Goal: Transaction & Acquisition: Purchase product/service

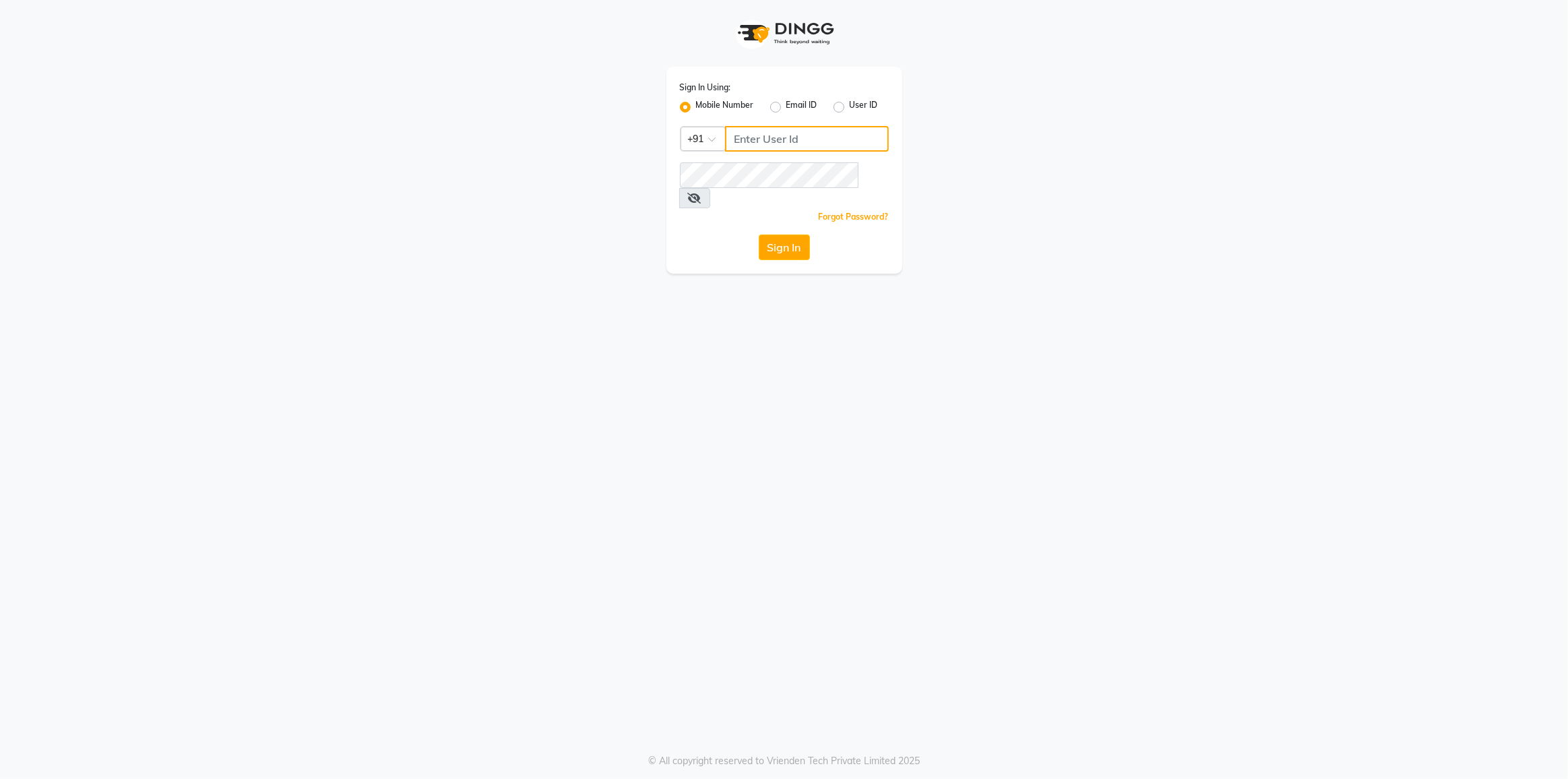
click at [765, 138] on input "Username" at bounding box center [807, 138] width 164 height 25
type input "9833070924"
click at [801, 235] on button "Sign In" at bounding box center [784, 247] width 51 height 25
click at [801, 235] on div "Sign In" at bounding box center [784, 247] width 209 height 25
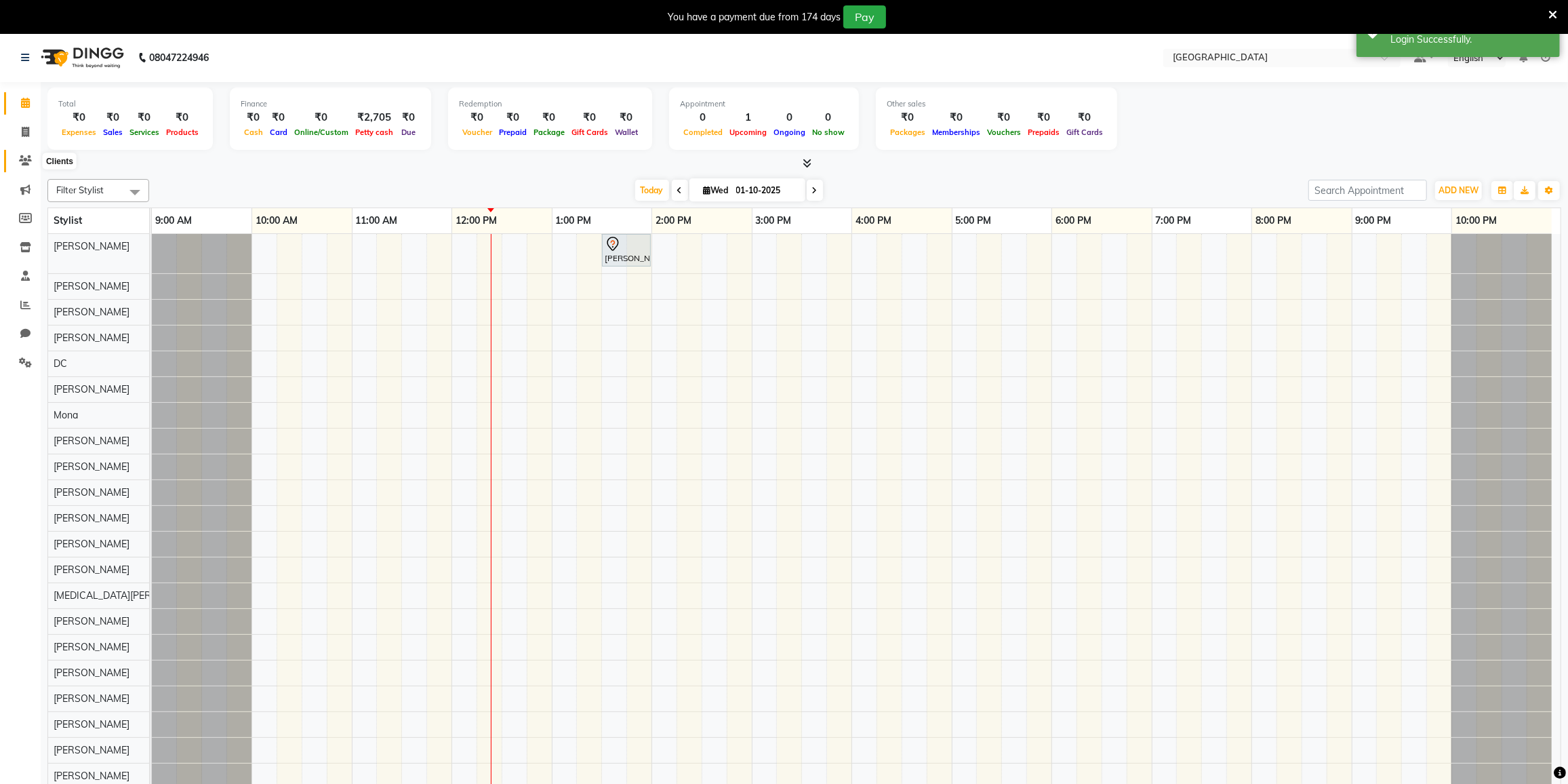
click at [24, 156] on icon at bounding box center [25, 160] width 13 height 10
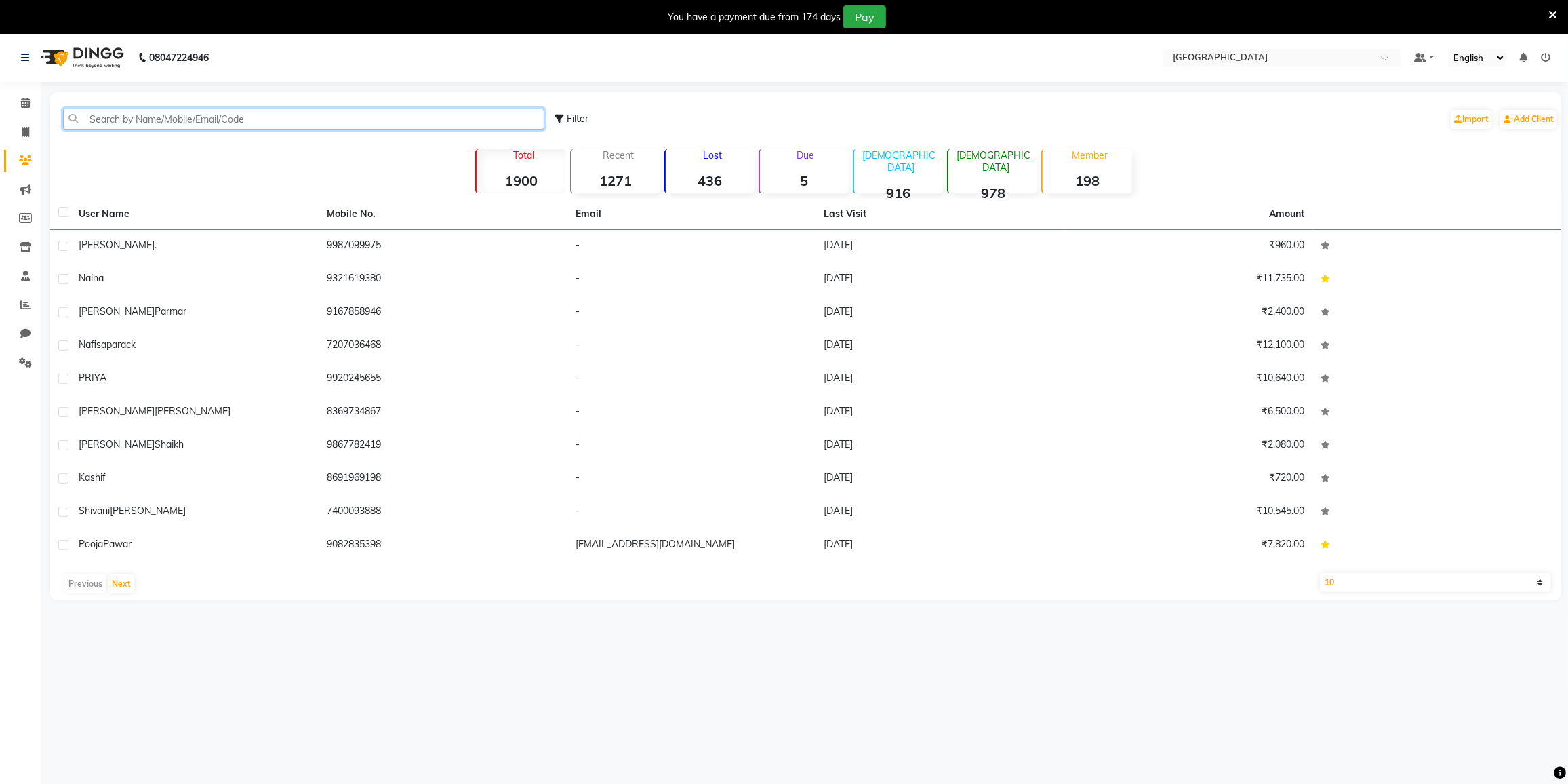
click at [137, 113] on input "text" at bounding box center [304, 119] width 481 height 21
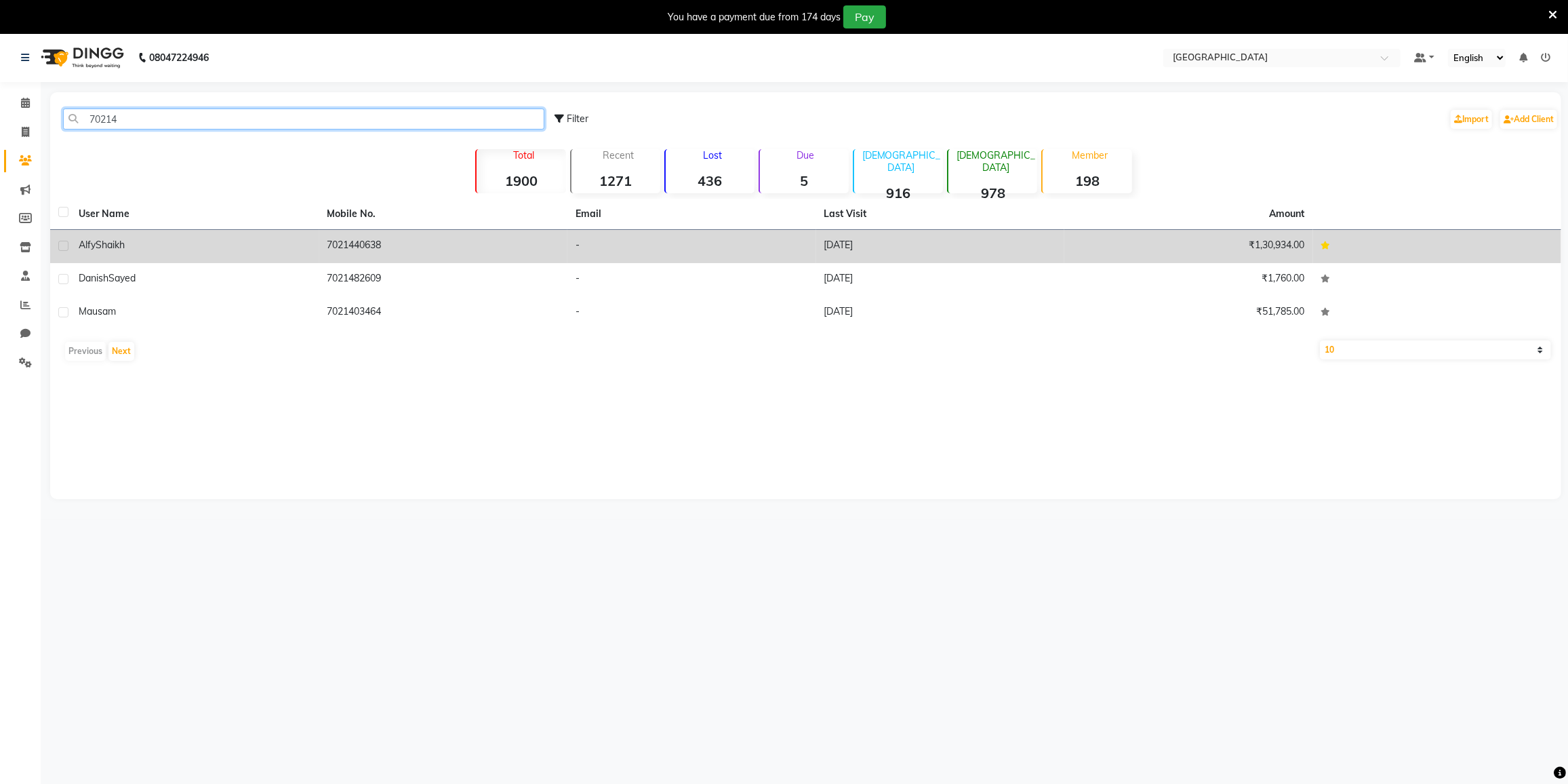
type input "70214"
click at [1304, 250] on td "₹1,30,934.00" at bounding box center [1188, 246] width 249 height 33
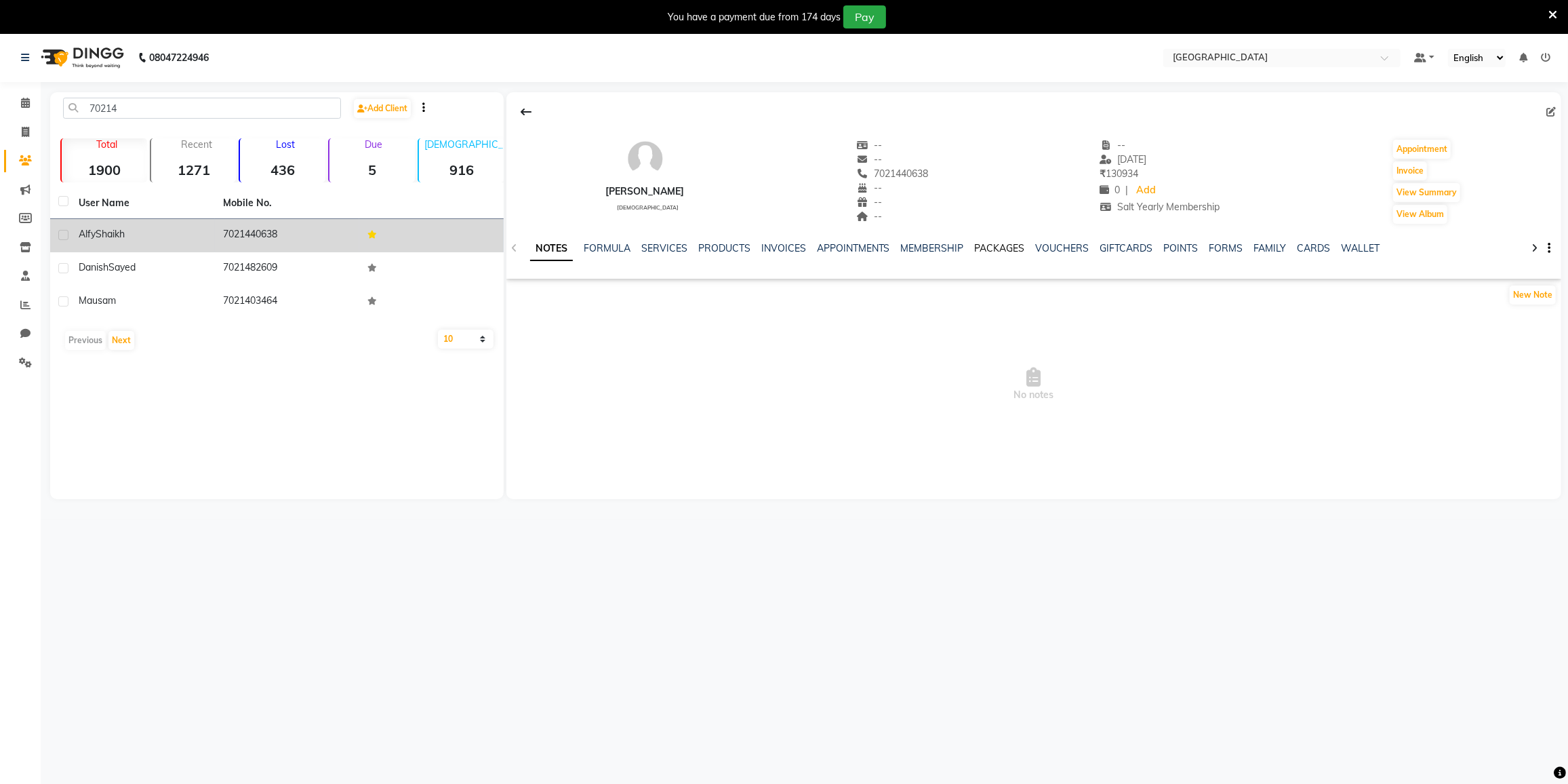
click at [1008, 244] on link "PACKAGES" at bounding box center [1000, 248] width 50 height 12
click at [984, 245] on link "VOUCHERS" at bounding box center [996, 248] width 54 height 12
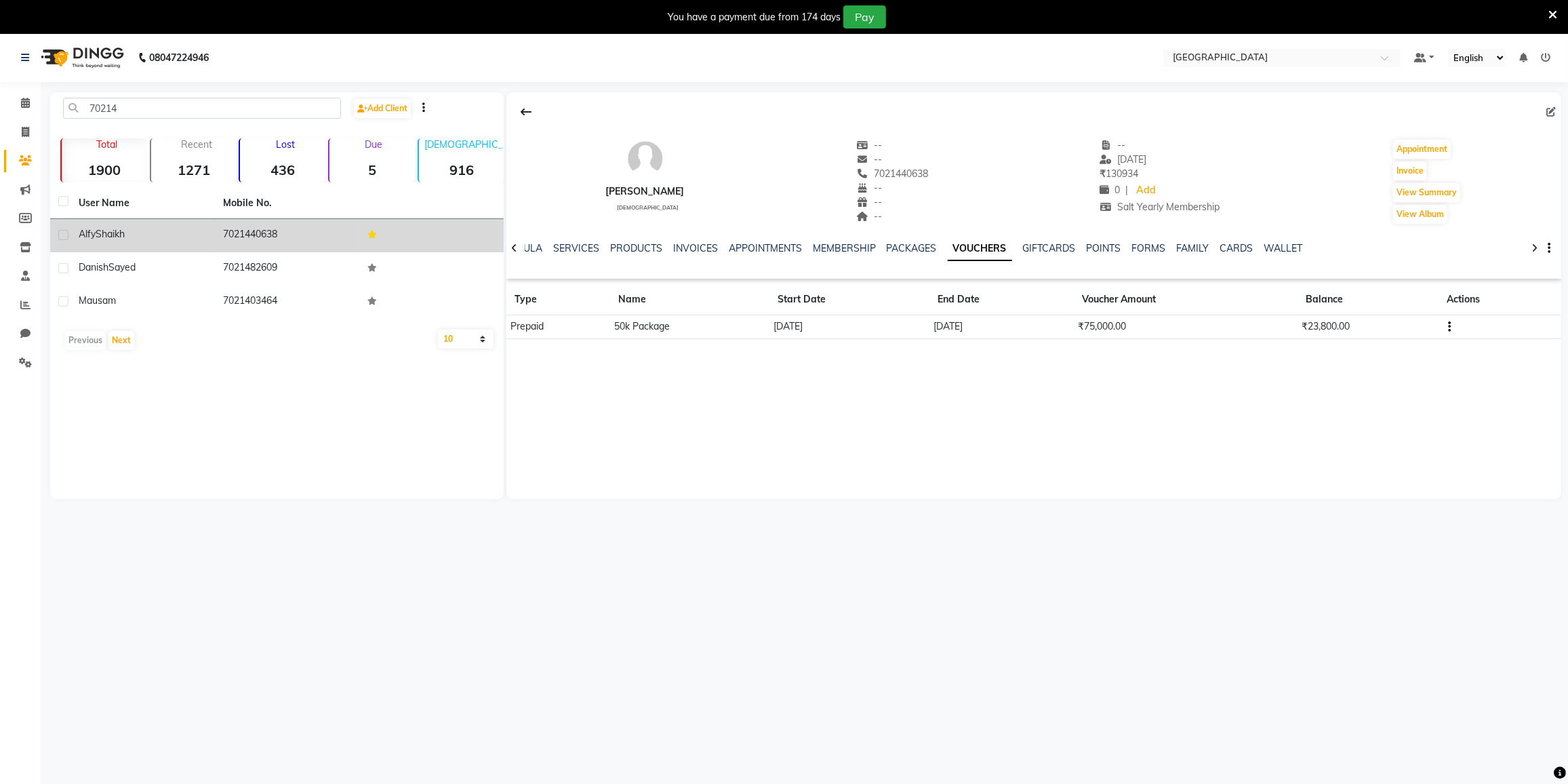
click at [19, 57] on div "08047224946" at bounding box center [115, 57] width 208 height 38
click at [23, 60] on icon at bounding box center [25, 57] width 8 height 9
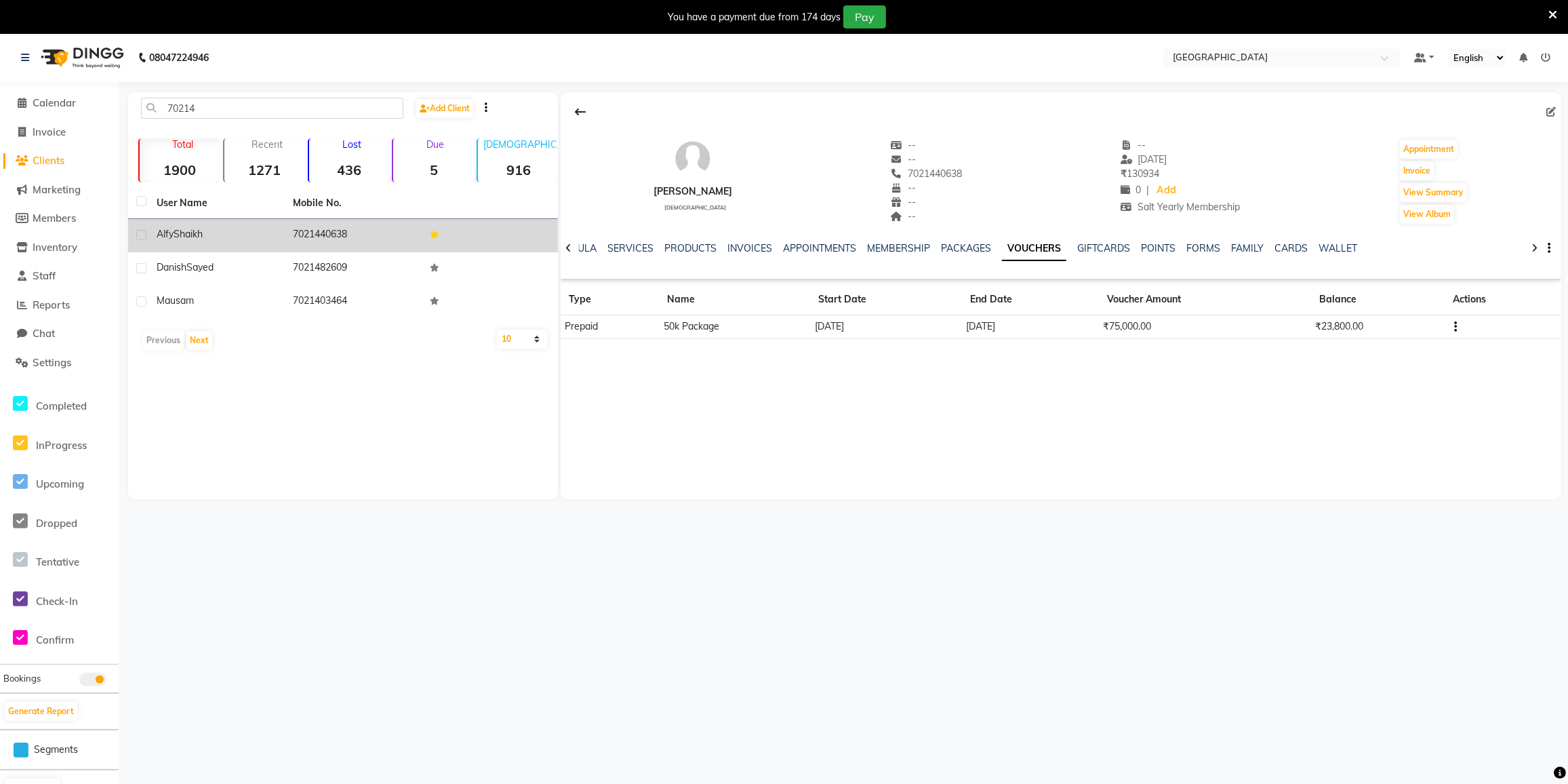
click at [335, 42] on nav "08047224946 Select Location × Salt Salon, Mira Road Default Panel My Panel Engl…" at bounding box center [784, 57] width 1568 height 49
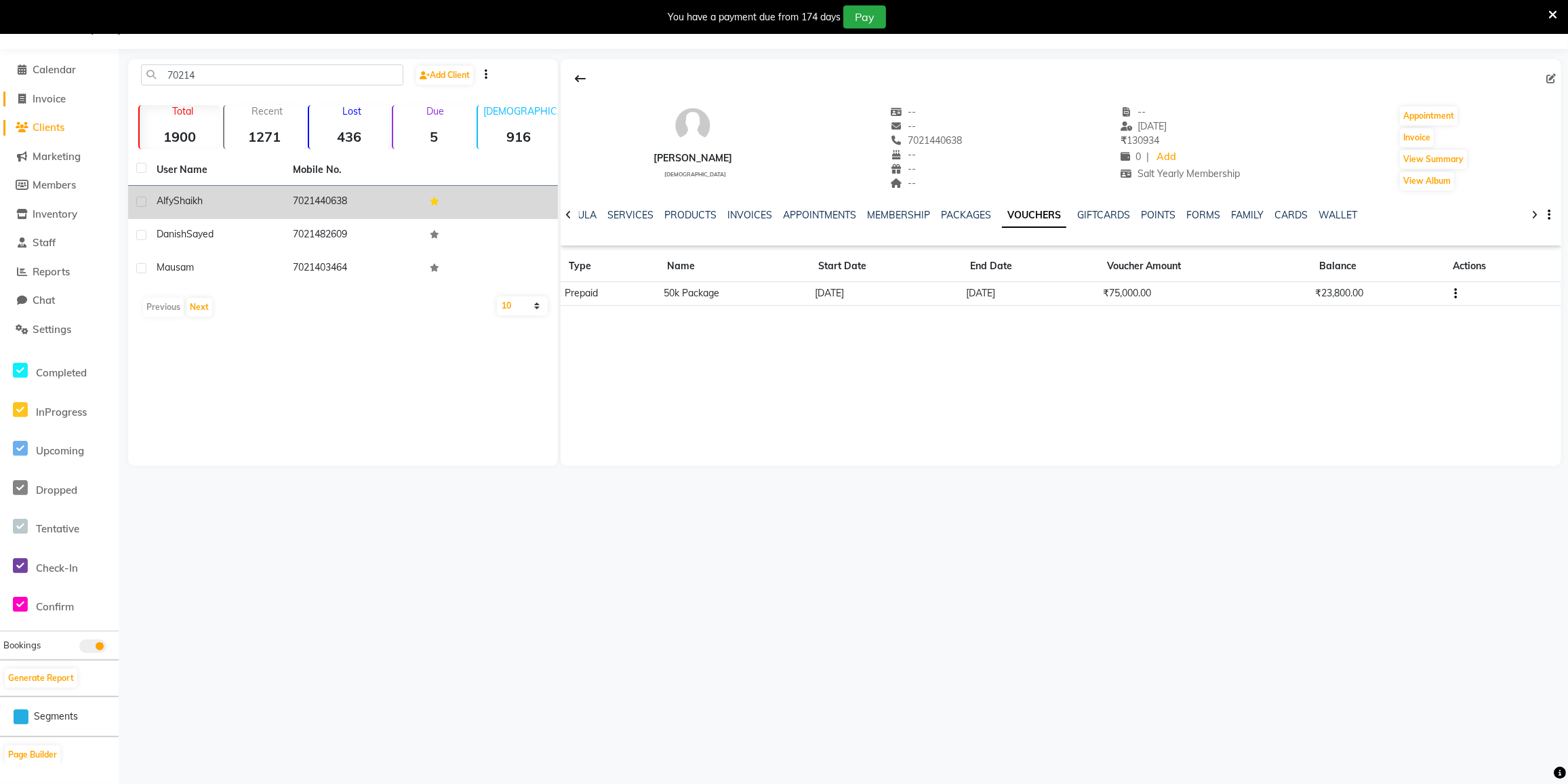
click at [23, 94] on icon at bounding box center [23, 99] width 8 height 10
select select "8096"
select select "service"
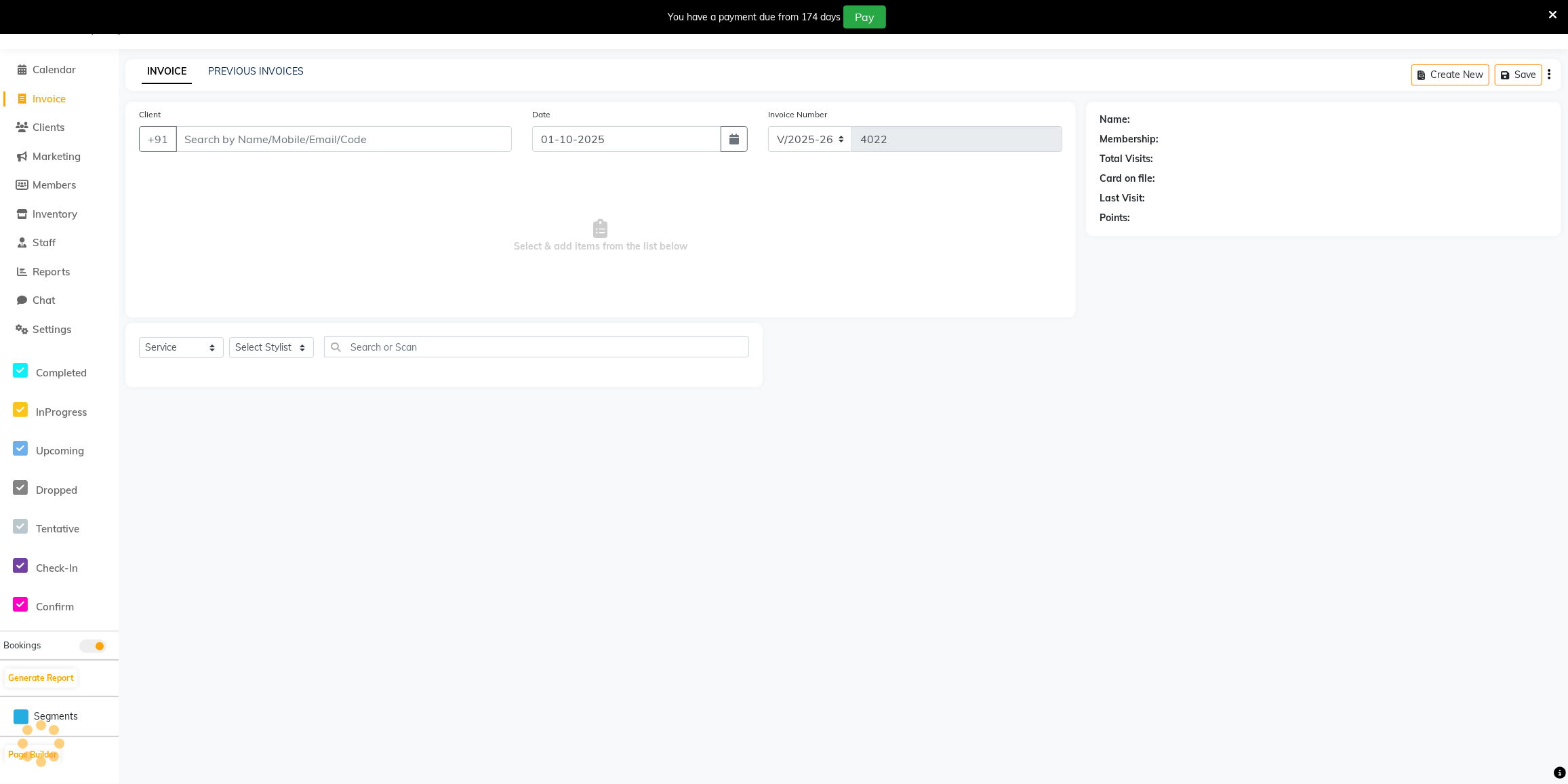
click at [262, 279] on span "Select & add items from the list below" at bounding box center [601, 236] width 924 height 136
click at [291, 259] on span "Select & add items from the list below" at bounding box center [601, 236] width 924 height 136
click at [286, 621] on div "08047224946 Select Location × Salt Salon, Mira Road Default Panel My Panel Engl…" at bounding box center [784, 392] width 1568 height 784
drag, startPoint x: 264, startPoint y: 610, endPoint x: 252, endPoint y: 611, distance: 12.0
drag, startPoint x: 252, startPoint y: 611, endPoint x: 40, endPoint y: 213, distance: 450.9
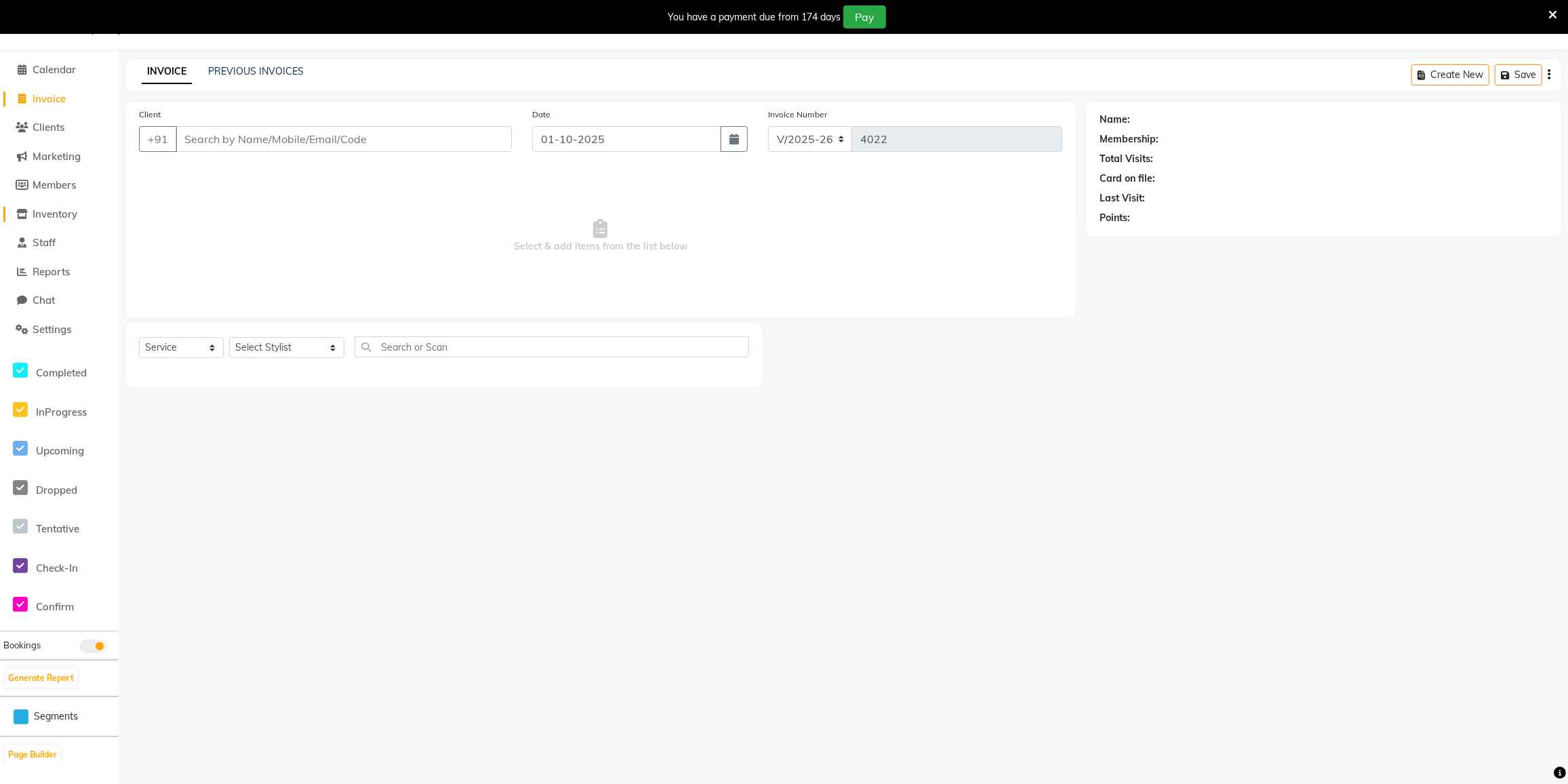
click at [40, 213] on span "Inventory" at bounding box center [55, 213] width 45 height 13
select select
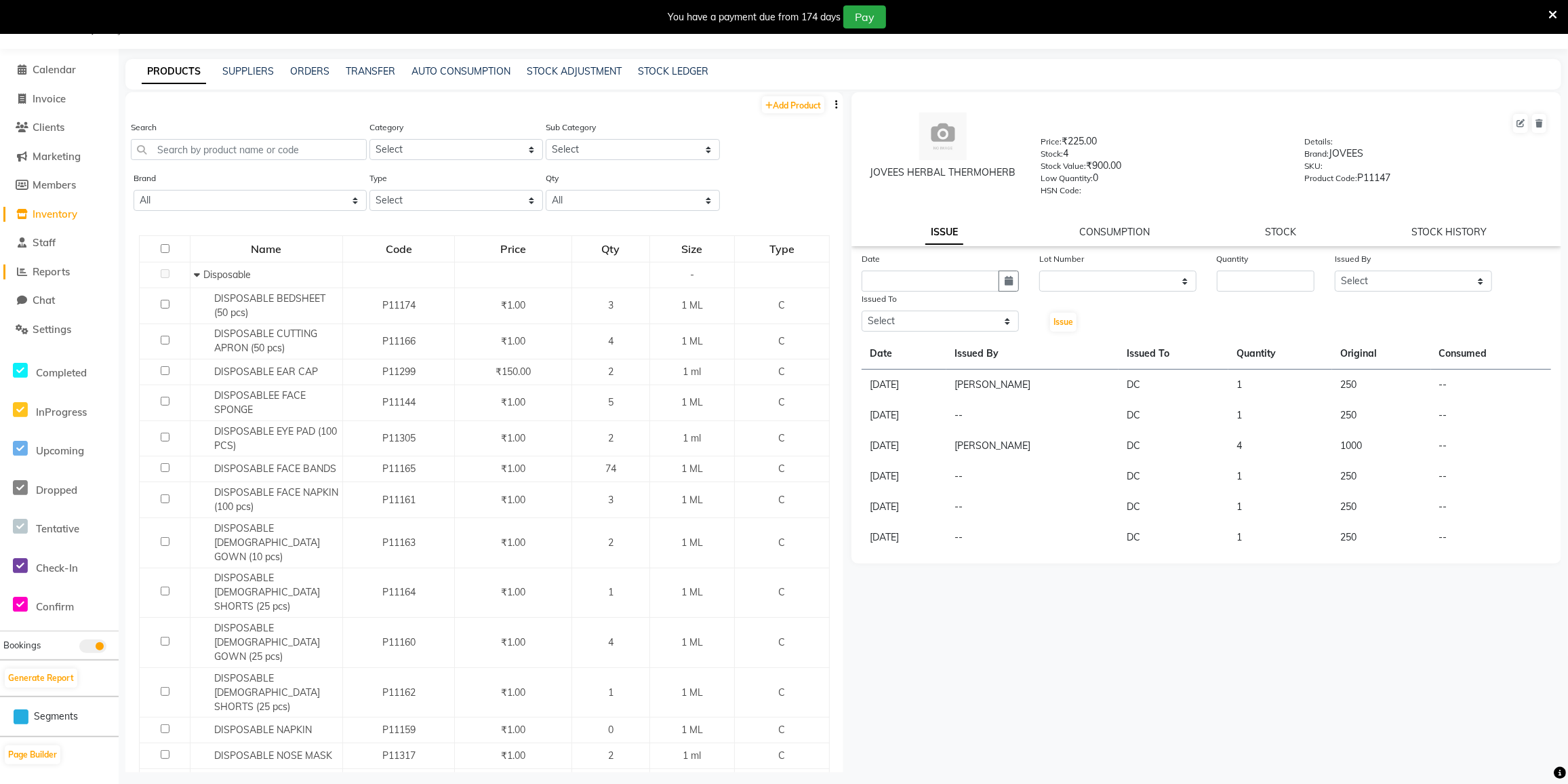
click at [40, 276] on span "Reports" at bounding box center [51, 272] width 37 height 13
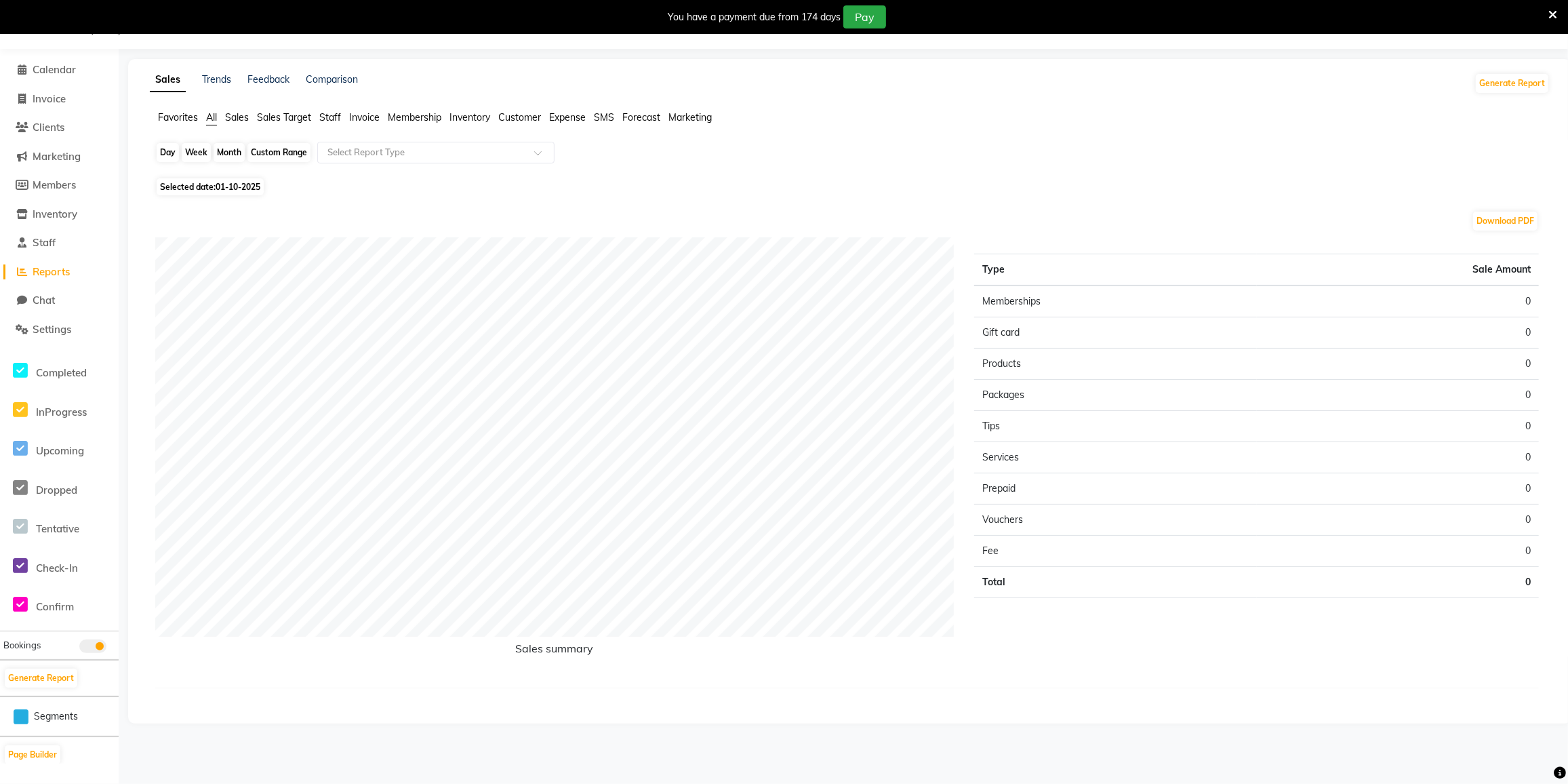
click at [160, 157] on div "Day" at bounding box center [168, 152] width 23 height 19
select select "10"
select select "2025"
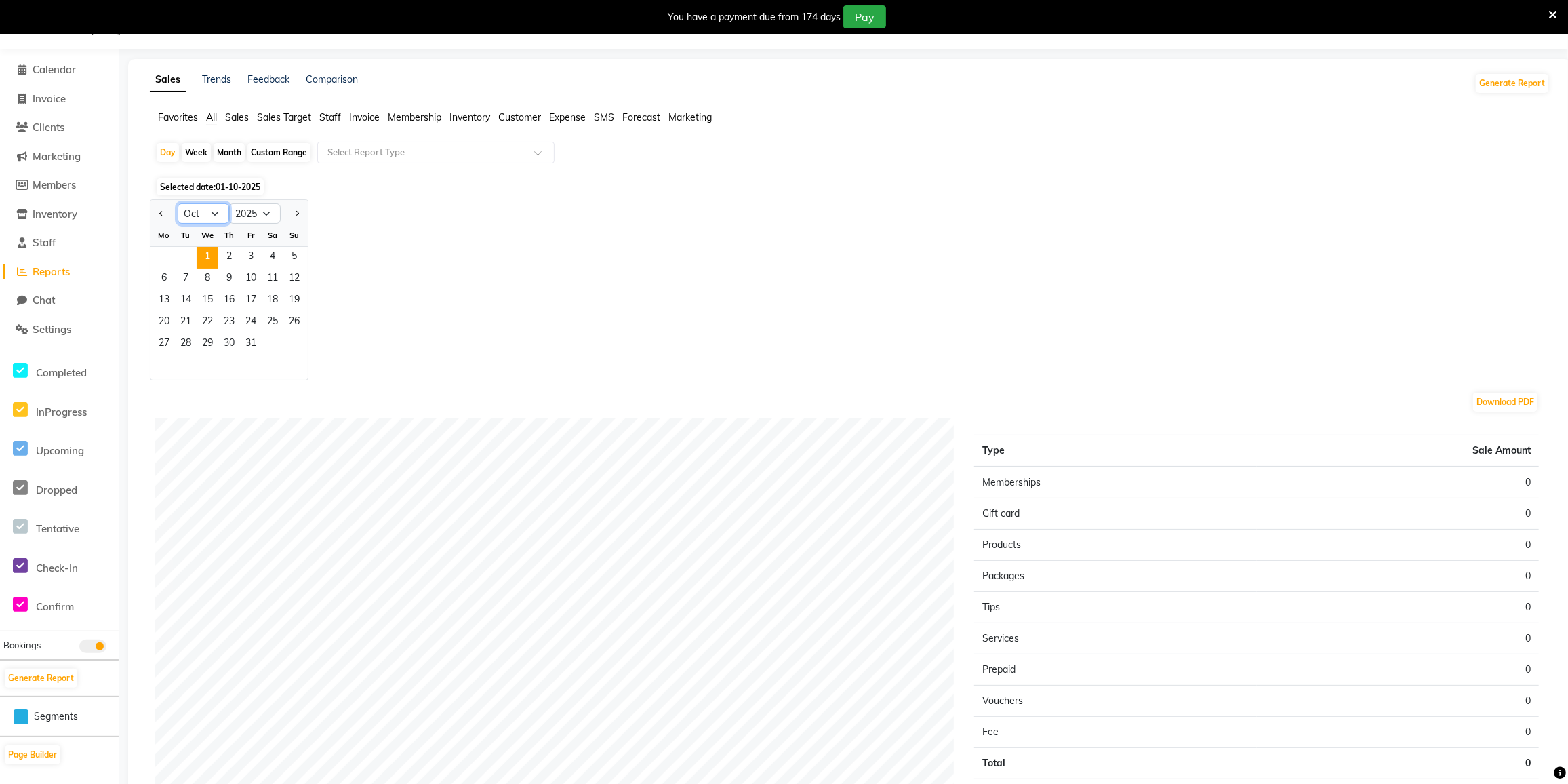
click at [214, 212] on select "Jan Feb Mar Apr May Jun Jul Aug Sep Oct Nov Dec" at bounding box center [203, 213] width 51 height 20
select select "9"
click at [178, 203] on select "Jan Feb Mar Apr May Jun Jul Aug Sep Oct Nov Dec" at bounding box center [203, 213] width 51 height 20
click at [190, 342] on span "30" at bounding box center [186, 345] width 22 height 22
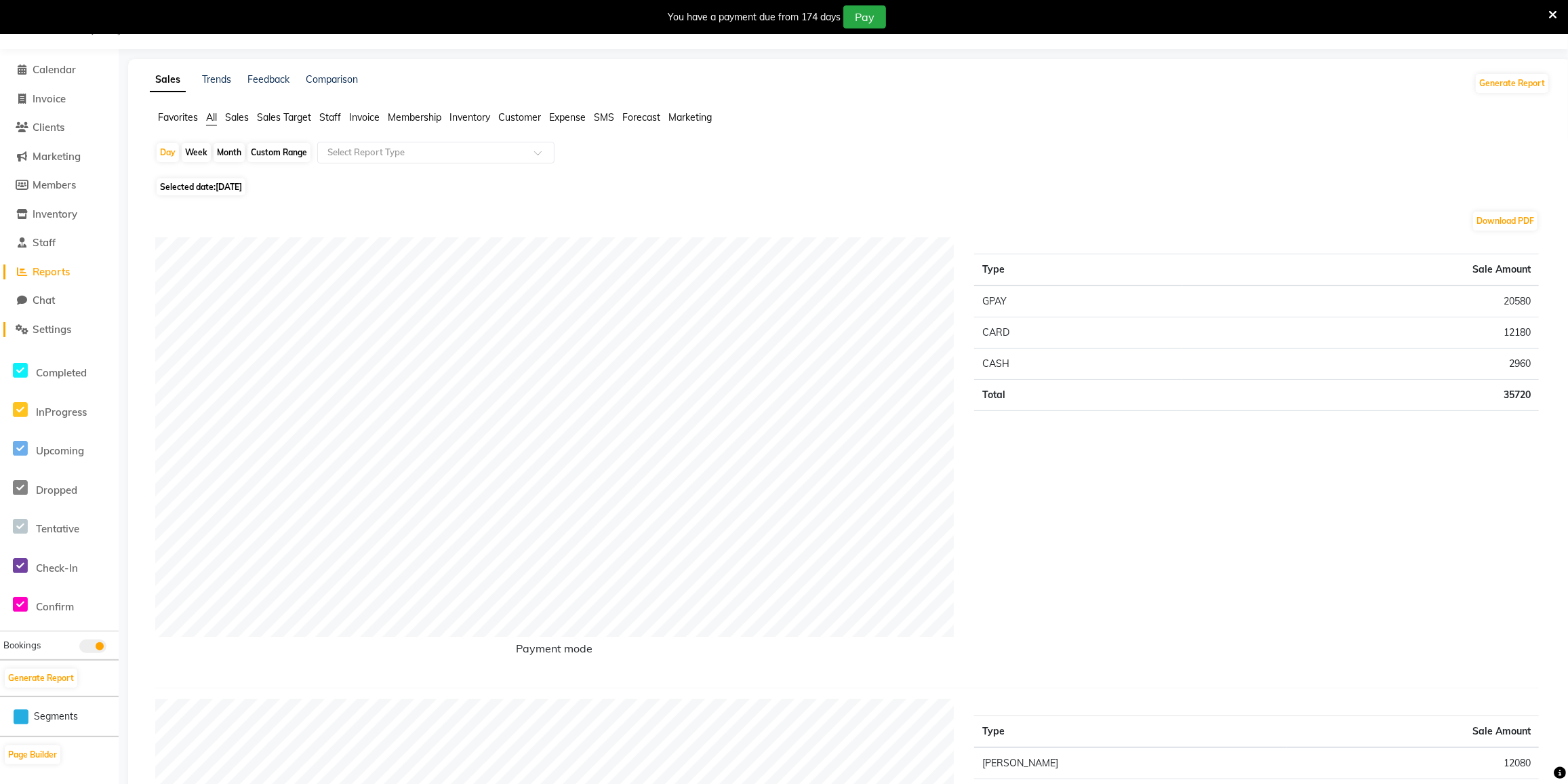
click at [34, 329] on span "Settings" at bounding box center [52, 329] width 39 height 13
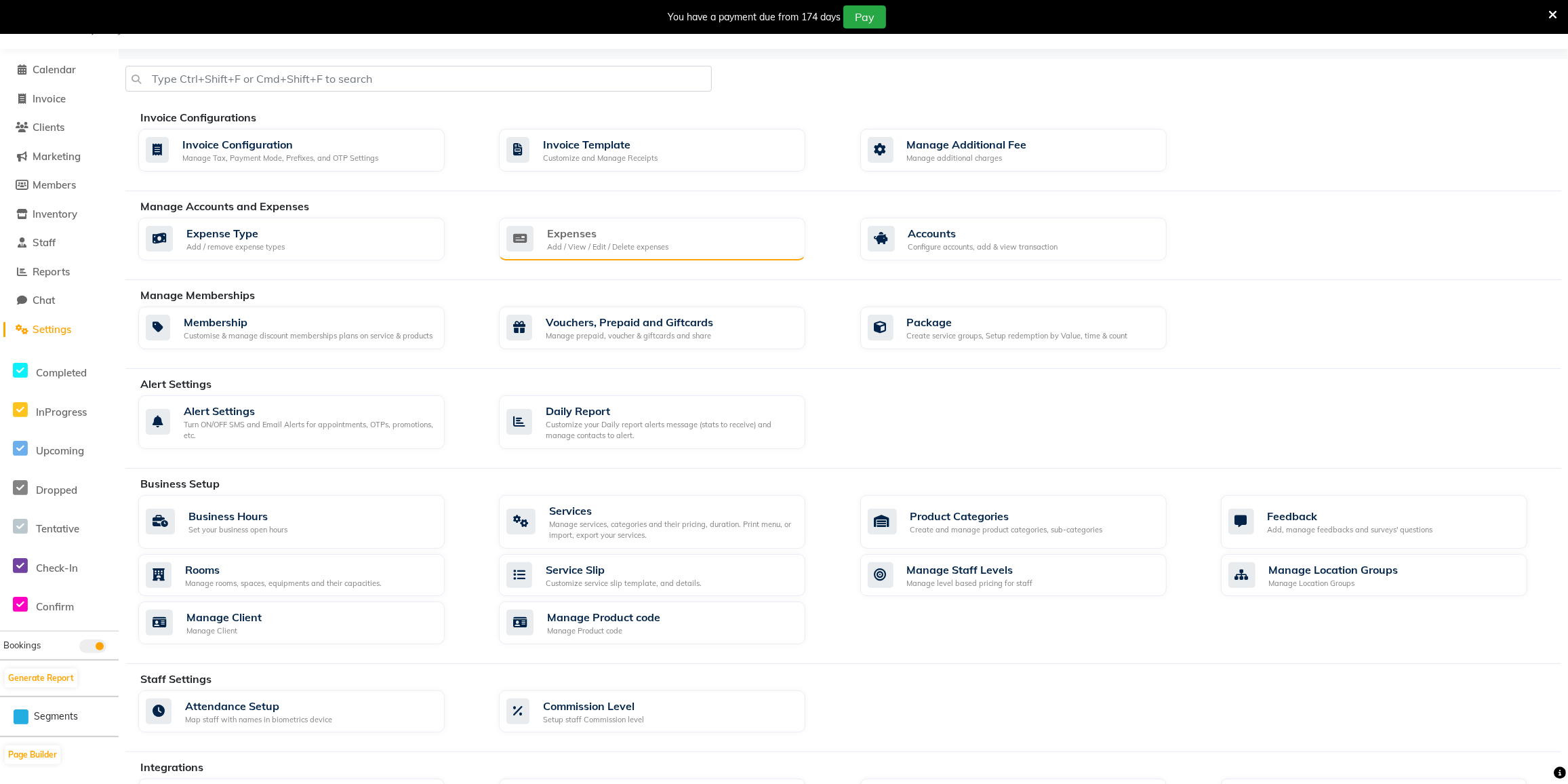
click at [657, 225] on div "Expenses" at bounding box center [608, 233] width 121 height 16
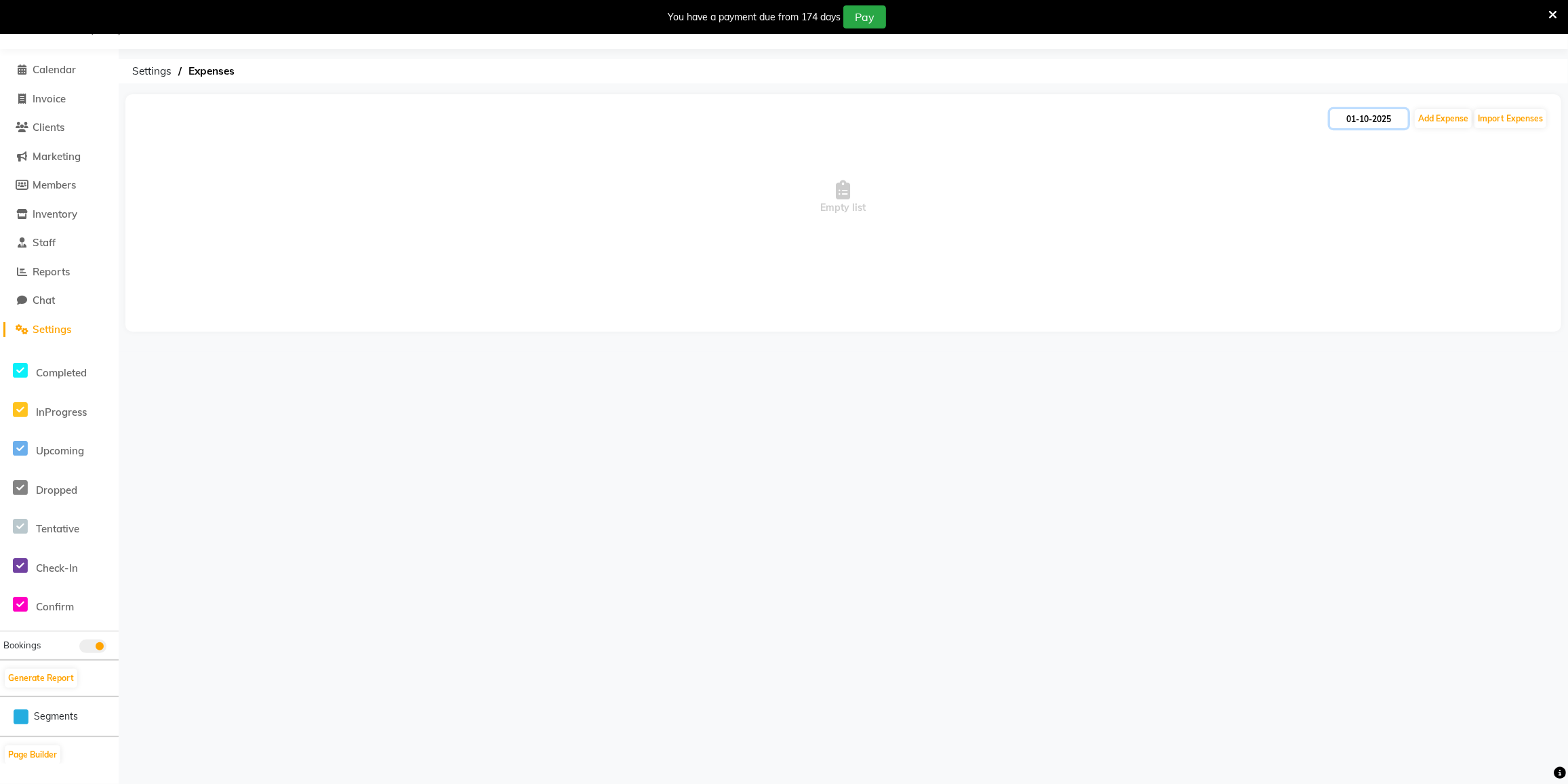
click at [1379, 117] on input "01-10-2025" at bounding box center [1369, 119] width 78 height 19
select select "10"
select select "2025"
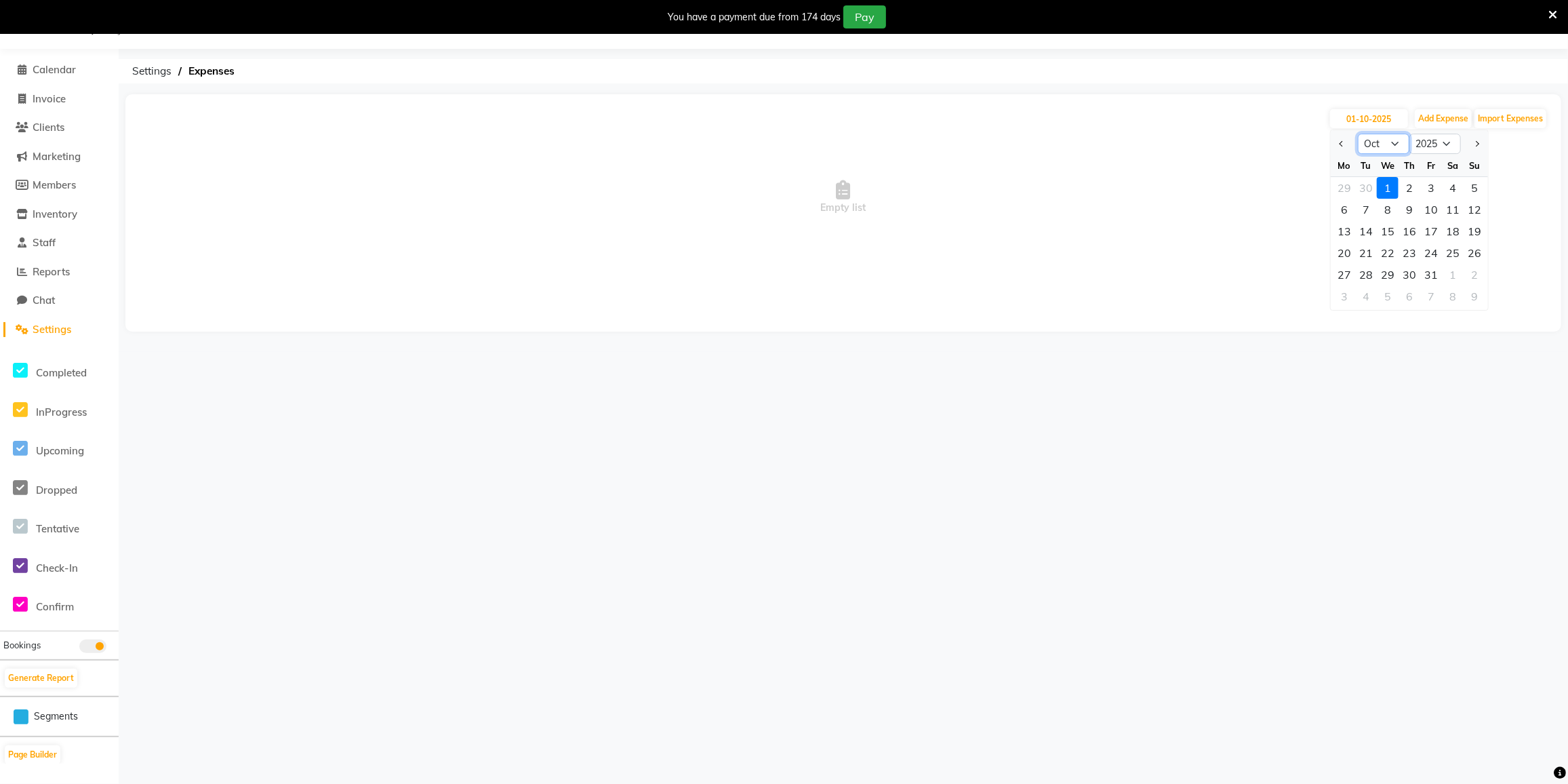
click at [1385, 137] on select "Jan Feb Mar Apr May Jun Jul Aug Sep Oct Nov Dec" at bounding box center [1383, 144] width 51 height 20
select select "9"
click at [1358, 134] on select "Jan Feb Mar Apr May Jun Jul Aug Sep Oct Nov Dec" at bounding box center [1383, 144] width 51 height 20
click at [1367, 279] on div "30" at bounding box center [1366, 275] width 22 height 22
type input "[DATE]"
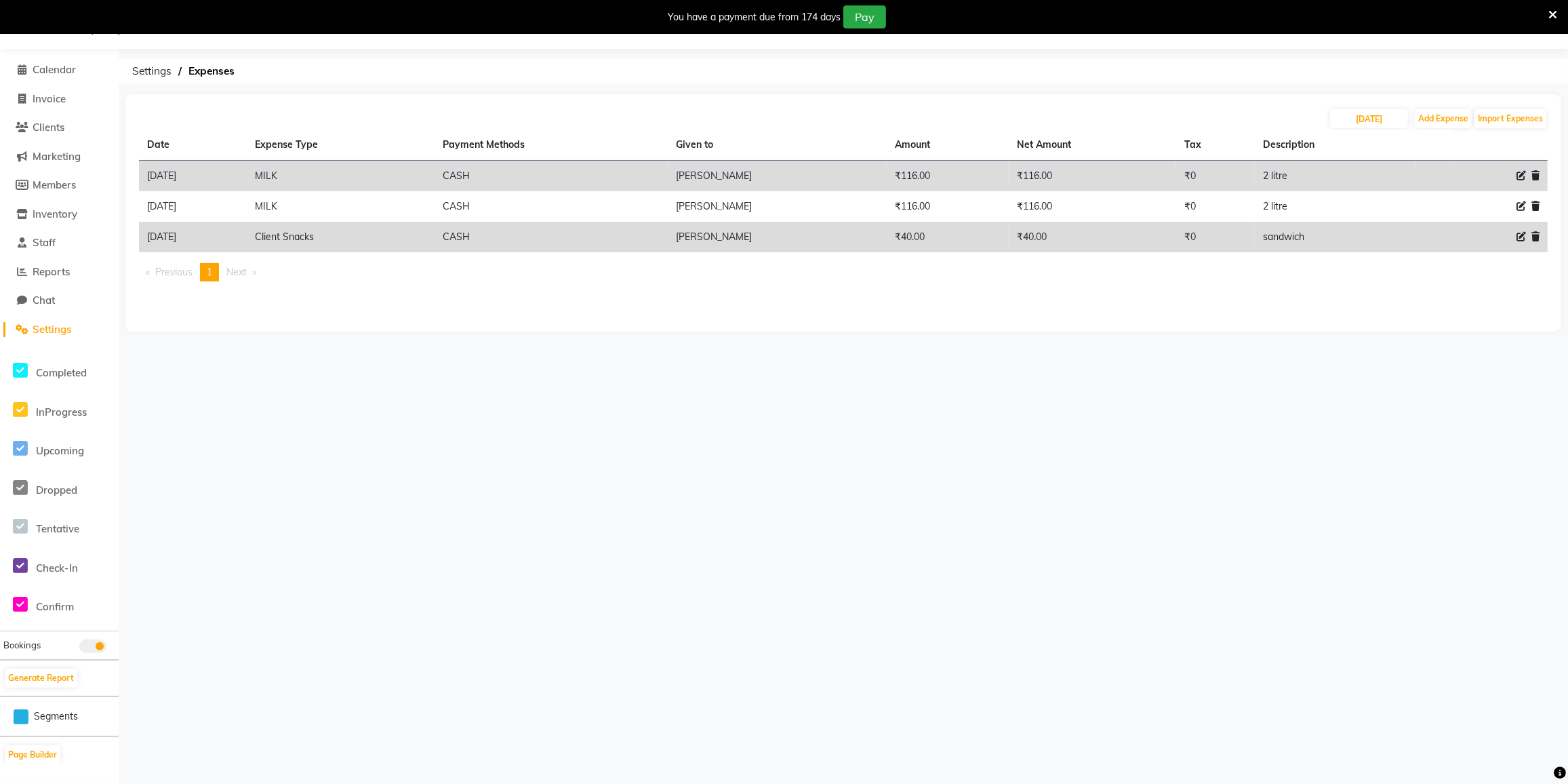
click at [1568, 310] on html "08047224946 Select Location × Salt Salon, Mira Road Default Panel My Panel Engl…" at bounding box center [784, 359] width 1568 height 784
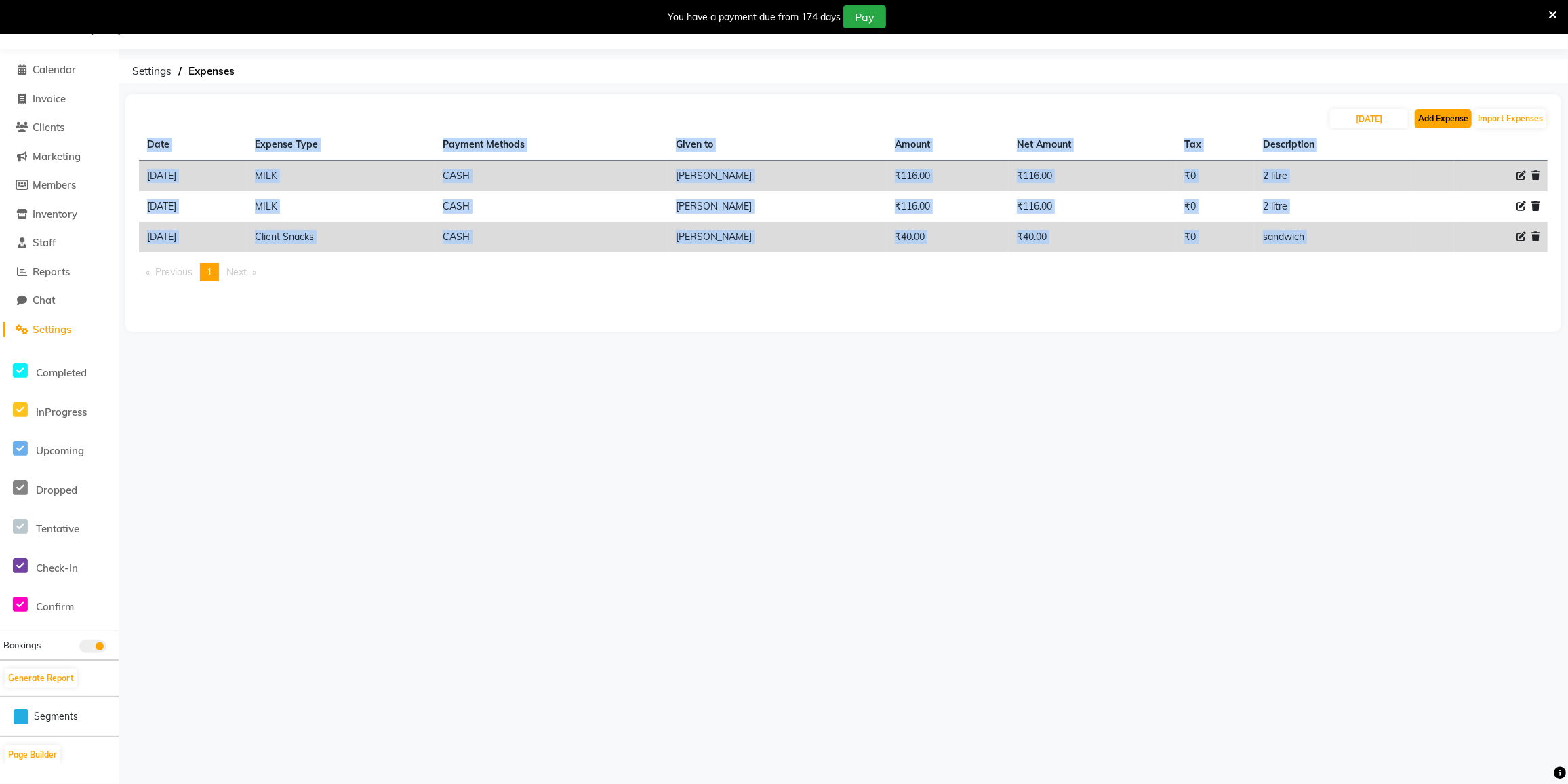
click at [1446, 124] on button "Add Expense" at bounding box center [1443, 119] width 57 height 19
select select "1"
select select "7224"
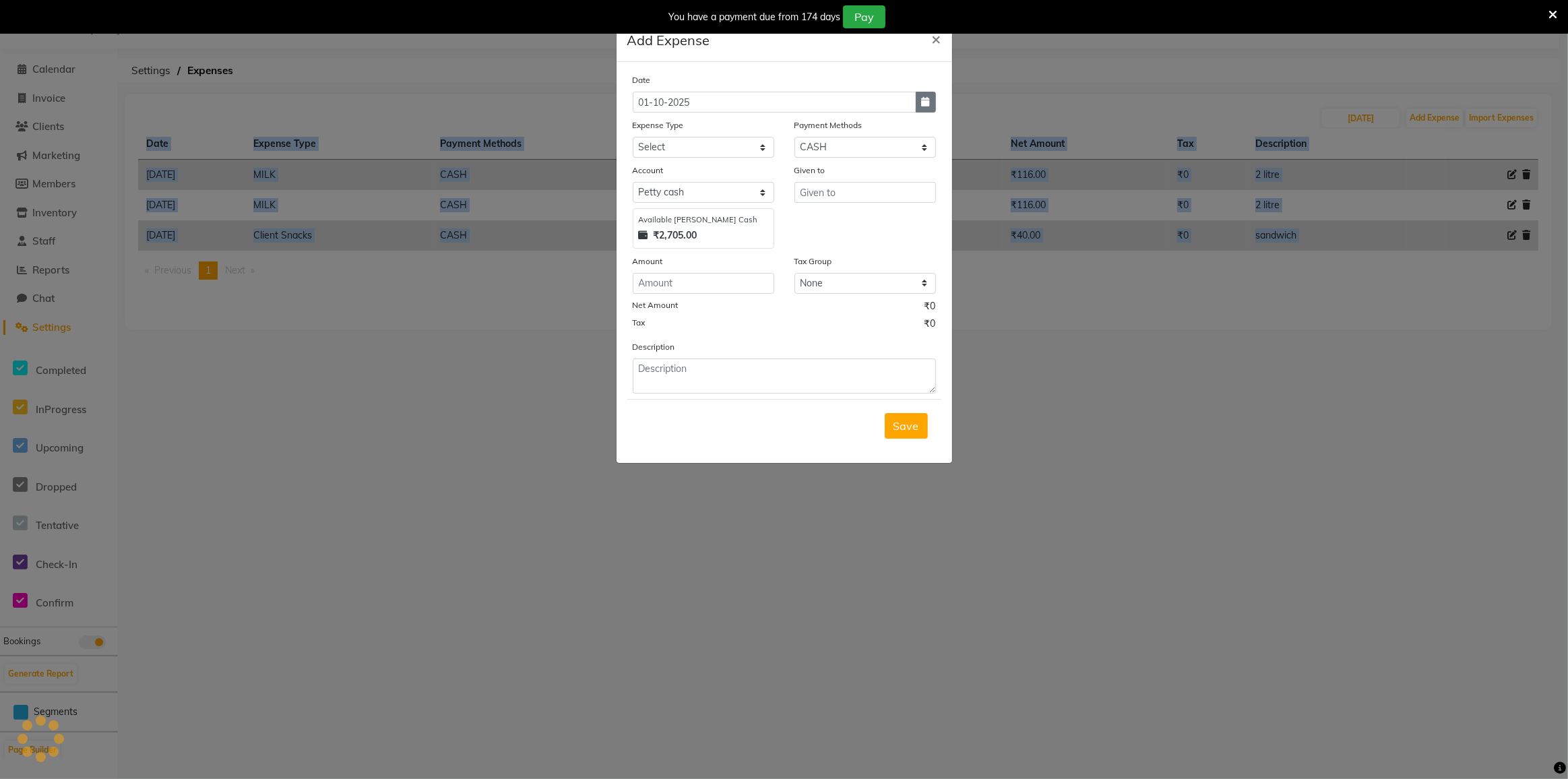
click at [926, 108] on button "button" at bounding box center [926, 102] width 20 height 21
select select "10"
select select "2025"
click at [700, 134] on select "Jan Feb Mar Apr May Jun Jul Aug Sep Oct" at bounding box center [686, 128] width 51 height 20
select select "9"
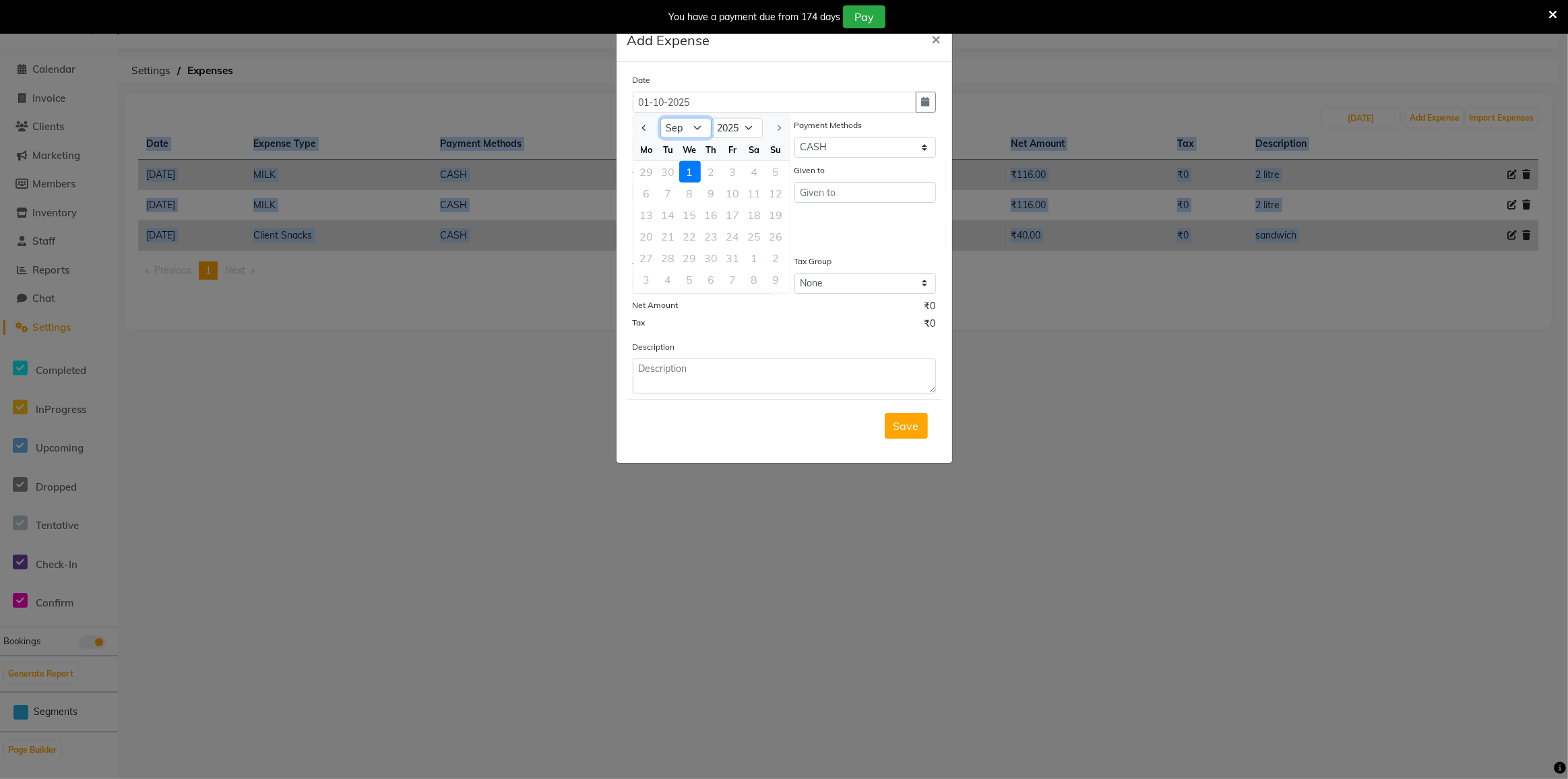
click at [661, 118] on select "Jan Feb Mar Apr May Jun Jul Aug Sep Oct" at bounding box center [686, 128] width 51 height 20
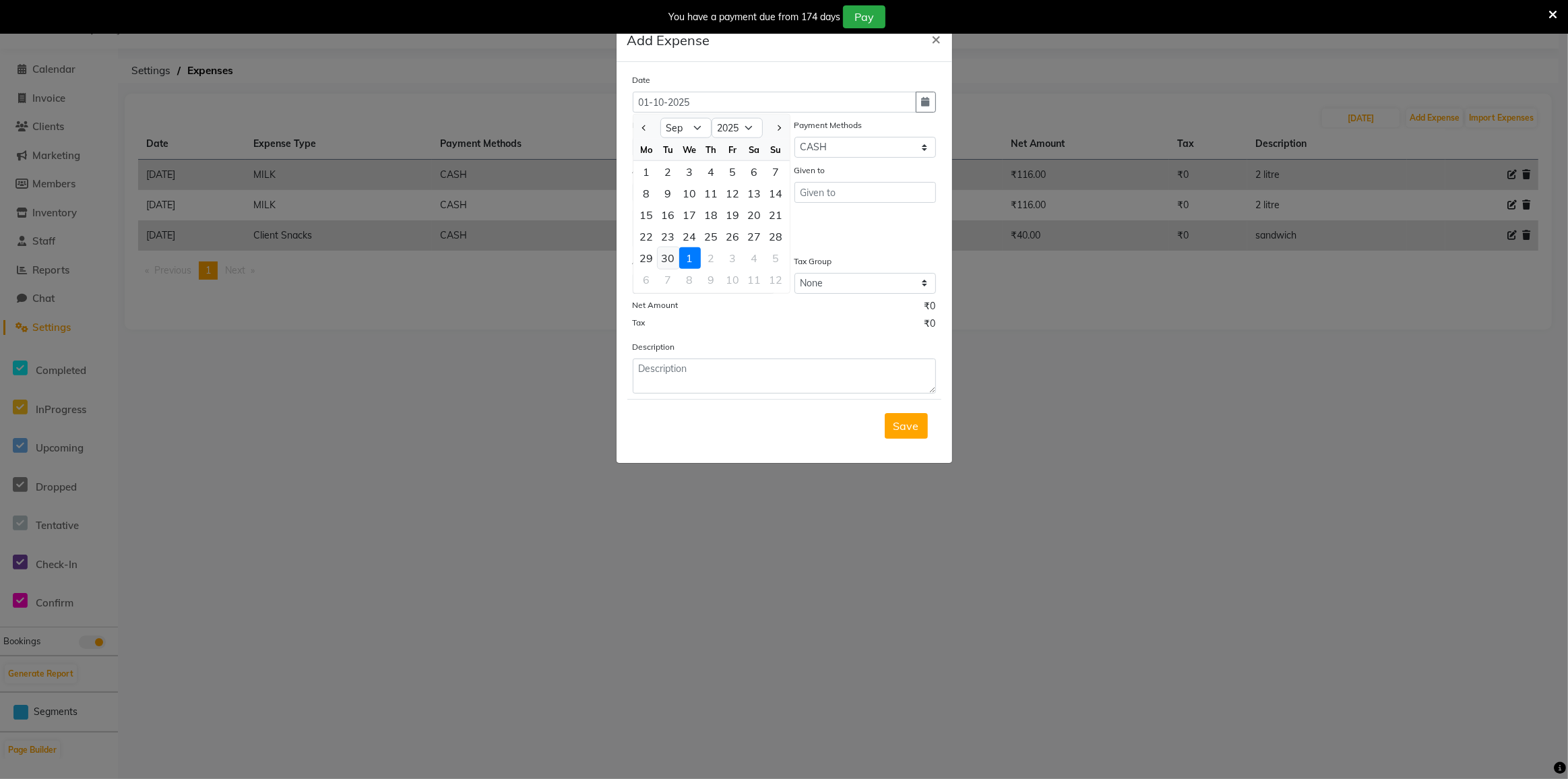
click at [671, 264] on div "30" at bounding box center [668, 258] width 22 height 22
type input "[DATE]"
click at [708, 138] on select "Select Advance Salary Bank charges Cash transfer to bank Cash transfer to hub C…" at bounding box center [703, 147] width 141 height 21
select select "21778"
click at [633, 137] on select "Select Advance Salary Bank charges Cash transfer to bank Cash transfer to hub C…" at bounding box center [703, 147] width 141 height 21
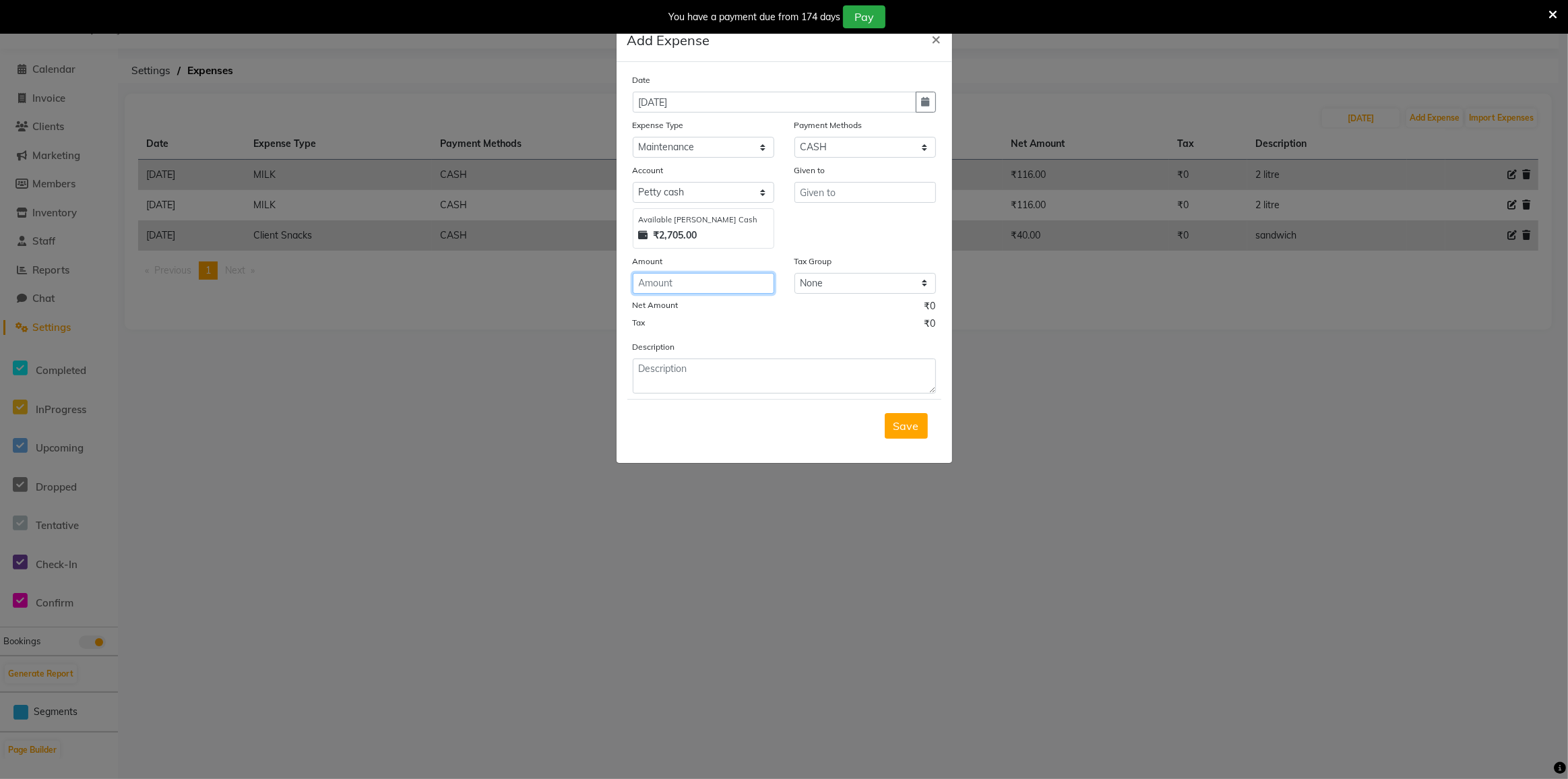
click at [732, 277] on input "number" at bounding box center [703, 283] width 141 height 21
type input "600"
click at [914, 424] on span "Save" at bounding box center [906, 425] width 25 height 13
click at [826, 191] on input "text" at bounding box center [865, 192] width 141 height 21
type input "water tank"
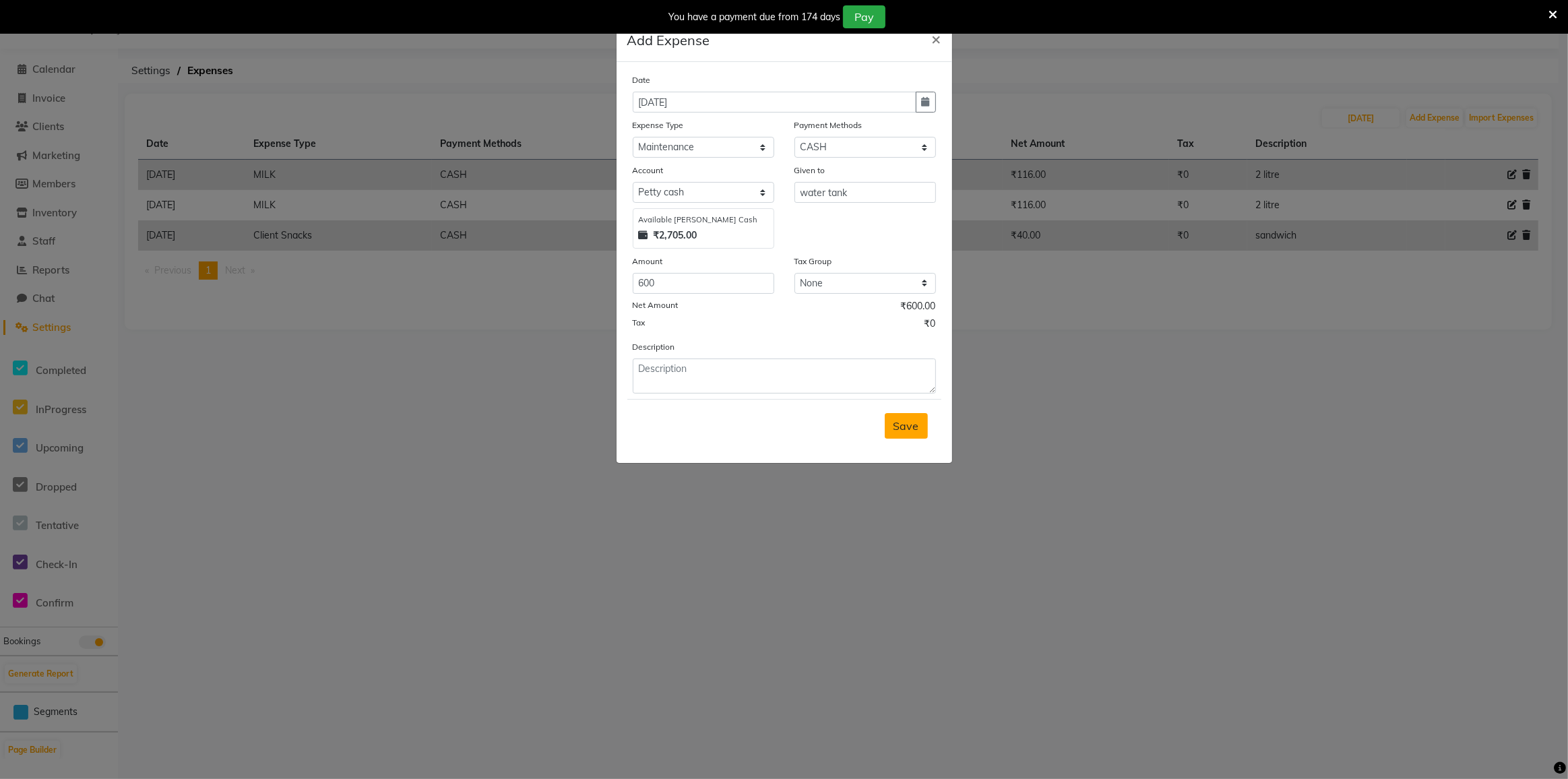
click at [902, 425] on span "Save" at bounding box center [906, 425] width 25 height 13
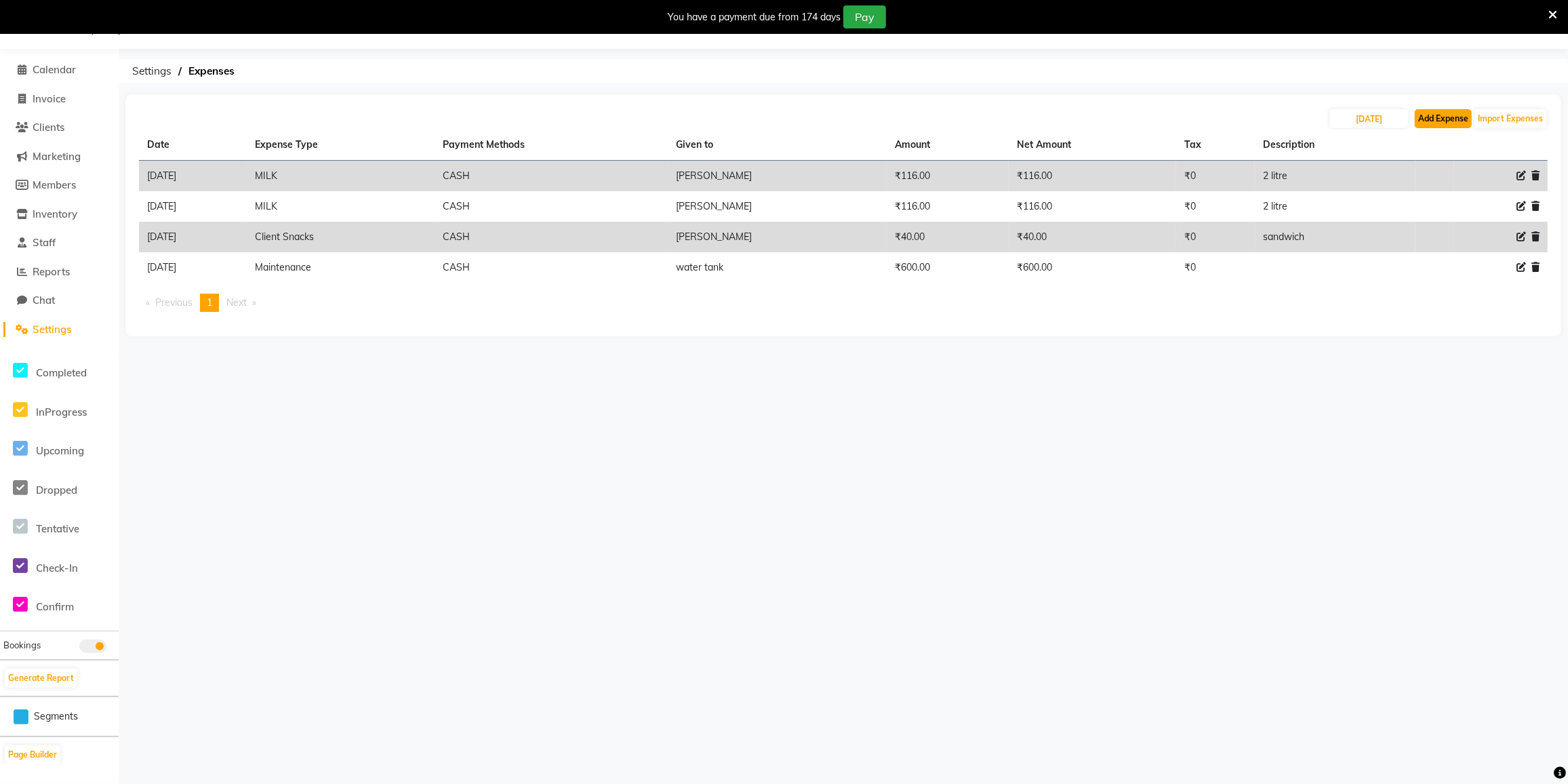
click at [1421, 122] on button "Add Expense" at bounding box center [1443, 119] width 57 height 19
select select "1"
select select "7224"
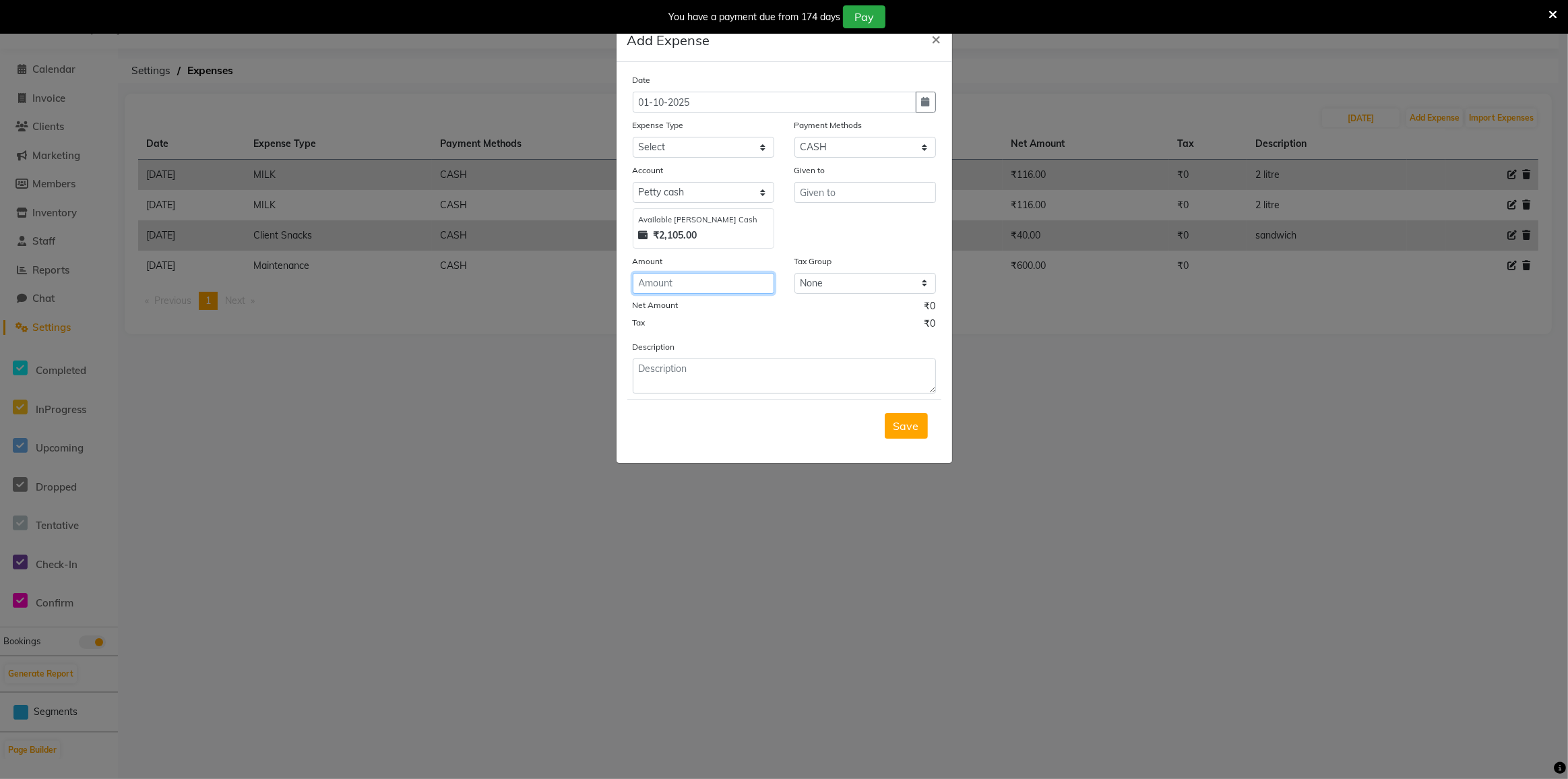
click at [711, 285] on input "number" at bounding box center [703, 283] width 141 height 21
type input "2100"
click at [836, 188] on input "text" at bounding box center [865, 192] width 141 height 21
type input "given to maam"
click at [771, 141] on select "Select Advance Salary Bank charges Cash transfer to bank Cash transfer to hub C…" at bounding box center [703, 147] width 141 height 21
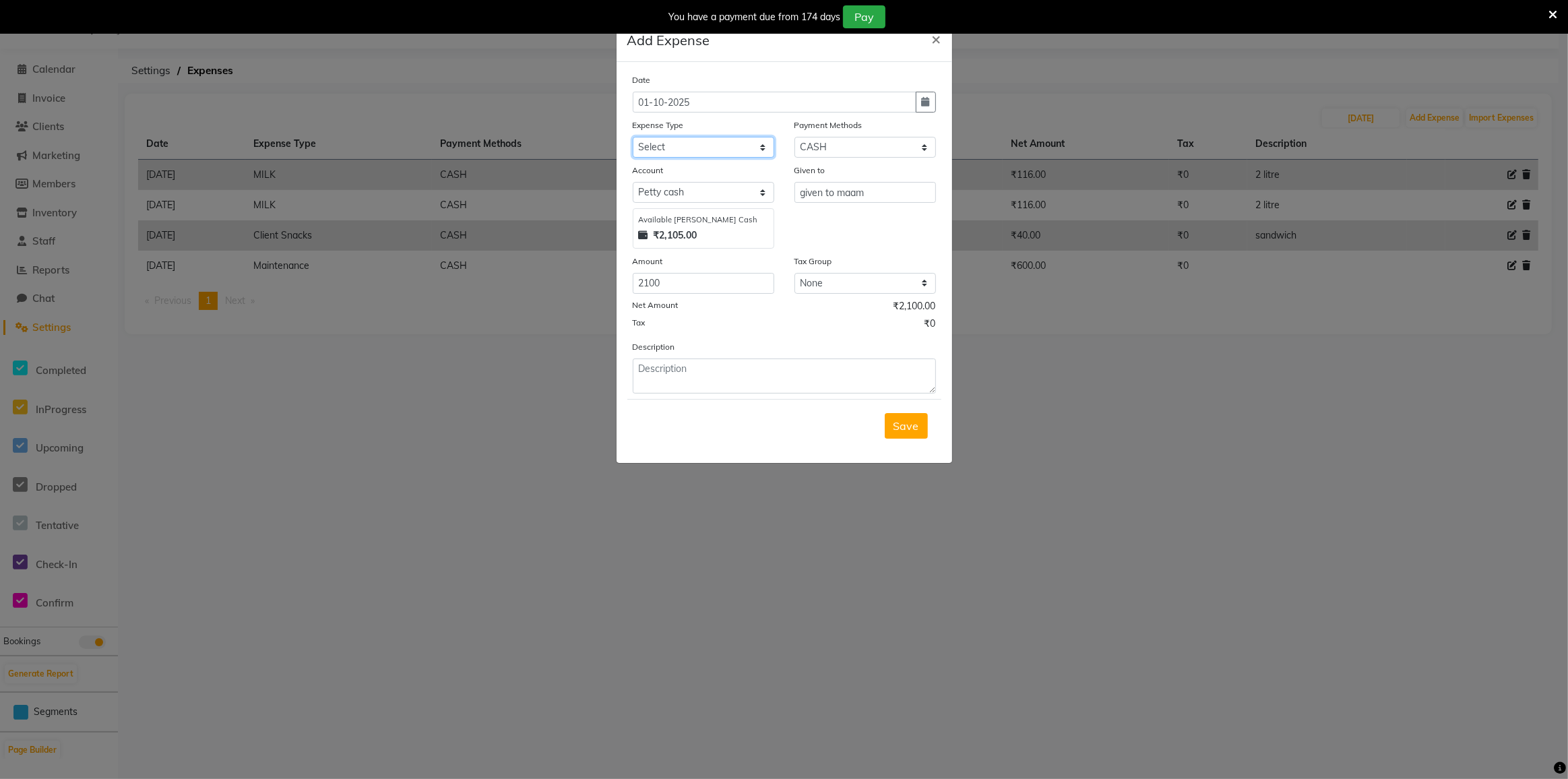
select select "21788"
click at [633, 137] on select "Select Advance Salary Bank charges Cash transfer to bank Cash transfer to hub C…" at bounding box center [703, 147] width 141 height 21
click at [909, 419] on span "Save" at bounding box center [906, 425] width 25 height 13
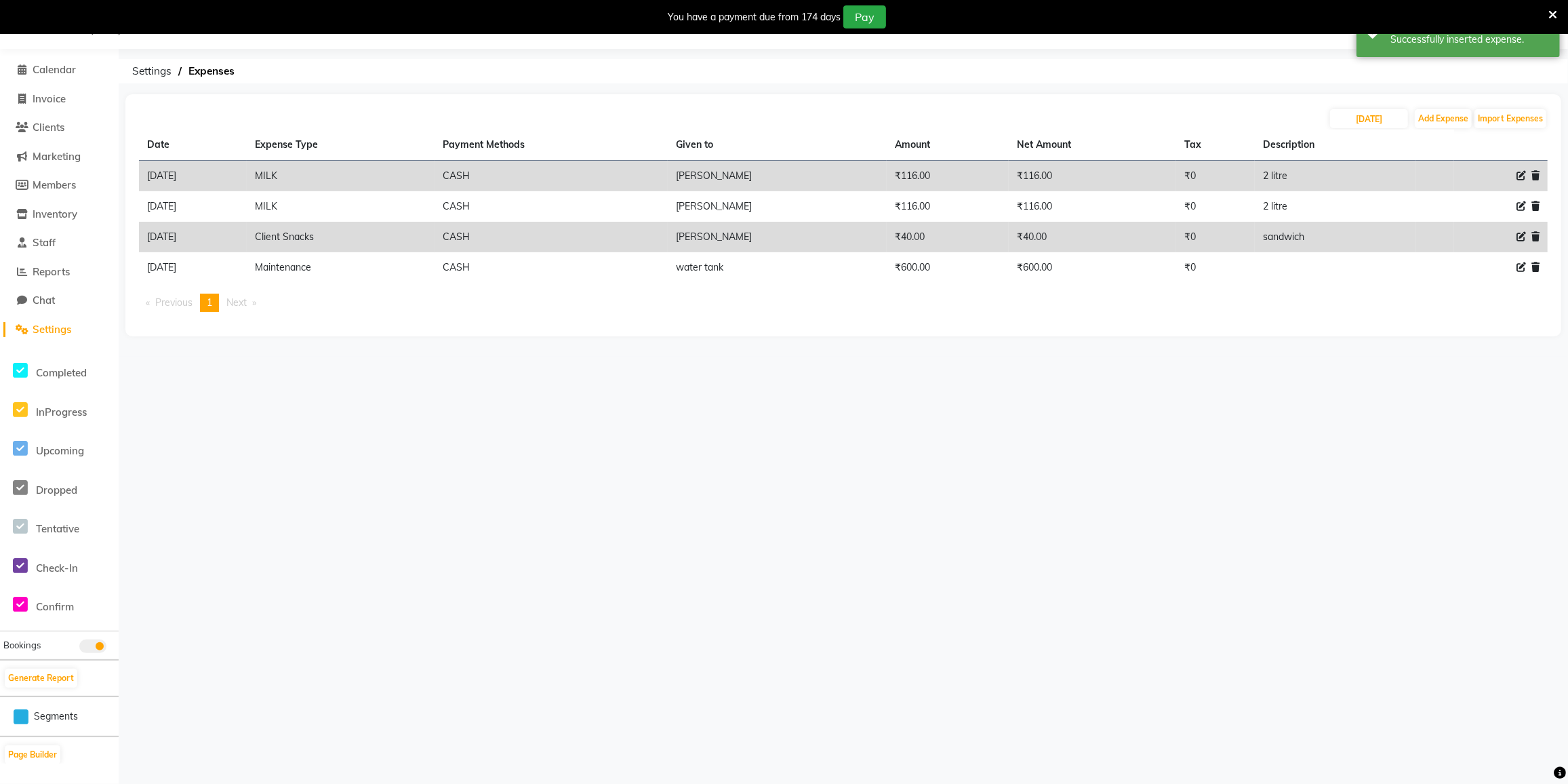
click at [258, 306] on li "Next page" at bounding box center [241, 303] width 43 height 19
click at [259, 305] on li "Next page" at bounding box center [241, 303] width 43 height 19
click at [1374, 126] on input "[DATE]" at bounding box center [1369, 119] width 78 height 19
select select "9"
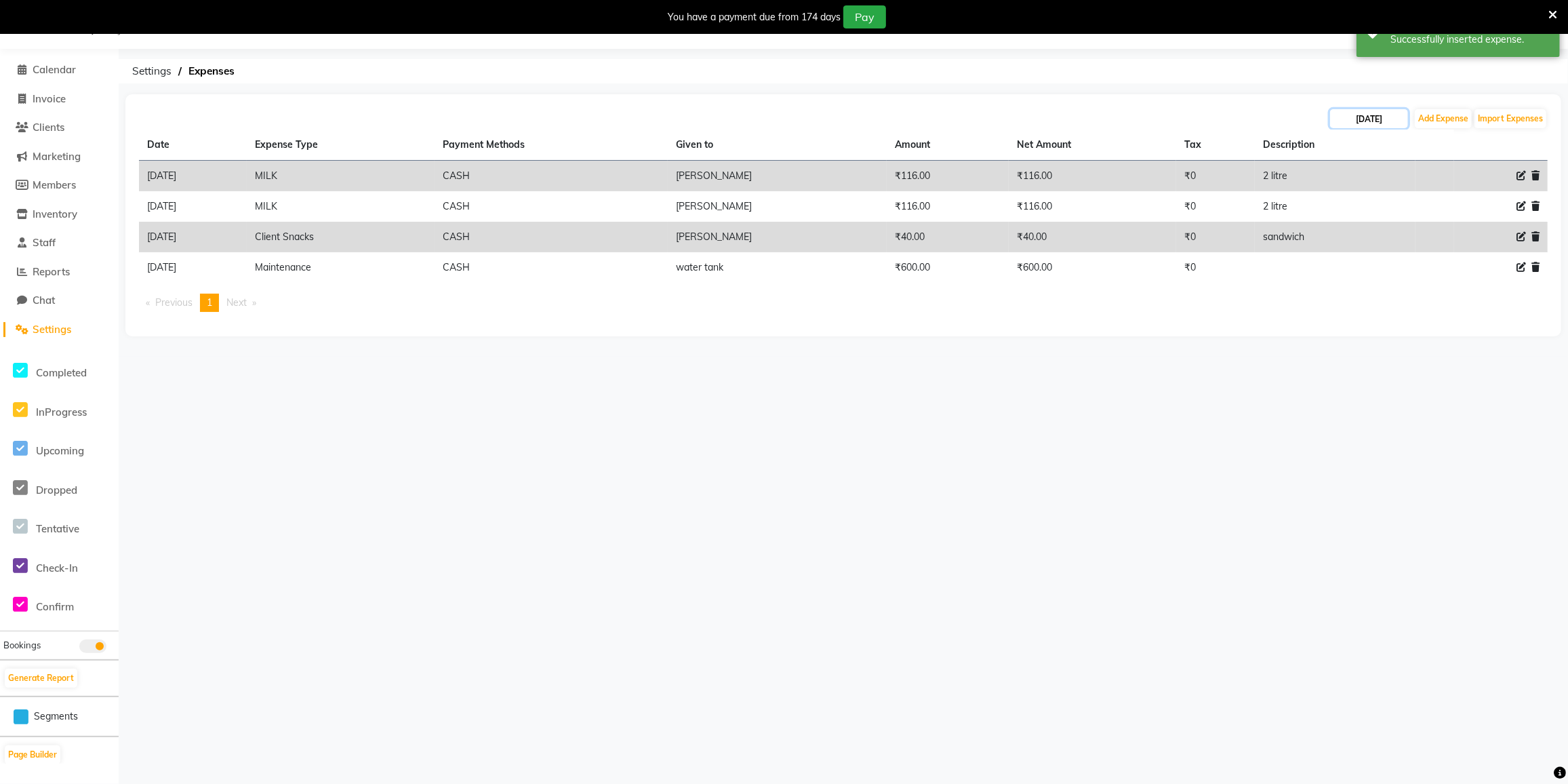
select select "2025"
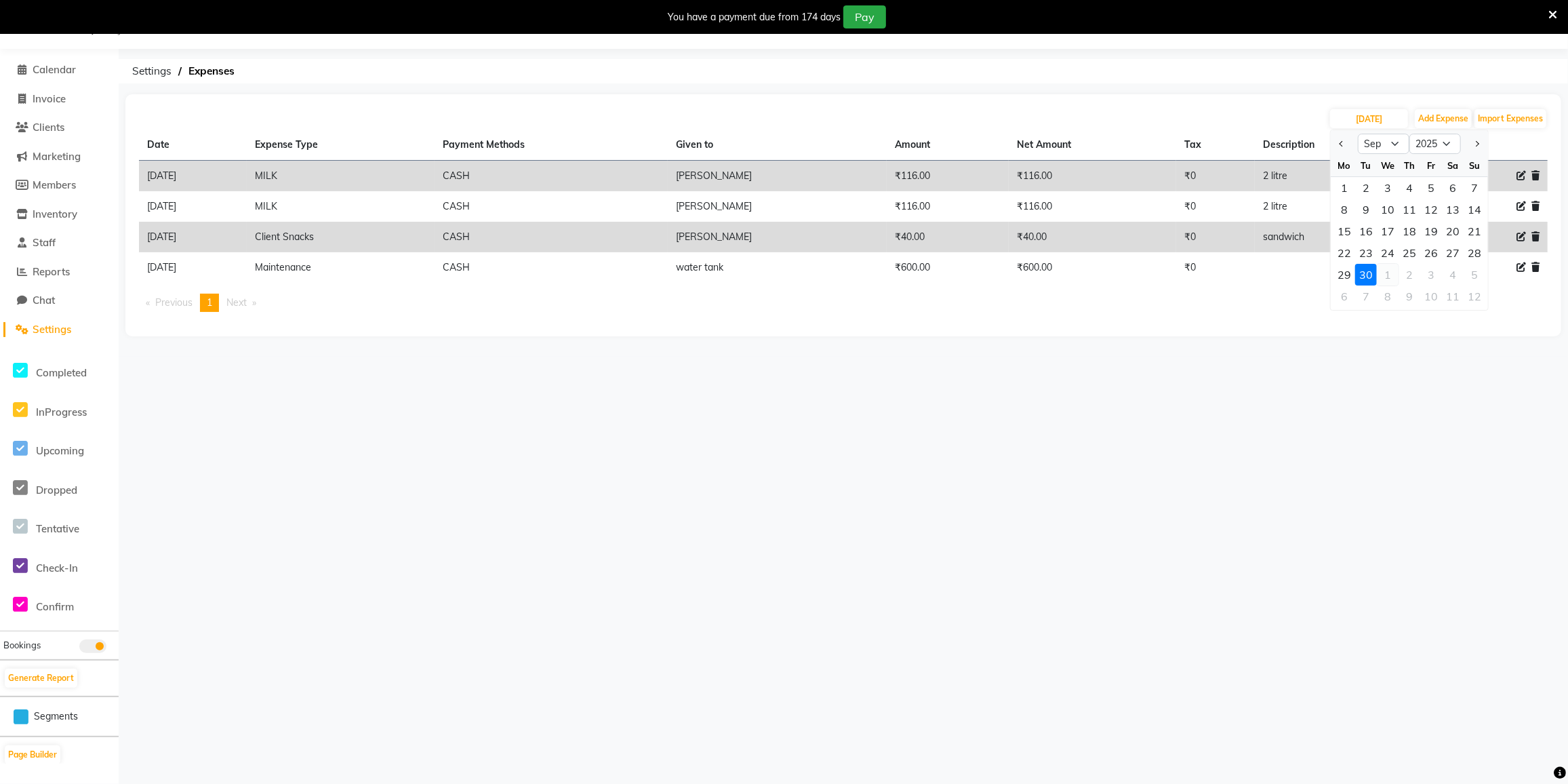
click at [1384, 270] on div "1" at bounding box center [1388, 275] width 22 height 22
type input "01-10-2025"
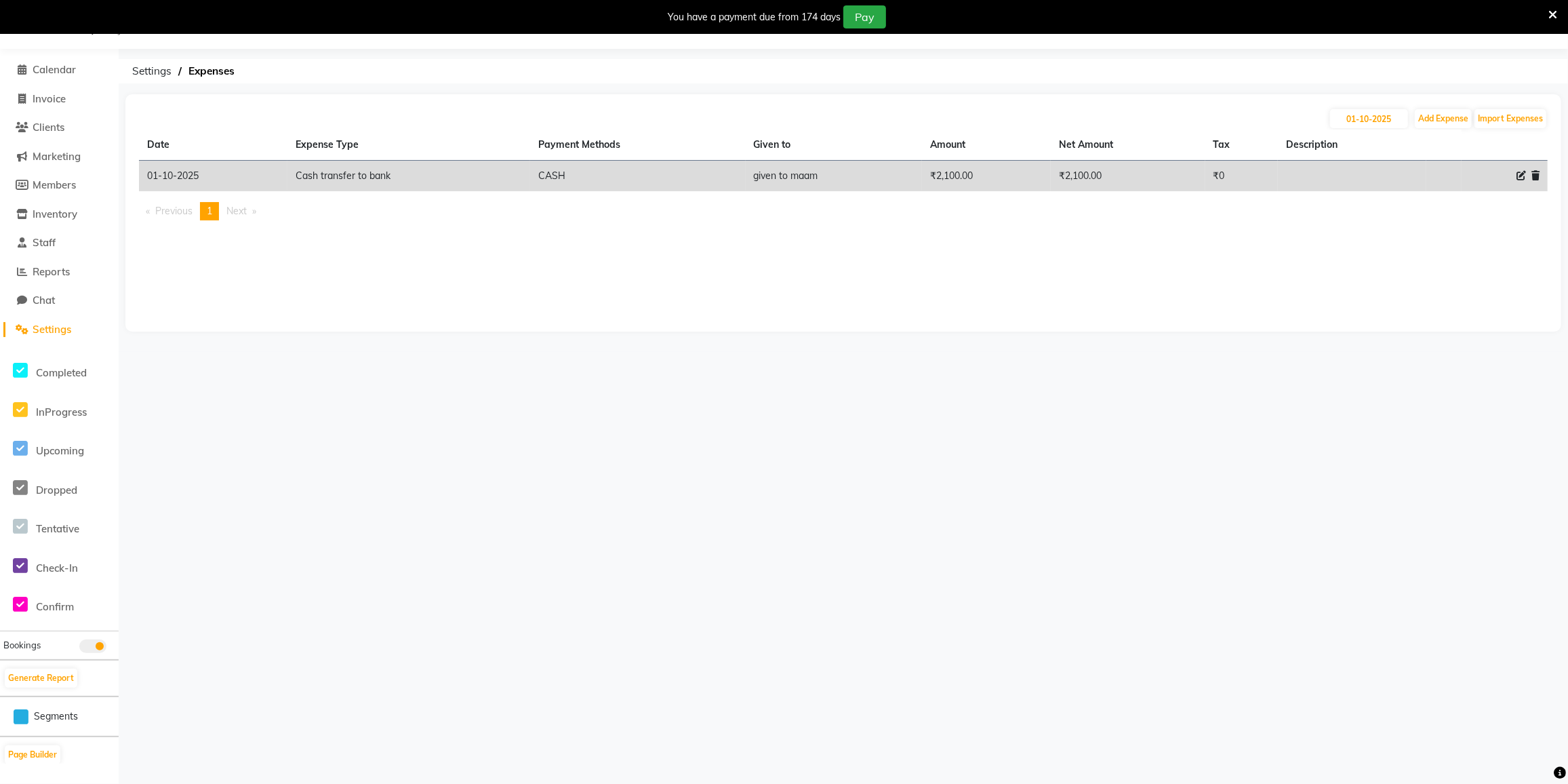
click at [1523, 171] on icon at bounding box center [1521, 175] width 9 height 9
select select "21788"
select select "1"
select select "7224"
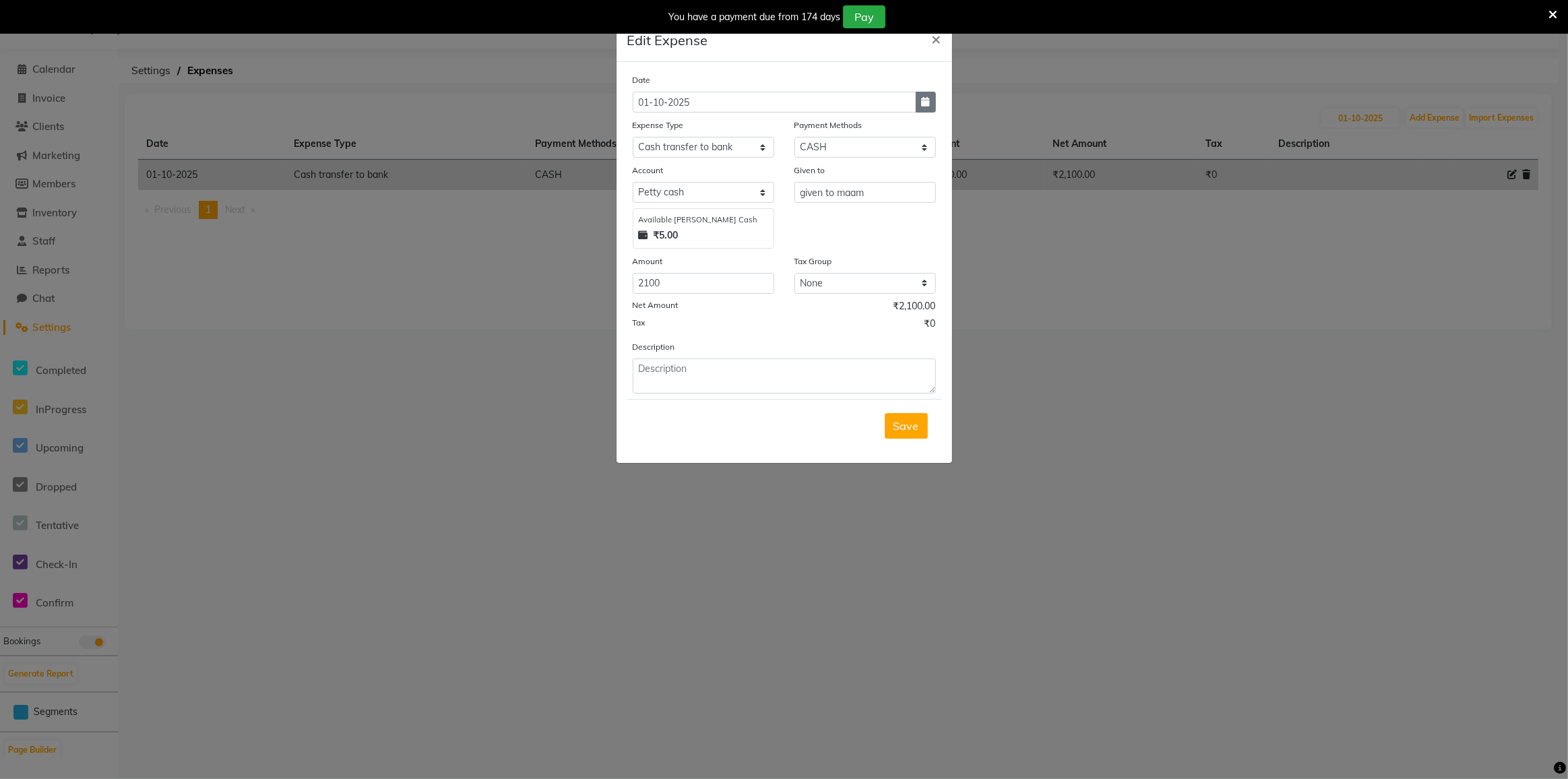
click at [925, 106] on button "button" at bounding box center [926, 102] width 20 height 21
select select "10"
select select "2025"
click at [703, 133] on select "Jan Feb Mar Apr May Jun Jul Aug Sep Oct" at bounding box center [686, 128] width 51 height 20
select select "9"
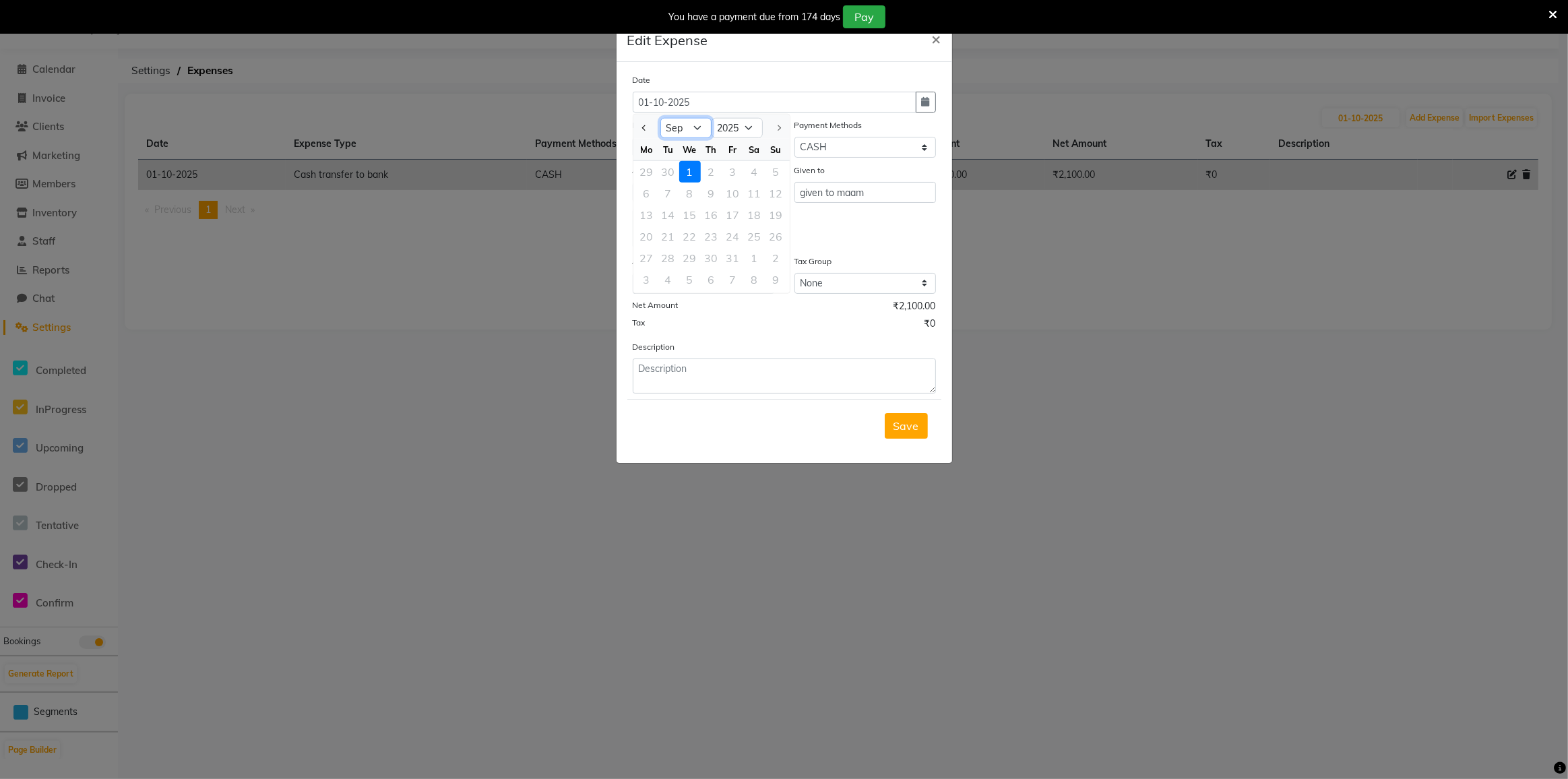
click at [661, 118] on select "Jan Feb Mar Apr May Jun Jul Aug Sep Oct" at bounding box center [686, 128] width 51 height 20
click at [671, 256] on div "30" at bounding box center [668, 258] width 22 height 22
type input "[DATE]"
click at [921, 415] on button "Save" at bounding box center [907, 425] width 43 height 25
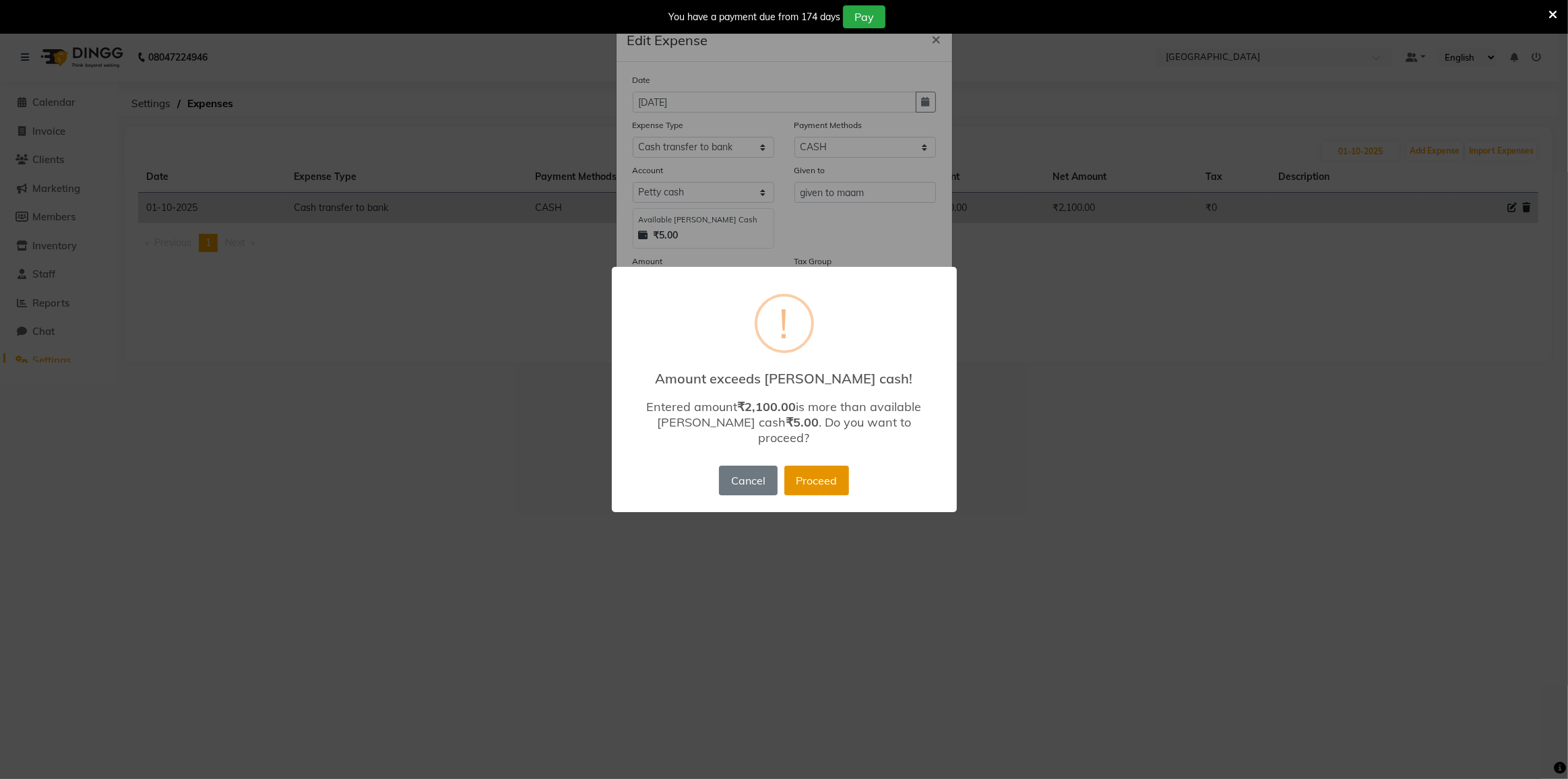
click at [796, 466] on button "Proceed" at bounding box center [817, 481] width 65 height 29
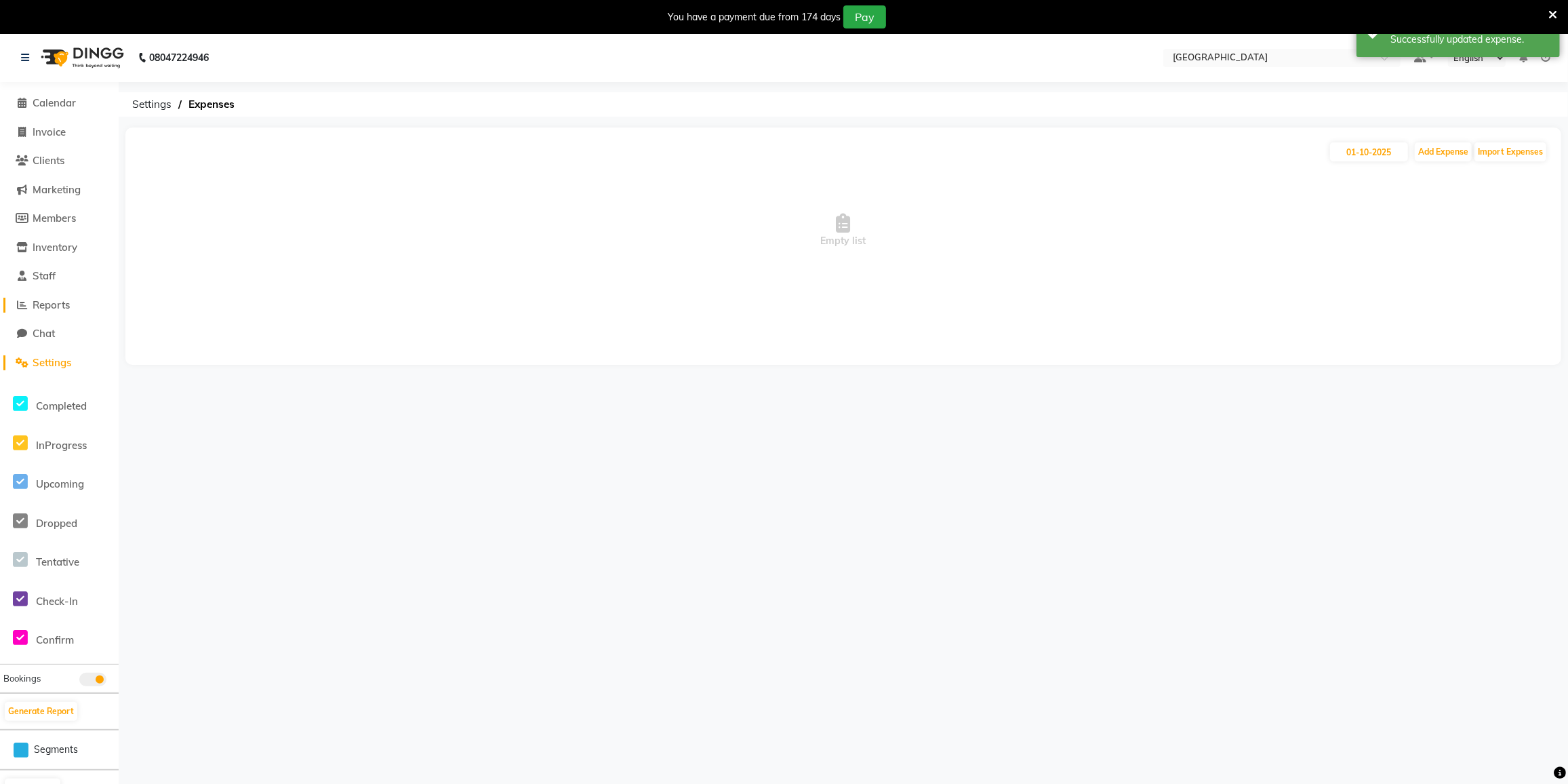
click at [47, 308] on span "Reports" at bounding box center [51, 304] width 37 height 13
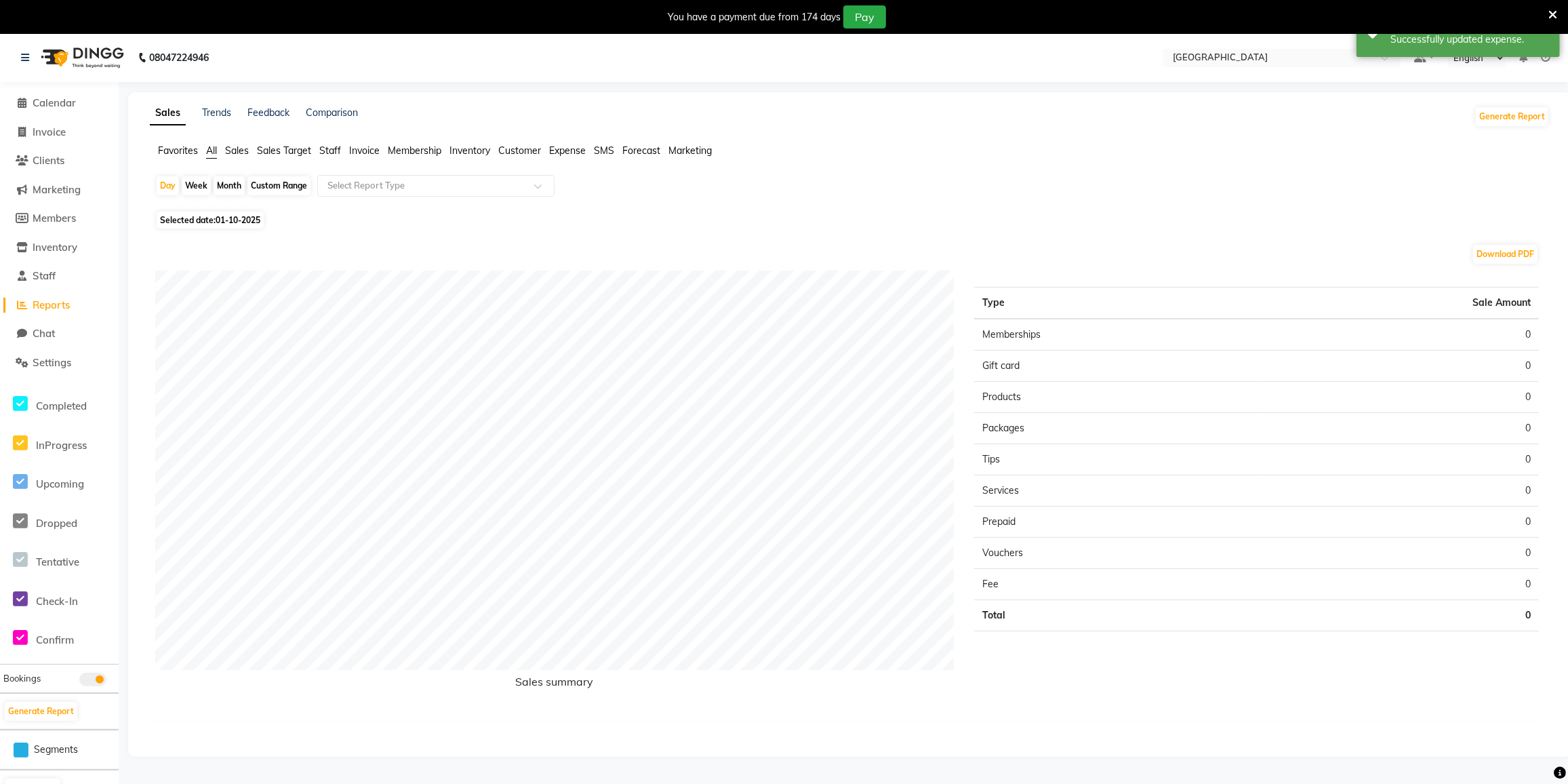
click at [233, 189] on div "Month" at bounding box center [229, 186] width 31 height 19
select select "10"
select select "2025"
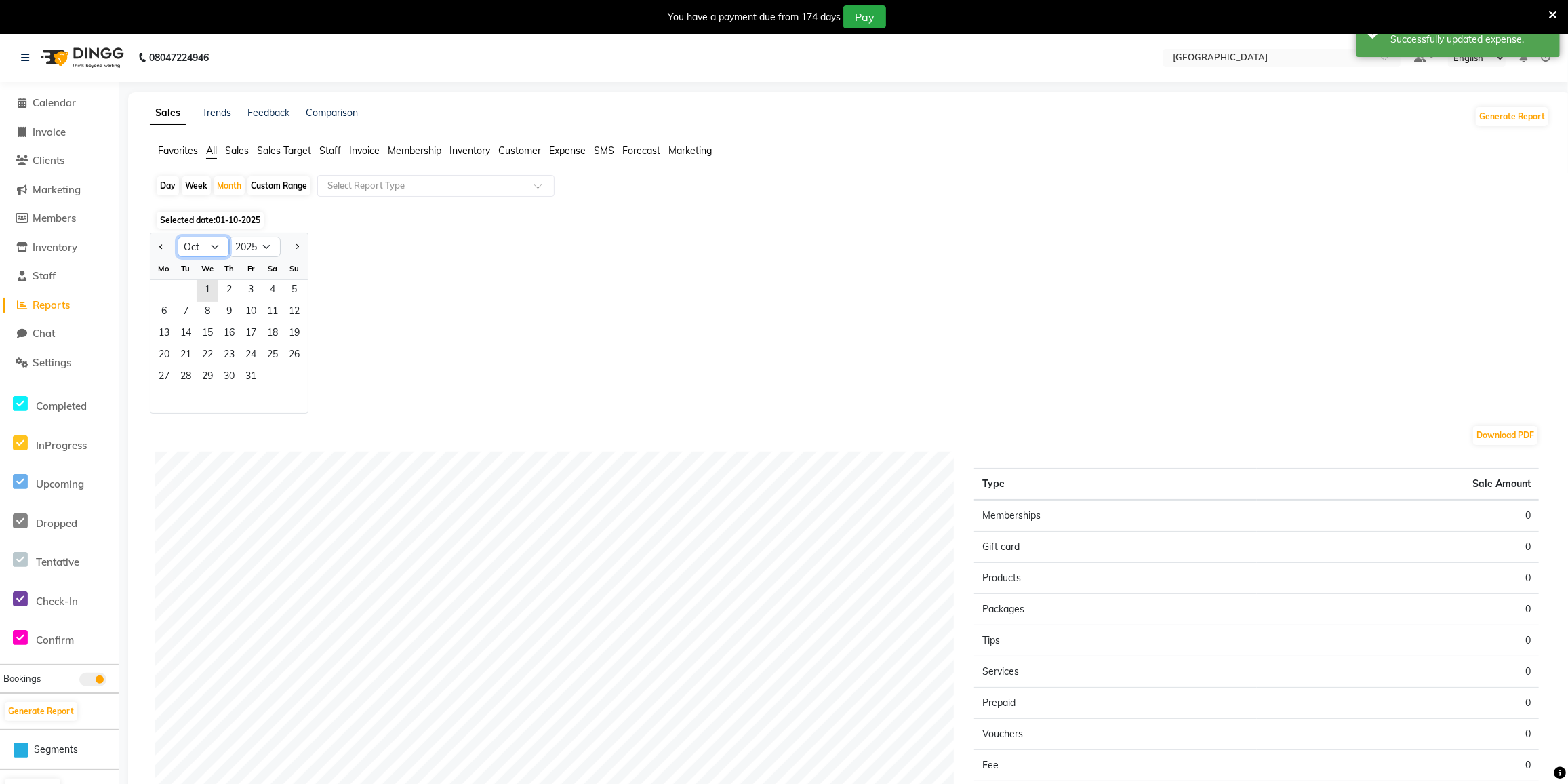
click at [199, 252] on select "Jan Feb Mar Apr May Jun Jul Aug Sep Oct Nov Dec" at bounding box center [203, 247] width 51 height 20
select select "9"
click at [178, 237] on select "Jan Feb Mar Apr May Jun Jul Aug Sep Oct Nov Dec" at bounding box center [203, 247] width 51 height 20
click at [175, 187] on div "Day" at bounding box center [168, 186] width 23 height 19
select select "10"
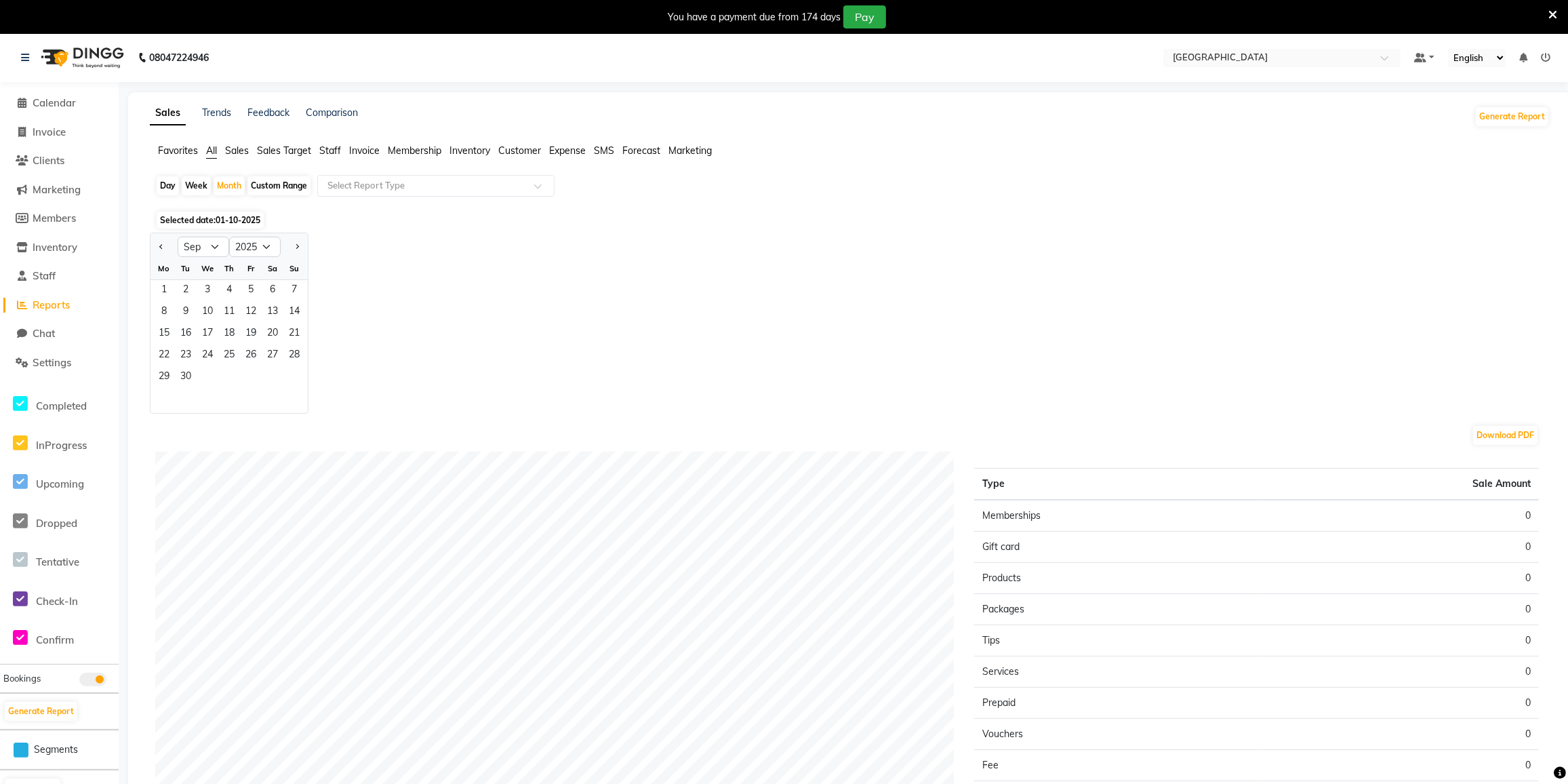
select select "2025"
click at [204, 242] on select "Jan Feb Mar Apr May Jun Jul Aug Sep Oct Nov Dec" at bounding box center [203, 247] width 51 height 20
click at [208, 248] on select "Jan Feb Mar Apr May Jun Jul Aug Sep Oct Nov Dec" at bounding box center [203, 247] width 51 height 20
select select "9"
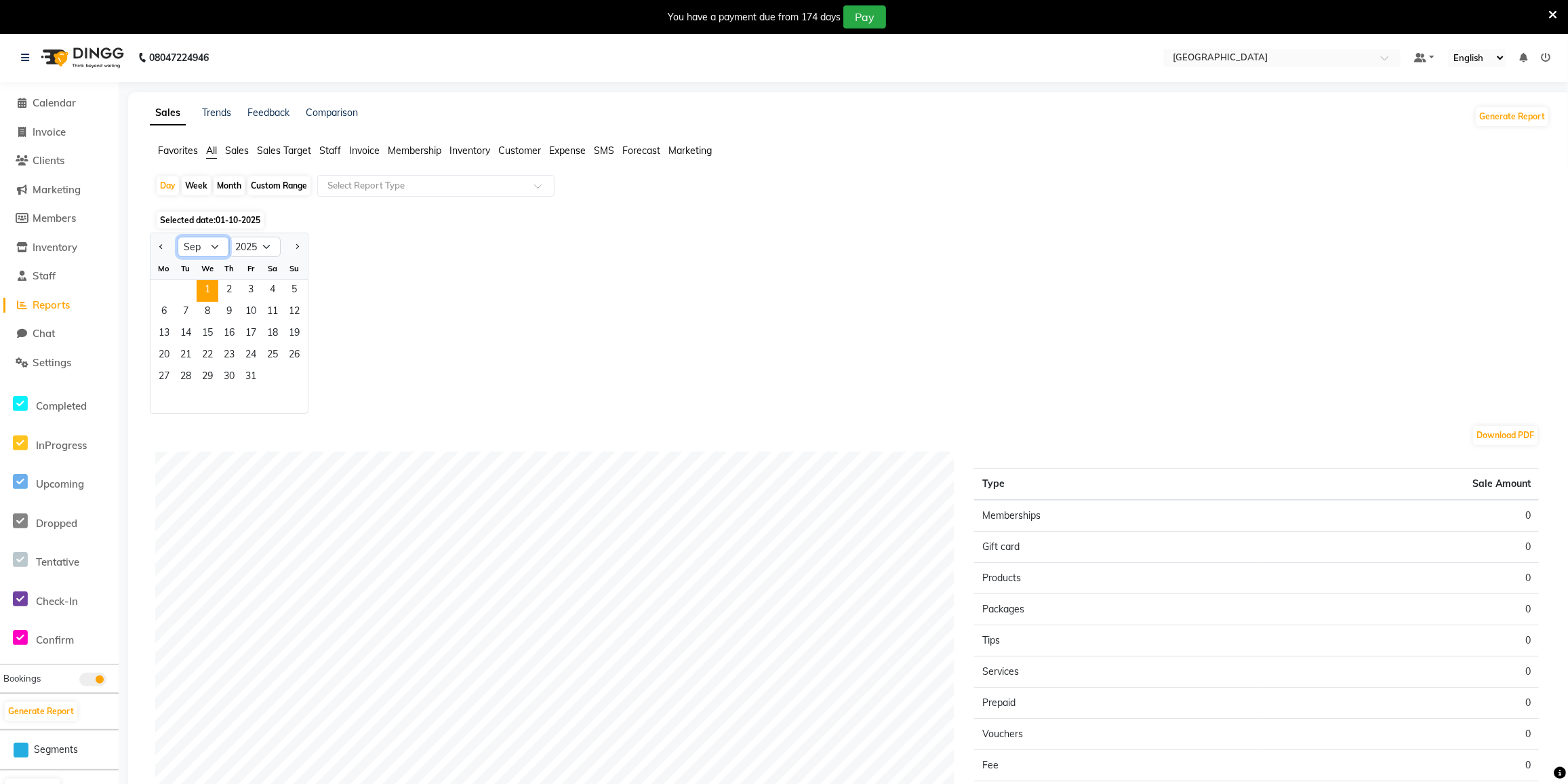
click at [178, 237] on select "Jan Feb Mar Apr May Jun Jul Aug Sep Oct Nov Dec" at bounding box center [203, 247] width 51 height 20
click at [191, 373] on span "30" at bounding box center [186, 378] width 22 height 22
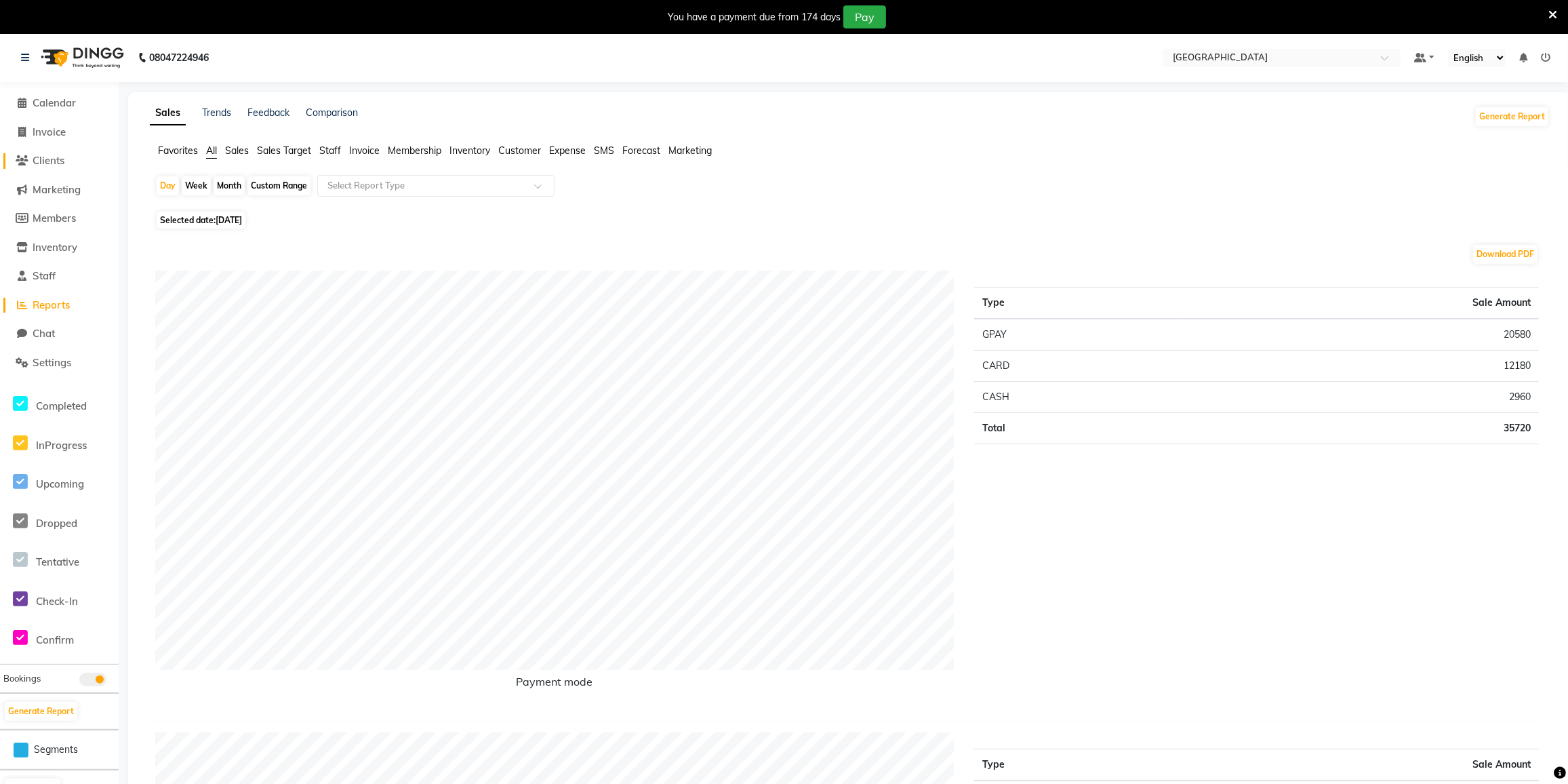
click at [58, 163] on span "Clients" at bounding box center [48, 160] width 32 height 13
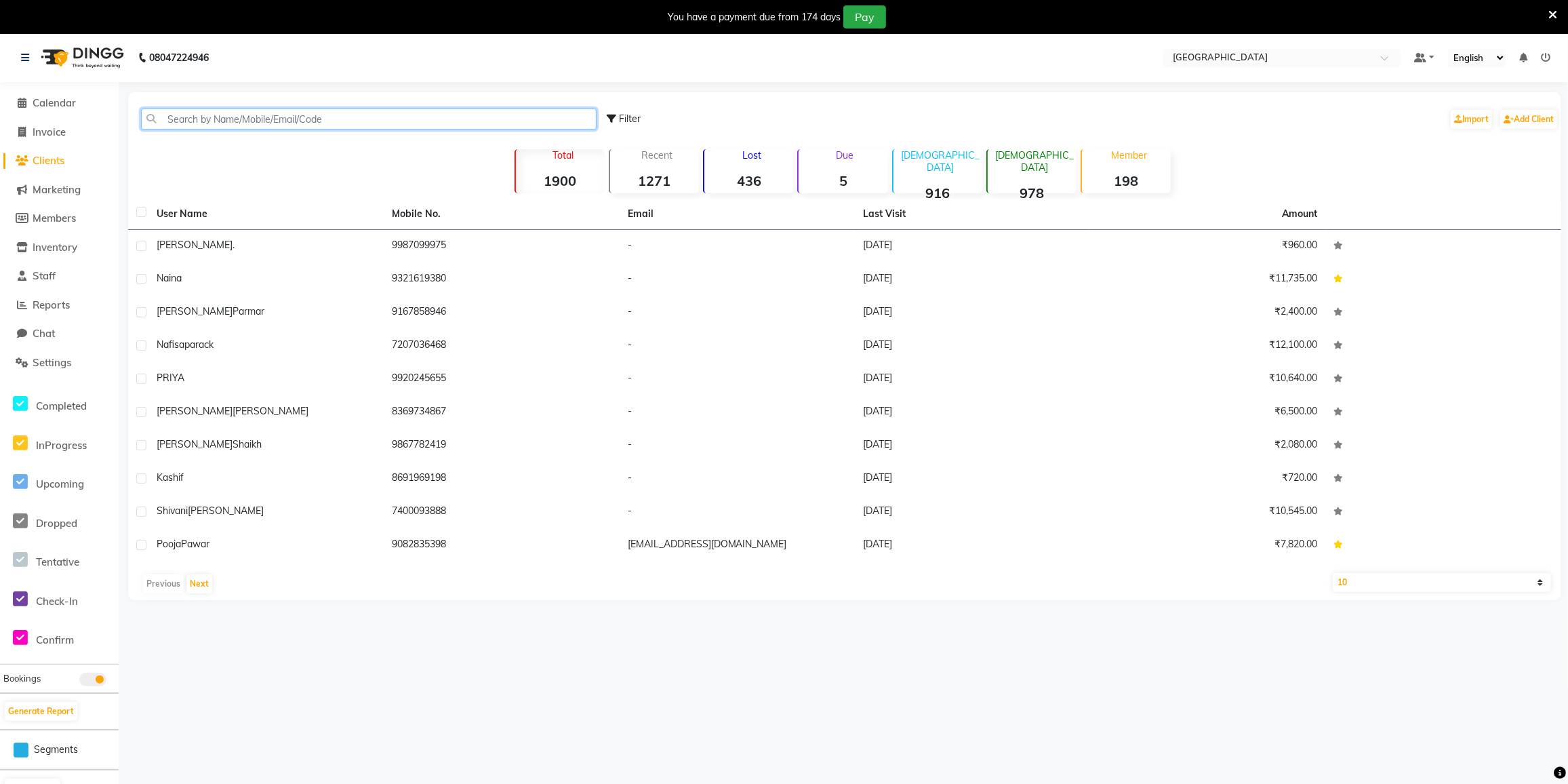
click at [192, 121] on input "text" at bounding box center [369, 119] width 456 height 21
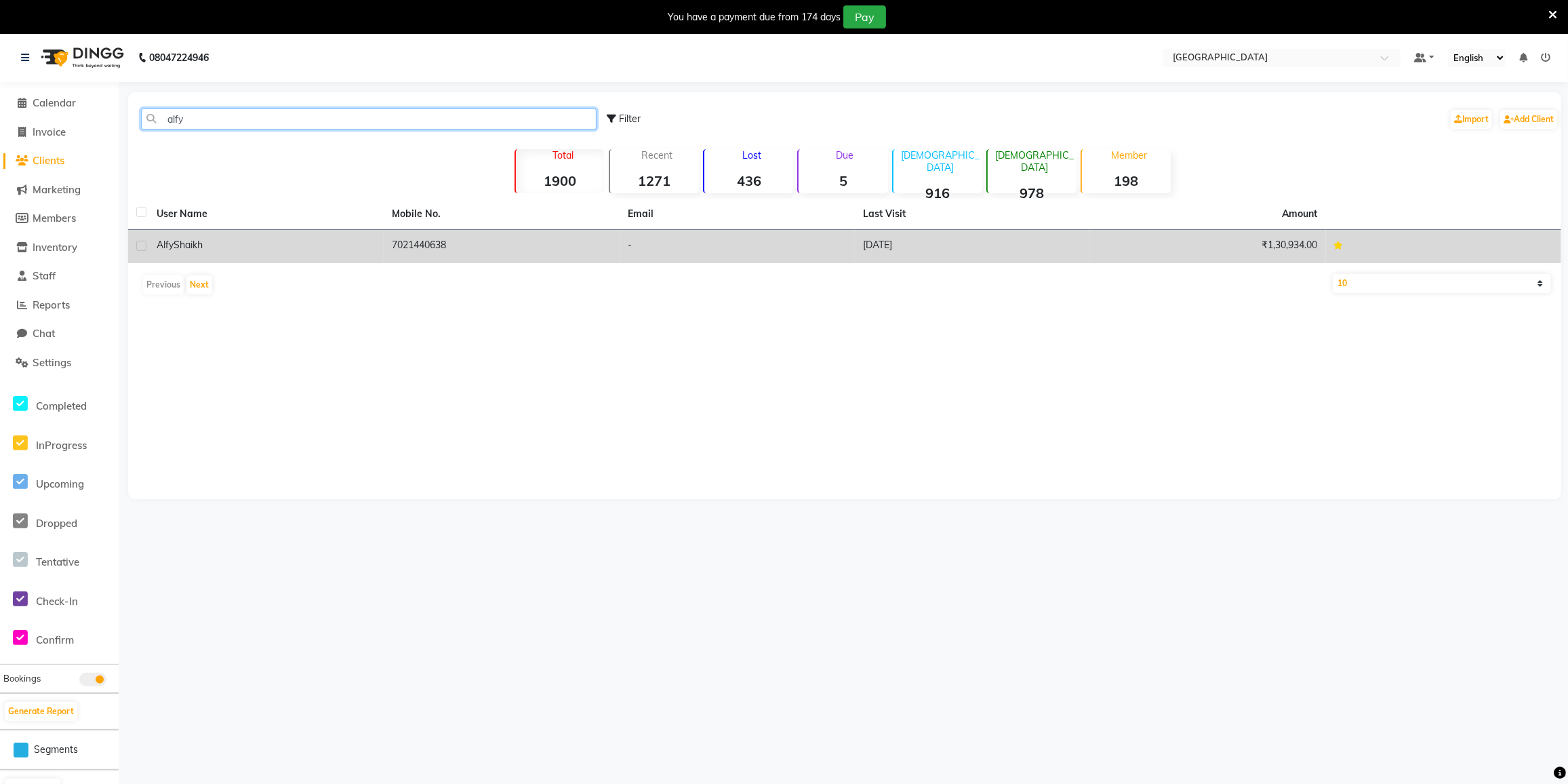
type input "alfy"
click at [1288, 241] on td "₹1,30,934.00" at bounding box center [1207, 246] width 235 height 33
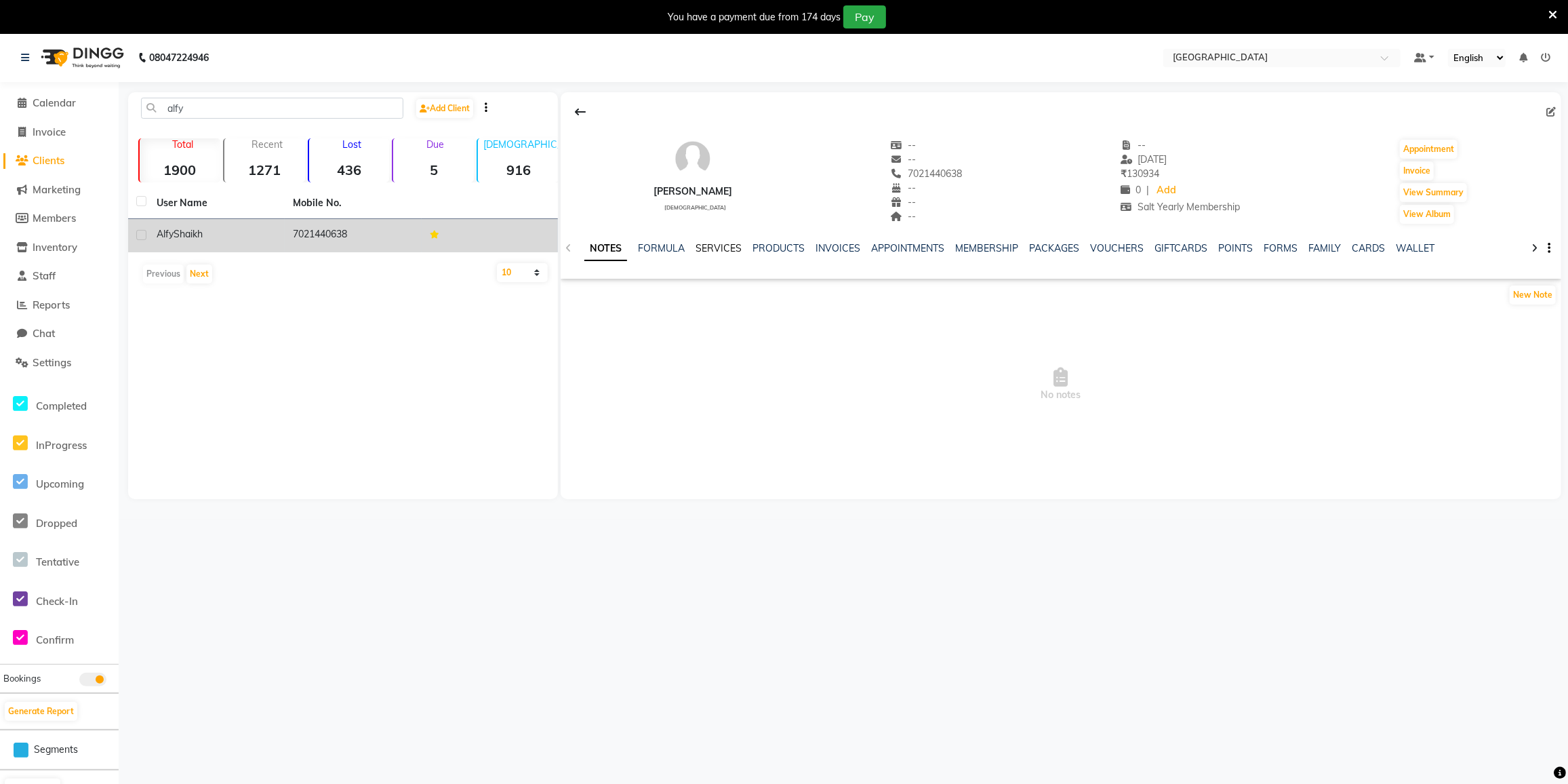
click at [726, 248] on link "SERVICES" at bounding box center [718, 248] width 46 height 12
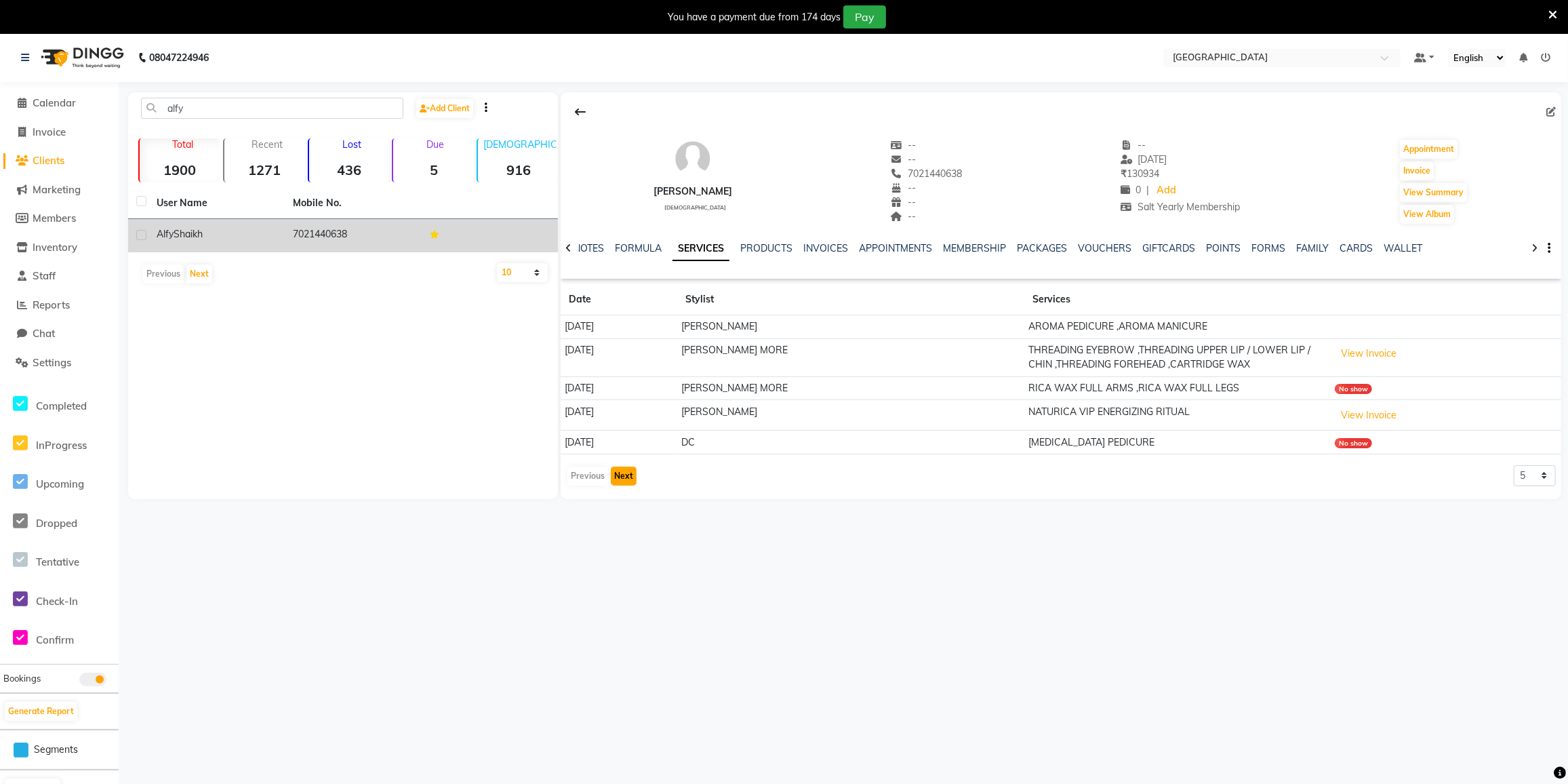
click at [623, 476] on button "Next" at bounding box center [623, 476] width 26 height 19
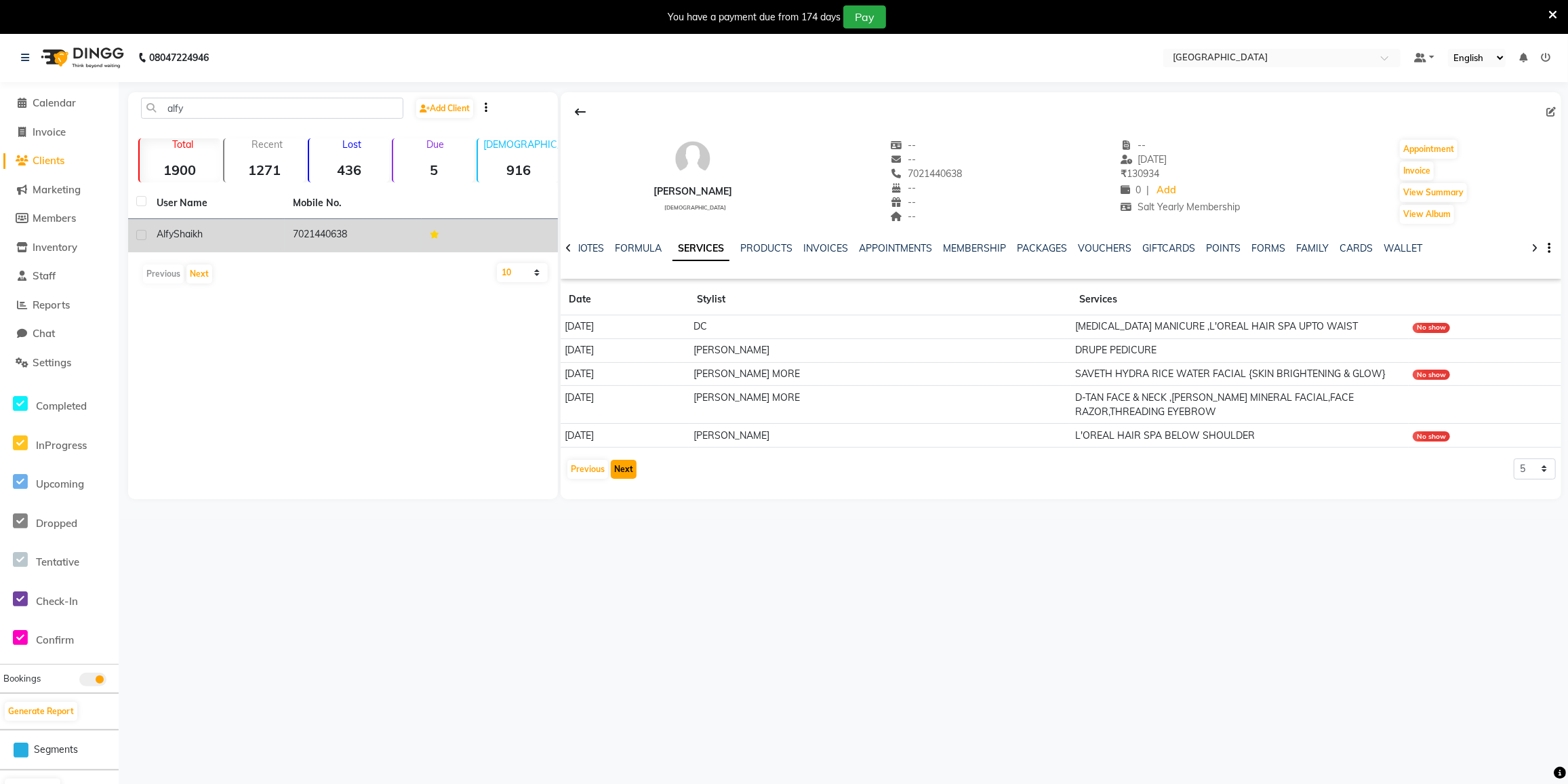
click at [617, 467] on button "Next" at bounding box center [623, 469] width 26 height 19
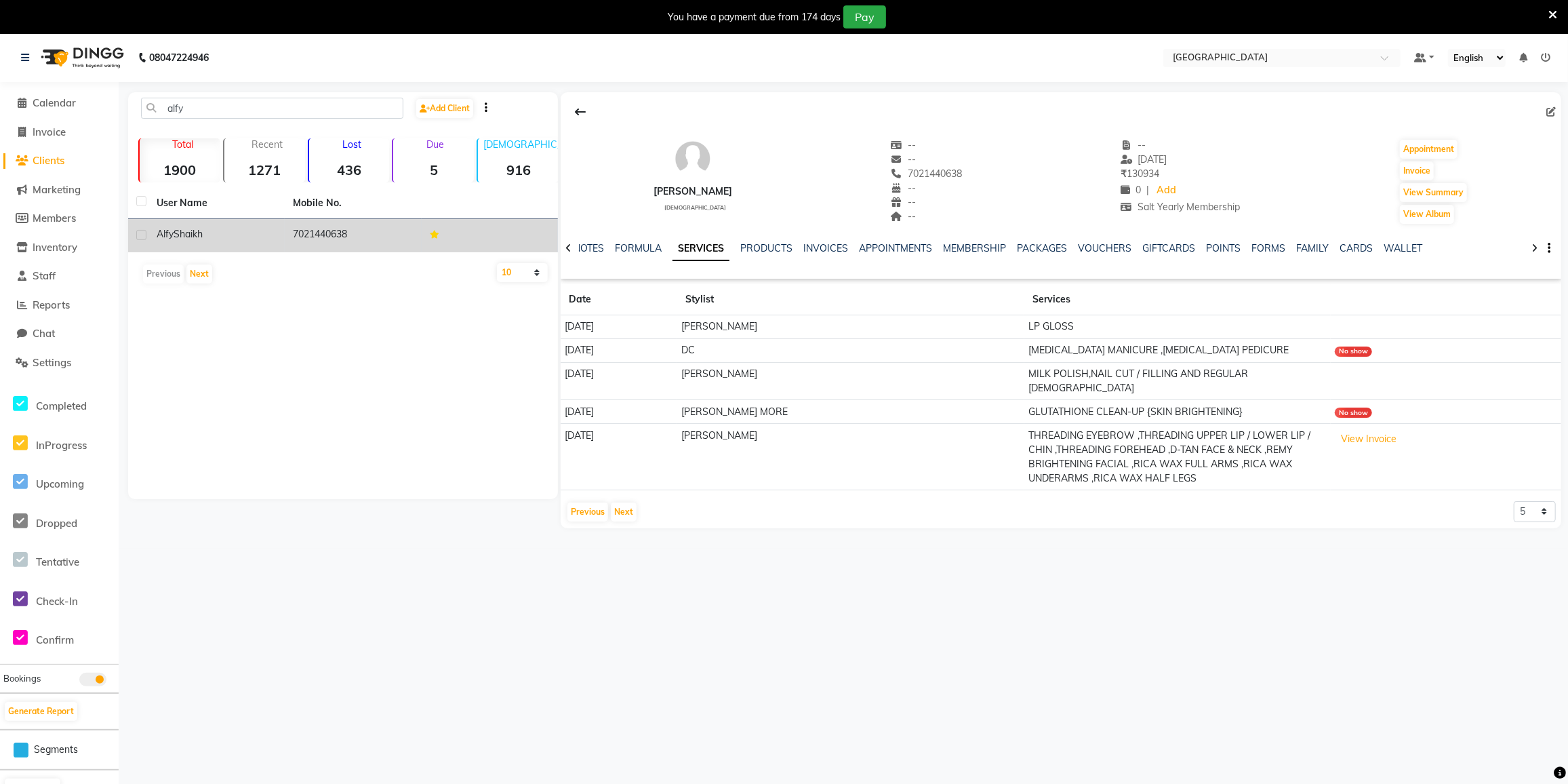
click at [1178, 443] on td "THREADING EYEBROW ,THREADING UPPER LIP / LOWER LIP / CHIN ,THREADING FOREHEAD ,…" at bounding box center [1178, 457] width 307 height 67
click at [1352, 428] on button "View Invoice" at bounding box center [1369, 439] width 68 height 21
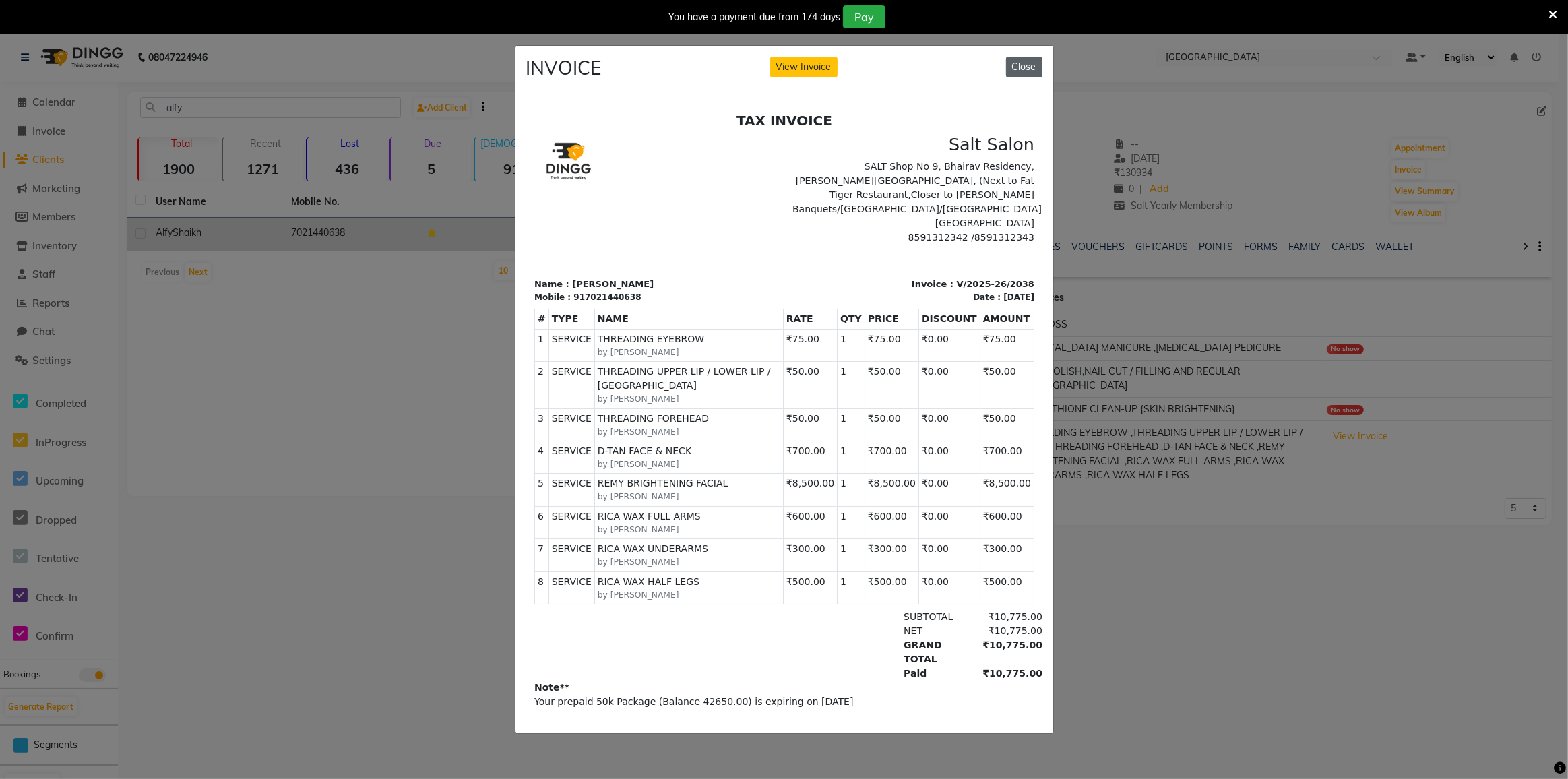
click at [1016, 64] on button "Close" at bounding box center [1024, 66] width 36 height 21
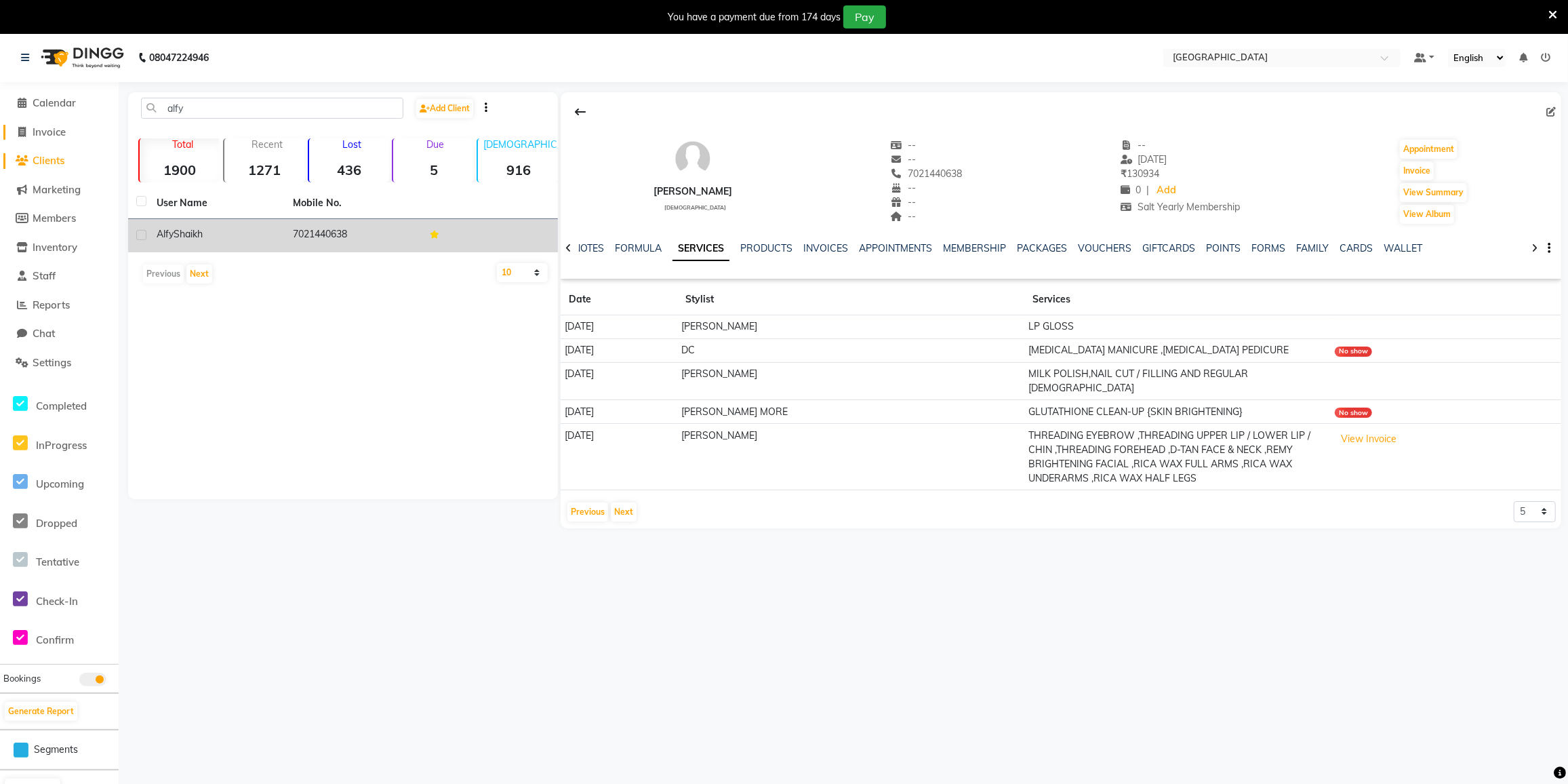
click at [56, 128] on span "Invoice" at bounding box center [49, 132] width 33 height 13
select select "service"
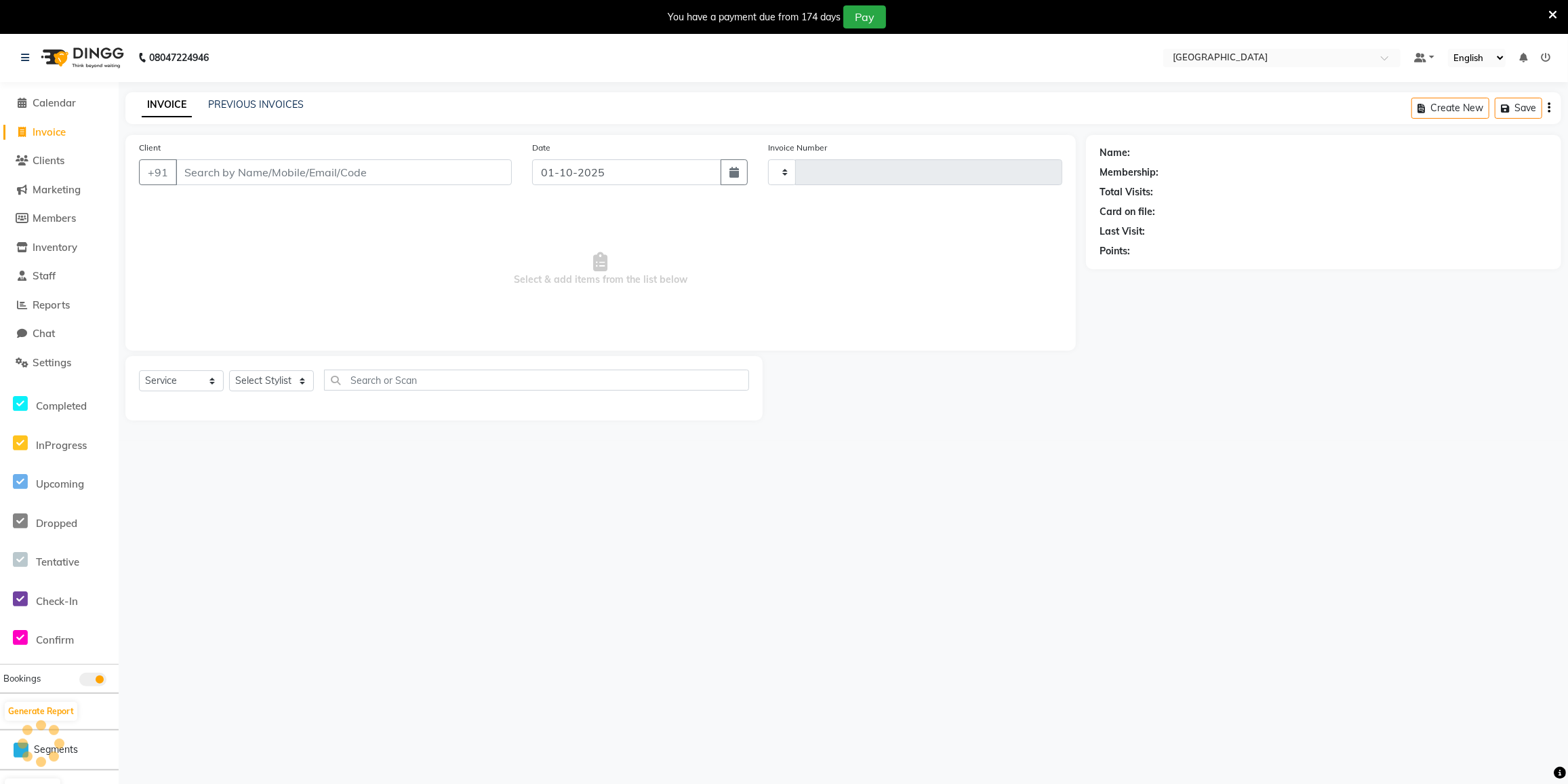
type input "4022"
select select "8096"
click at [237, 174] on input "Client" at bounding box center [343, 172] width 336 height 26
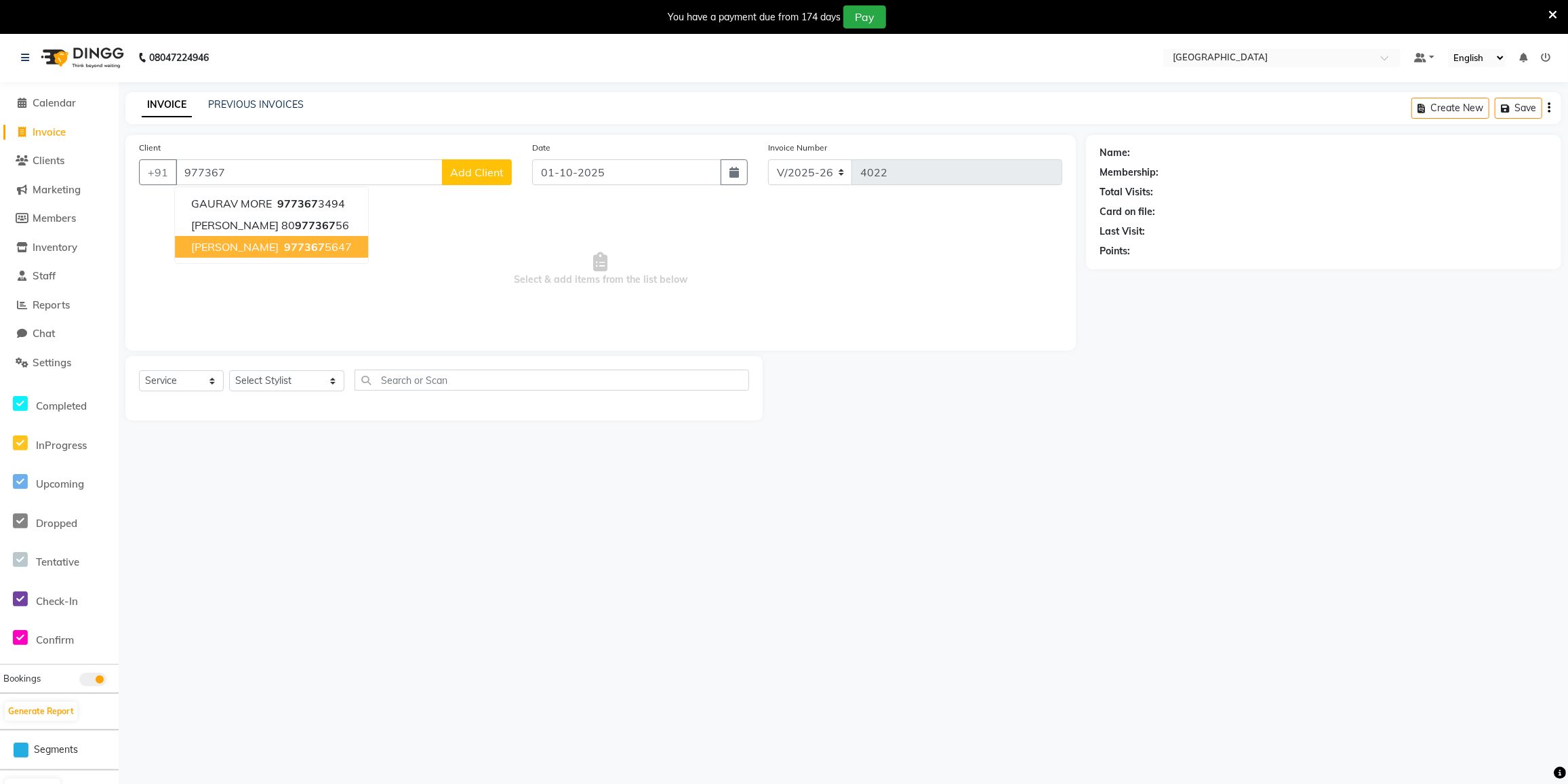
click at [267, 248] on span "Tejal Sarwanya" at bounding box center [234, 246] width 88 height 13
type input "9773675647"
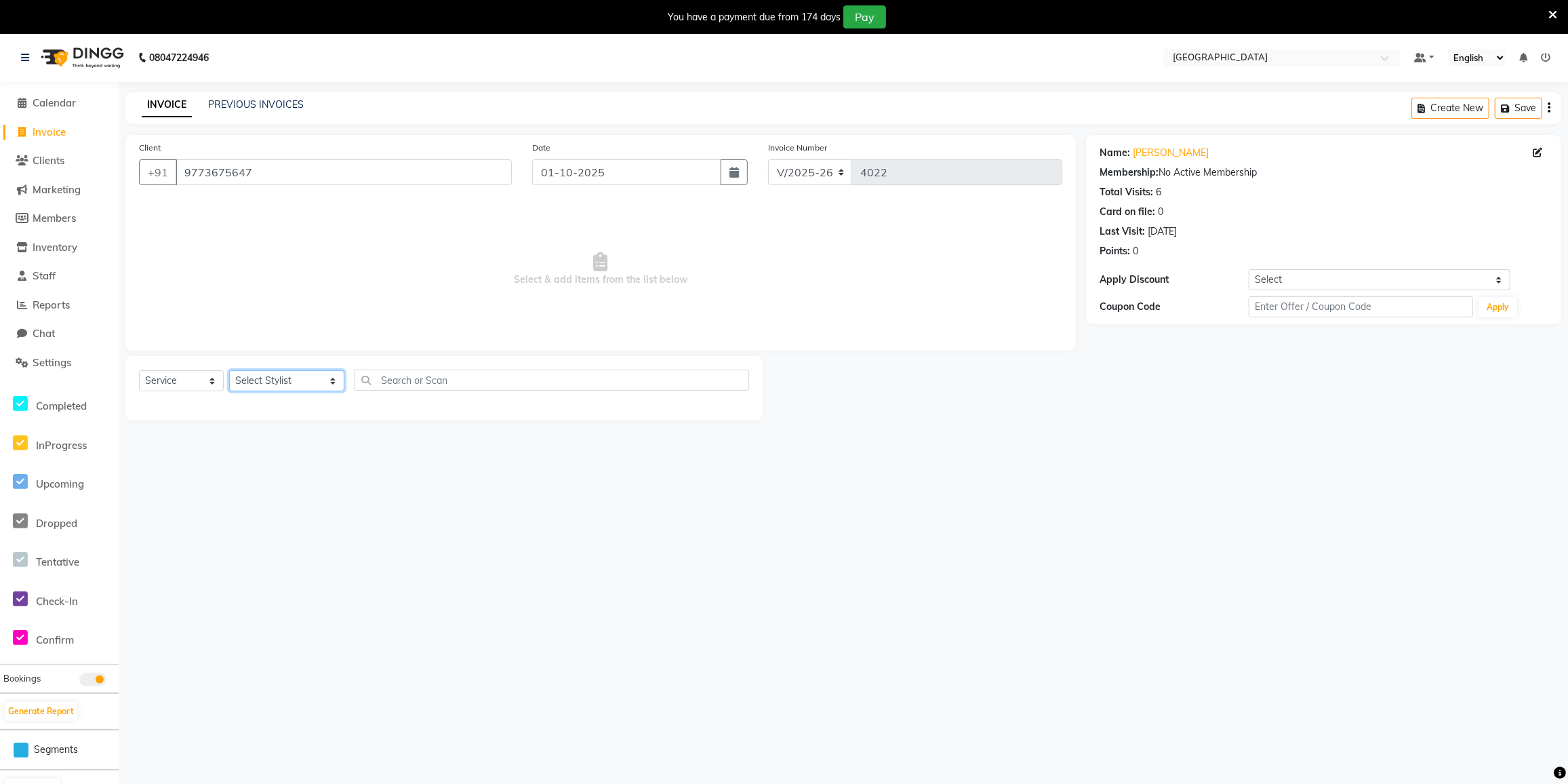
click at [293, 381] on select "Select Stylist DC [PERSON_NAME] [PERSON_NAME] [PERSON_NAME] [PERSON_NAME] [PERS…" at bounding box center [286, 380] width 115 height 21
select select "77222"
click at [229, 370] on select "Select Stylist DC [PERSON_NAME] [PERSON_NAME] [PERSON_NAME] [PERSON_NAME] [PERS…" at bounding box center [286, 380] width 115 height 21
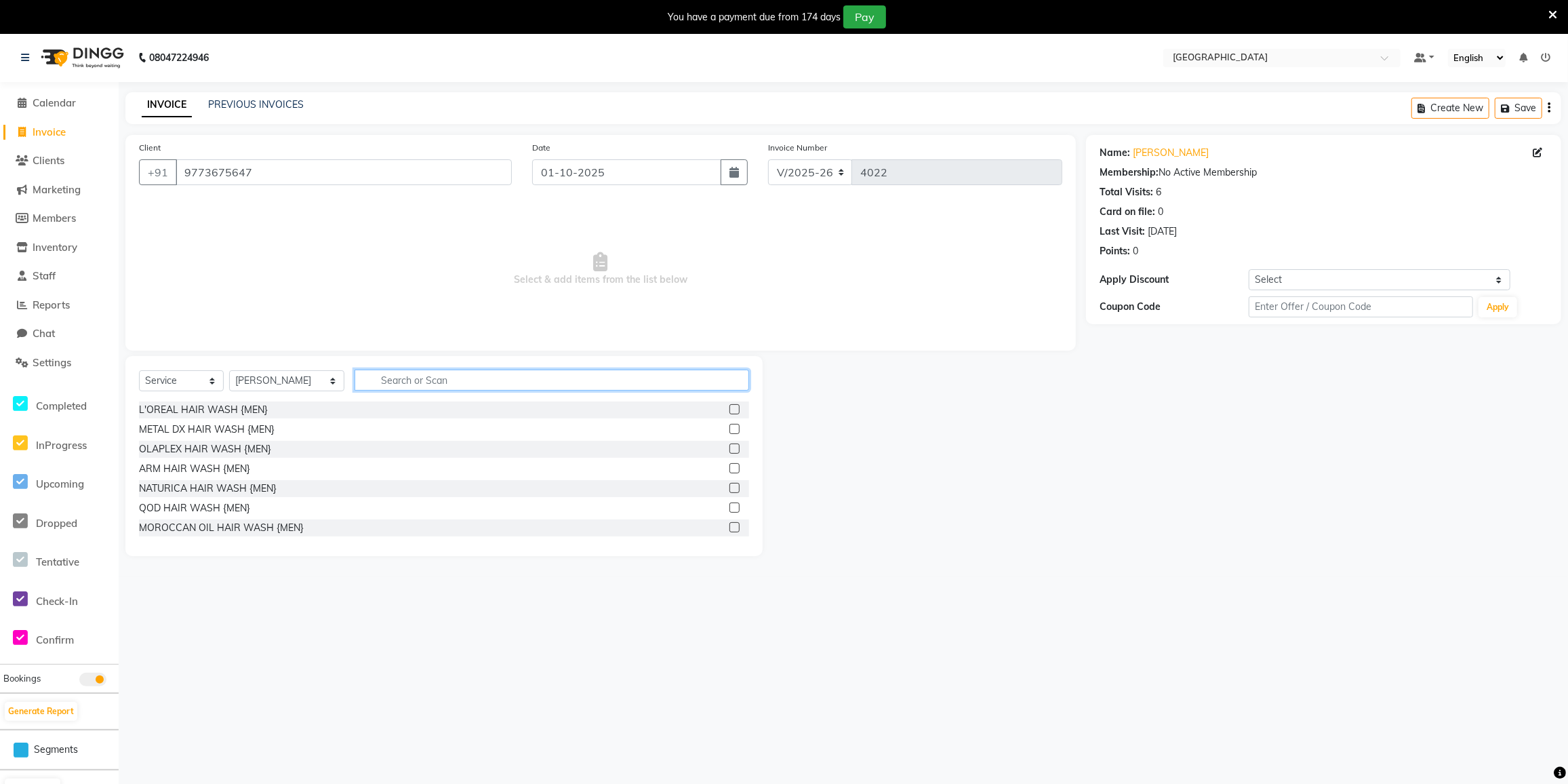
click at [394, 379] on input "text" at bounding box center [552, 380] width 394 height 21
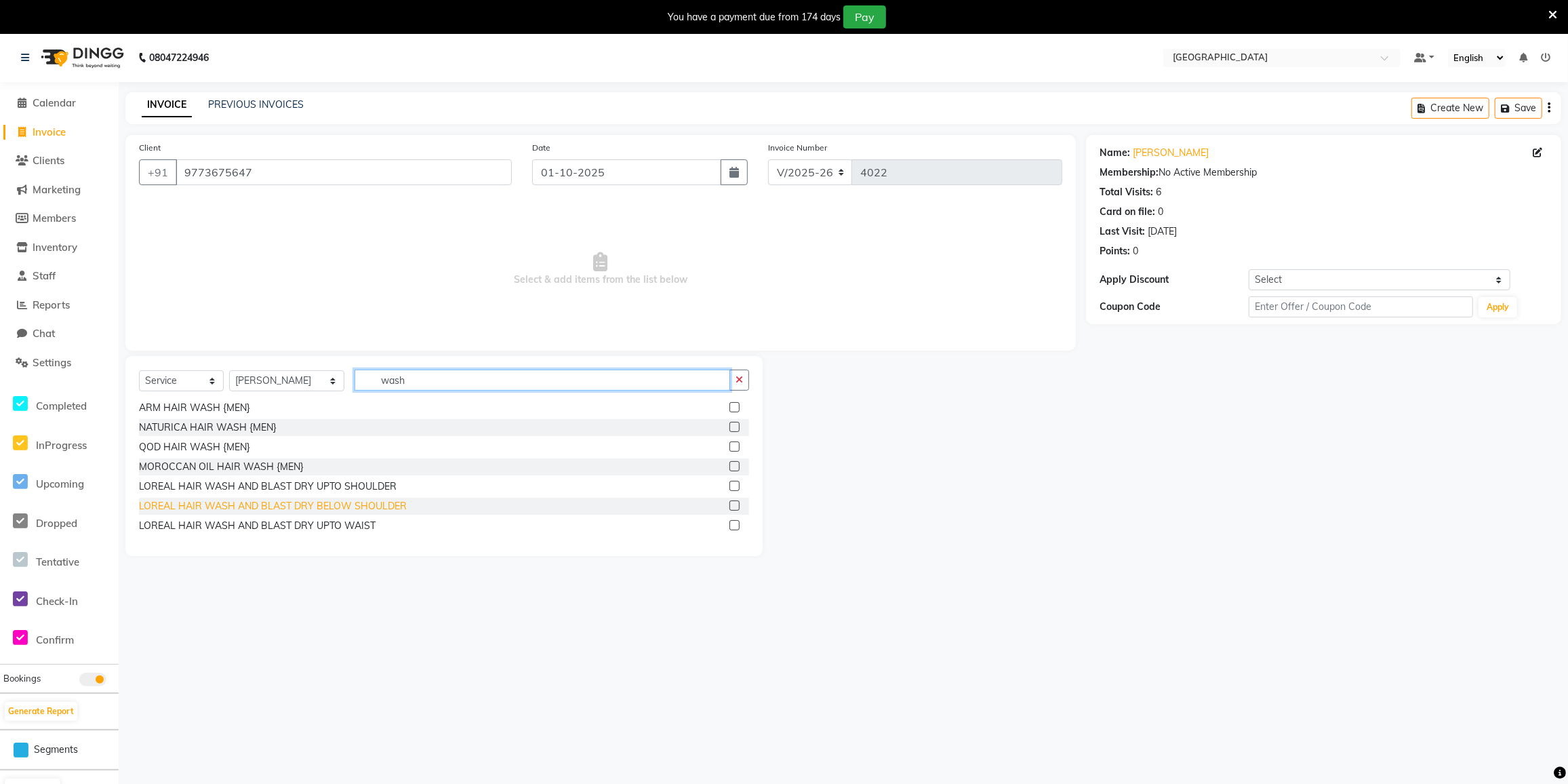
type input "wash"
click at [260, 504] on div "LOREAL HAIR WASH AND BLAST DRY BELOW SHOULDER" at bounding box center [272, 506] width 268 height 14
checkbox input "false"
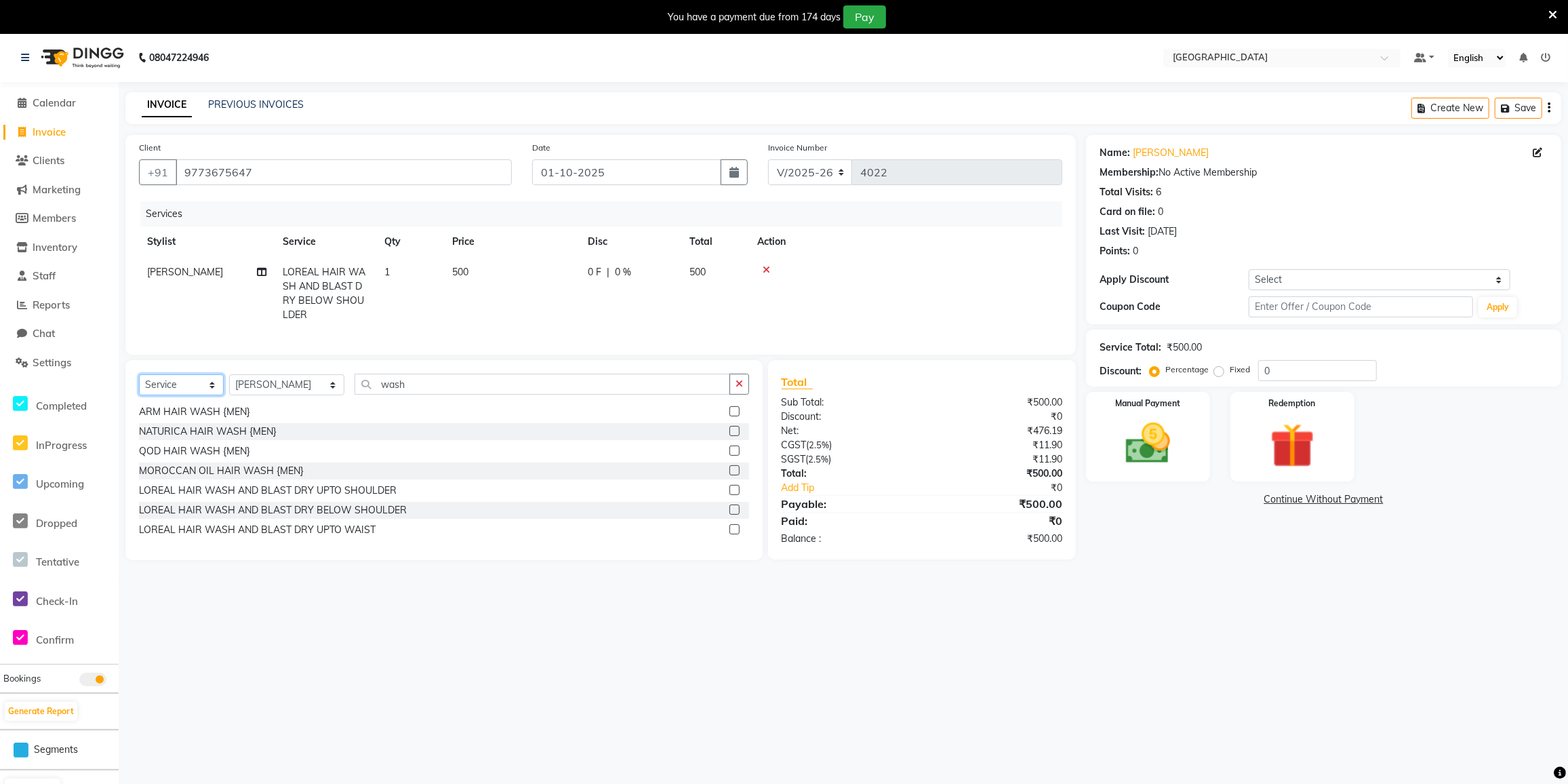
click at [185, 391] on select "Select Service Product Membership Package Voucher Prepaid Gift Card" at bounding box center [181, 384] width 85 height 21
select select "product"
click at [139, 383] on select "Select Service Product Membership Package Voucher Prepaid Gift Card" at bounding box center [181, 384] width 85 height 21
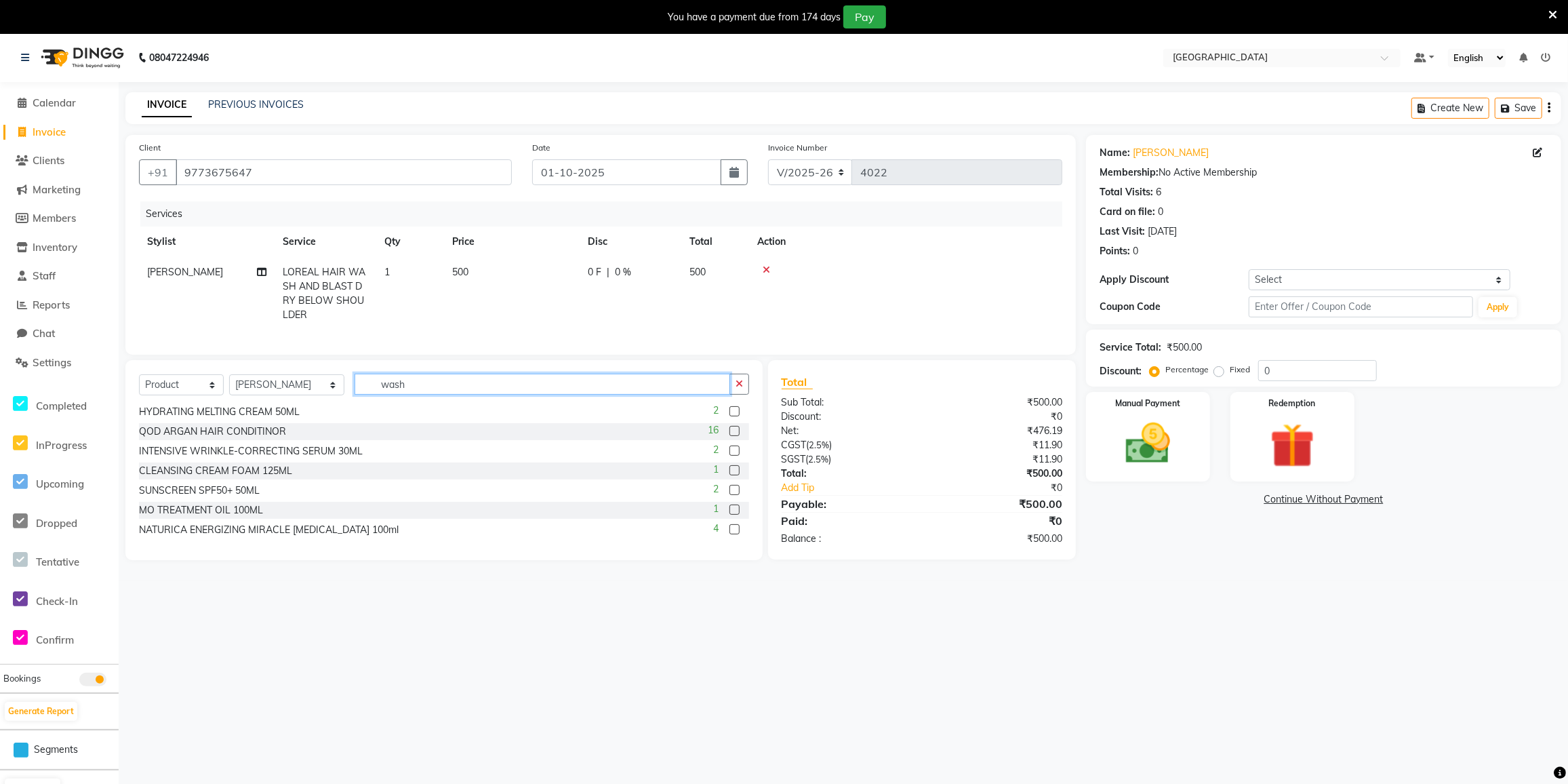
click at [458, 390] on input "wash" at bounding box center [543, 383] width 376 height 21
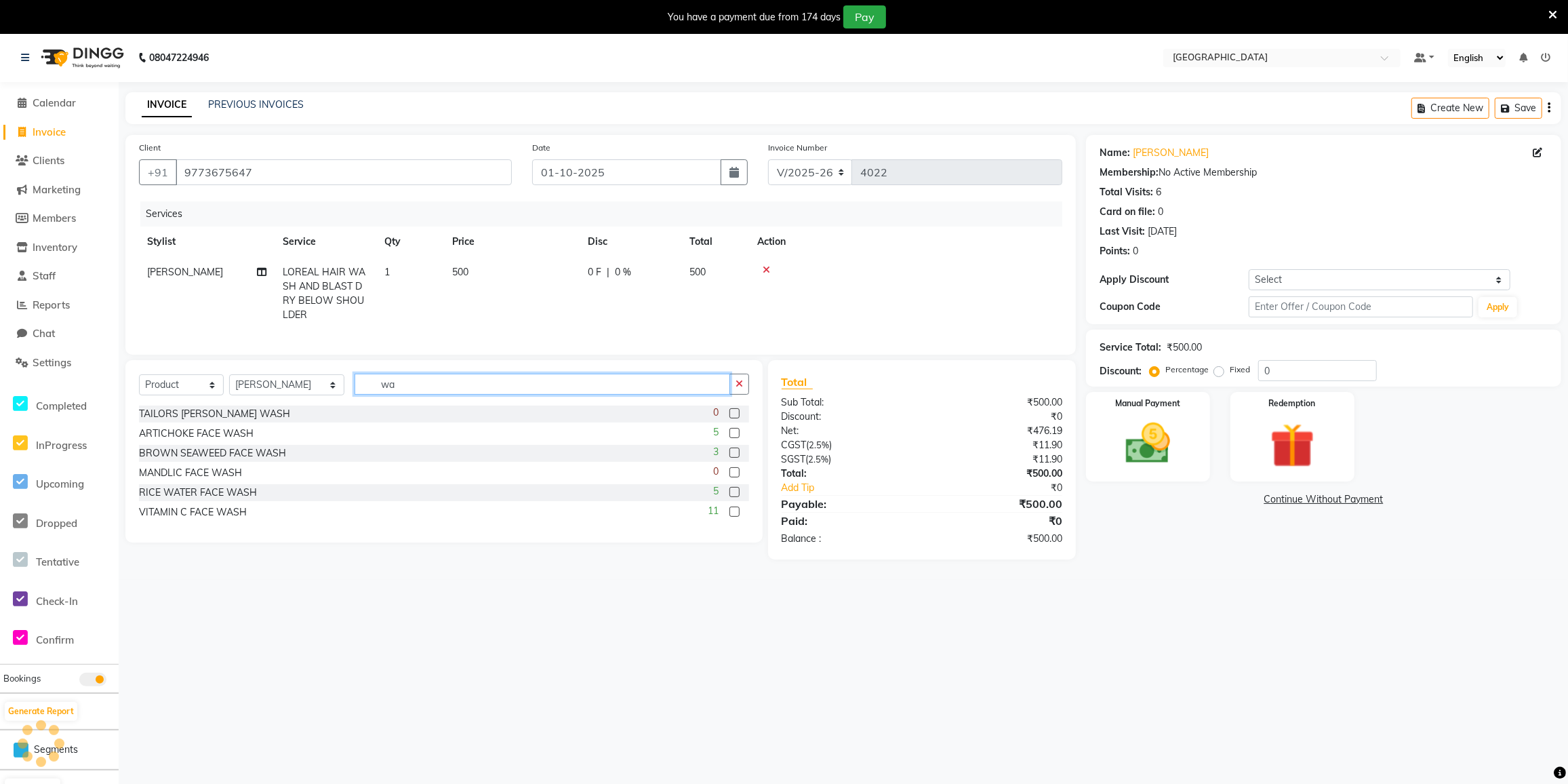
type input "w"
type input "qo"
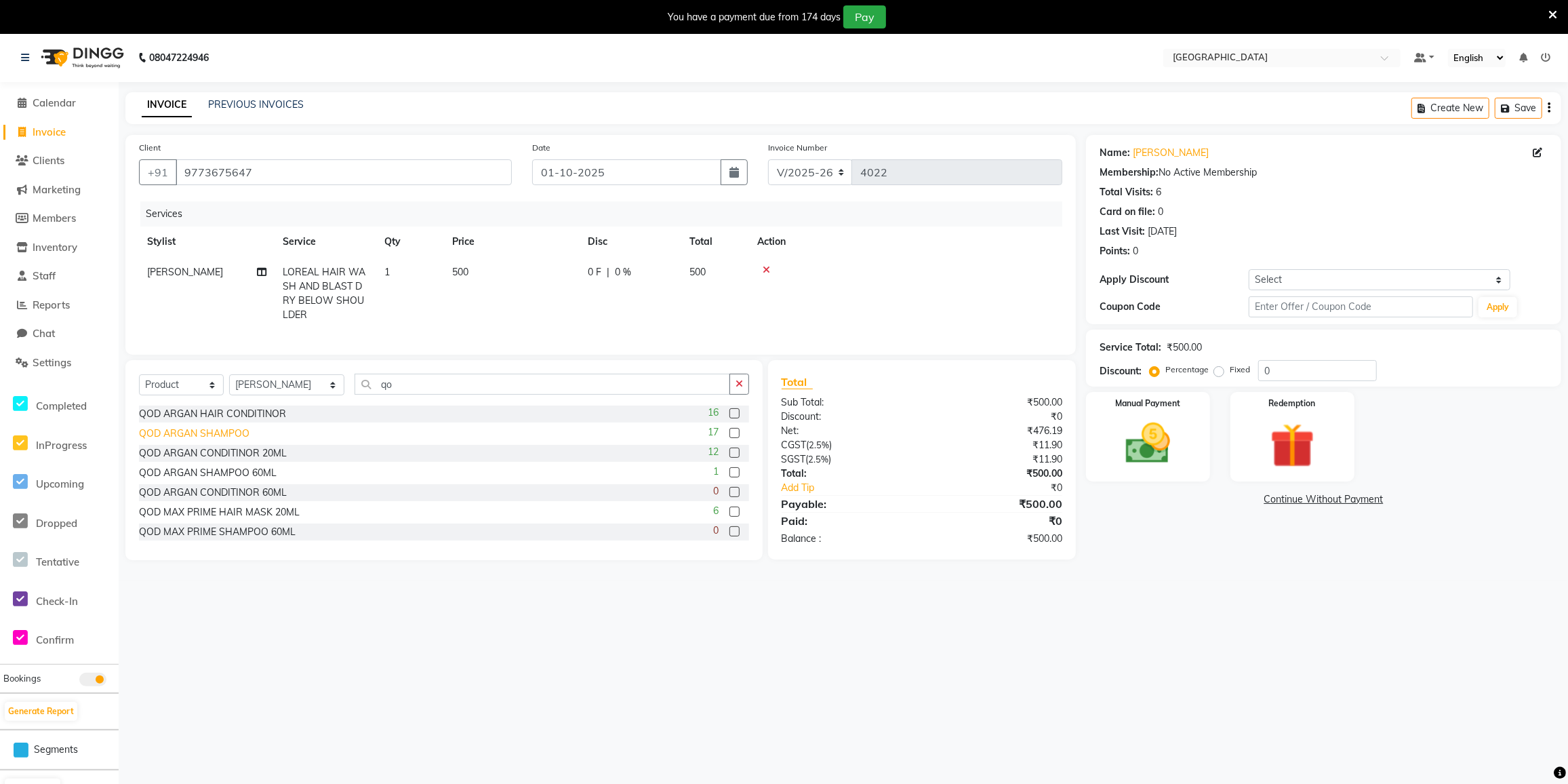
click at [224, 436] on div "QOD ARGAN SHAMPOO" at bounding box center [194, 433] width 110 height 14
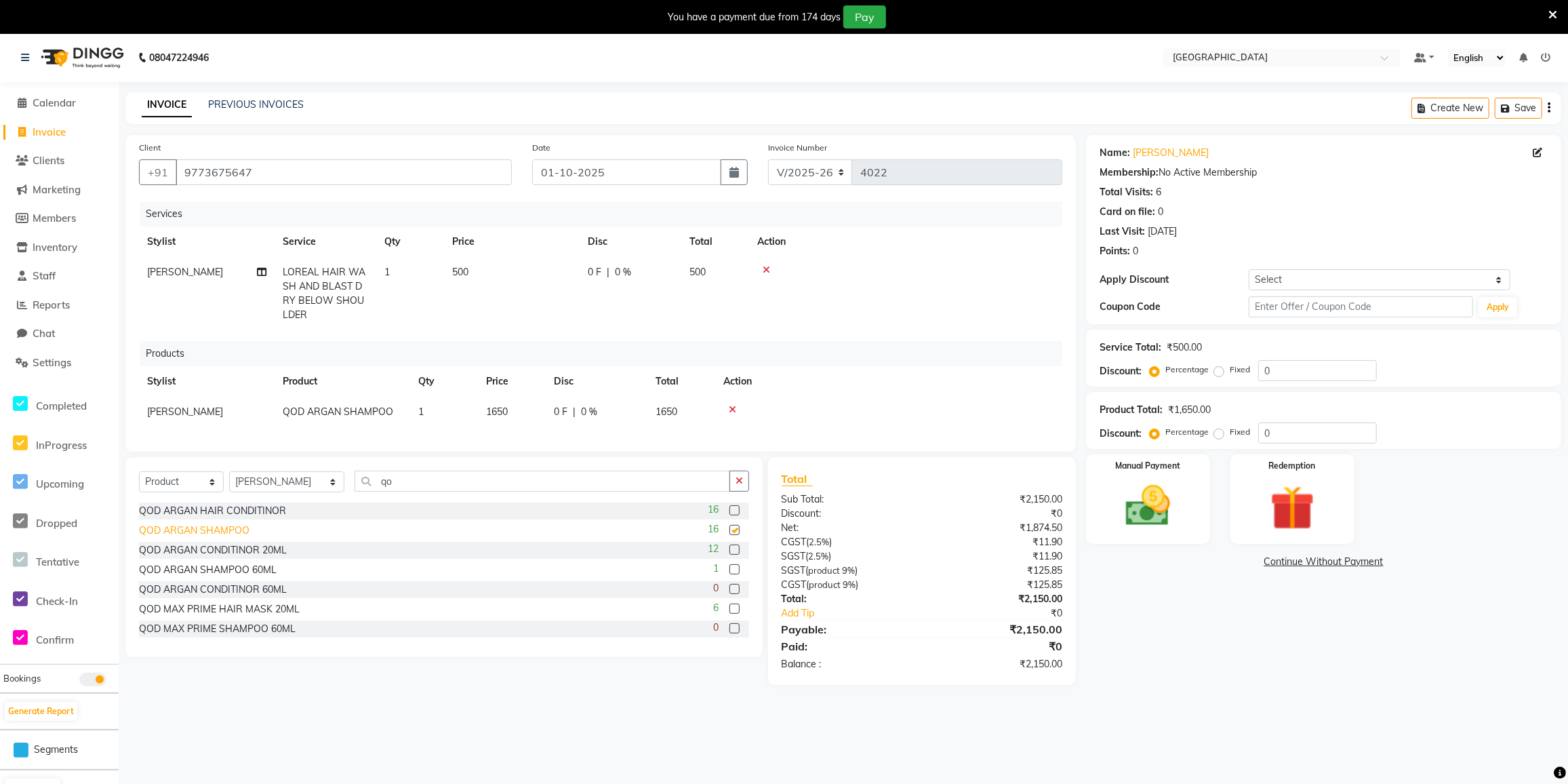
checkbox input "false"
click at [199, 518] on div "QOD ARGAN HAIR CONDITINOR" at bounding box center [213, 511] width 147 height 14
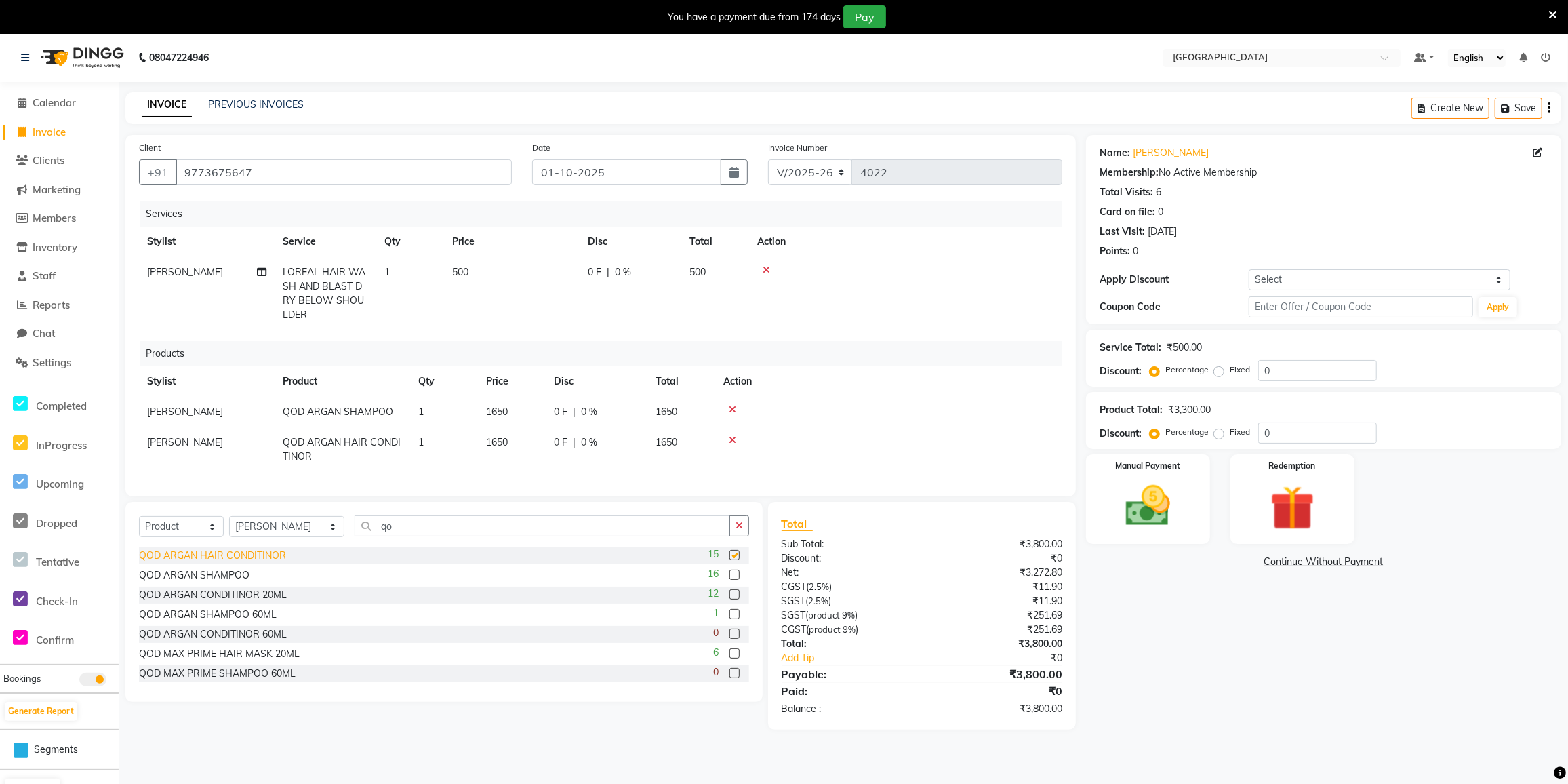
checkbox input "false"
click at [1274, 276] on select "Select Coupon → 500 Coupons Coupon → Kalpataru20 Coupon → Veda20 Coupon → Salt-…" at bounding box center [1379, 279] width 262 height 21
click at [1165, 519] on img at bounding box center [1148, 506] width 75 height 54
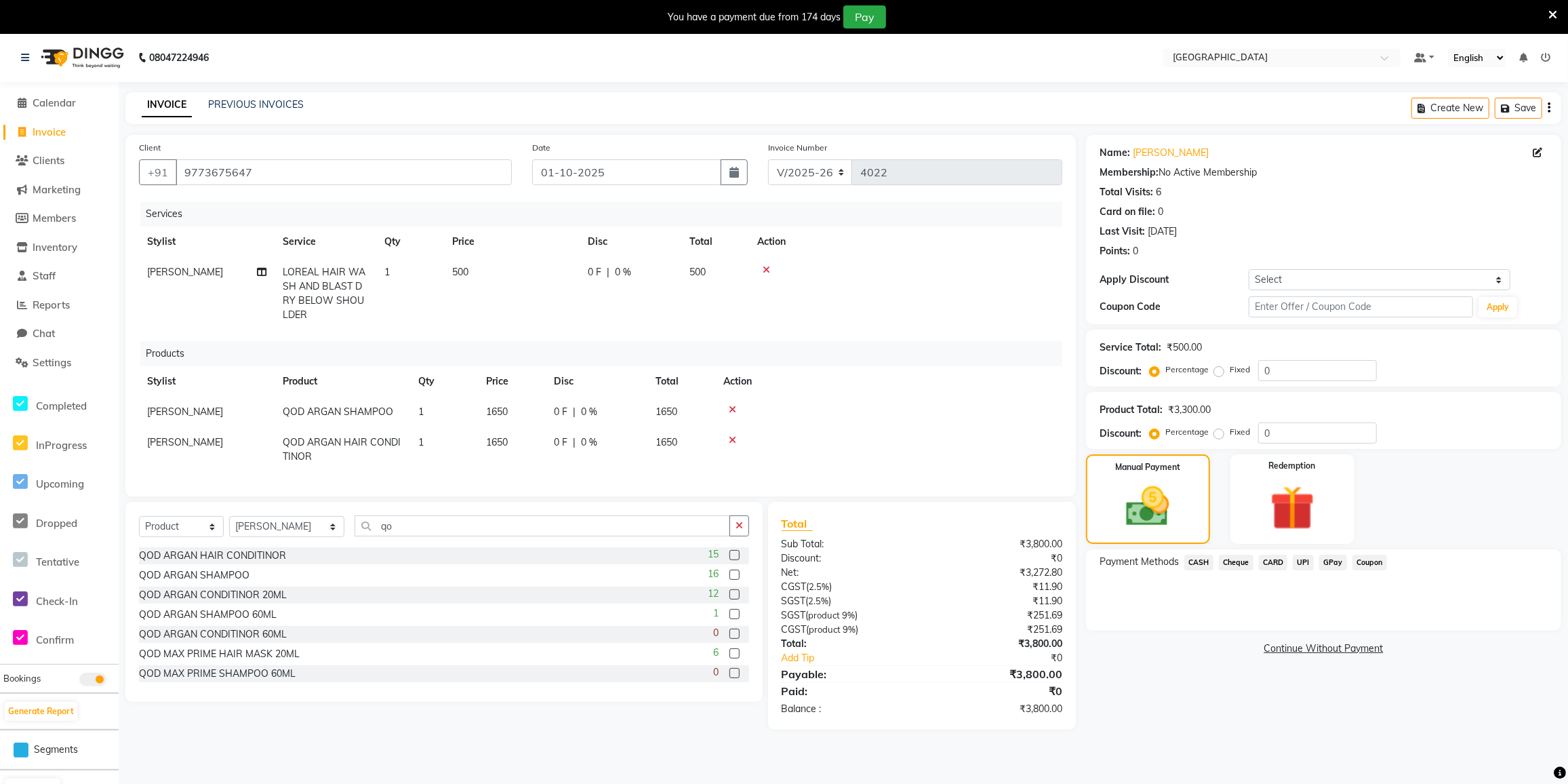
click at [1336, 565] on span "GPay" at bounding box center [1334, 562] width 28 height 16
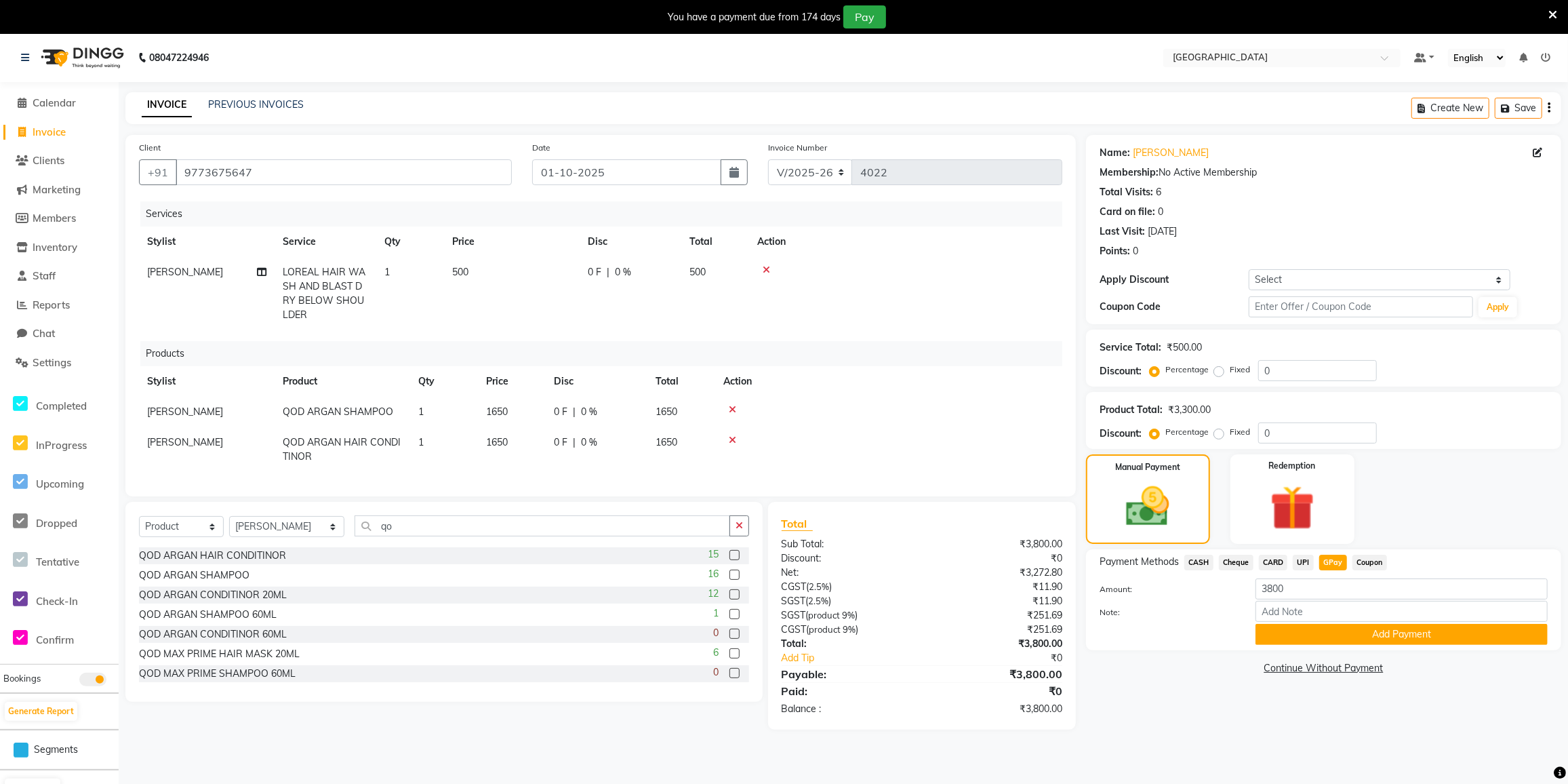
click at [1336, 643] on button "Add Payment" at bounding box center [1402, 634] width 292 height 21
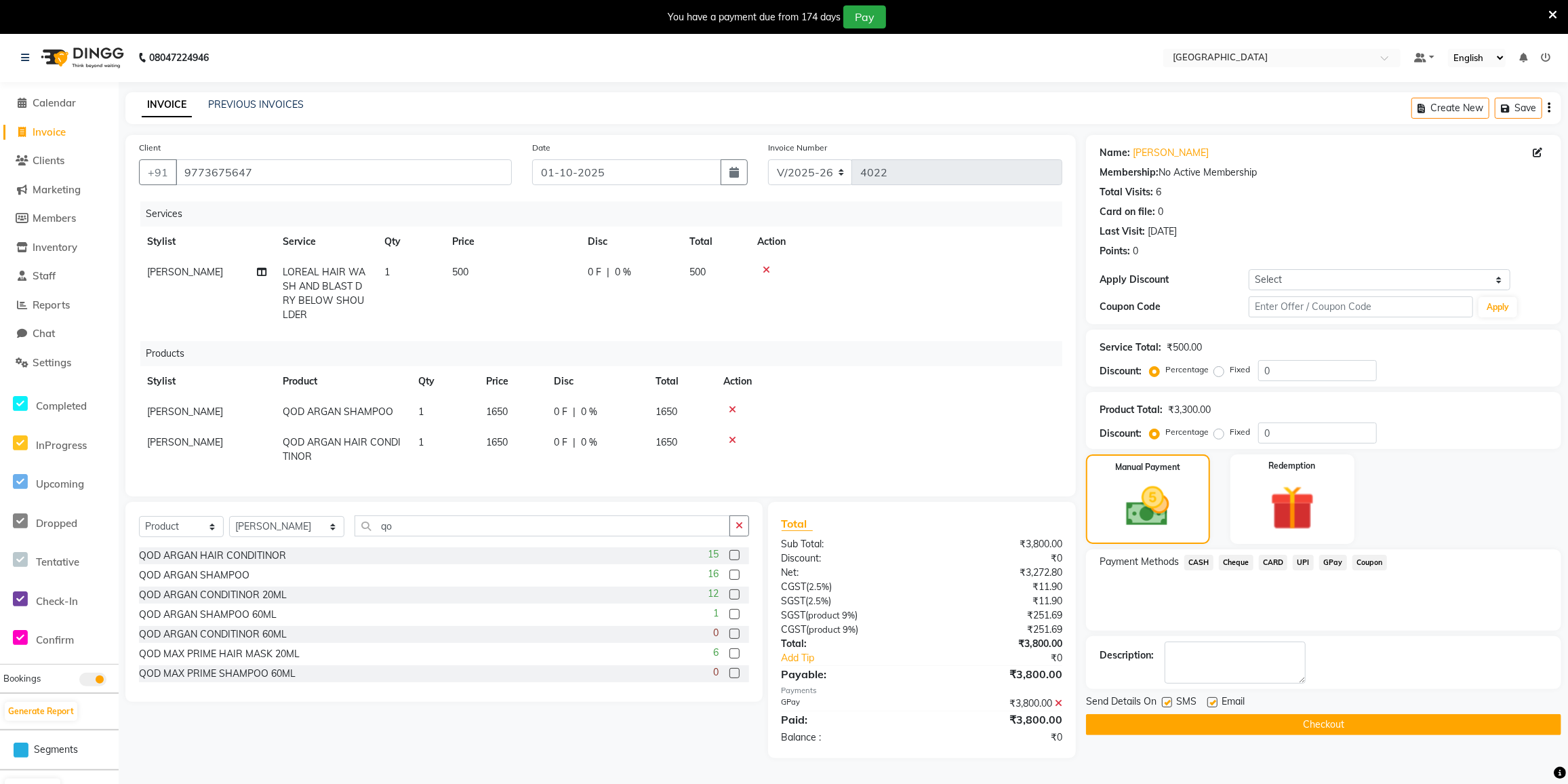
click at [1326, 723] on button "Checkout" at bounding box center [1323, 724] width 475 height 21
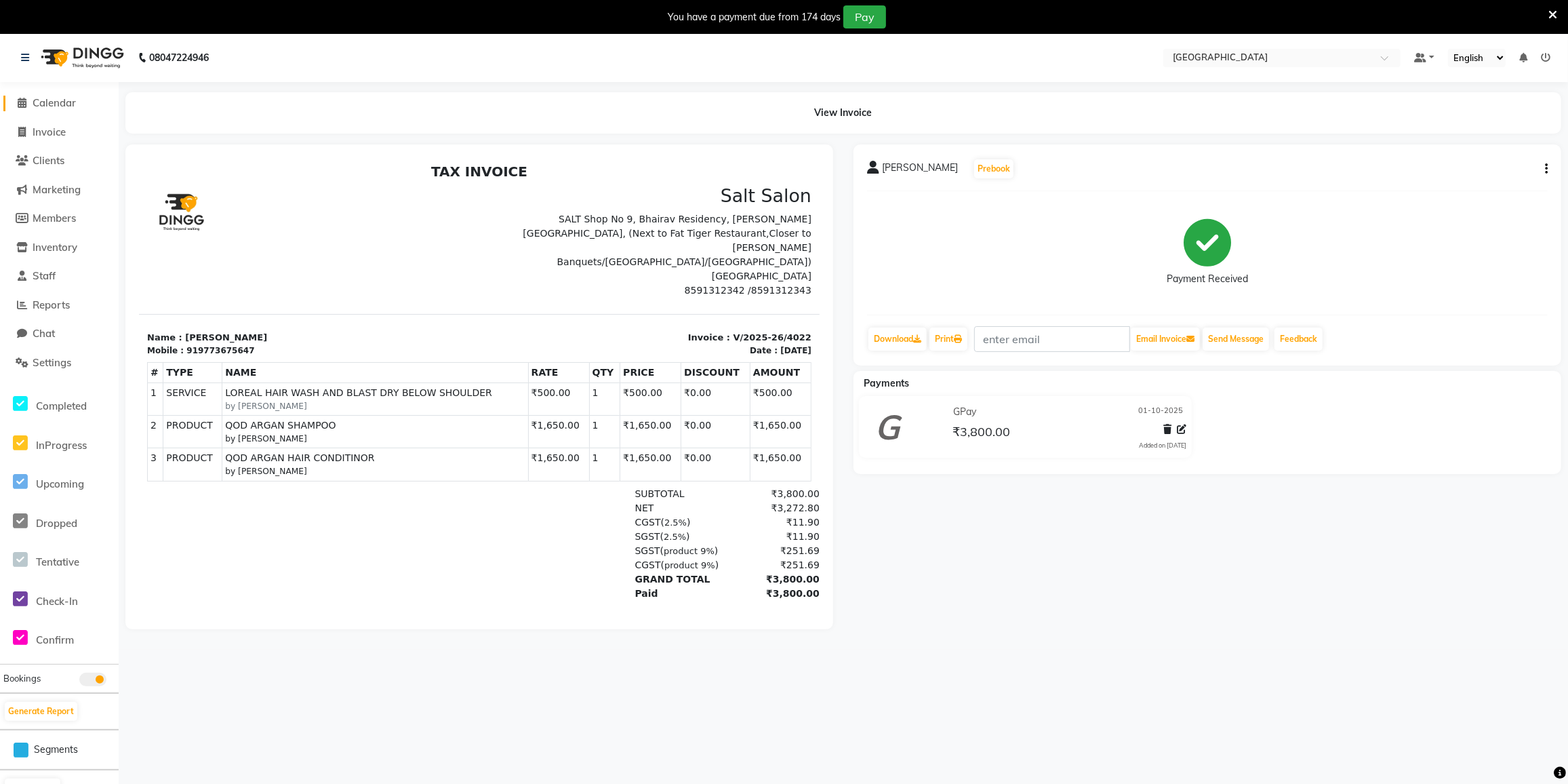
click at [35, 106] on span "Calendar" at bounding box center [54, 102] width 43 height 13
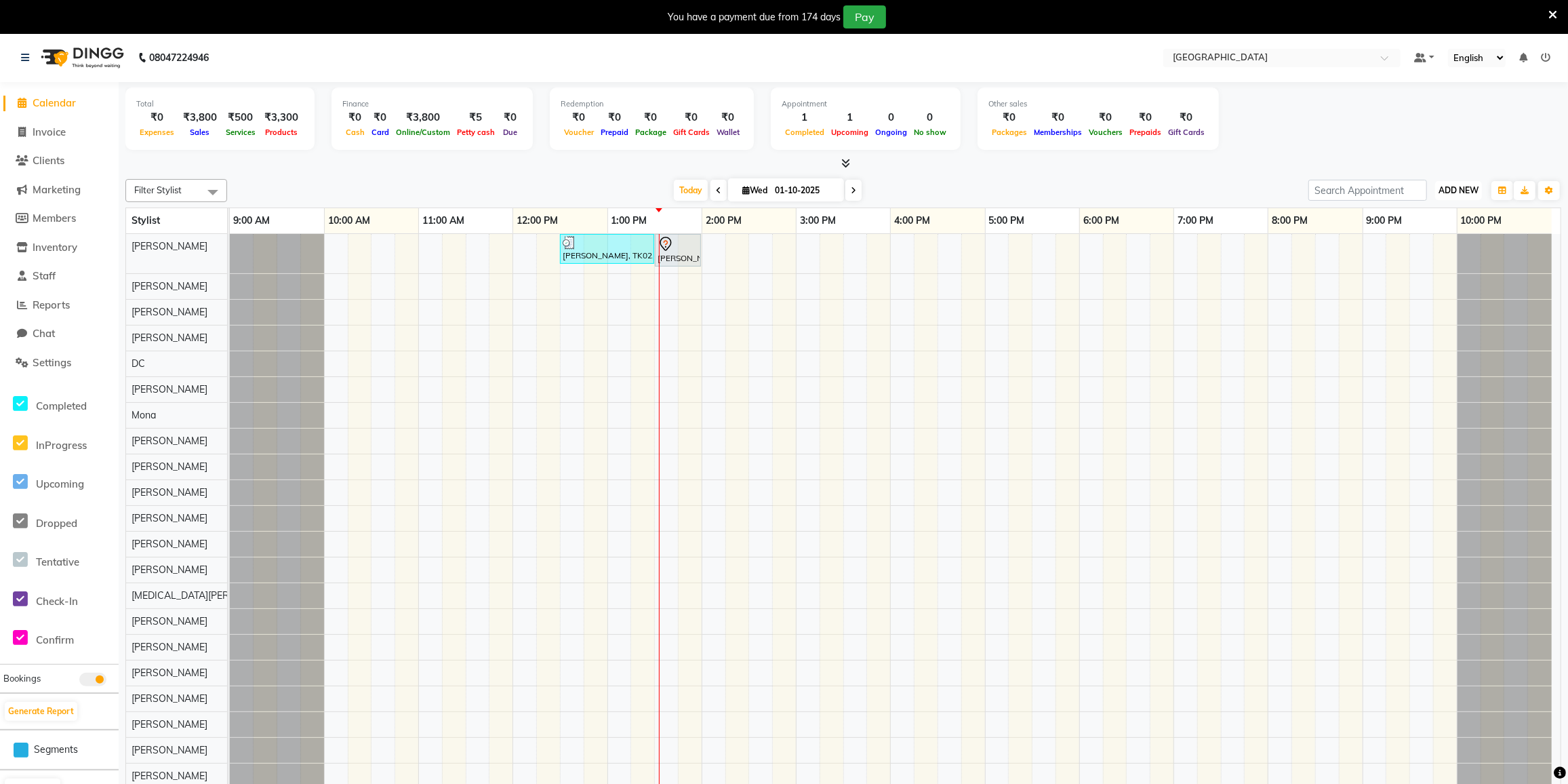
click at [1470, 189] on span "ADD NEW" at bounding box center [1459, 189] width 40 height 10
click at [1428, 217] on button "Add Appointment" at bounding box center [1428, 215] width 107 height 18
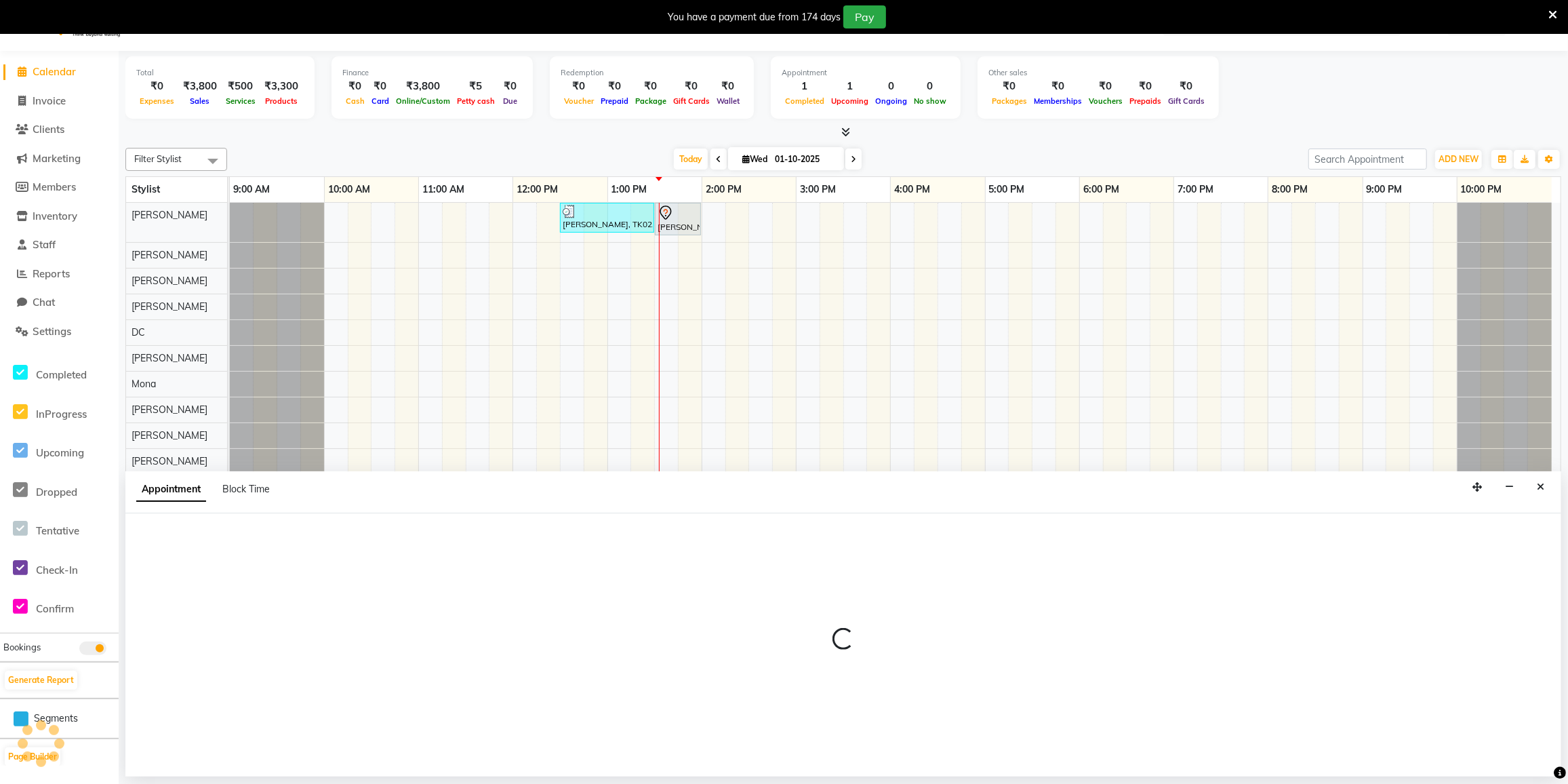
scroll to position [33, 0]
select select "600"
select select "tentative"
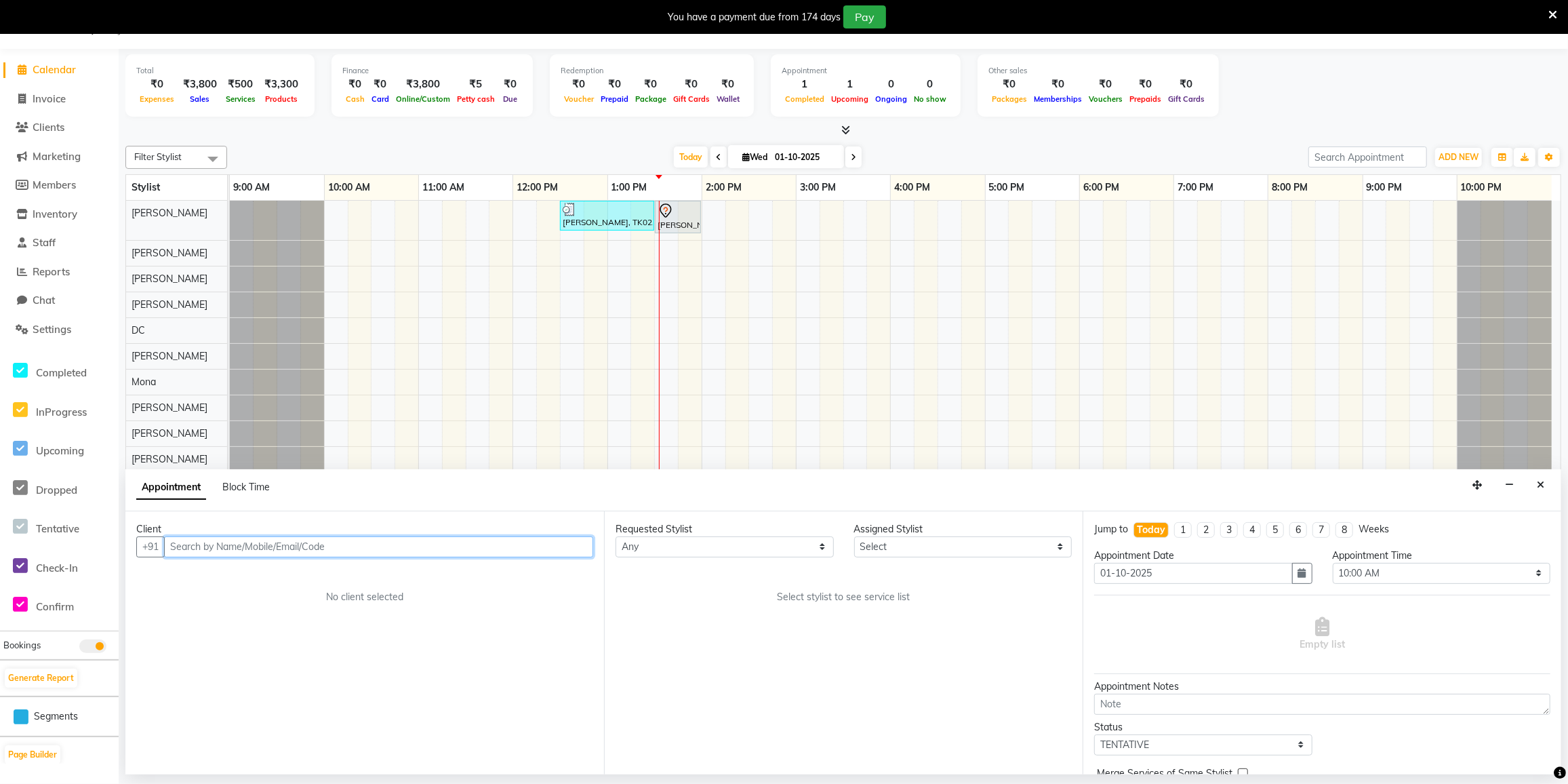
click at [182, 543] on input "text" at bounding box center [378, 546] width 429 height 21
click at [188, 549] on input "text" at bounding box center [378, 546] width 429 height 21
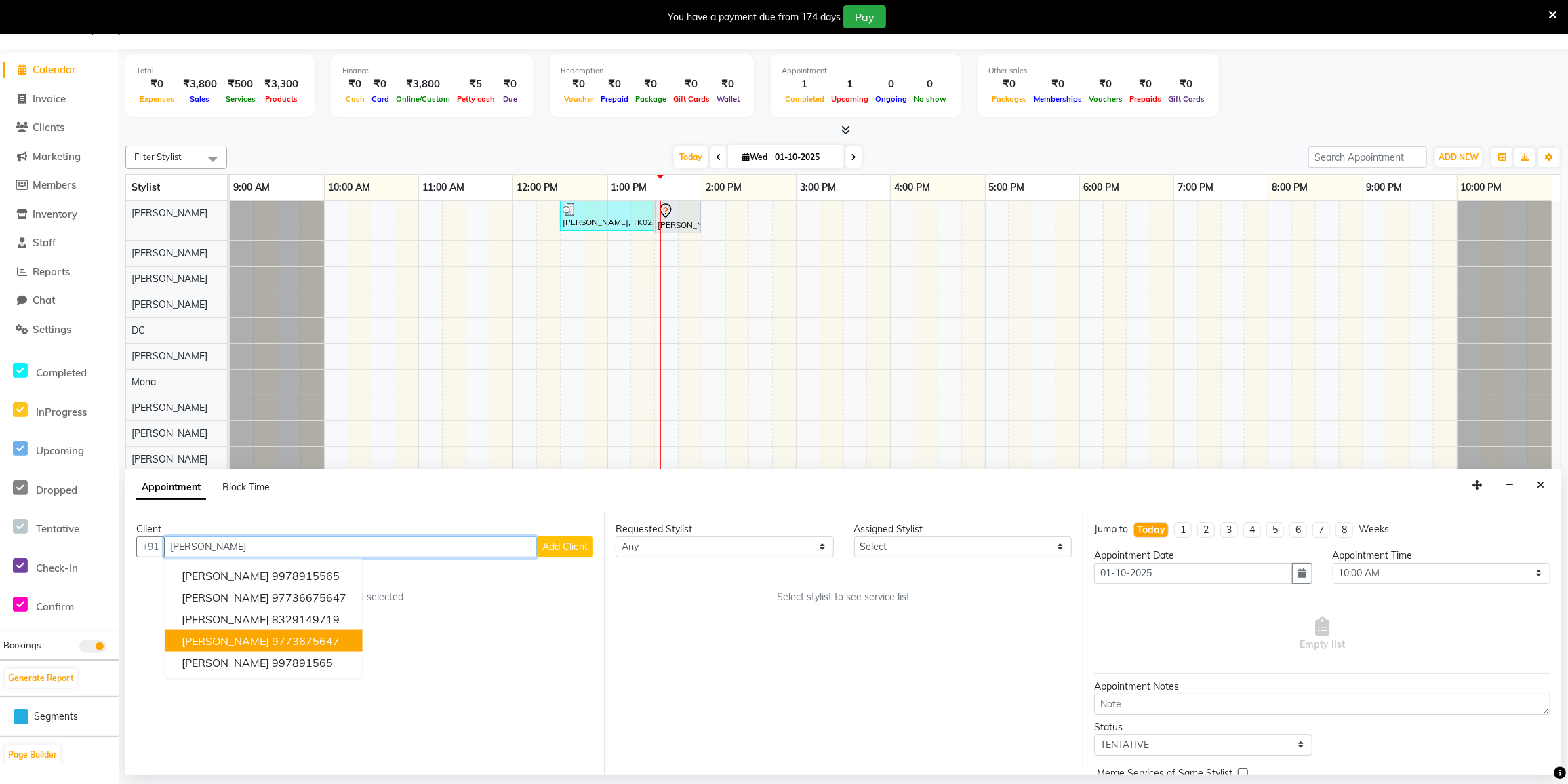
click at [252, 644] on span "Tejal Sarwanya" at bounding box center [225, 640] width 88 height 13
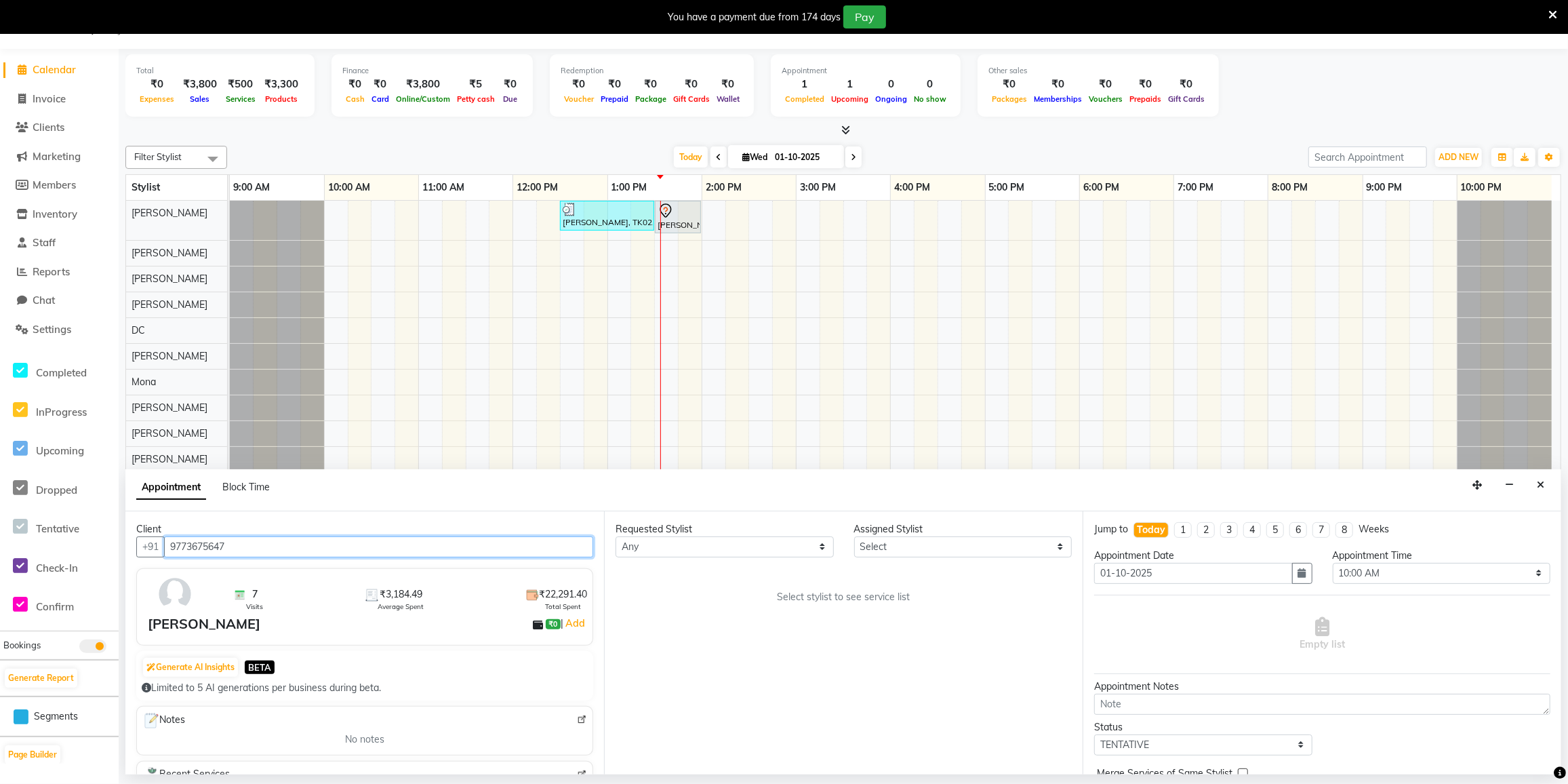
type input "9773675647"
click at [702, 549] on select "Any DC DILSHAD ALI FAIZAN AHMED FARHAN SHAIKH FEROZ SHAIKH Ganga Kunwar Gulnaaz…" at bounding box center [724, 546] width 218 height 21
select select "77222"
click at [616, 536] on select "Any DC DILSHAD ALI FAIZAN AHMED FARHAN SHAIKH FEROZ SHAIKH Ganga Kunwar Gulnaaz…" at bounding box center [724, 546] width 218 height 21
select select "77222"
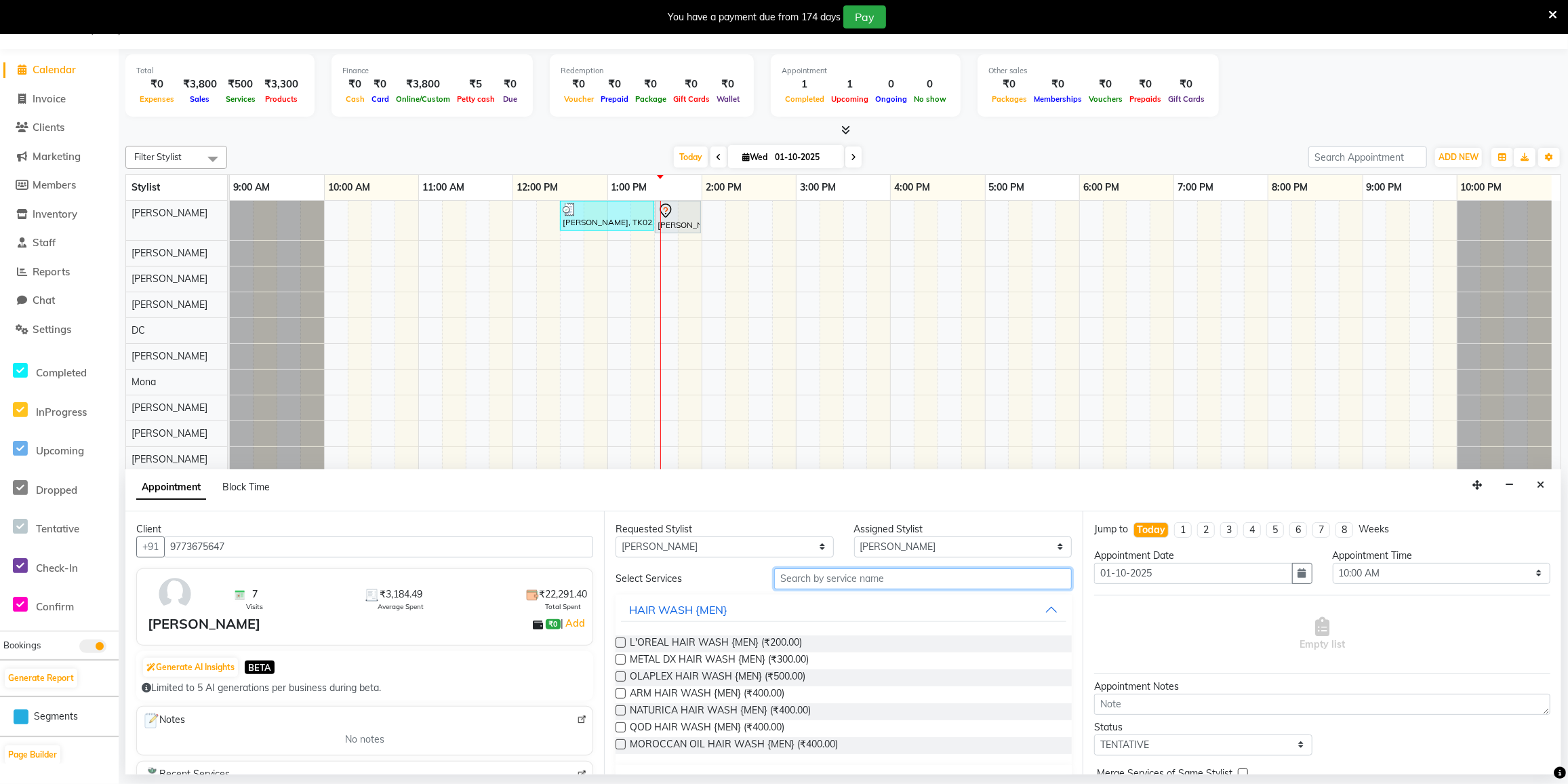
click at [827, 578] on input "text" at bounding box center [922, 578] width 297 height 21
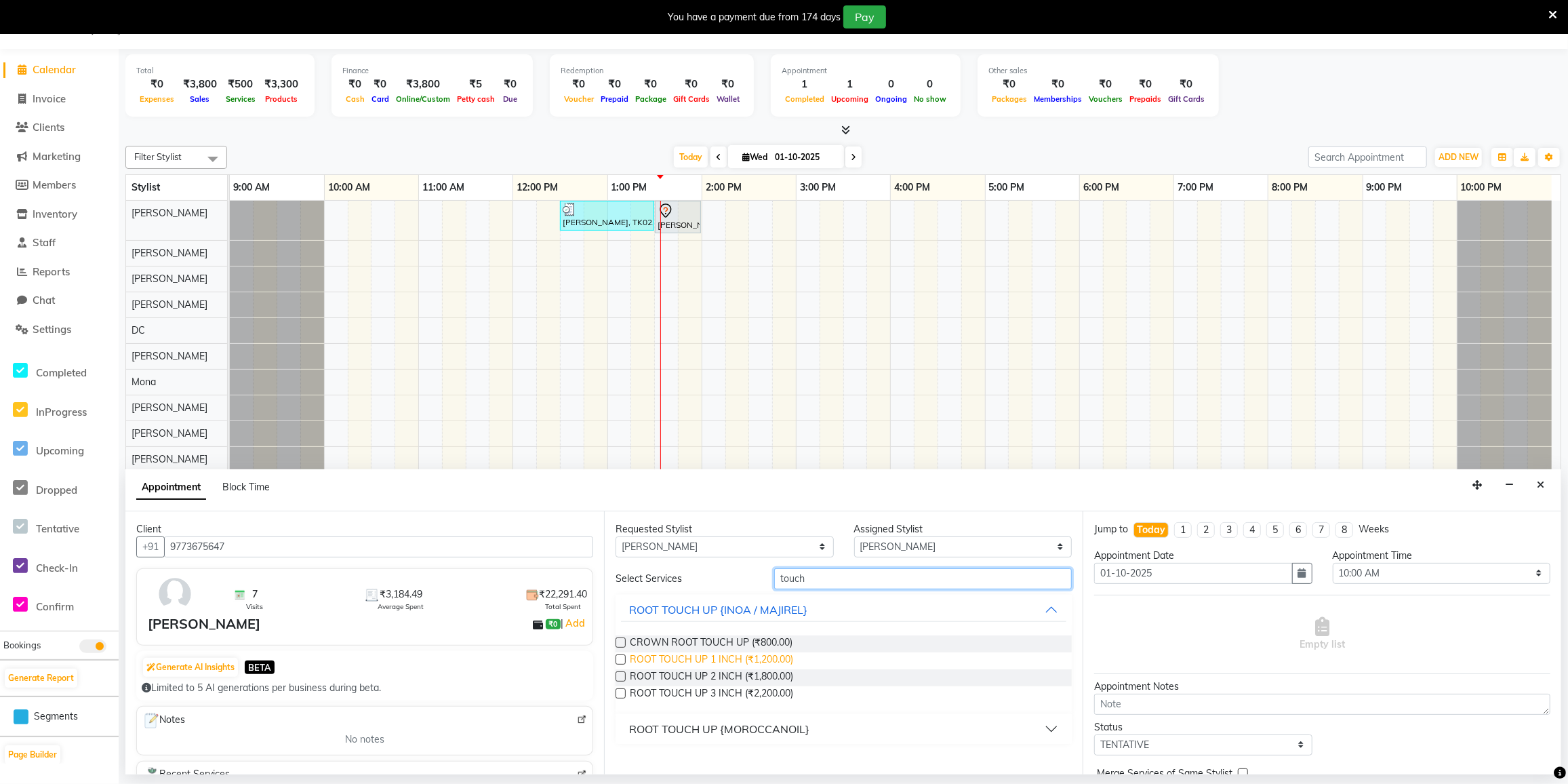
type input "touch"
click at [743, 655] on span "ROOT TOUCH UP 1 INCH (₹1,200.00)" at bounding box center [711, 661] width 163 height 17
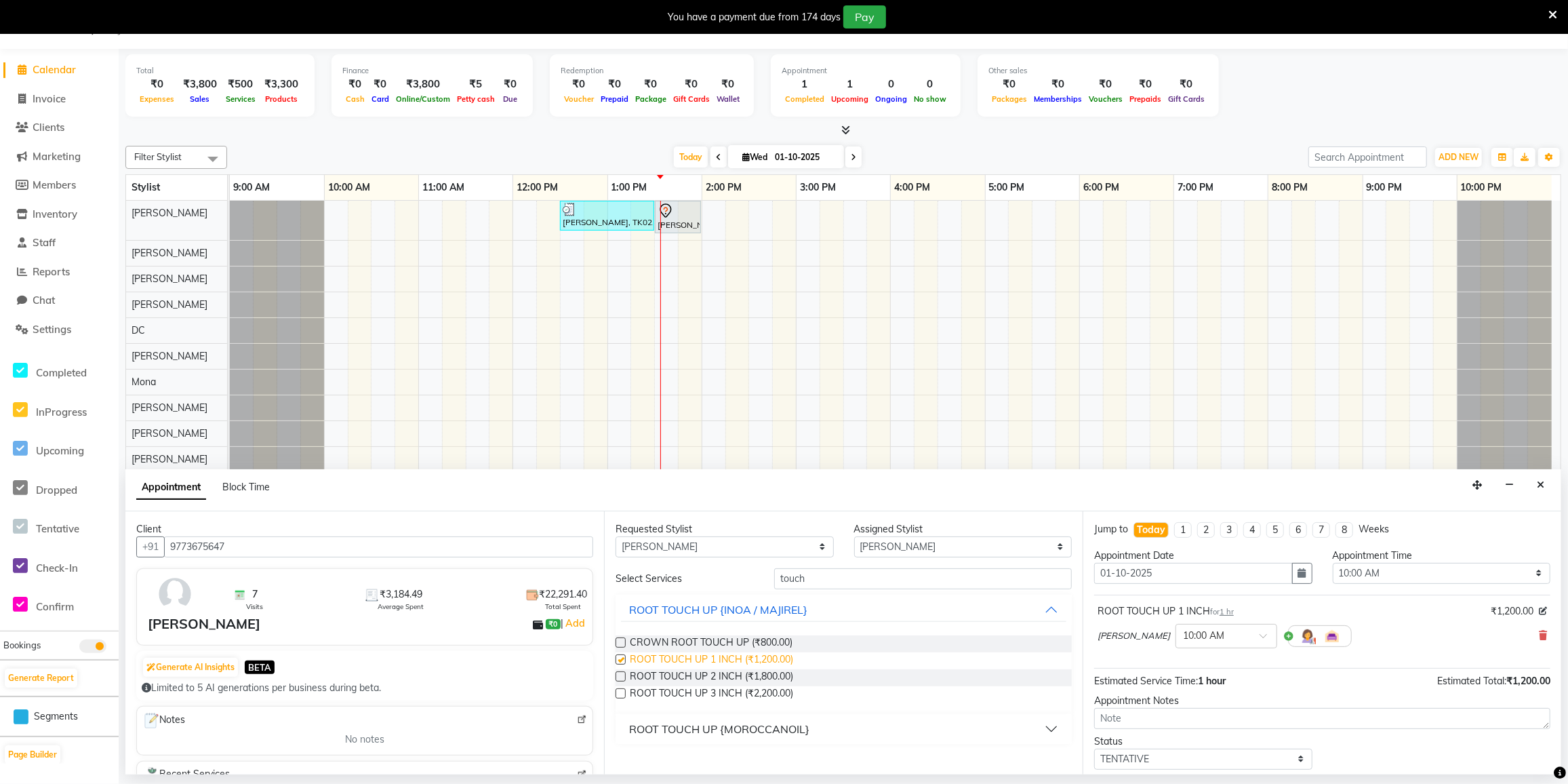
checkbox input "false"
click at [1171, 565] on input "01-10-2025" at bounding box center [1194, 573] width 199 height 21
click at [1299, 574] on icon "button" at bounding box center [1303, 573] width 8 height 9
click at [1200, 684] on div "17" at bounding box center [1195, 687] width 22 height 22
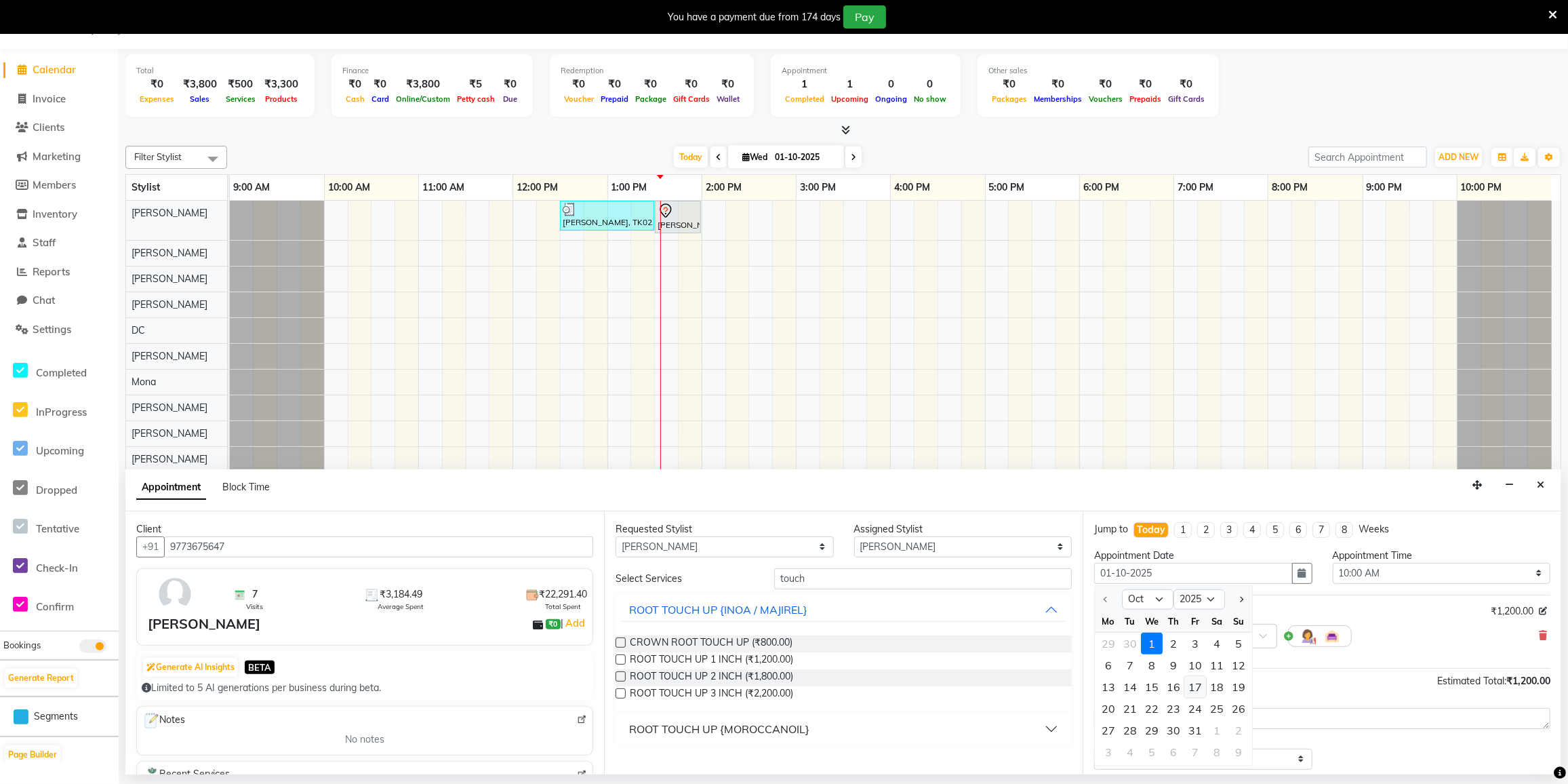
type input "17-10-2025"
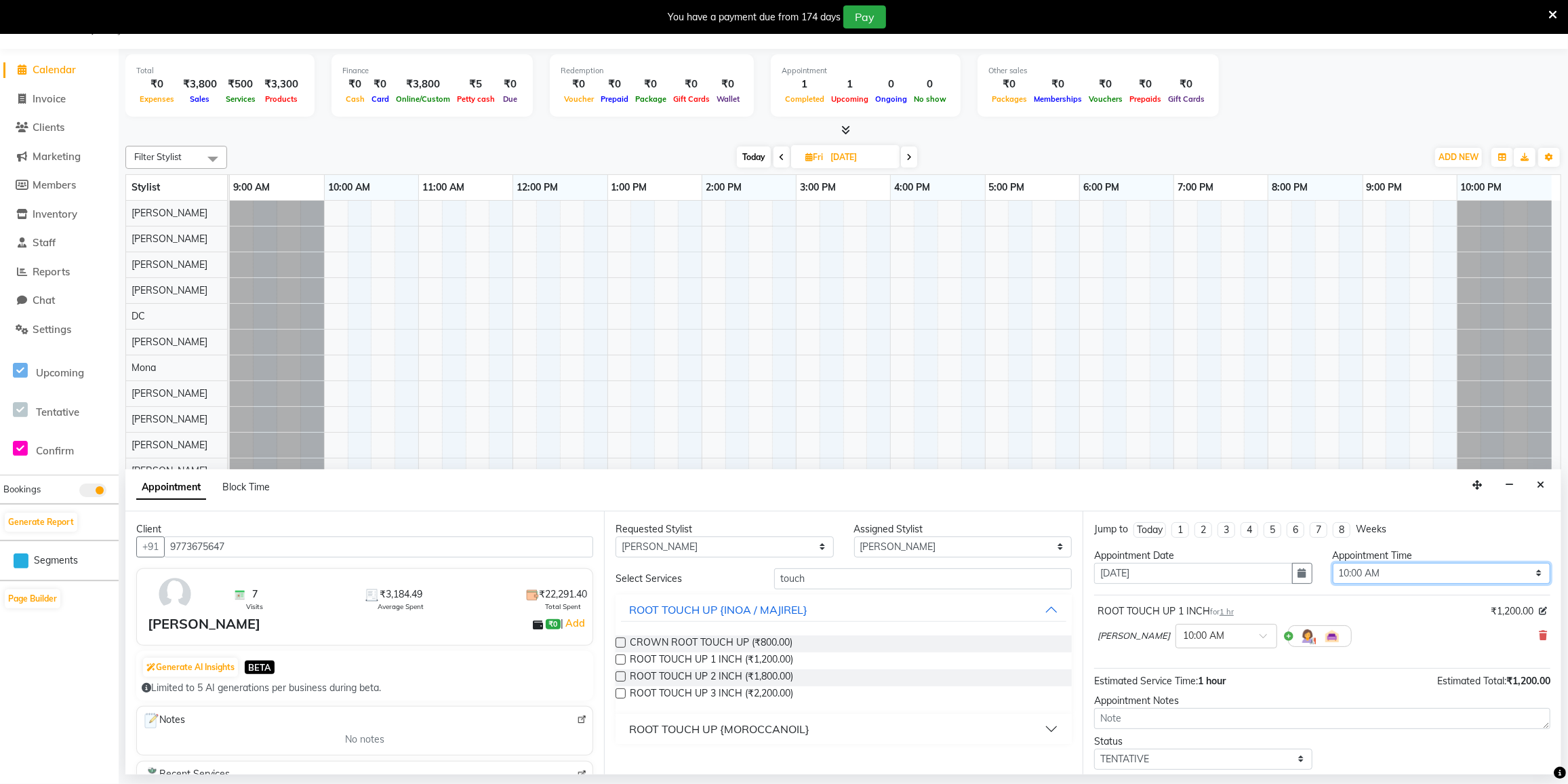
click at [1367, 567] on select "Select 10:00 AM 10:15 AM 10:30 AM 10:45 AM 11:00 AM 11:15 AM 11:30 AM 11:45 AM …" at bounding box center [1441, 573] width 218 height 21
select select "780"
click at [1333, 563] on select "Select 10:00 AM 10:15 AM 10:30 AM 10:45 AM 11:00 AM 11:15 AM 11:30 AM 11:45 AM …" at bounding box center [1441, 573] width 218 height 21
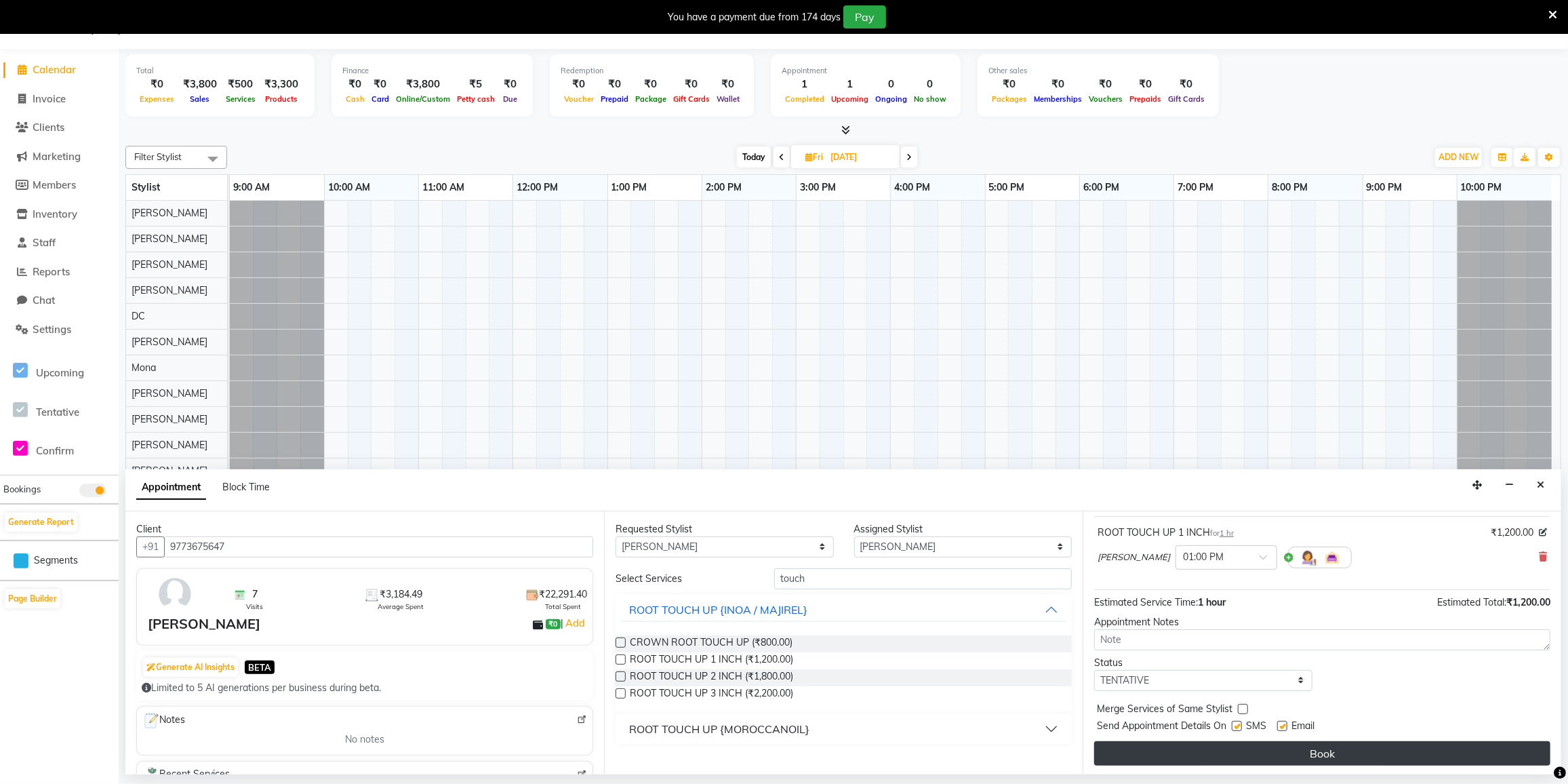
click at [1267, 758] on button "Book" at bounding box center [1323, 753] width 456 height 24
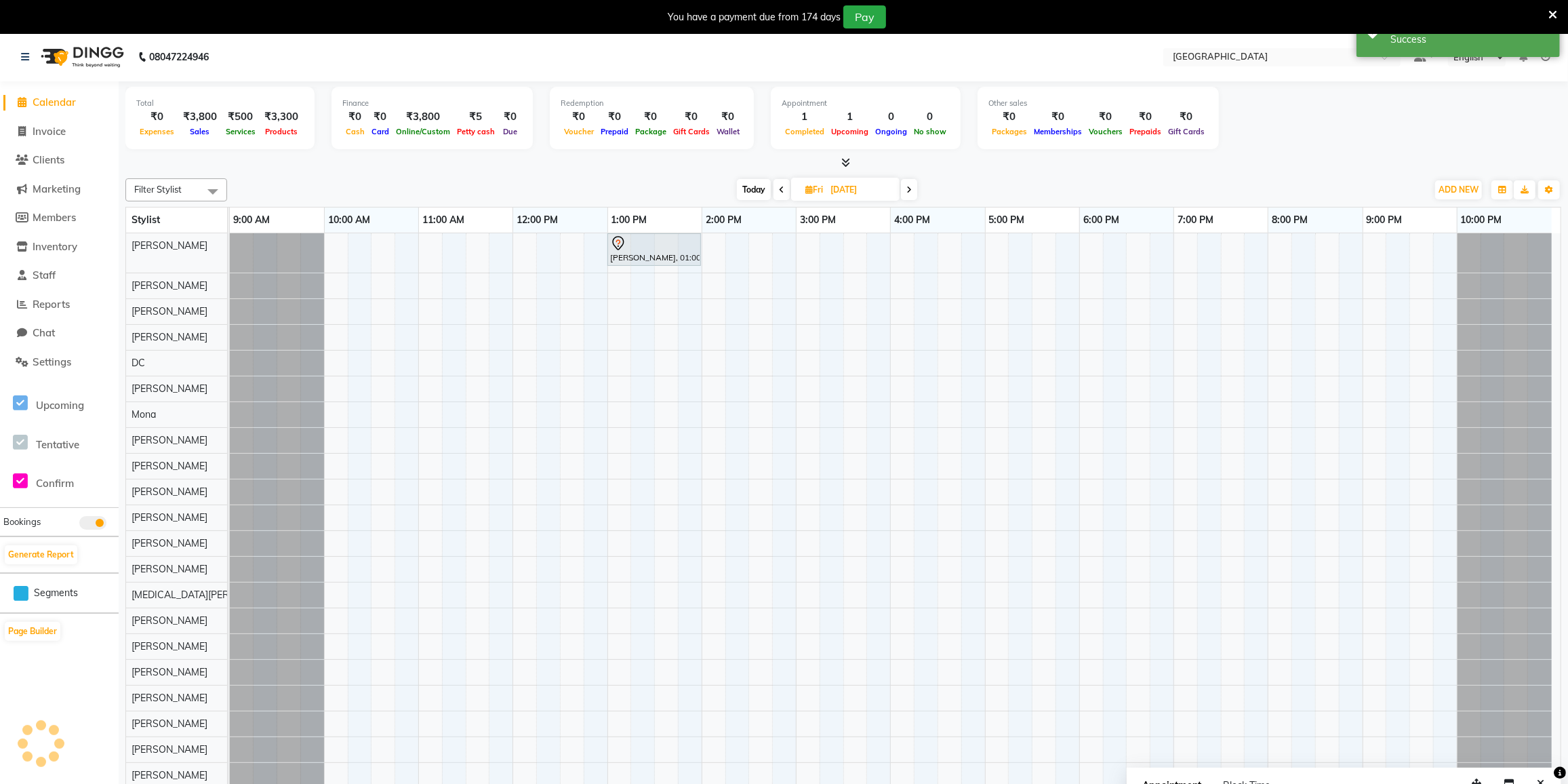
scroll to position [0, 0]
click at [758, 190] on span "Today" at bounding box center [754, 189] width 34 height 21
type input "01-10-2025"
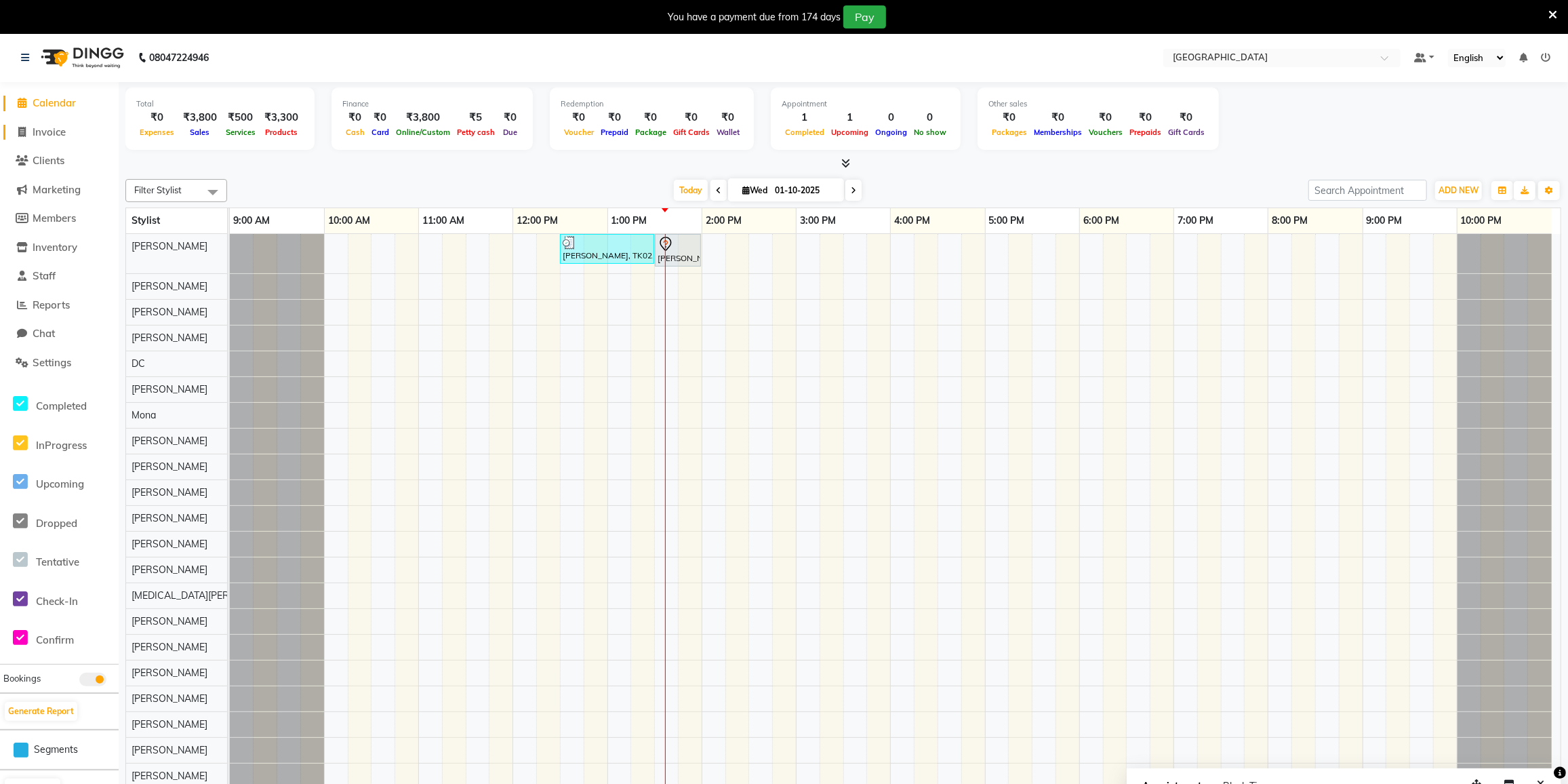
click at [51, 134] on span "Invoice" at bounding box center [49, 132] width 33 height 13
select select "service"
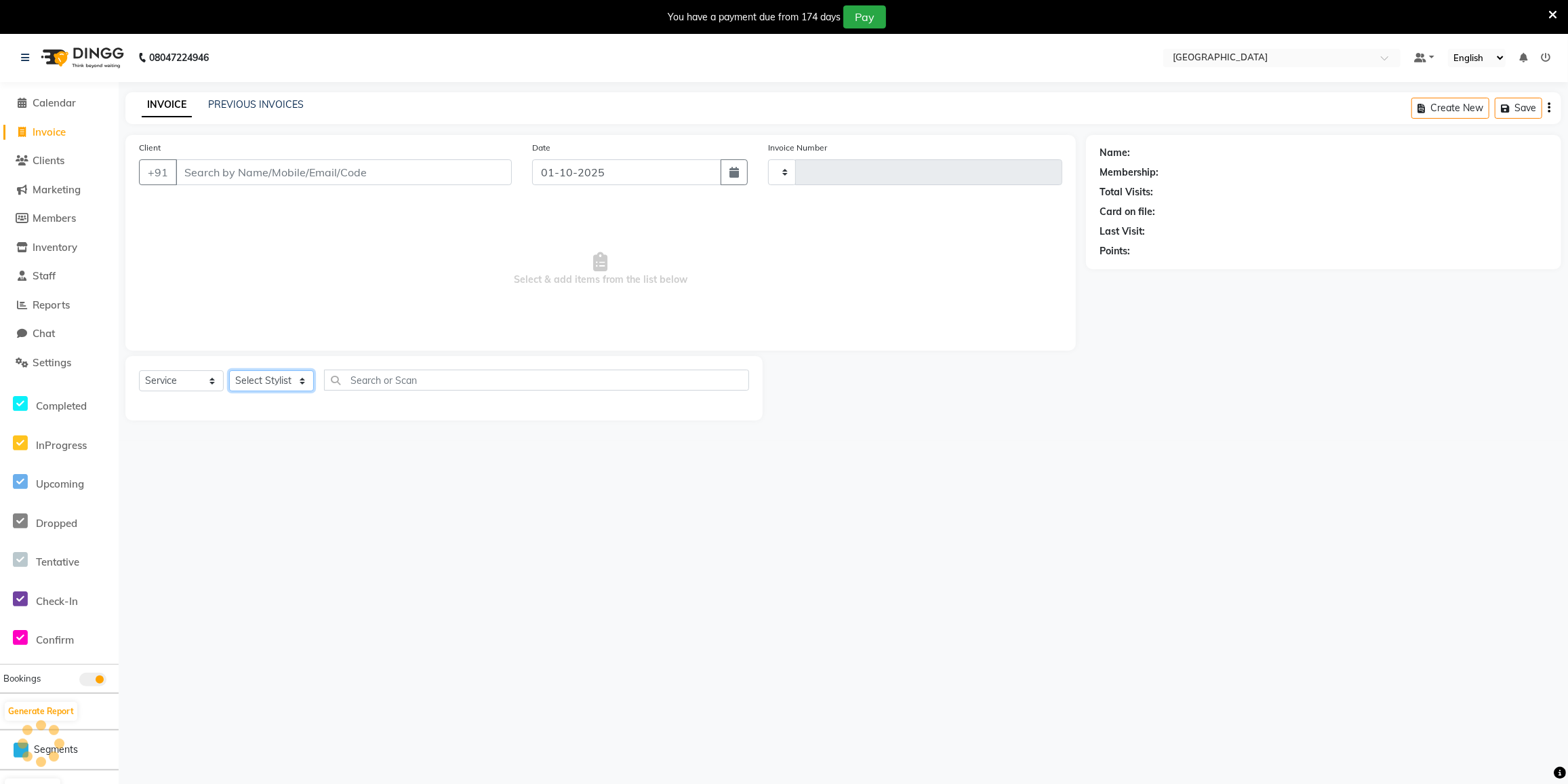
click at [286, 382] on select "Select Stylist" at bounding box center [271, 380] width 85 height 21
type input "4023"
select select "8096"
select select "77222"
click at [229, 370] on select "Select Stylist DC [PERSON_NAME] [PERSON_NAME] [PERSON_NAME] [PERSON_NAME] [PERS…" at bounding box center [286, 380] width 115 height 21
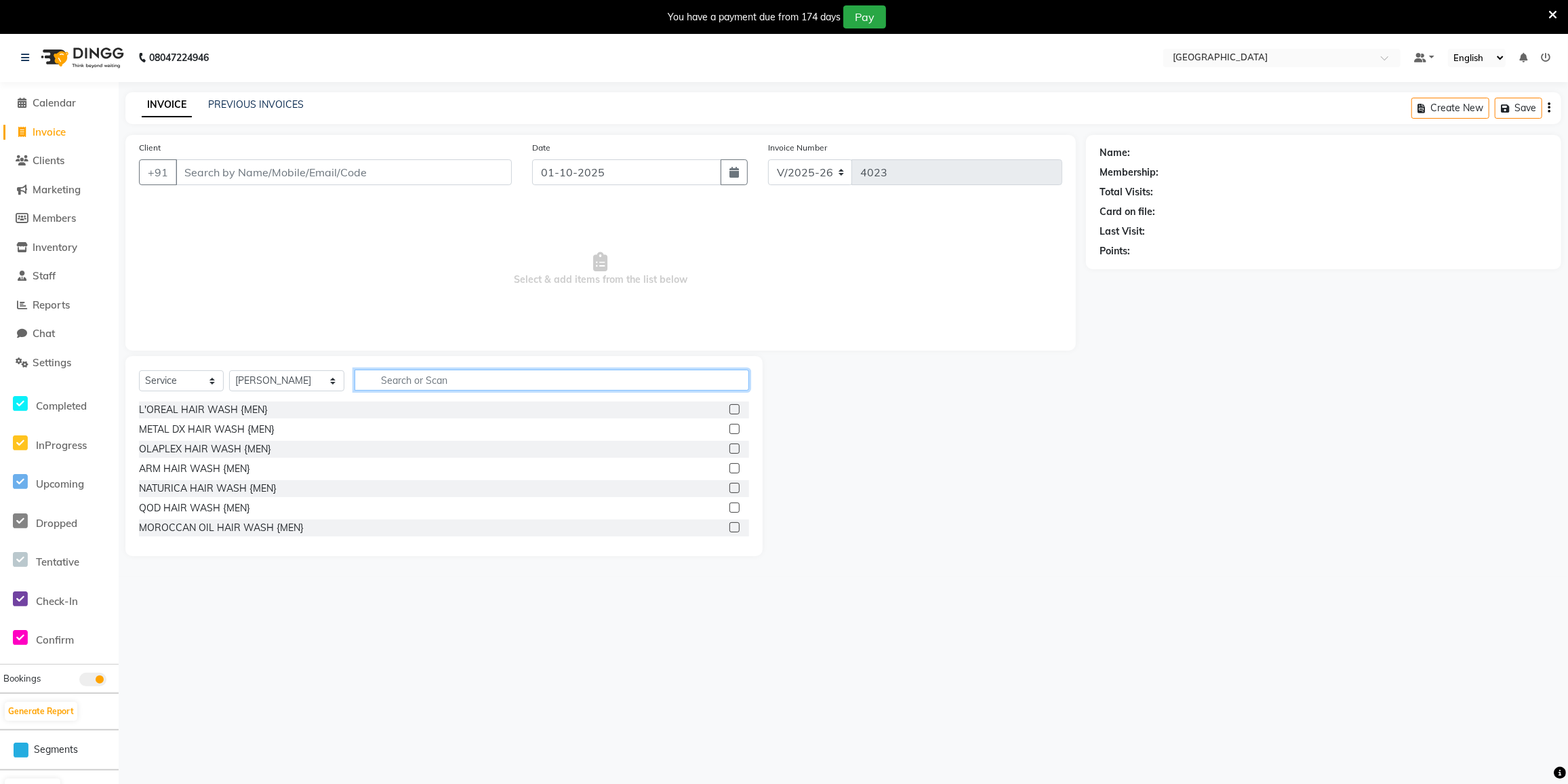
click at [404, 373] on input "text" at bounding box center [552, 380] width 394 height 21
type input "glob"
click at [273, 451] on div "GLOBAL COLOUR UPTO SHOULDER" at bounding box center [220, 449] width 163 height 14
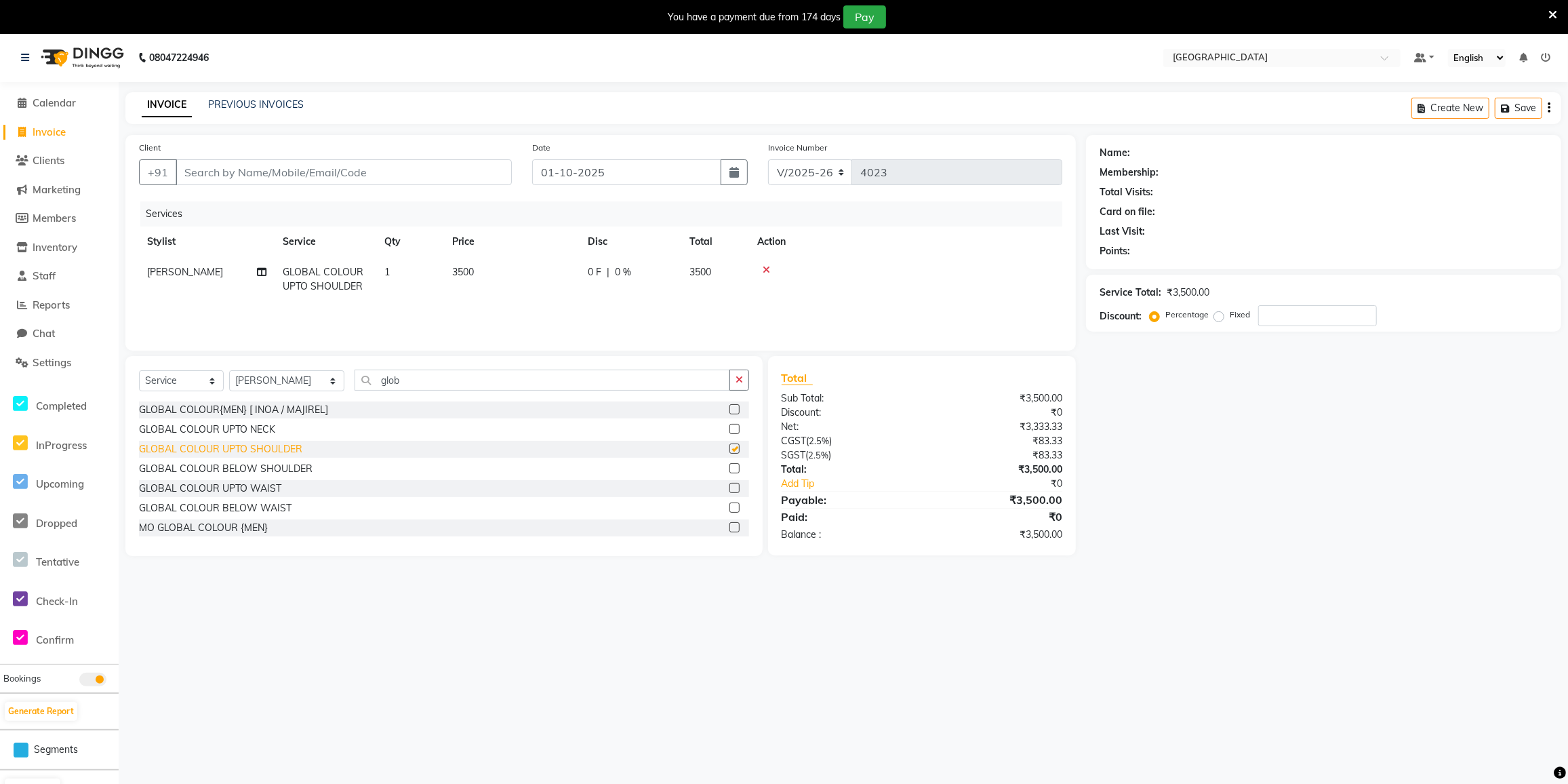
checkbox input "false"
click at [273, 467] on div "GLOBAL COLOUR BELOW SHOULDER" at bounding box center [226, 469] width 174 height 14
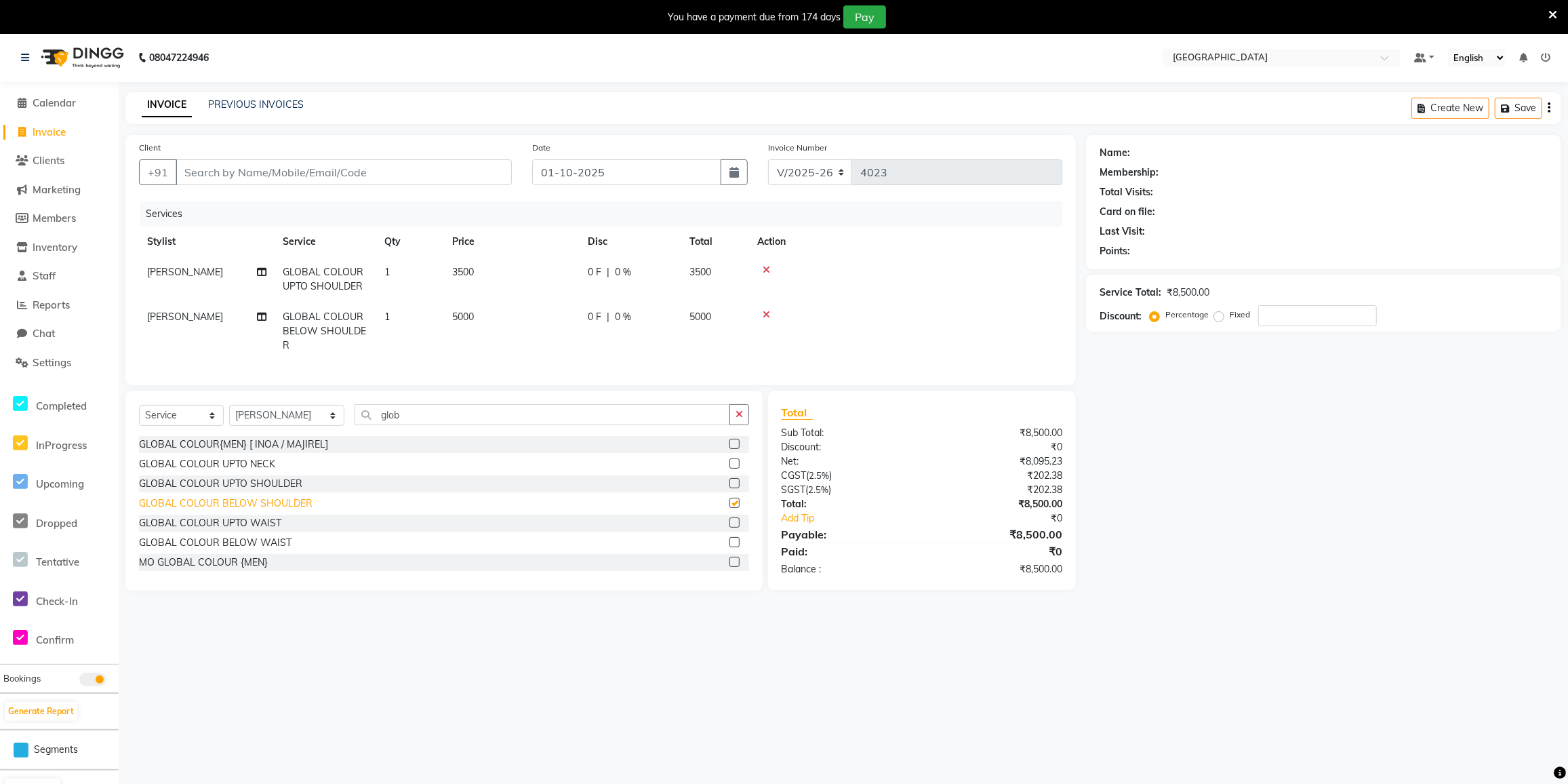
checkbox input "false"
click at [765, 269] on icon at bounding box center [767, 270] width 8 height 9
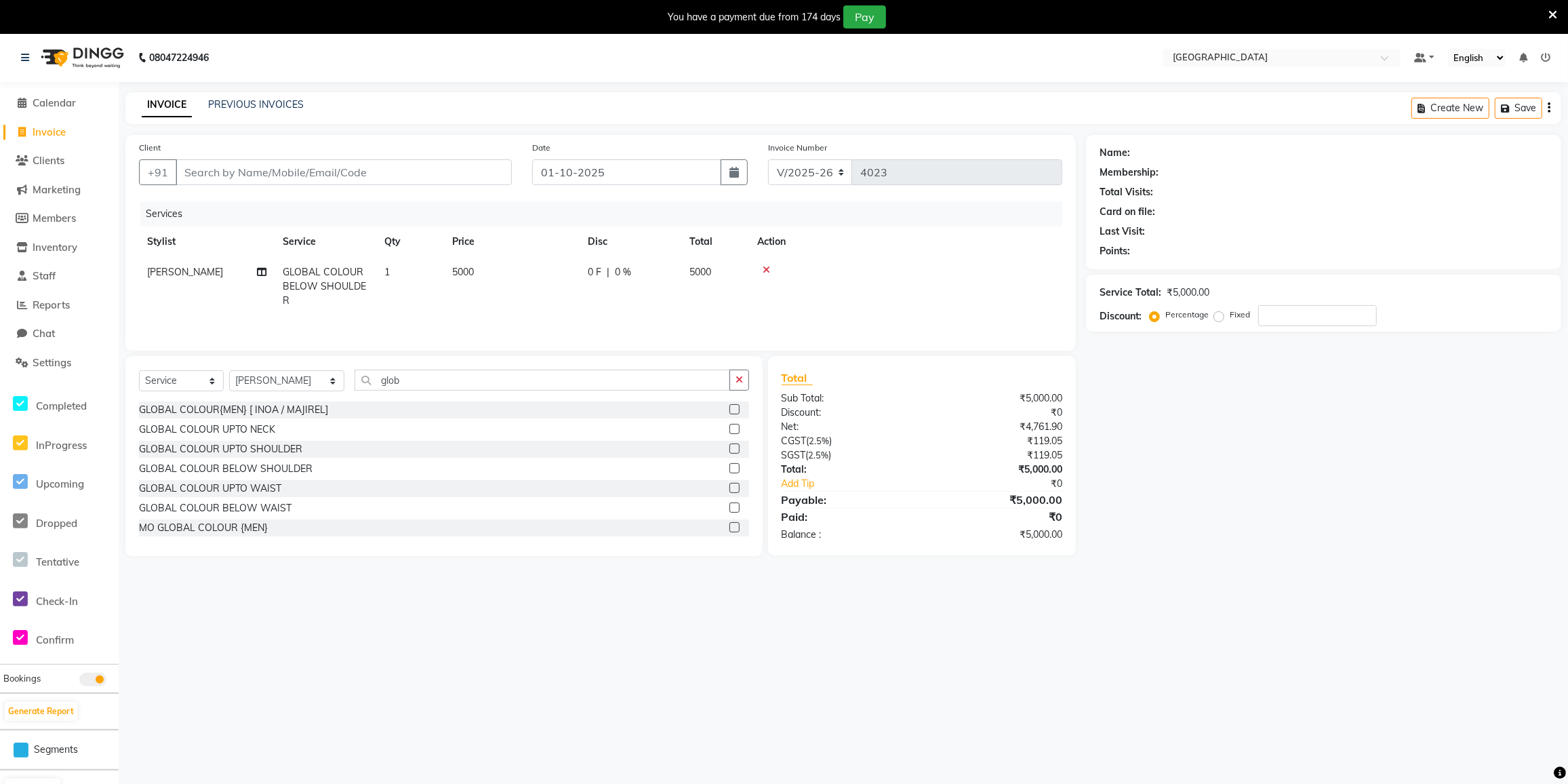
click at [765, 270] on icon at bounding box center [767, 270] width 8 height 9
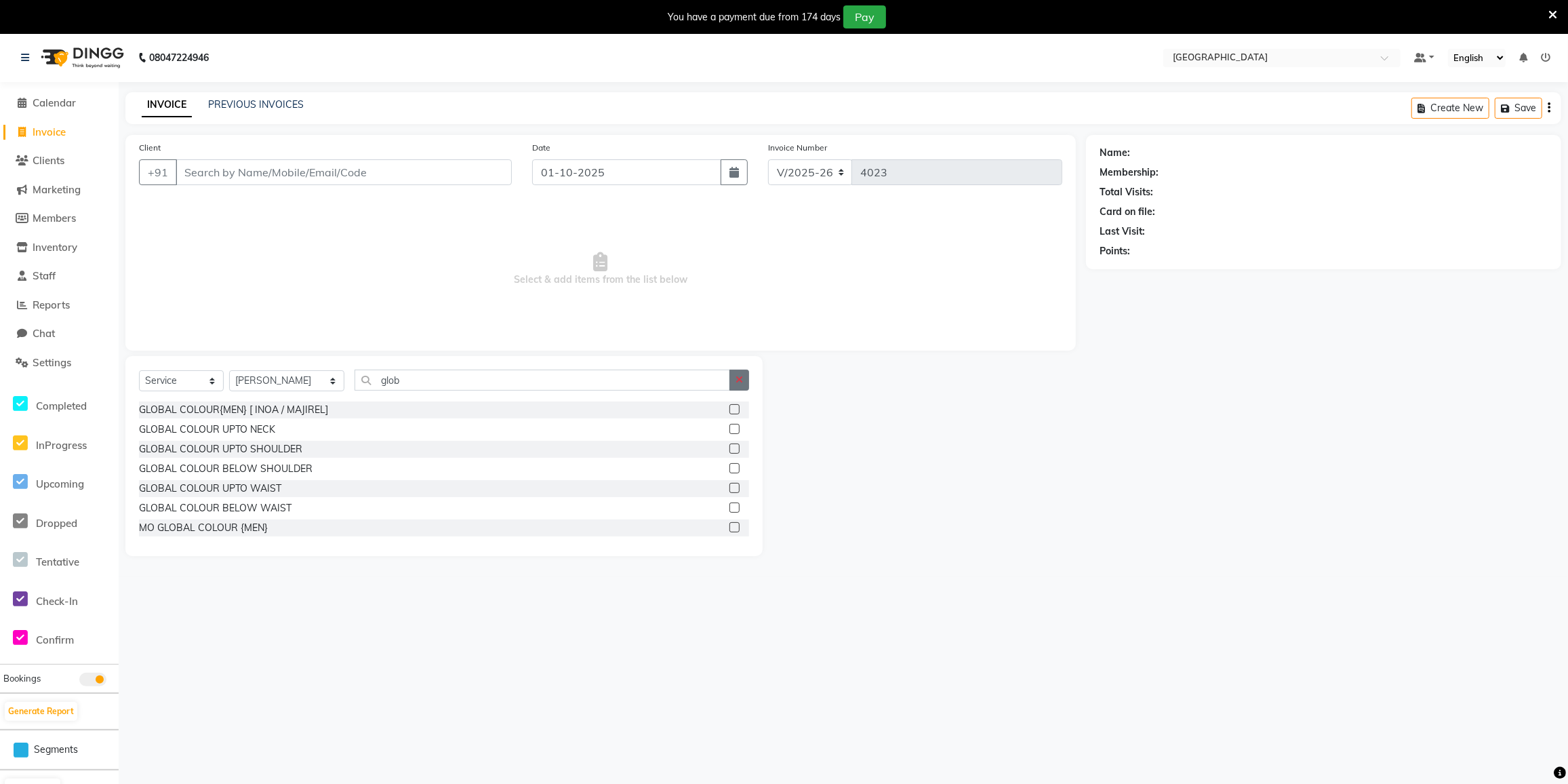
click at [742, 375] on icon "button" at bounding box center [740, 380] width 8 height 9
click at [283, 377] on select "Select Stylist DC [PERSON_NAME] [PERSON_NAME] [PERSON_NAME] [PERSON_NAME] [PERS…" at bounding box center [286, 380] width 115 height 21
select select "78951"
click at [229, 370] on select "Select Stylist DC [PERSON_NAME] [PERSON_NAME] [PERSON_NAME] [PERSON_NAME] [PERS…" at bounding box center [286, 380] width 115 height 21
click at [380, 370] on input "text" at bounding box center [552, 380] width 394 height 21
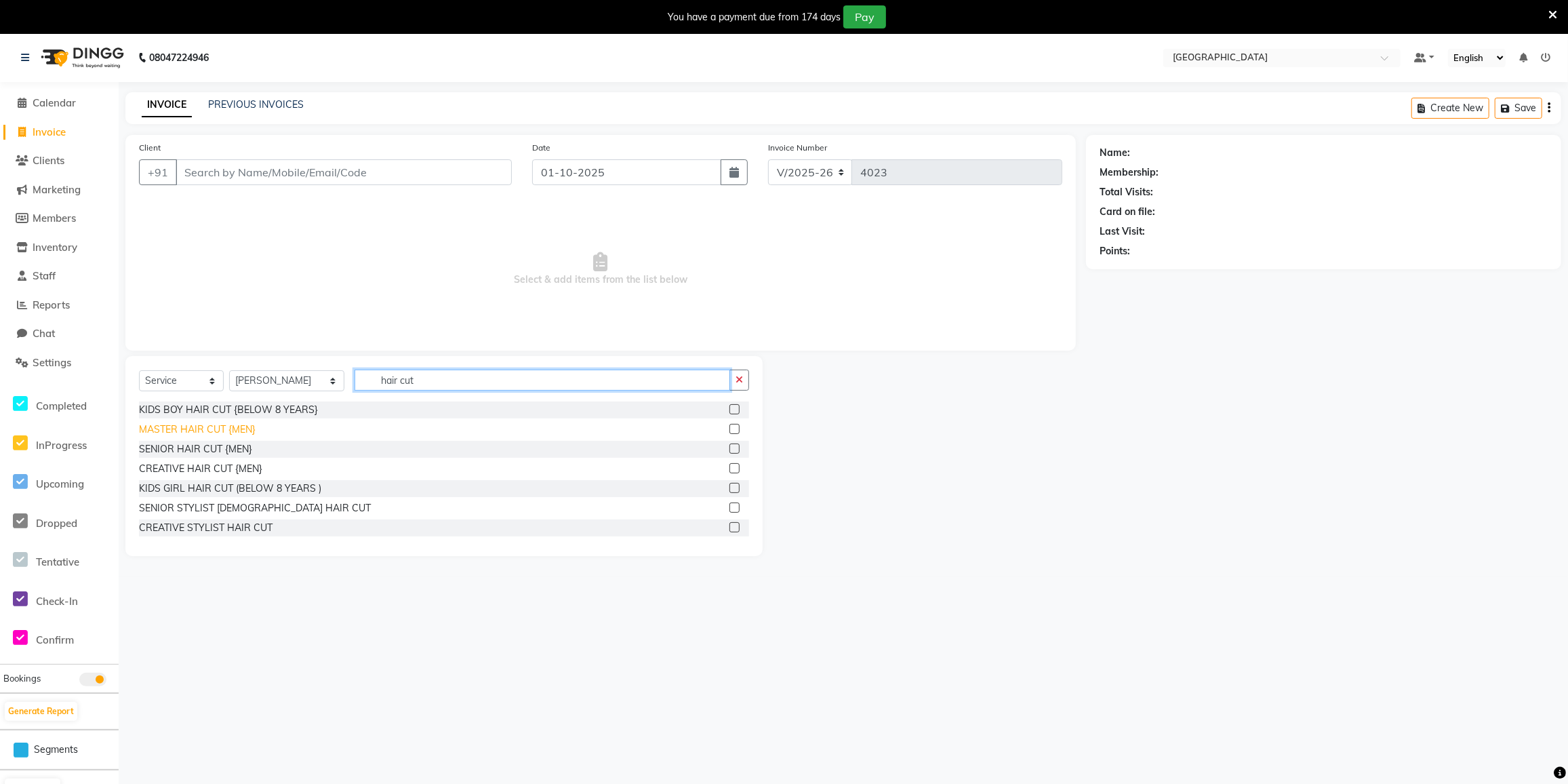
type input "hair cut"
click at [170, 430] on div "MASTER HAIR CUT {MEN}" at bounding box center [197, 429] width 116 height 14
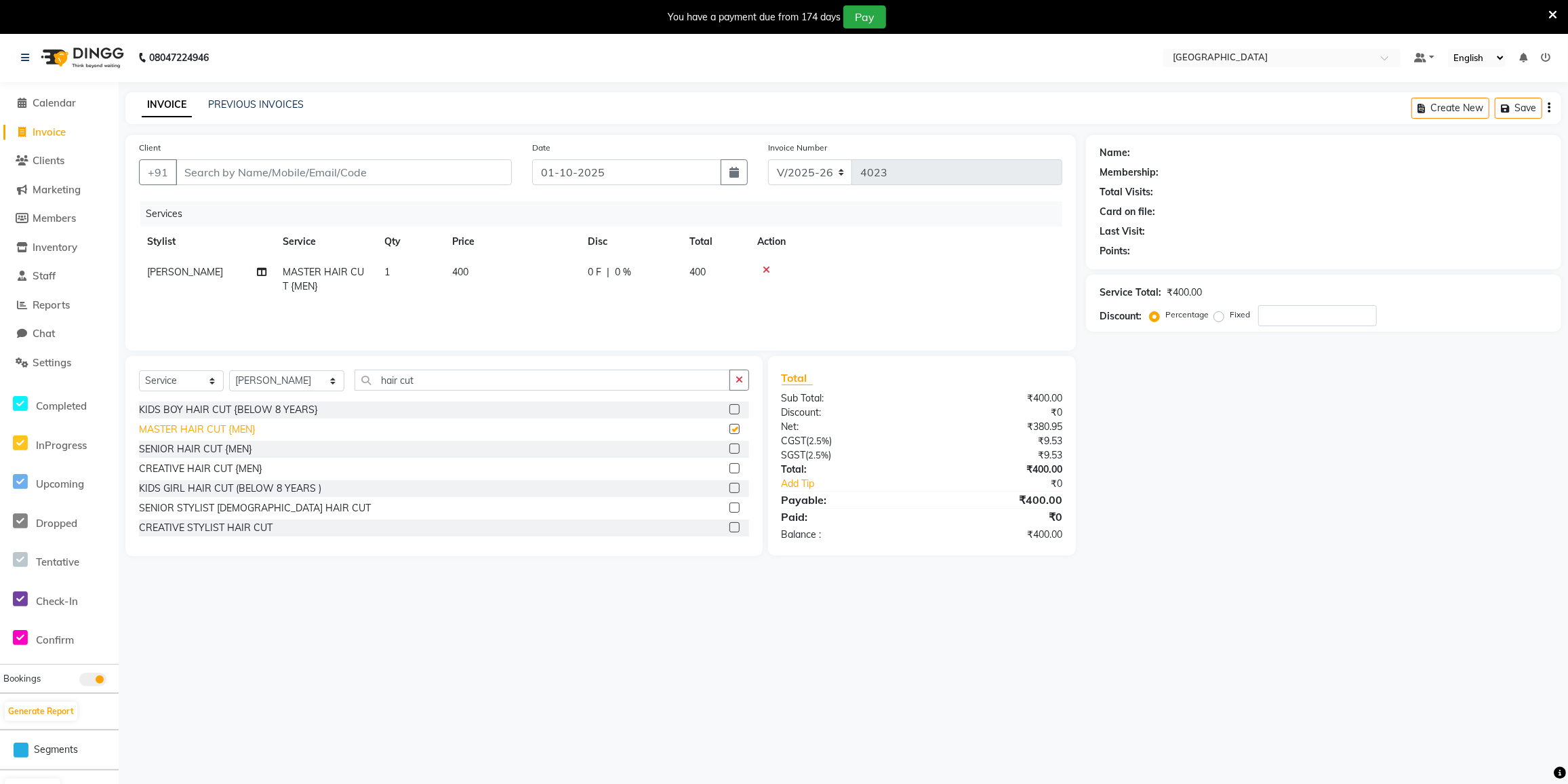
checkbox input "false"
click at [422, 380] on input "hair cut" at bounding box center [543, 380] width 376 height 21
type input "h"
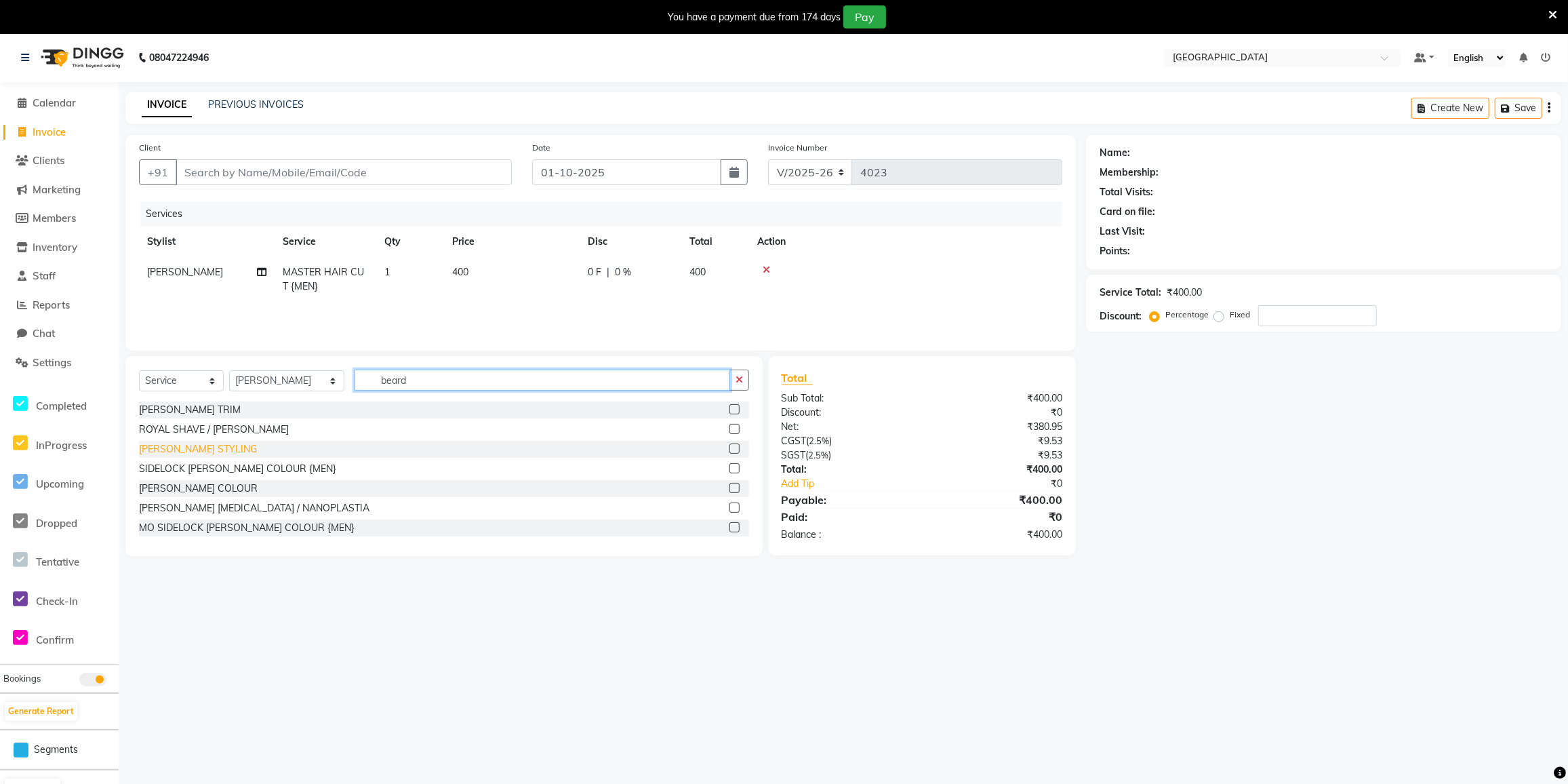
type input "beard"
click at [194, 450] on div "BEARD STYLING" at bounding box center [198, 449] width 118 height 14
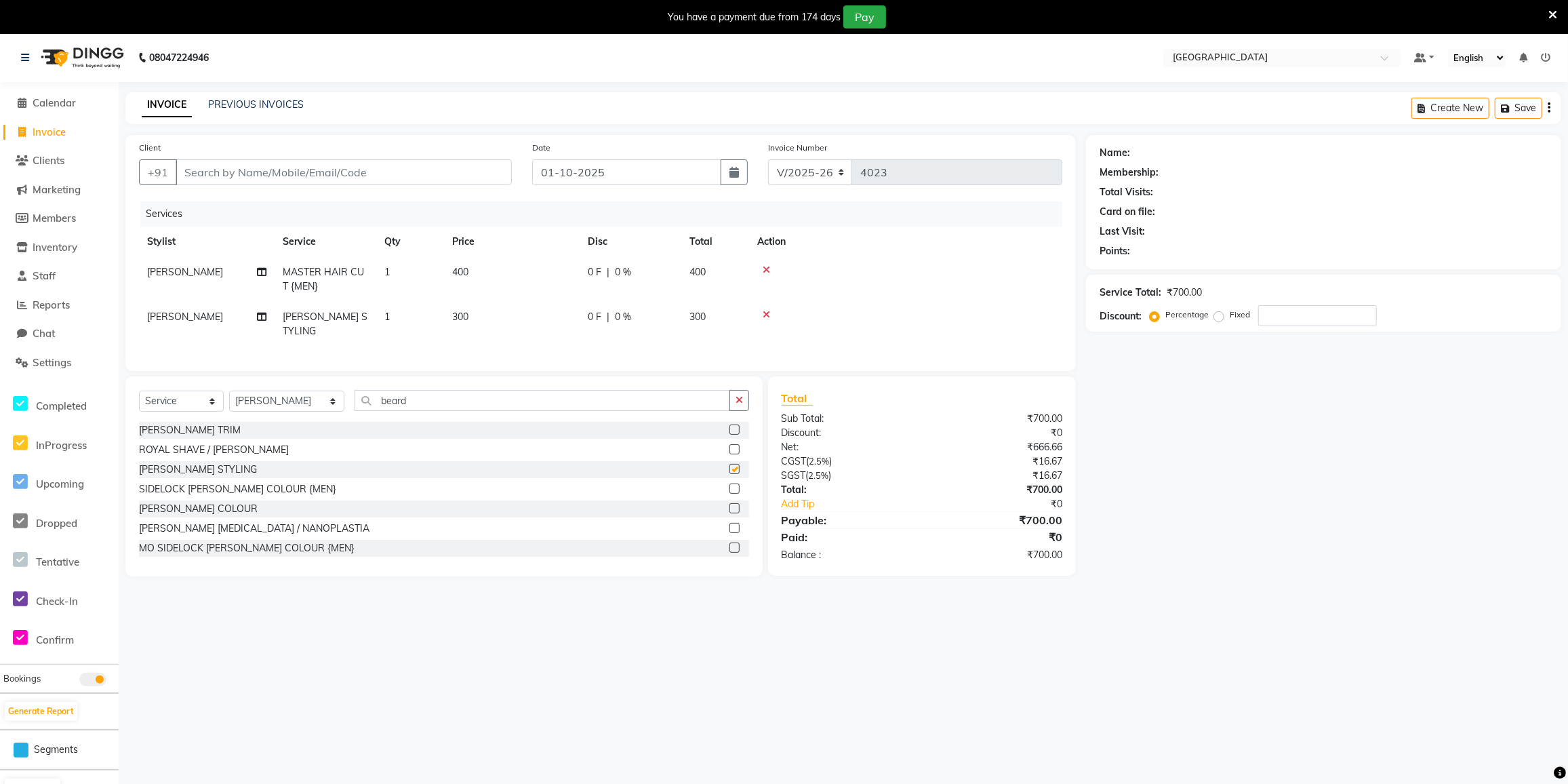
checkbox input "false"
click at [310, 171] on input "Client" at bounding box center [343, 172] width 336 height 26
type input "7"
type input "0"
type input "7977082020"
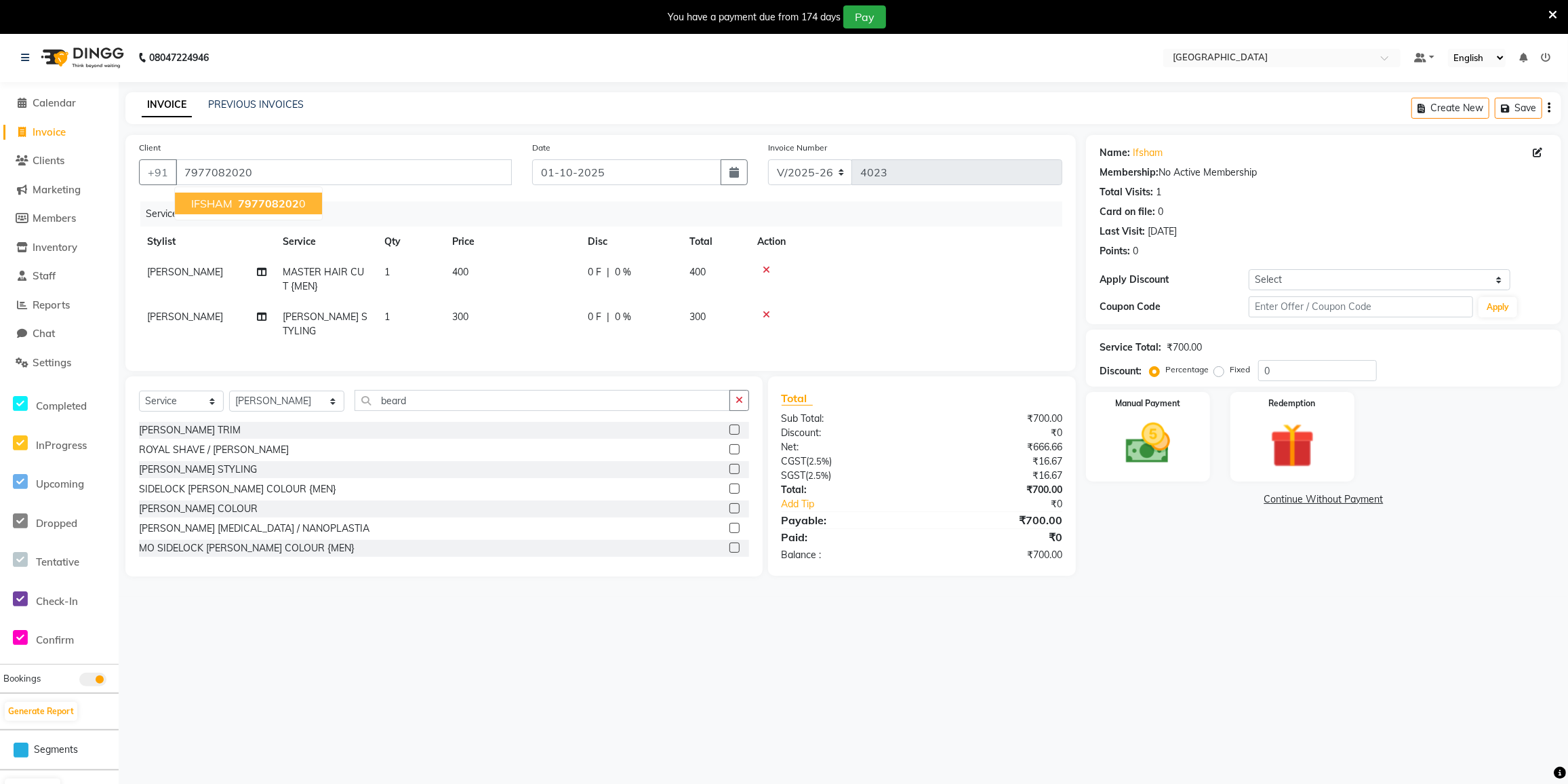
click at [241, 203] on span "797708202" at bounding box center [269, 203] width 61 height 13
click at [1358, 286] on select "Select Coupon → 500 Coupons Coupon → Kalpataru20 Coupon → Veda20 Coupon → Salt-…" at bounding box center [1379, 279] width 262 height 21
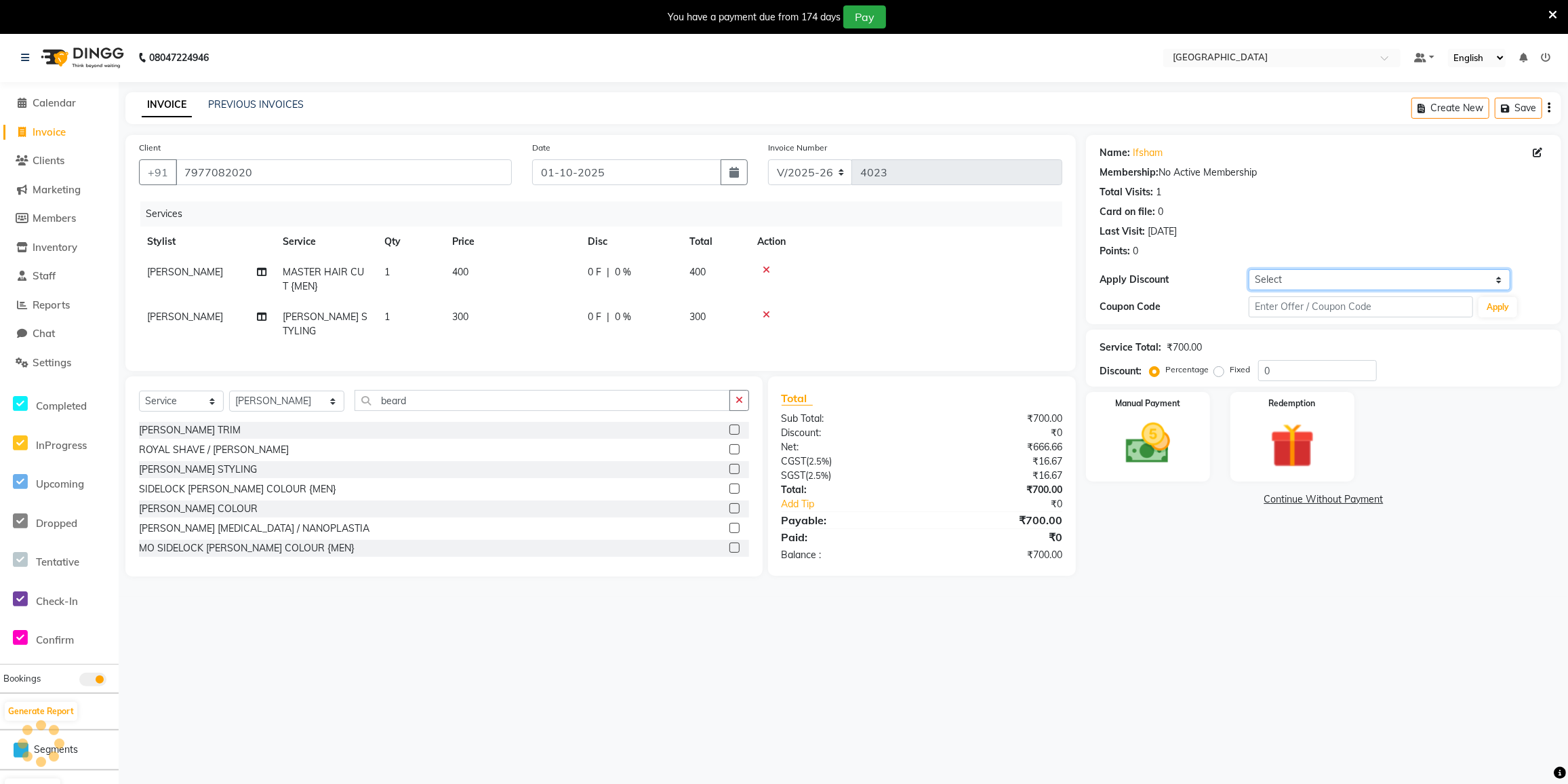
select select "4: Object"
click at [1249, 269] on select "Select Coupon → 500 Coupons Coupon → Kalpataru20 Coupon → Veda20 Coupon → Salt-…" at bounding box center [1379, 279] width 262 height 21
type input "20"
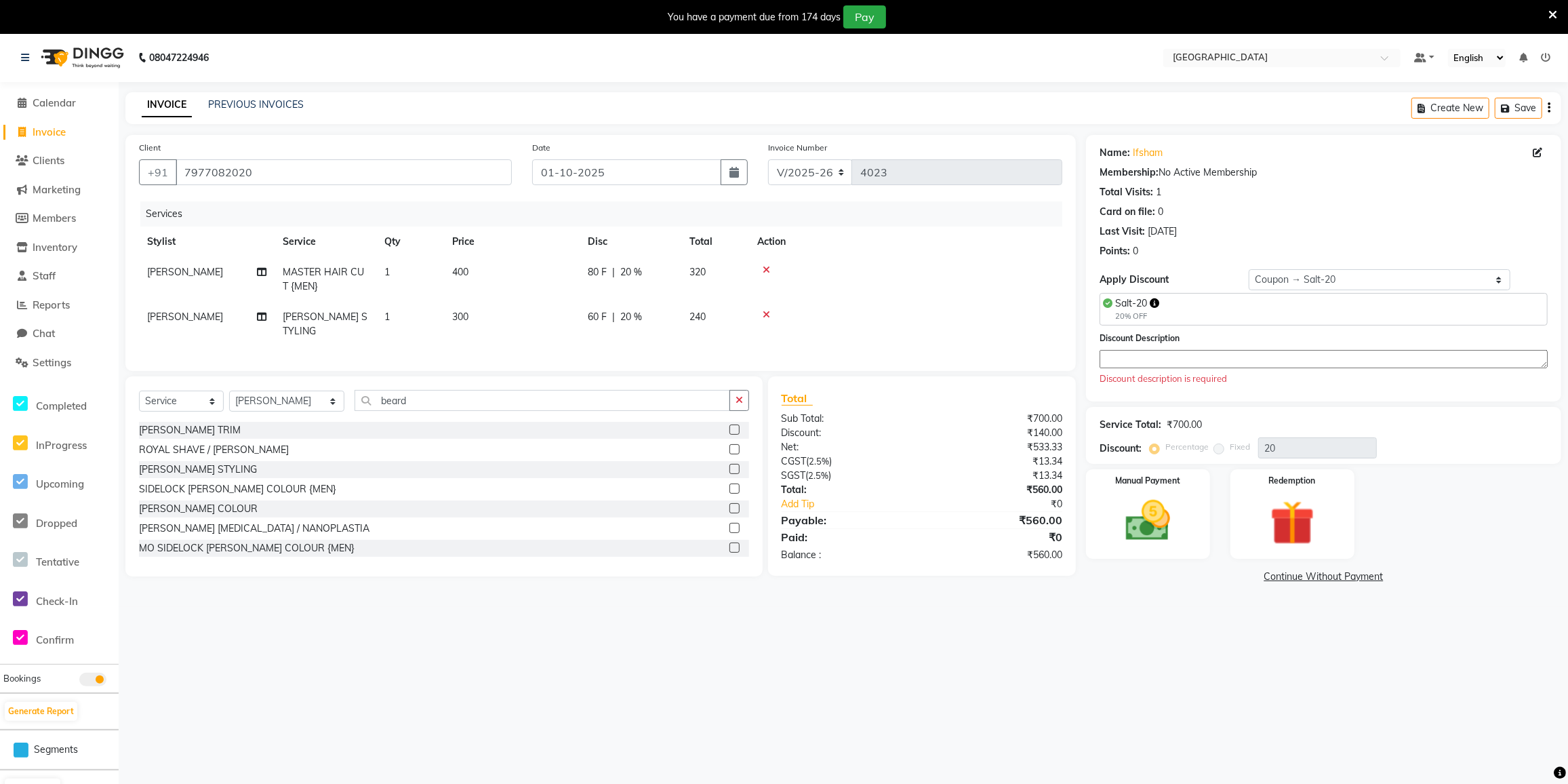
click at [1164, 357] on textarea at bounding box center [1323, 359] width 448 height 19
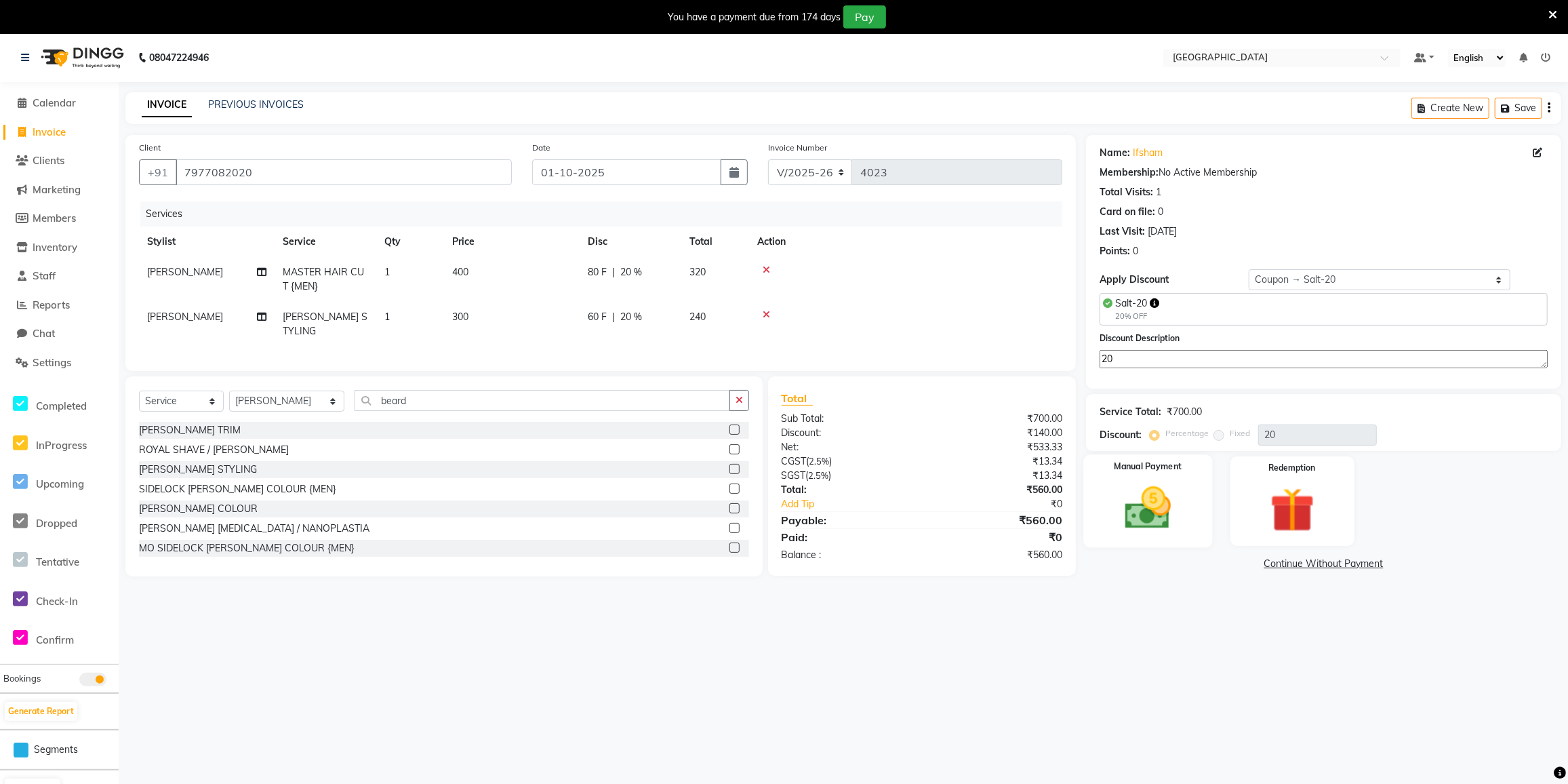
type textarea "20"
click at [1143, 488] on img at bounding box center [1148, 508] width 75 height 54
click at [1335, 569] on span "GPay" at bounding box center [1334, 564] width 28 height 16
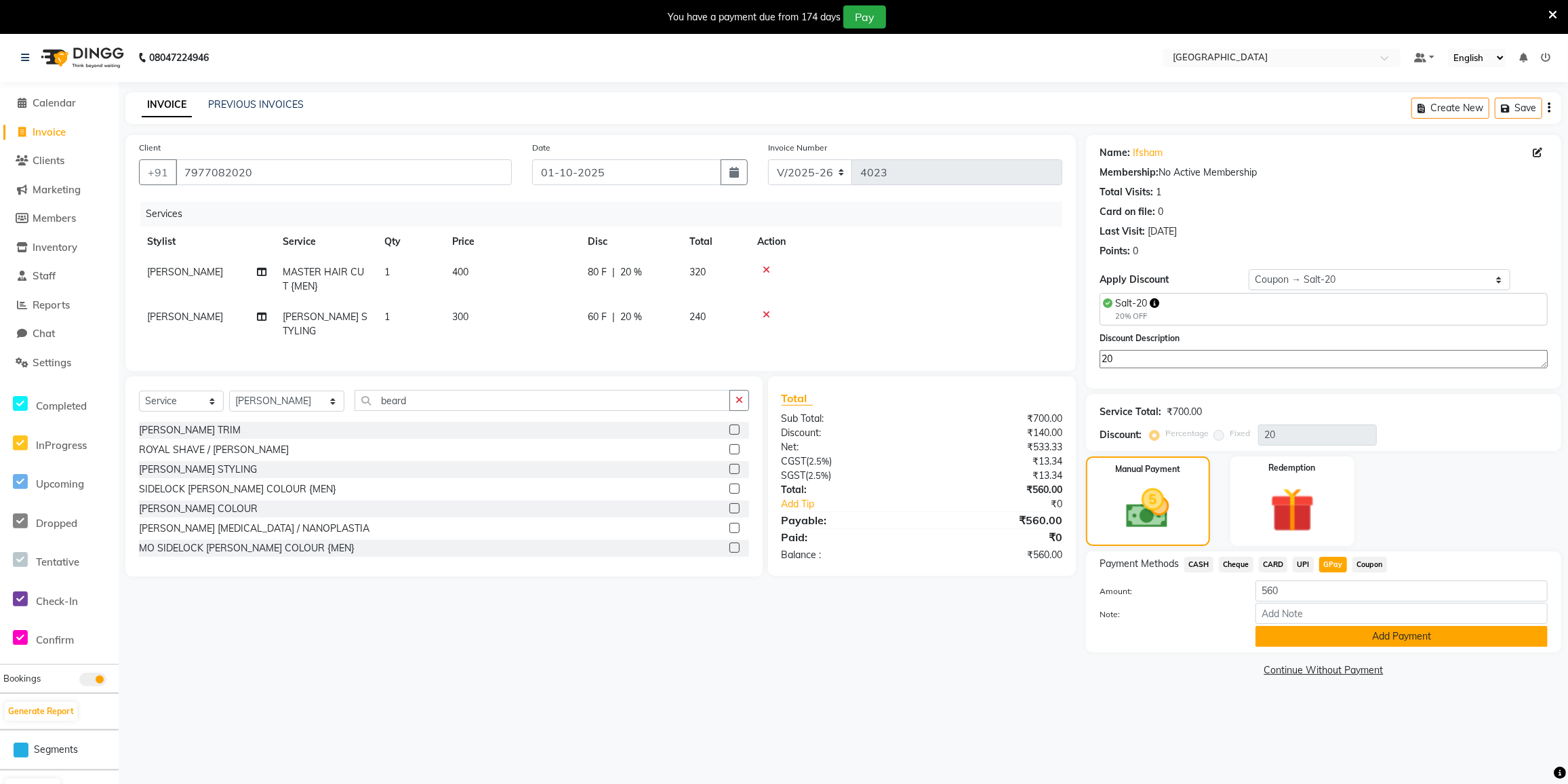
click at [1338, 639] on button "Add Payment" at bounding box center [1402, 636] width 292 height 21
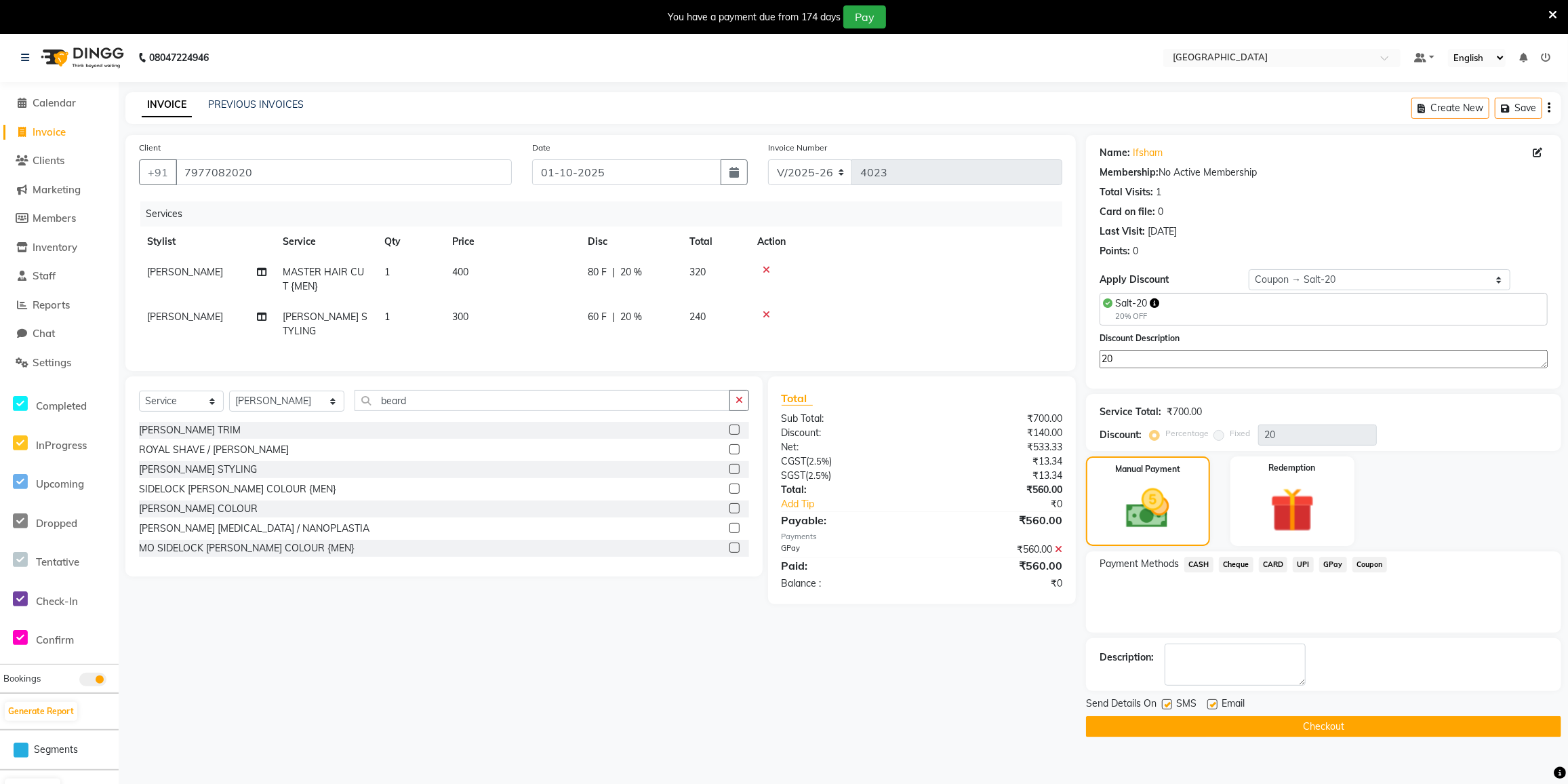
click at [1305, 724] on button "Checkout" at bounding box center [1323, 726] width 475 height 21
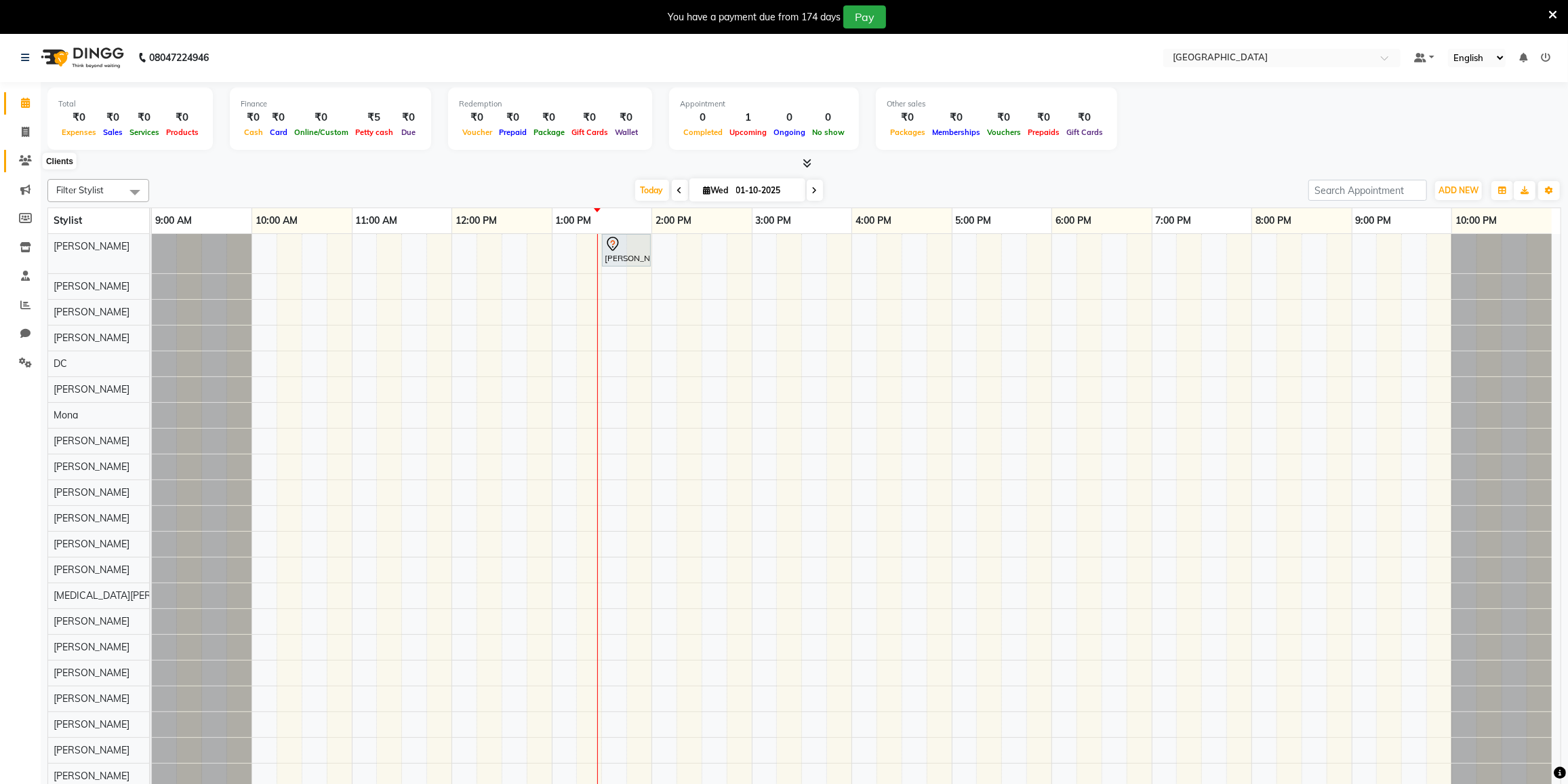
click at [26, 160] on icon at bounding box center [25, 160] width 13 height 10
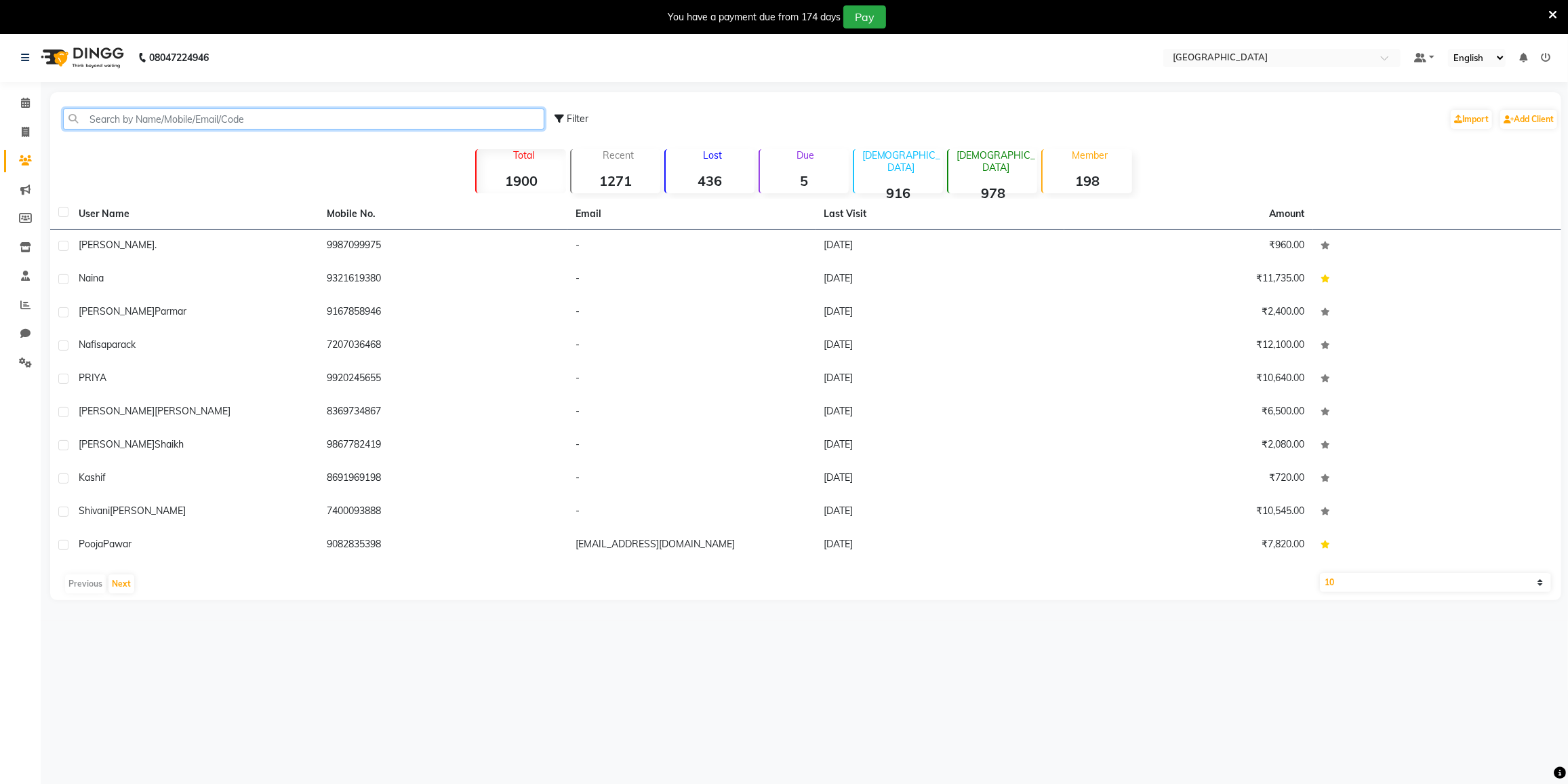
click at [140, 122] on input "text" at bounding box center [304, 119] width 481 height 21
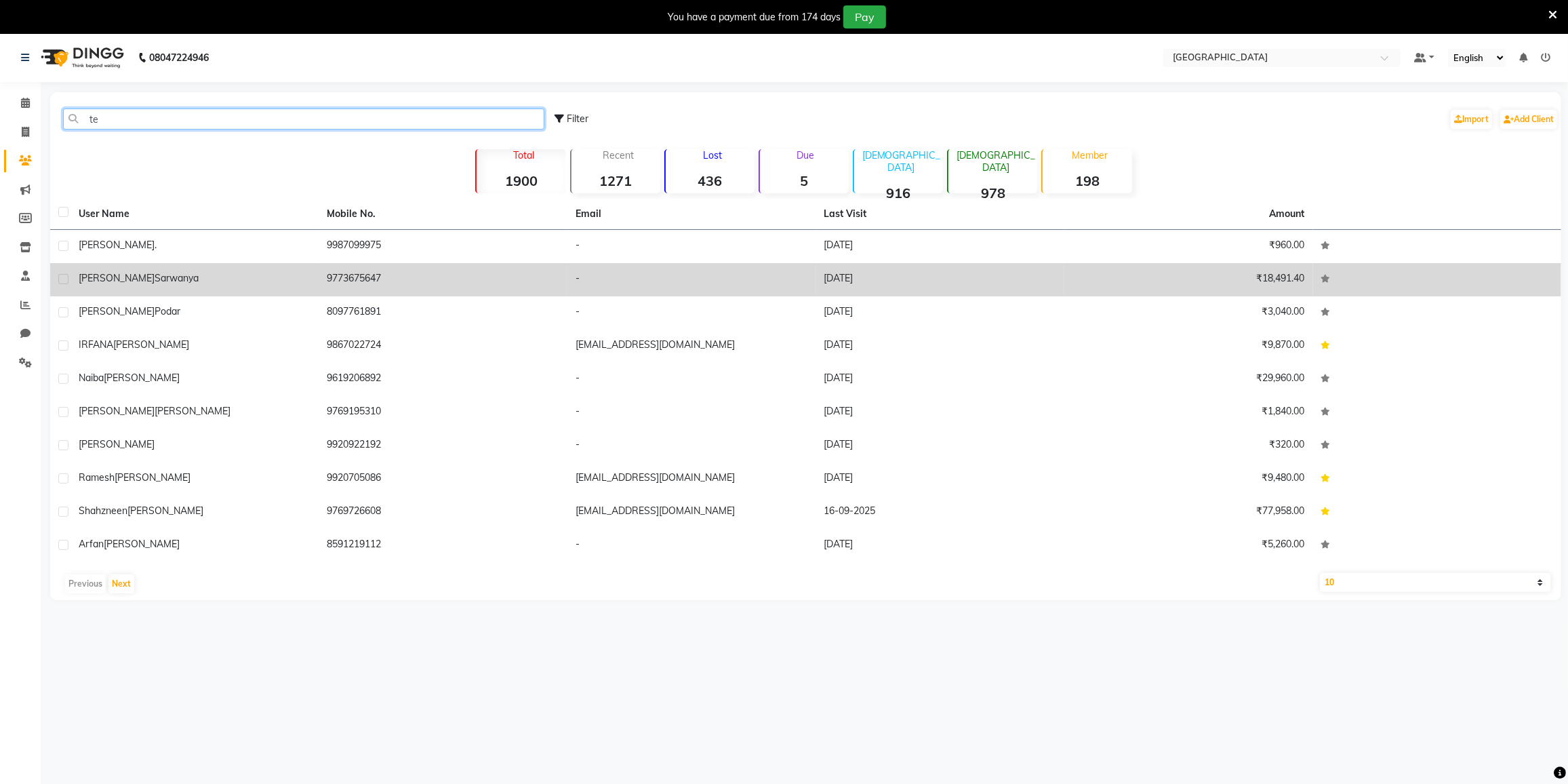
type input "te"
click at [876, 284] on td "28-09-2025" at bounding box center [941, 279] width 249 height 33
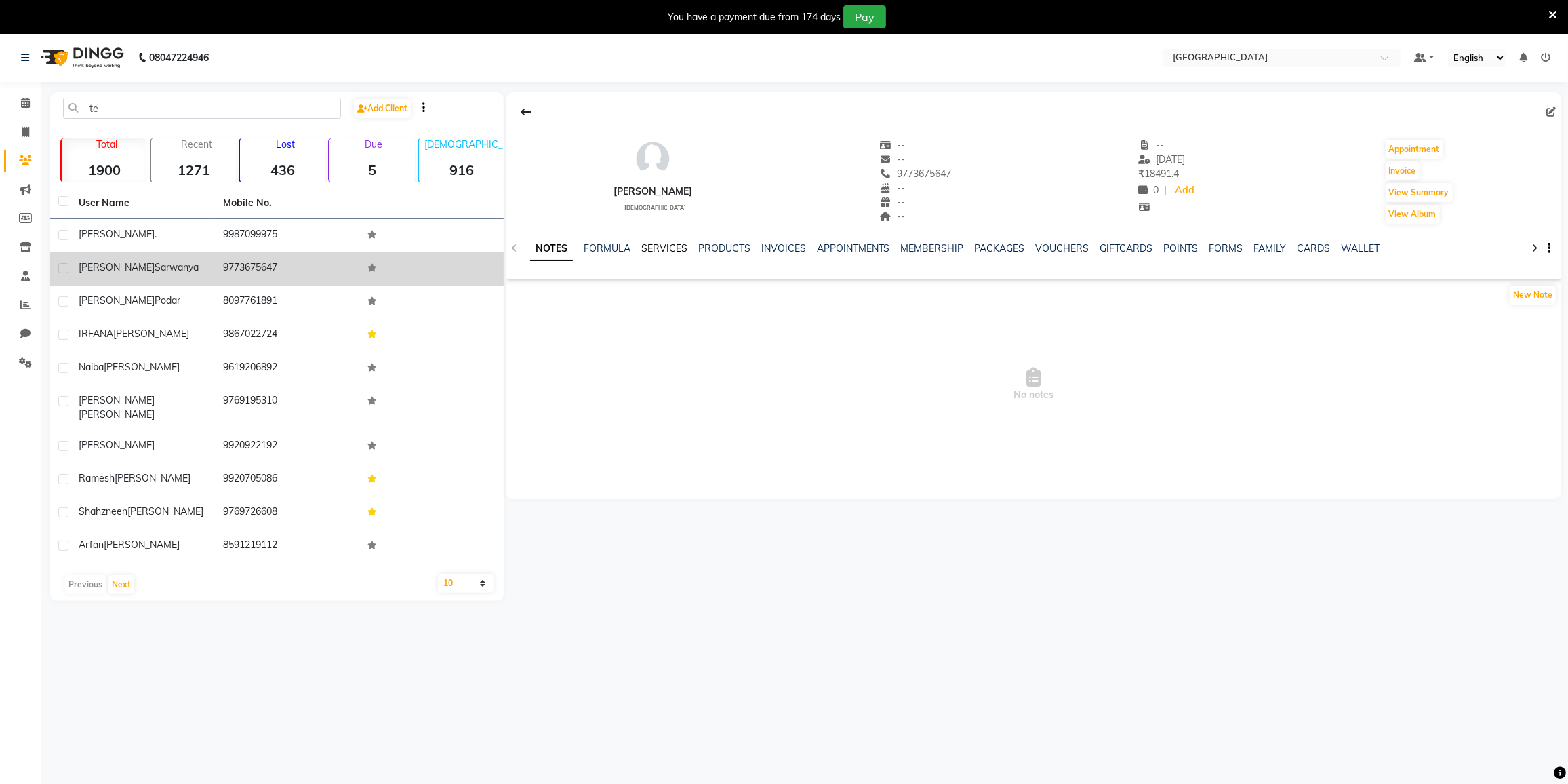
click at [650, 248] on link "SERVICES" at bounding box center [664, 248] width 46 height 12
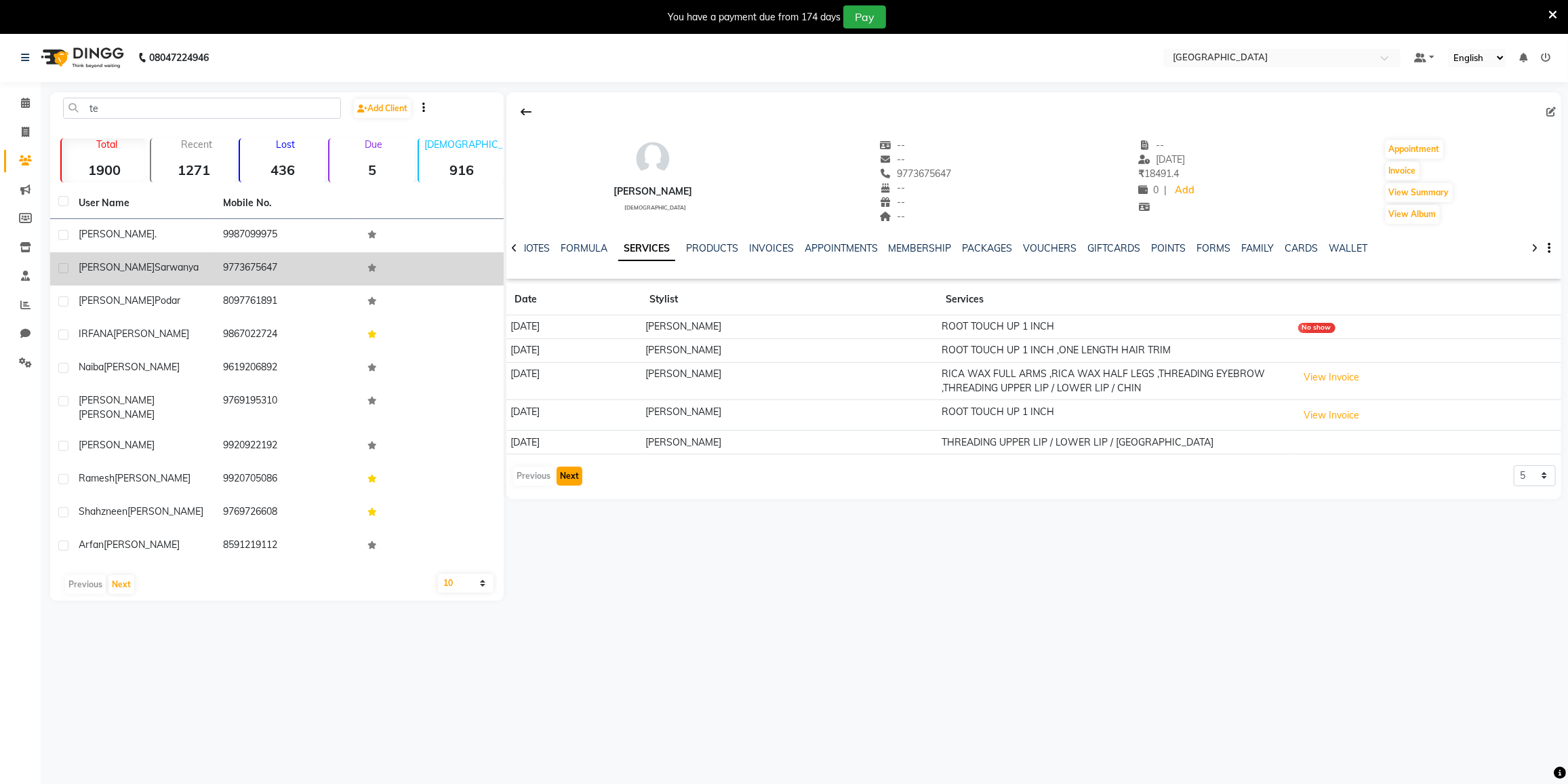
click at [568, 474] on button "Next" at bounding box center [569, 476] width 26 height 19
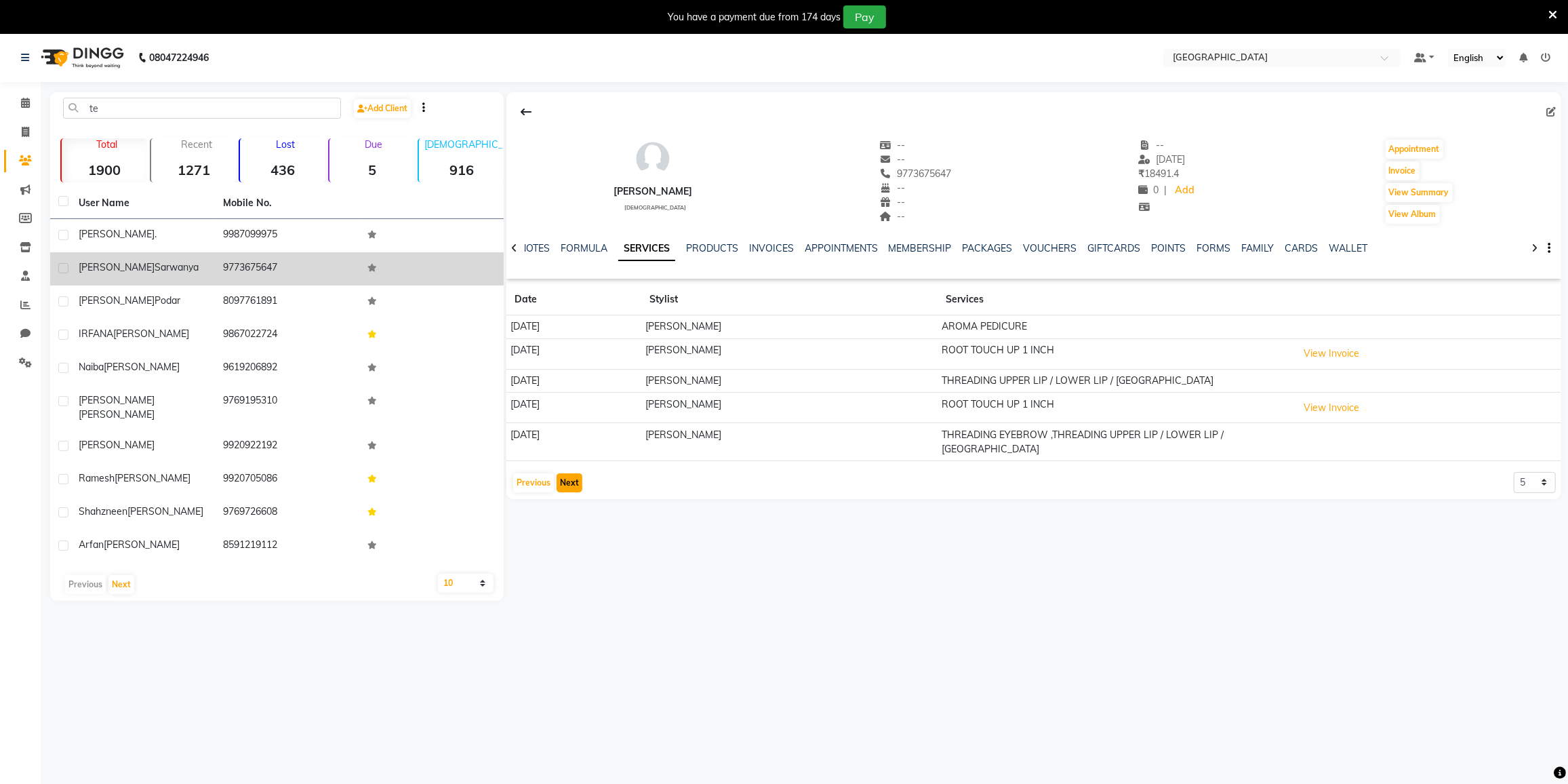
click at [568, 474] on button "Next" at bounding box center [569, 483] width 26 height 19
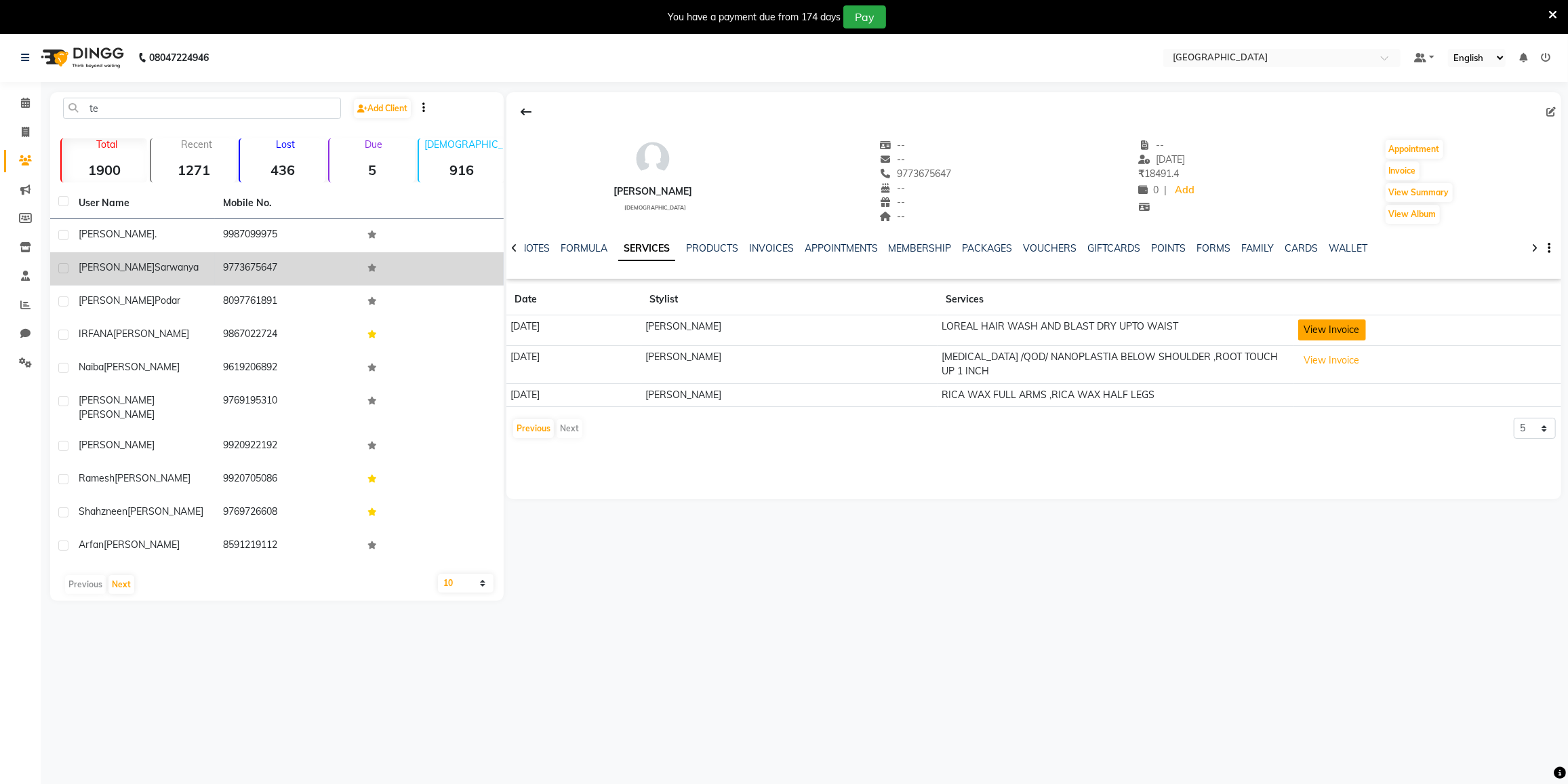
click at [1356, 322] on button "View Invoice" at bounding box center [1332, 329] width 68 height 21
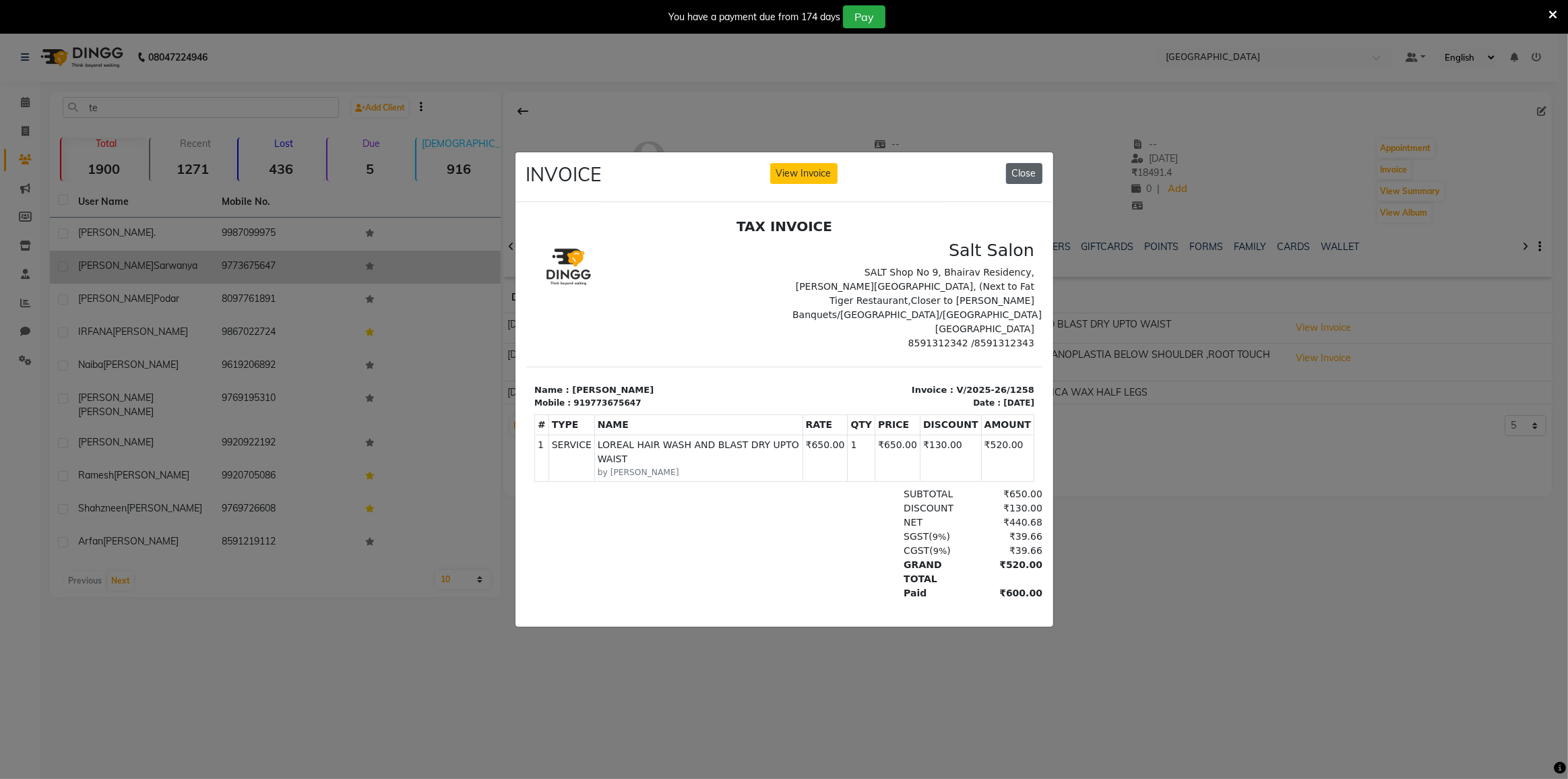
click at [1032, 168] on button "Close" at bounding box center [1024, 173] width 36 height 21
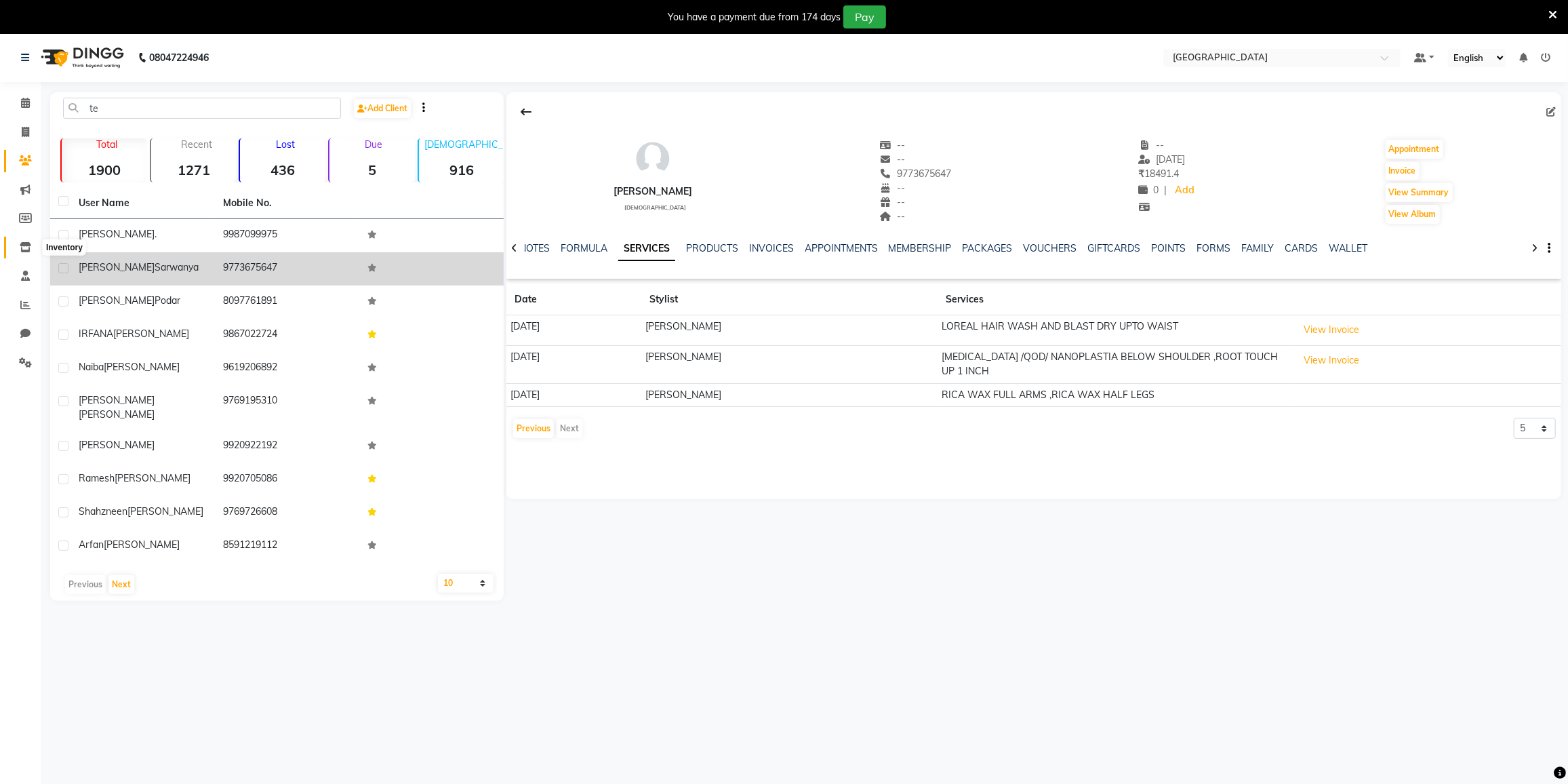
click at [28, 248] on icon at bounding box center [25, 247] width 12 height 10
select select
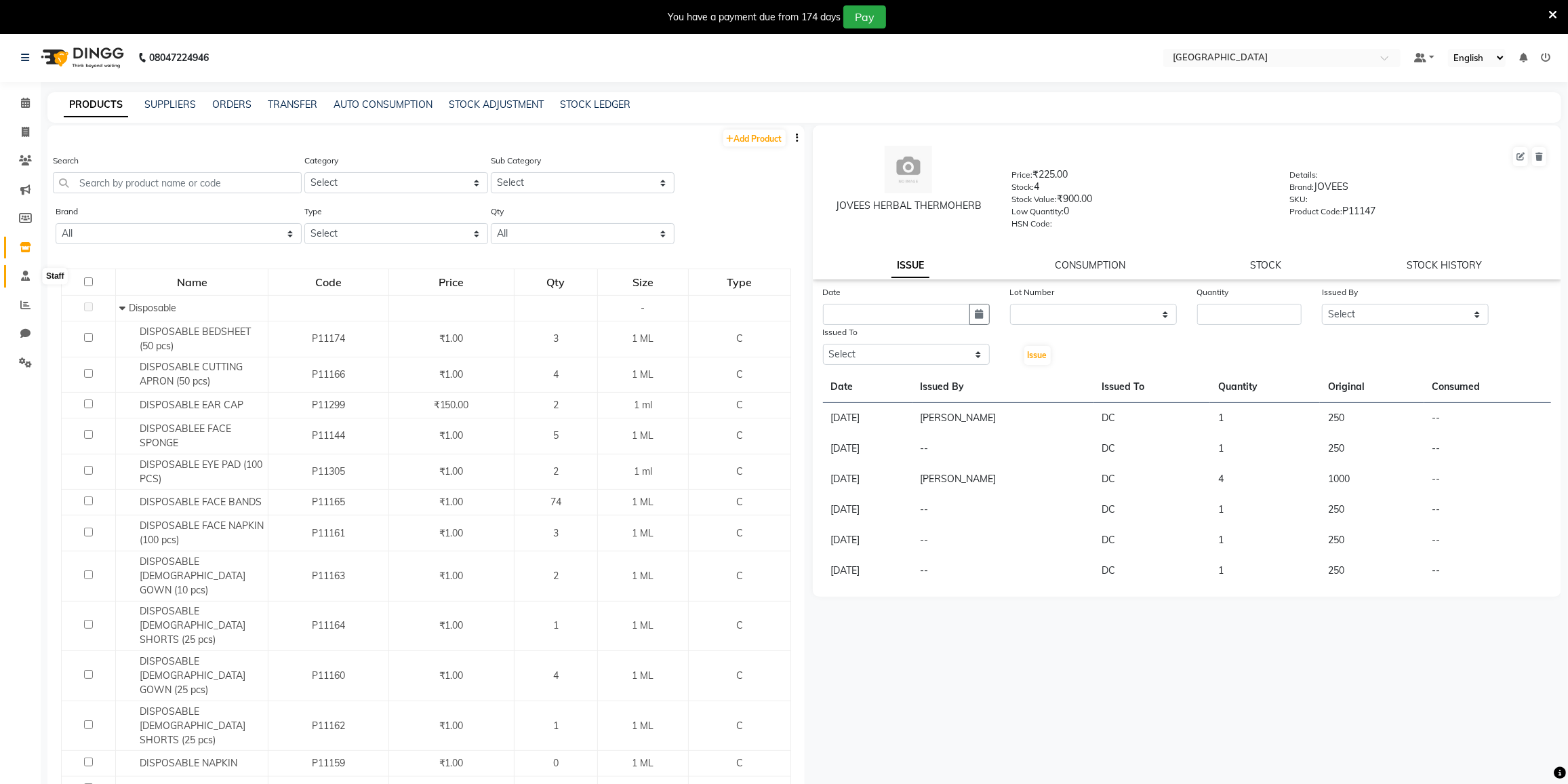
click at [29, 273] on icon at bounding box center [25, 275] width 9 height 10
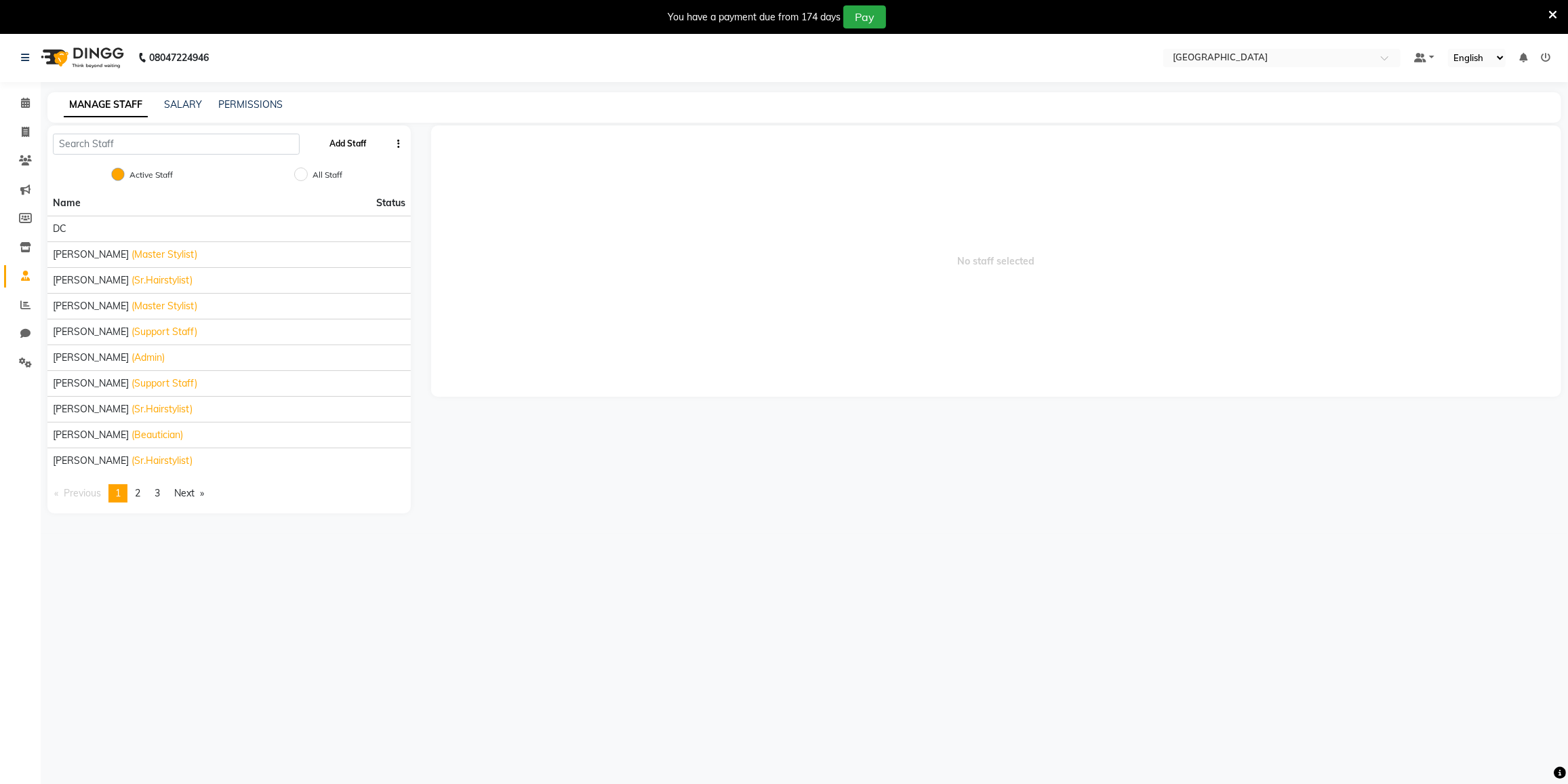
click at [336, 144] on button "Add Staff" at bounding box center [347, 144] width 47 height 23
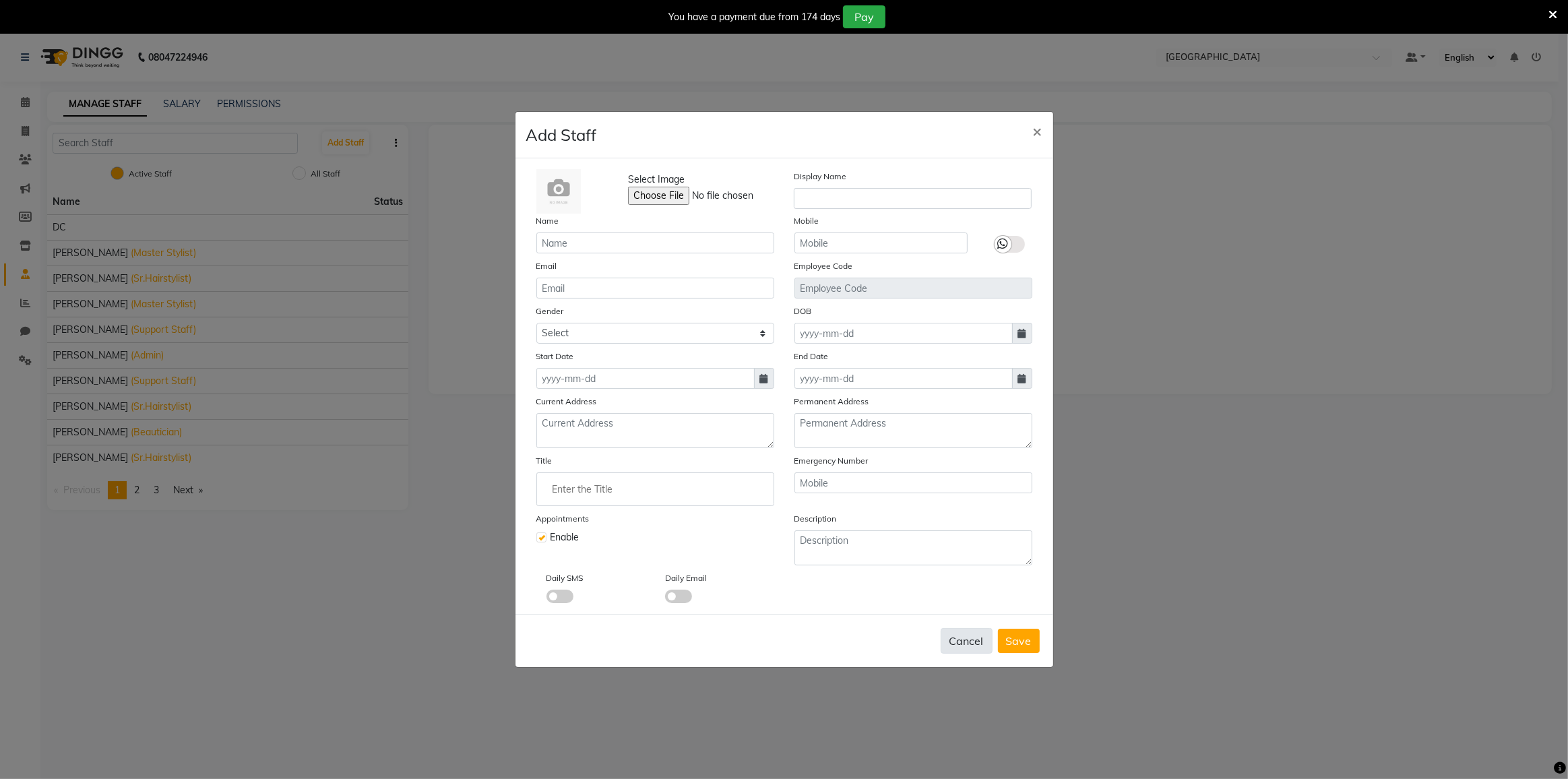
click at [975, 641] on button "Cancel" at bounding box center [966, 640] width 52 height 25
checkbox input "false"
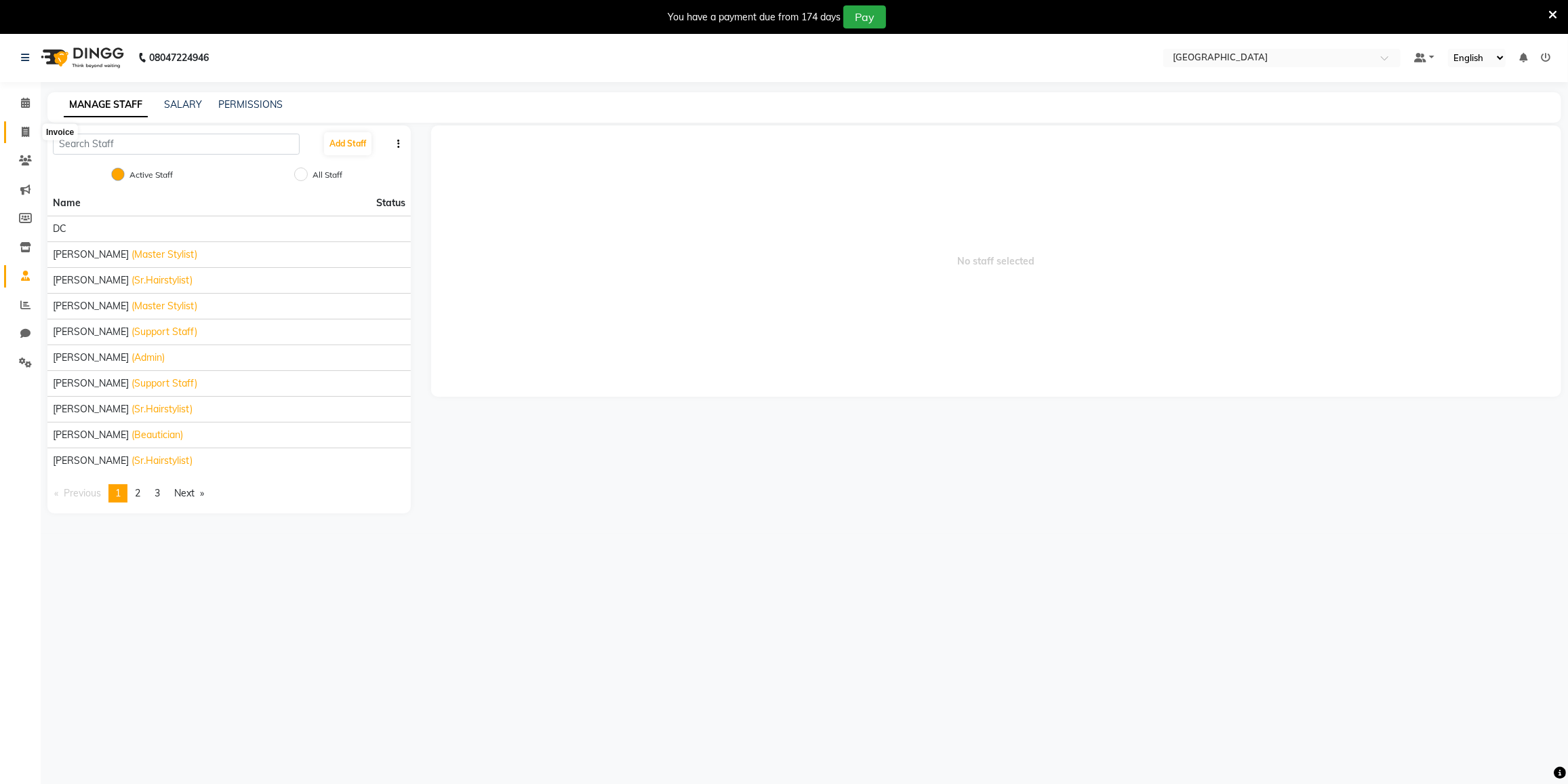
click at [23, 126] on span at bounding box center [25, 133] width 24 height 16
select select "8096"
select select "service"
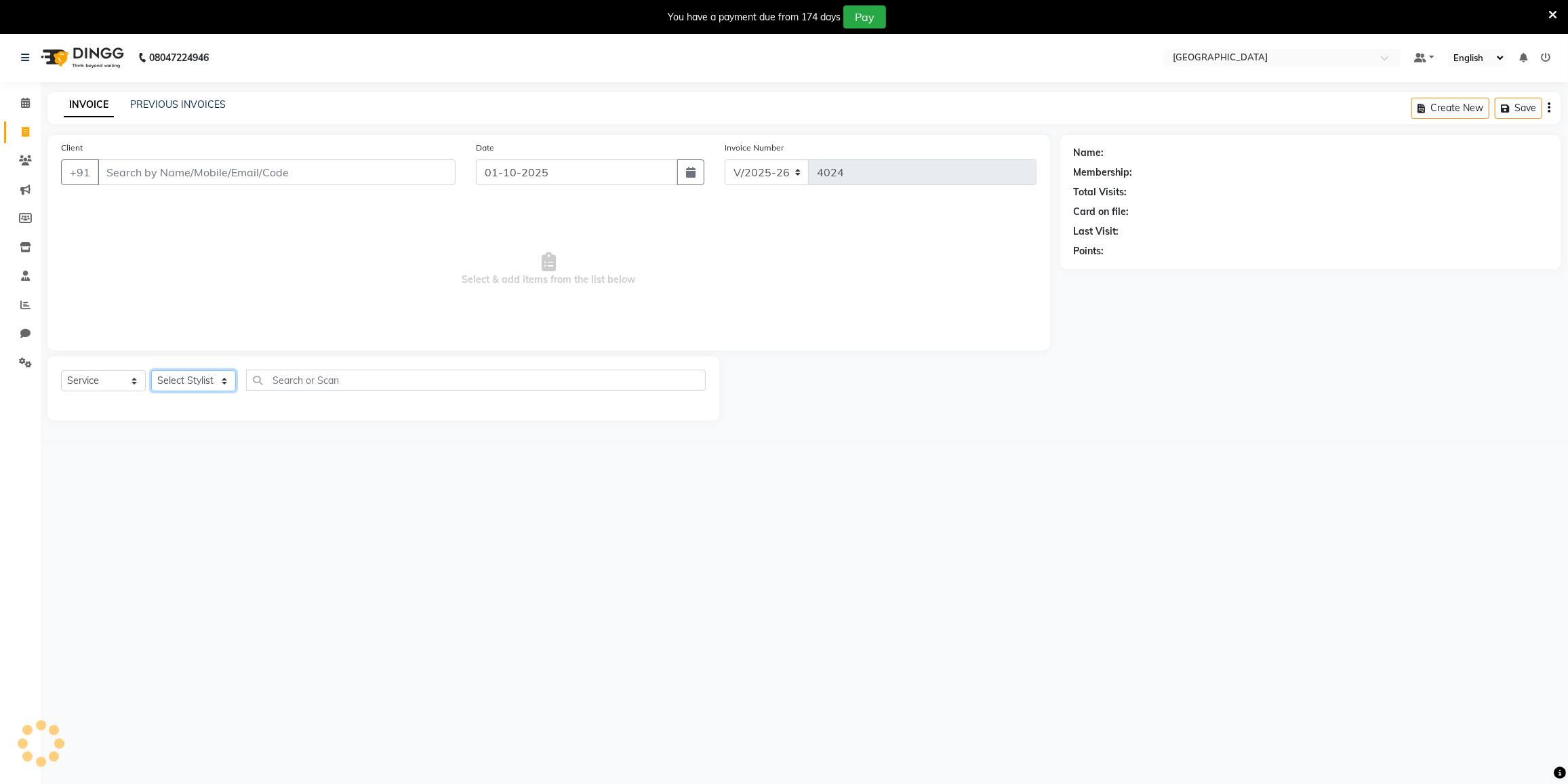
click at [187, 373] on select "Select Stylist" at bounding box center [193, 380] width 85 height 21
click at [151, 370] on select "Select Stylist" at bounding box center [193, 380] width 85 height 21
click at [198, 383] on select "Select Stylist" at bounding box center [193, 380] width 85 height 21
select select "85941"
click at [151, 370] on select "Select Stylist DC [PERSON_NAME] [PERSON_NAME] [PERSON_NAME] [PERSON_NAME] [PERS…" at bounding box center [210, 380] width 118 height 21
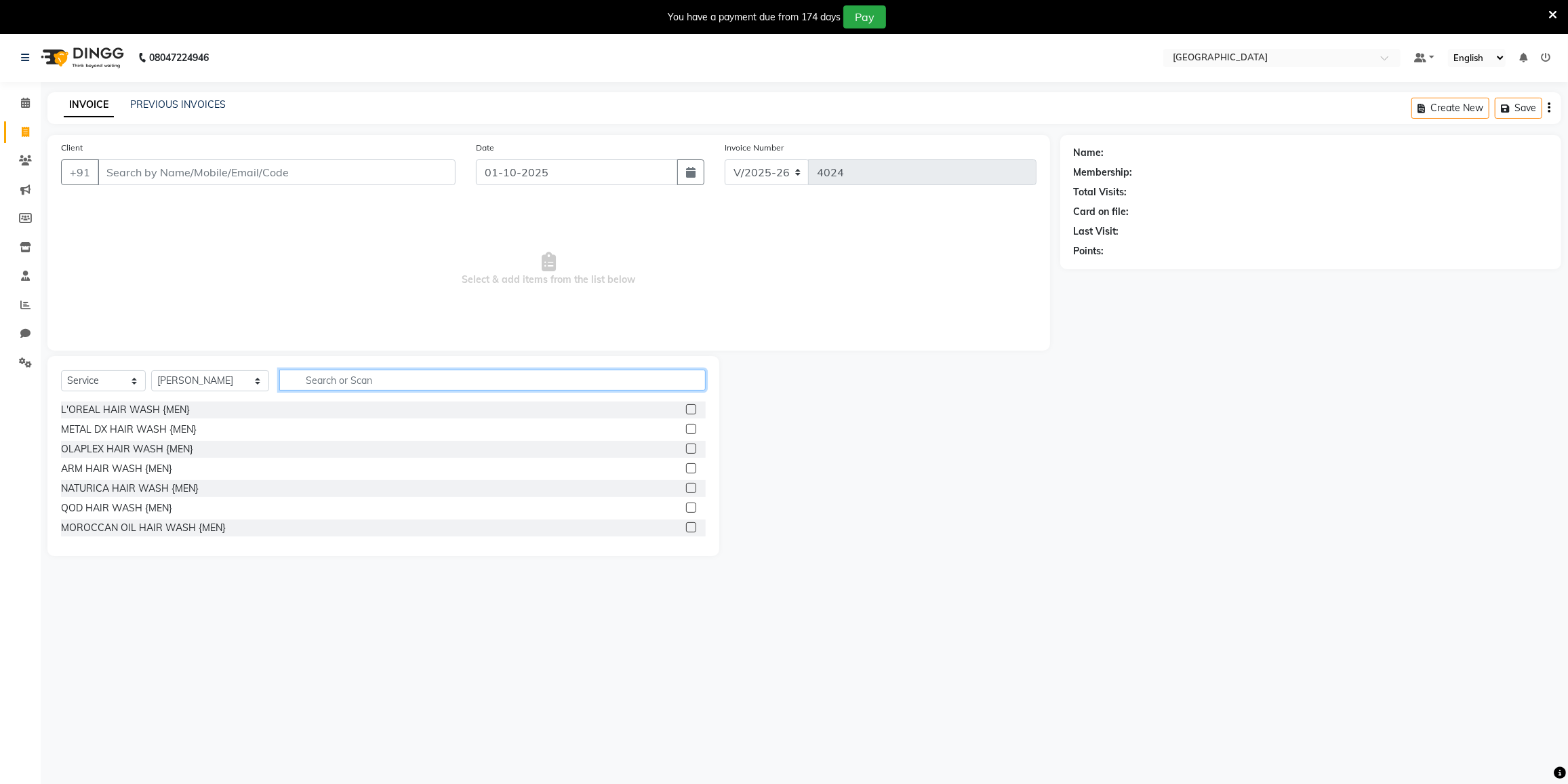
click at [328, 381] on input "text" at bounding box center [492, 380] width 426 height 21
type input "hair c"
click at [99, 449] on div "SENIOR HAIR CUT {MEN}" at bounding box center [118, 449] width 113 height 14
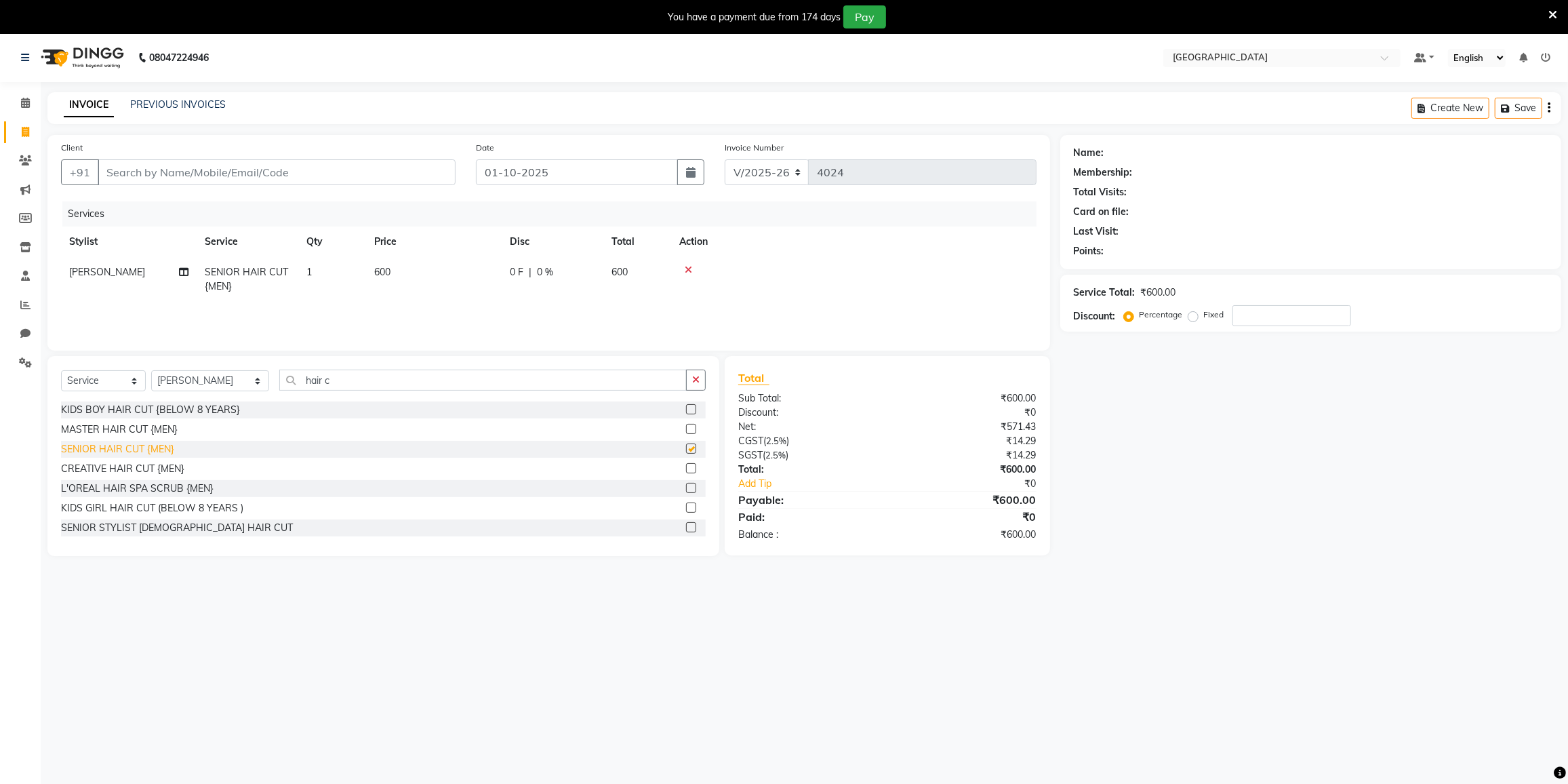
checkbox input "false"
click at [357, 383] on input "hair c" at bounding box center [483, 380] width 408 height 21
type input "h"
type input "high"
click at [164, 471] on div "HIGH LIGHTS UPTO SHOULDER" at bounding box center [133, 469] width 144 height 14
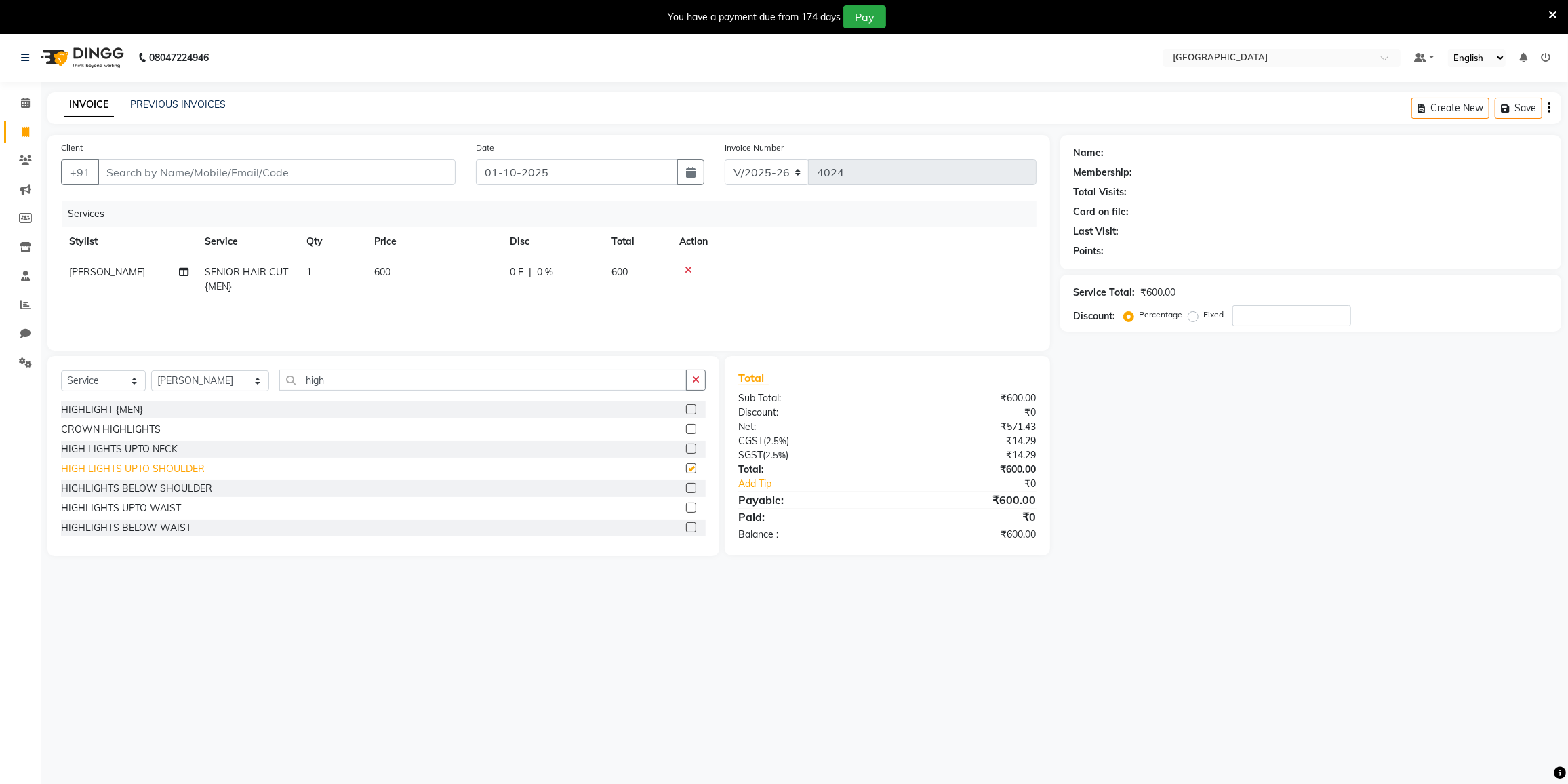
checkbox input "false"
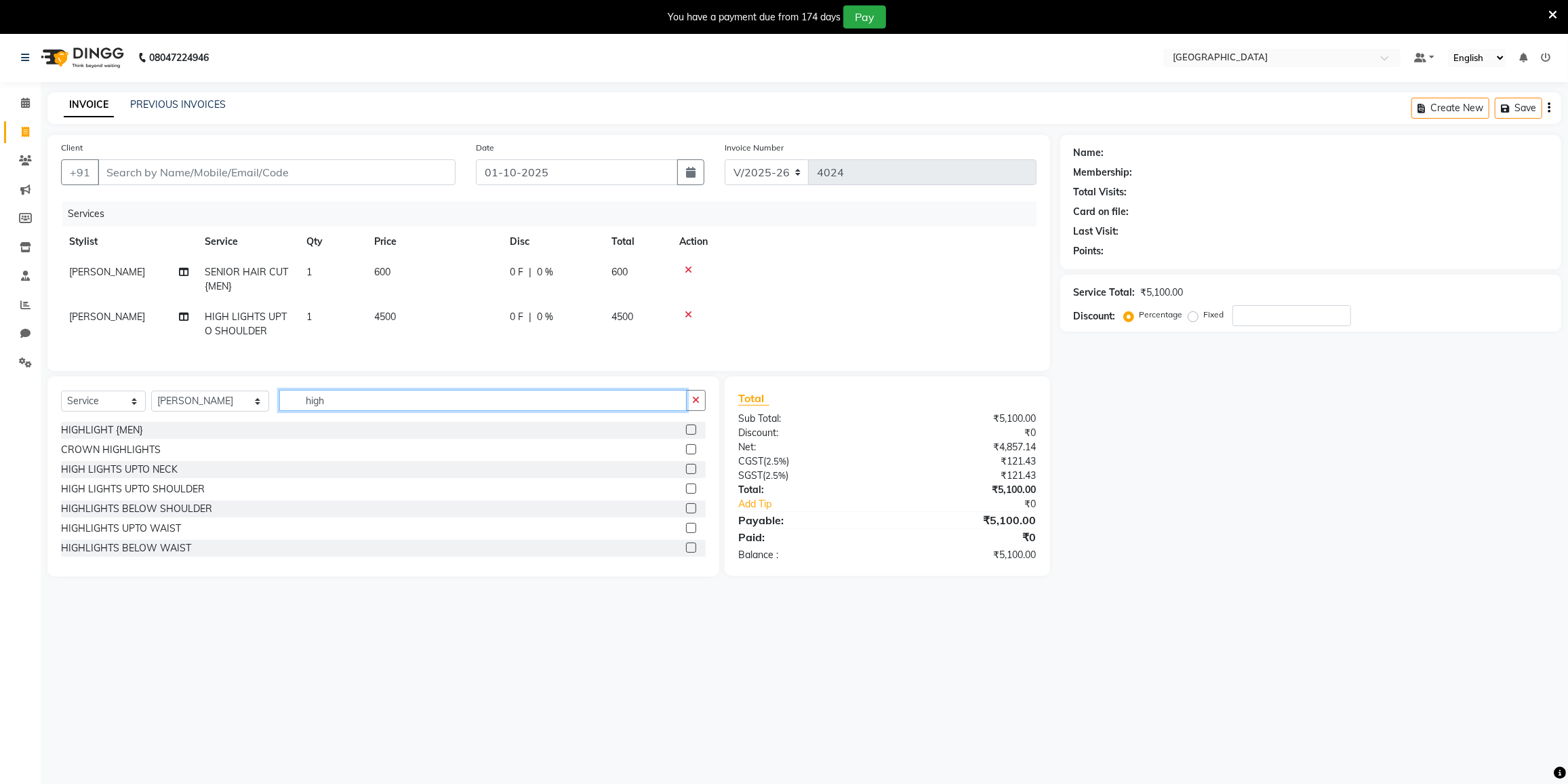
click at [321, 411] on input "high" at bounding box center [483, 400] width 408 height 21
type input "h"
type input "glo"
click at [185, 536] on div "GLOBAL COLOUR BELOW SHOULDER" at bounding box center [148, 529] width 174 height 14
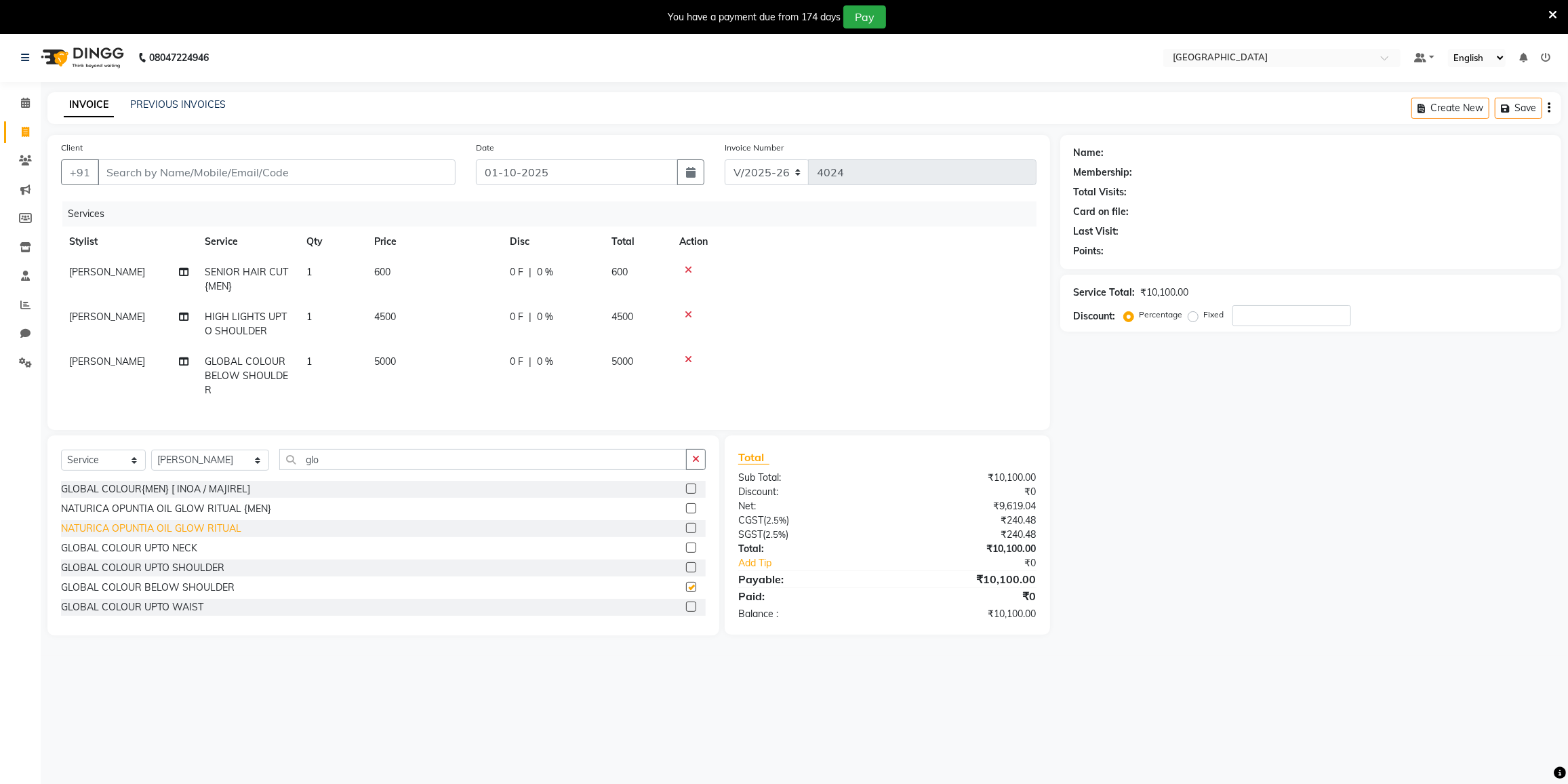
checkbox input "false"
click at [689, 311] on icon at bounding box center [689, 314] width 8 height 9
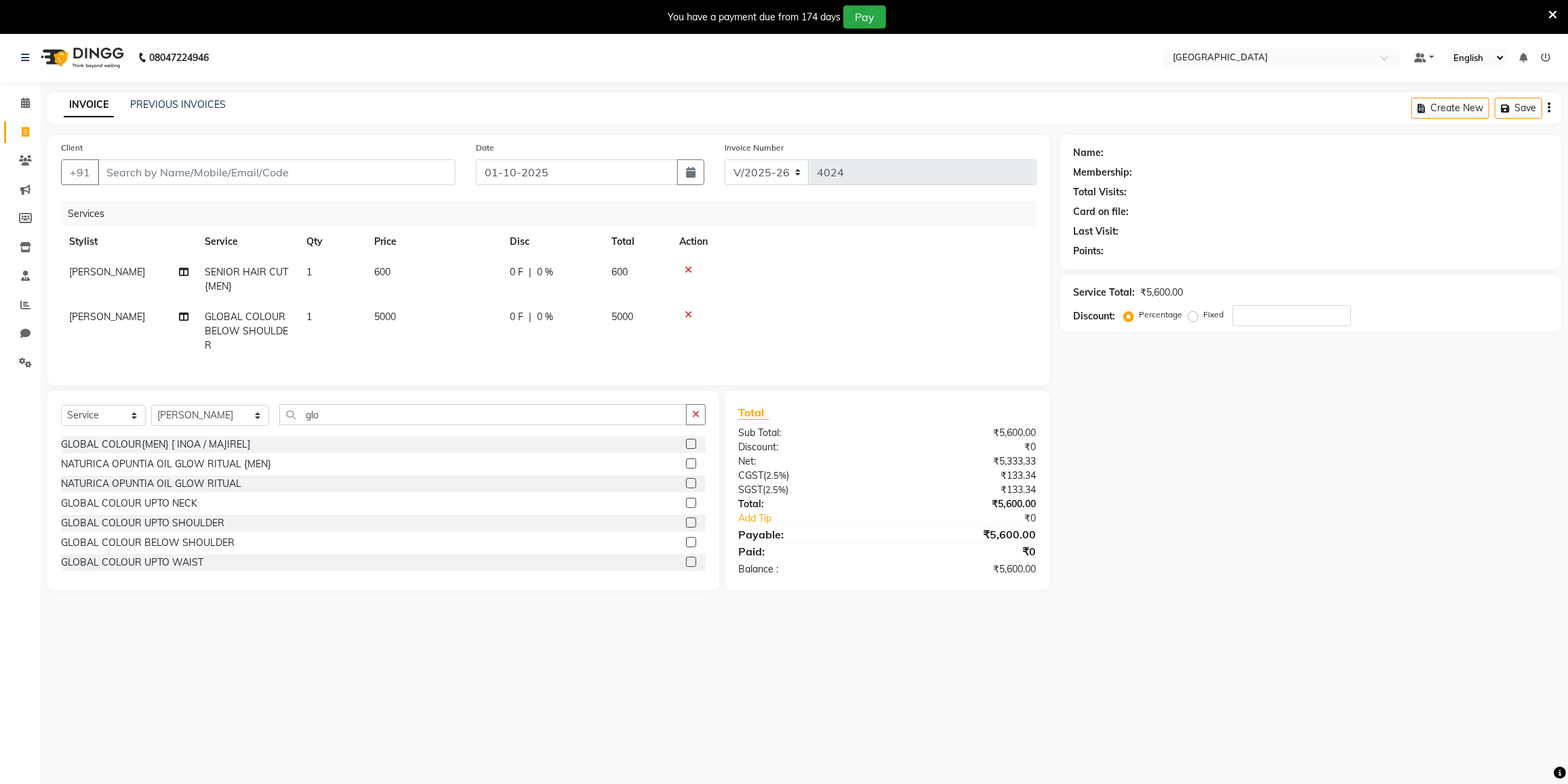
click at [689, 311] on icon at bounding box center [689, 314] width 8 height 9
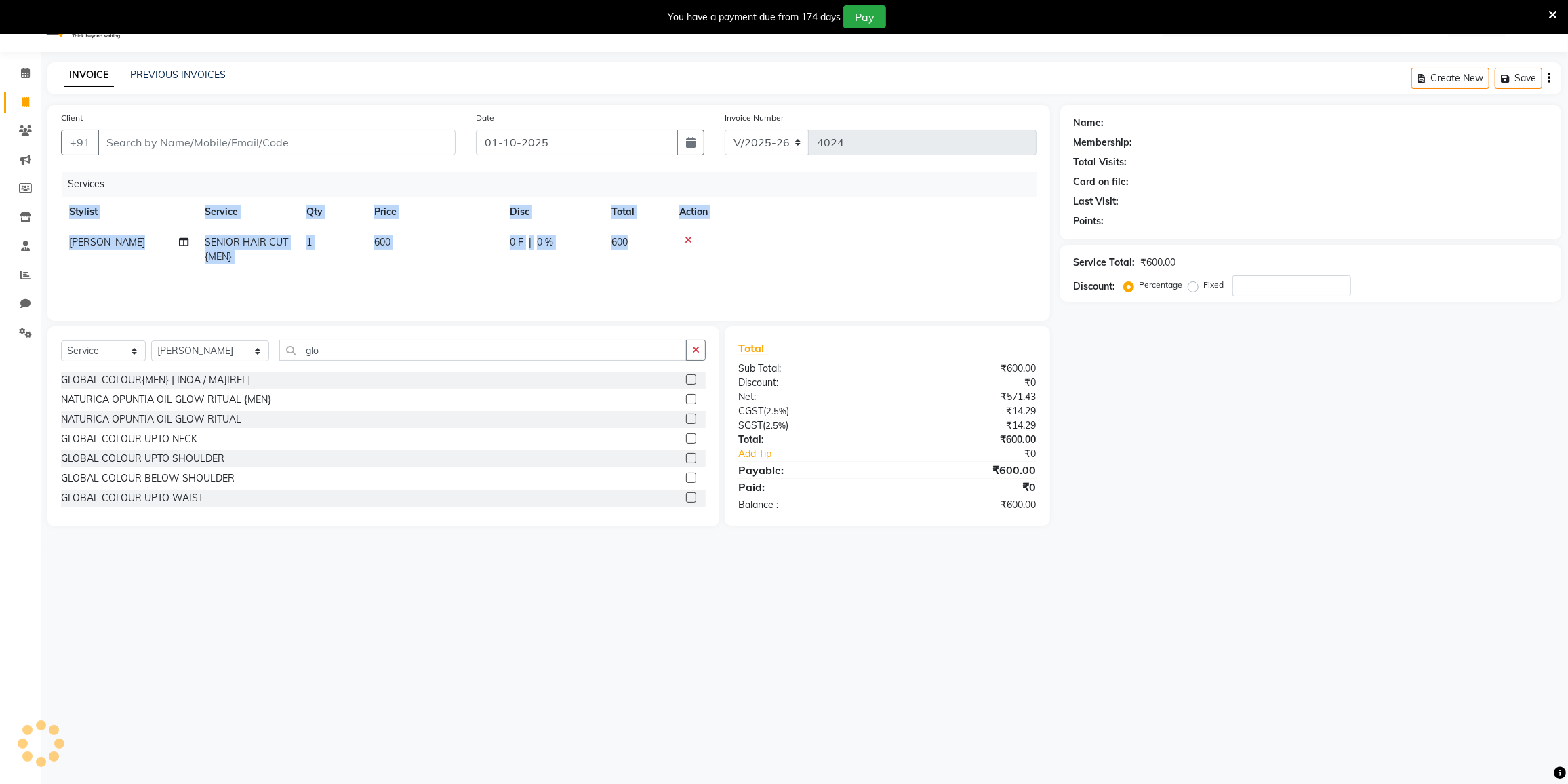
scroll to position [33, 0]
drag, startPoint x: 411, startPoint y: 185, endPoint x: 0, endPoint y: 397, distance: 462.5
click at [86, 185] on div "Services" at bounding box center [554, 181] width 984 height 25
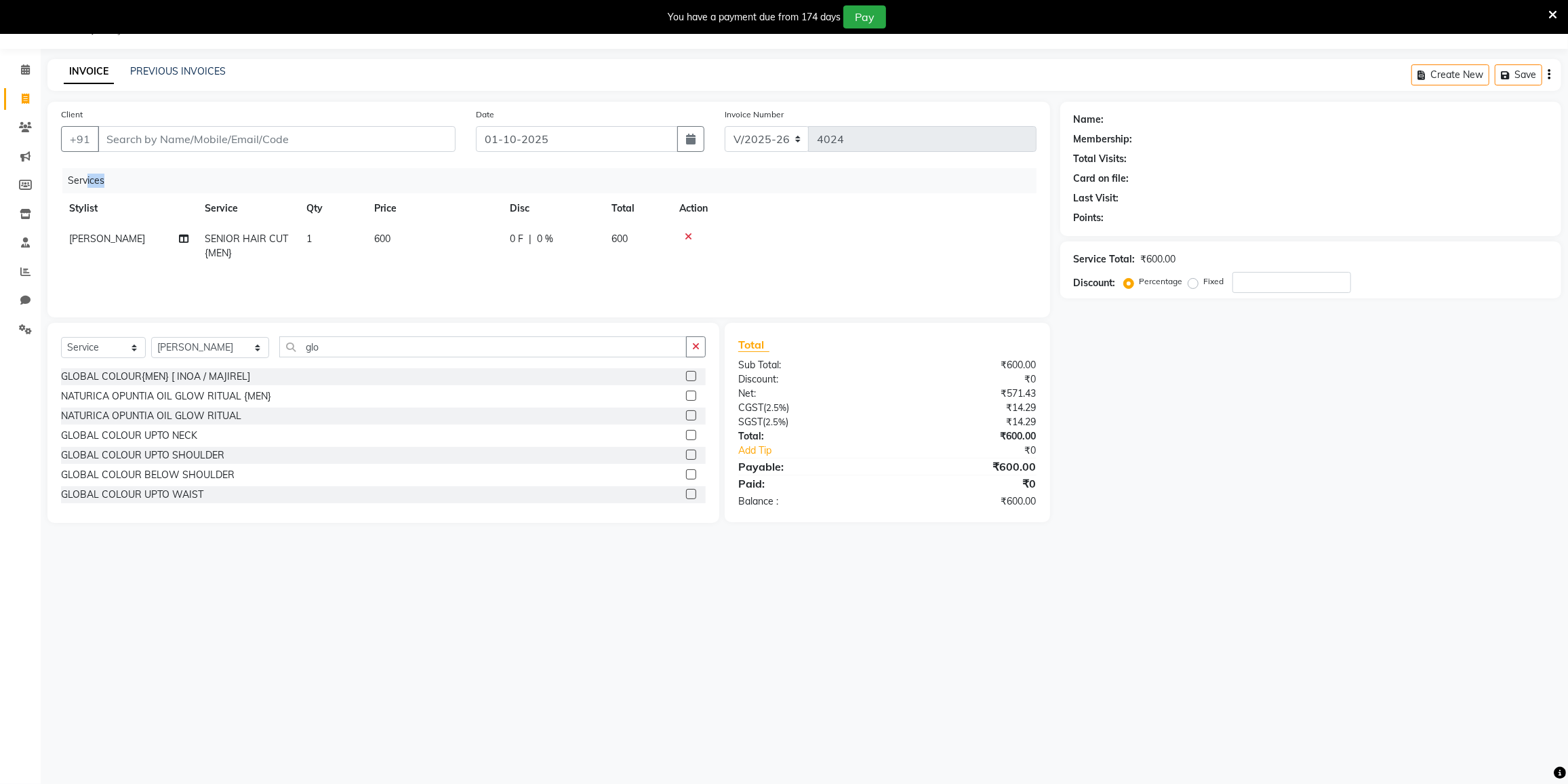
click at [0, 335] on ul "Calendar Invoice Clients Marketing Members Inventory Staff Reports Chat Setting…" at bounding box center [20, 203] width 40 height 295
click at [292, 132] on input "Client" at bounding box center [276, 138] width 358 height 26
type input "9"
type input "0"
type input "9920845122"
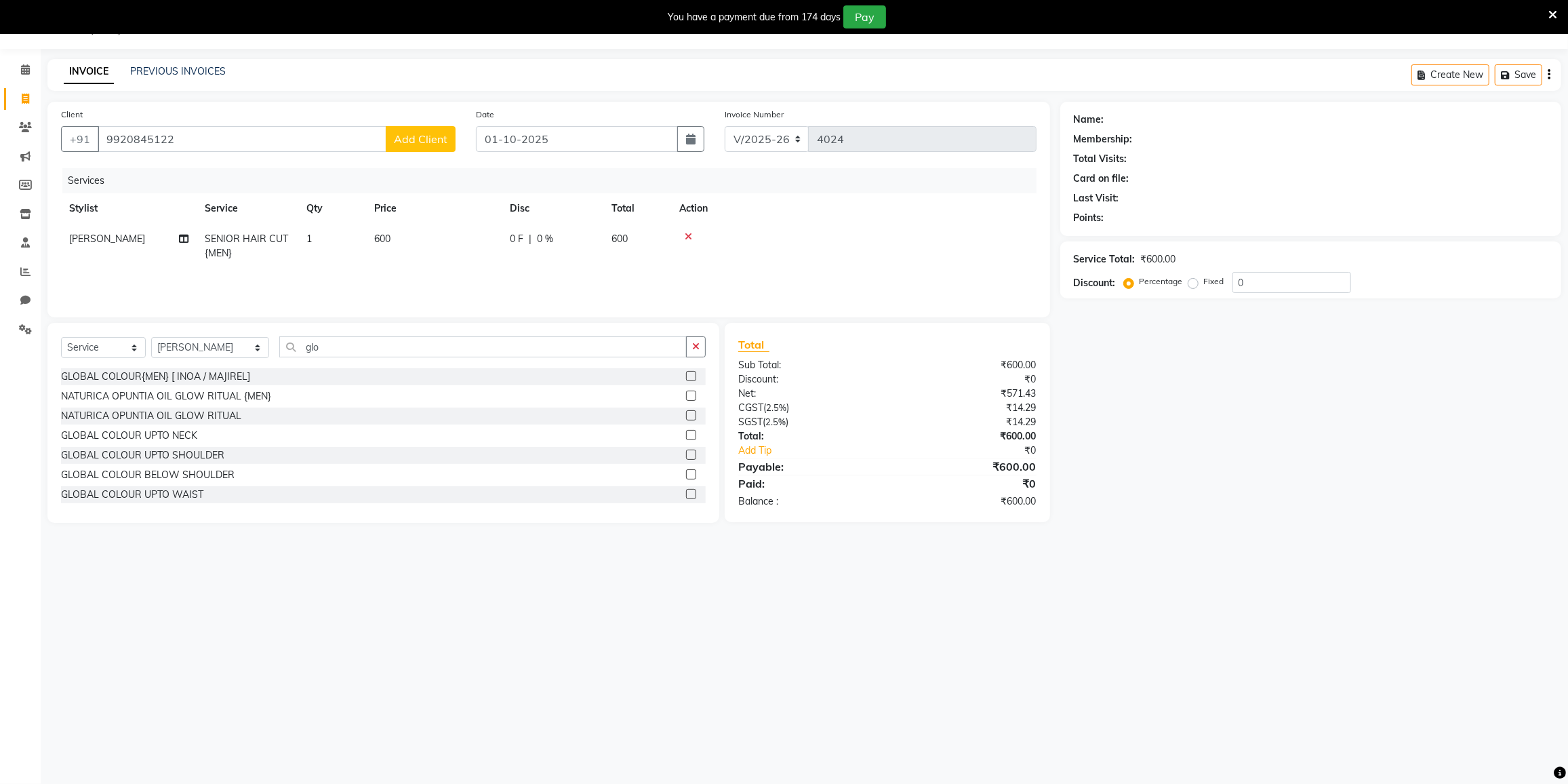
click at [423, 127] on button "Add Client" at bounding box center [421, 138] width 70 height 26
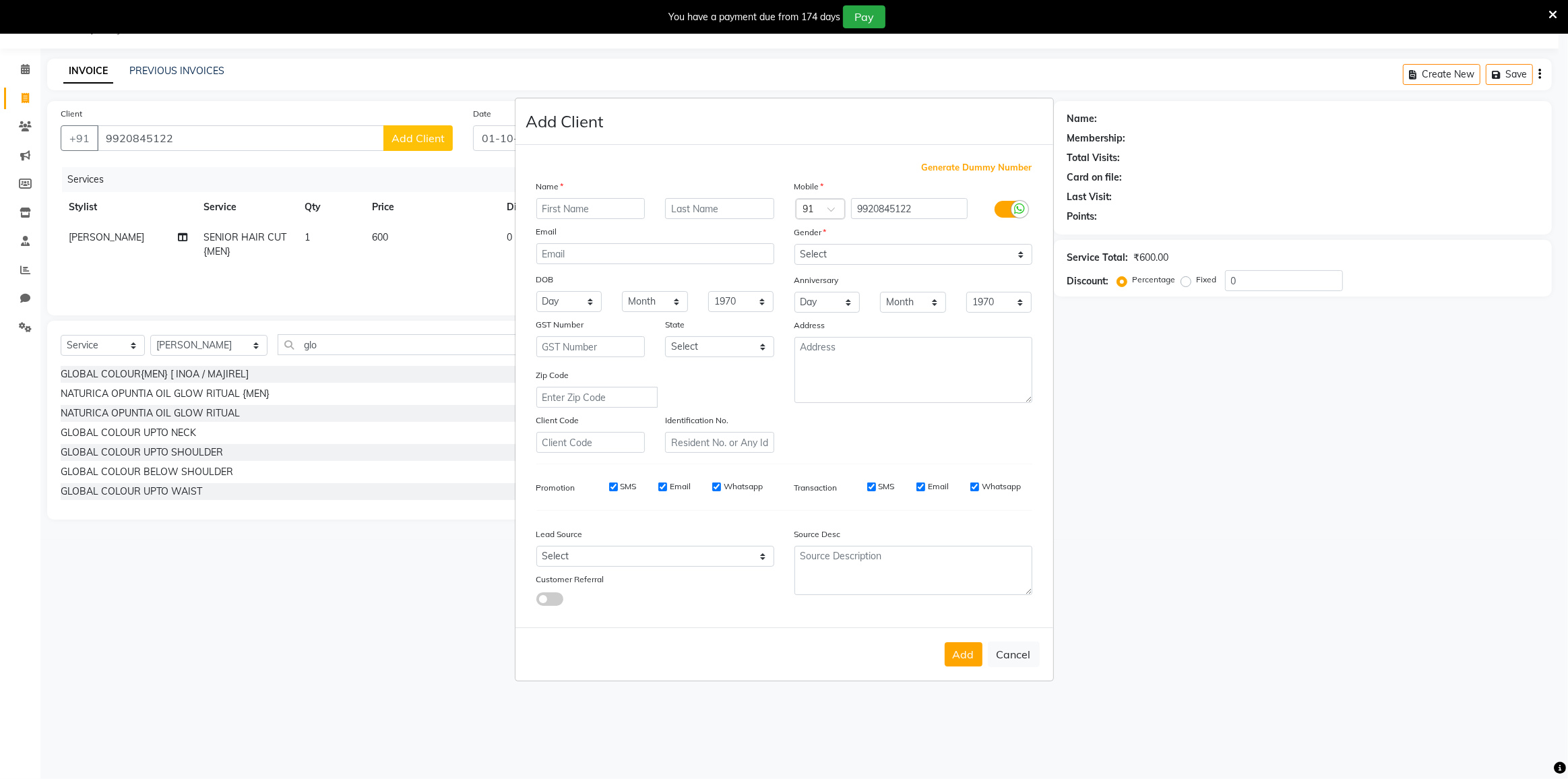
click at [574, 211] on input "text" at bounding box center [590, 208] width 109 height 21
type input "[PERSON_NAME]"
click at [817, 250] on select "Select Male Female Other Prefer Not To Say" at bounding box center [914, 254] width 238 height 21
select select "[DEMOGRAPHIC_DATA]"
click at [795, 244] on select "Select Male Female Other Prefer Not To Say" at bounding box center [914, 254] width 238 height 21
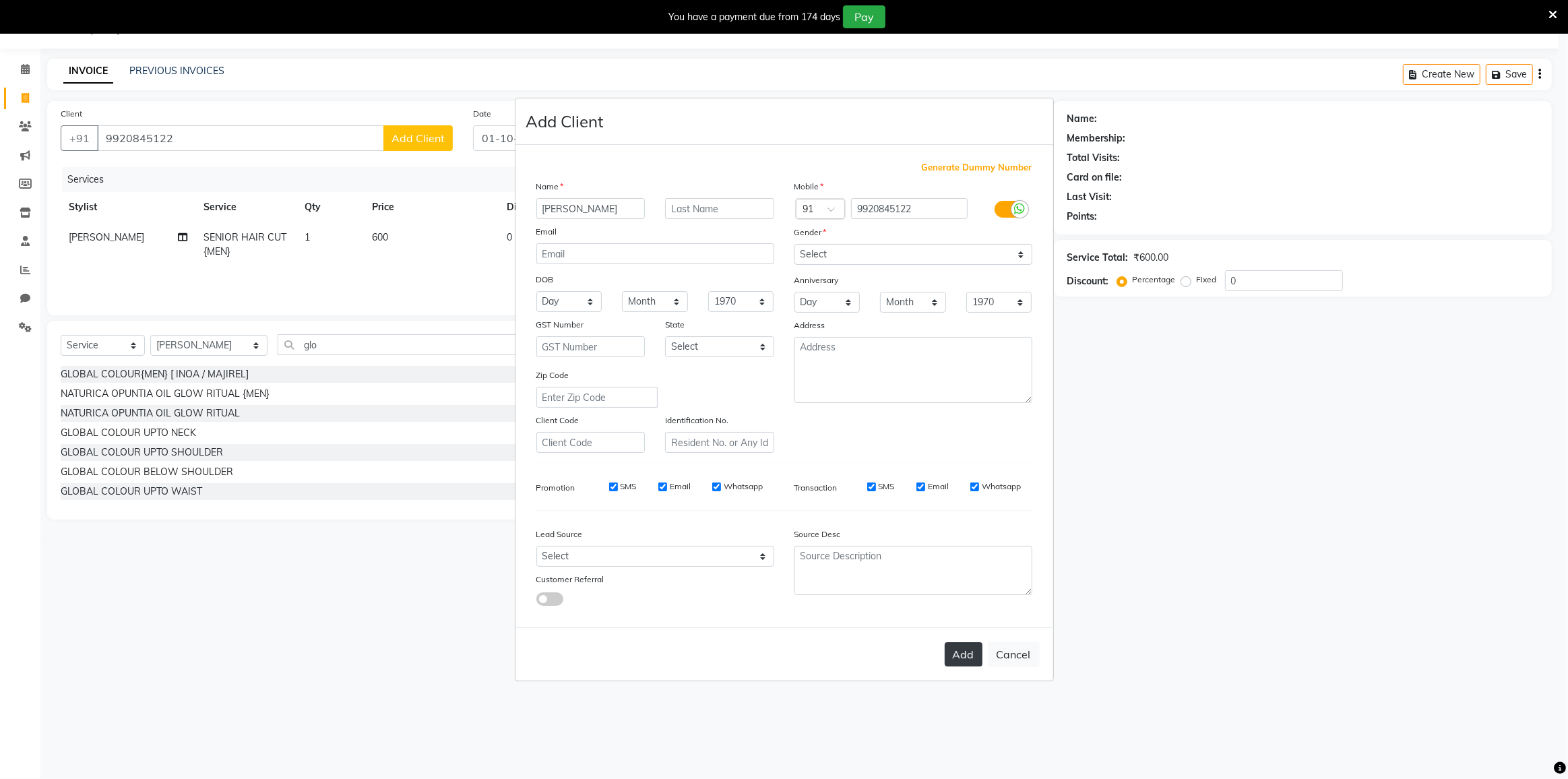
click at [982, 648] on button "Add" at bounding box center [964, 653] width 38 height 24
select select
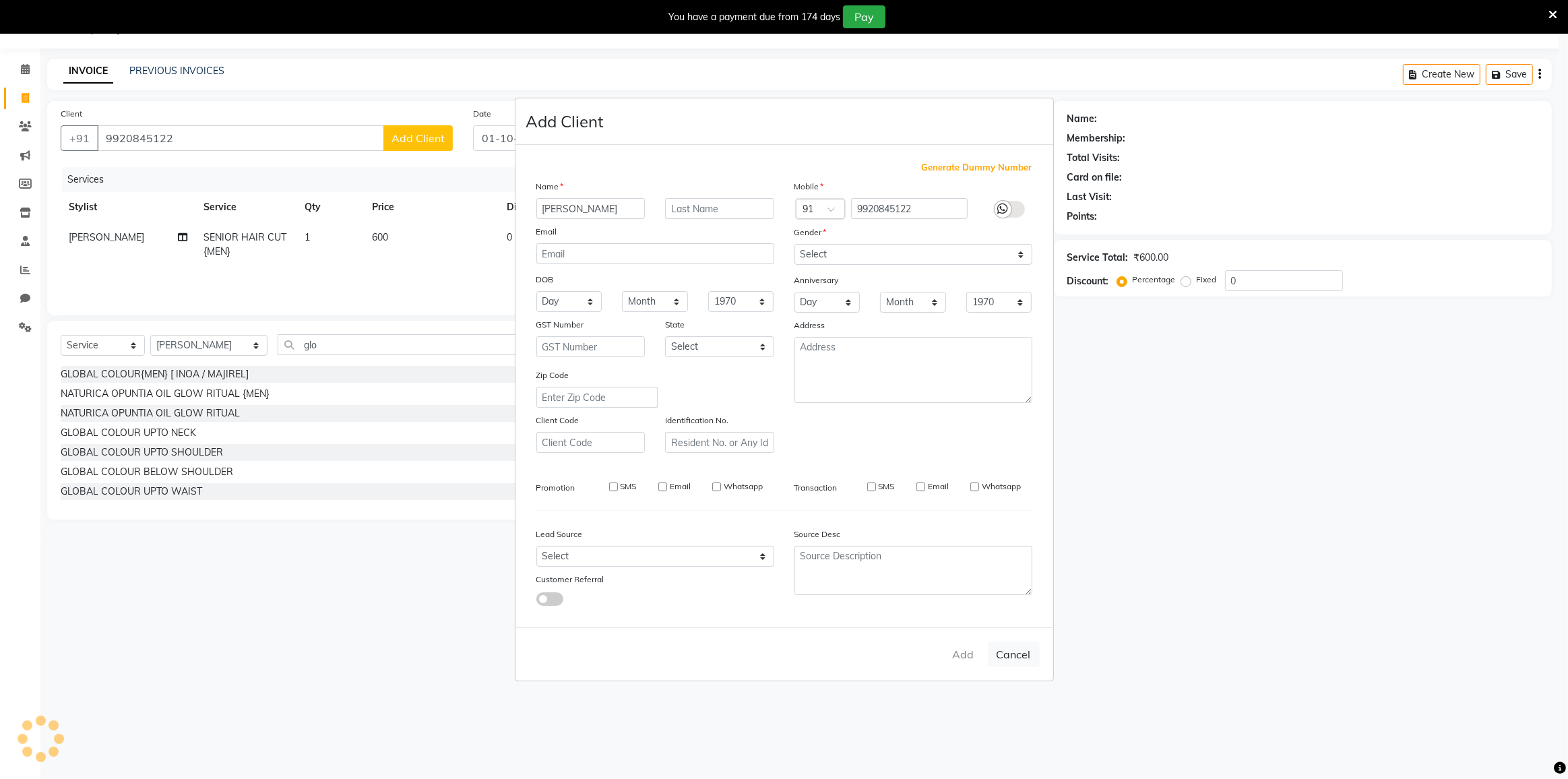
select select
checkbox input "false"
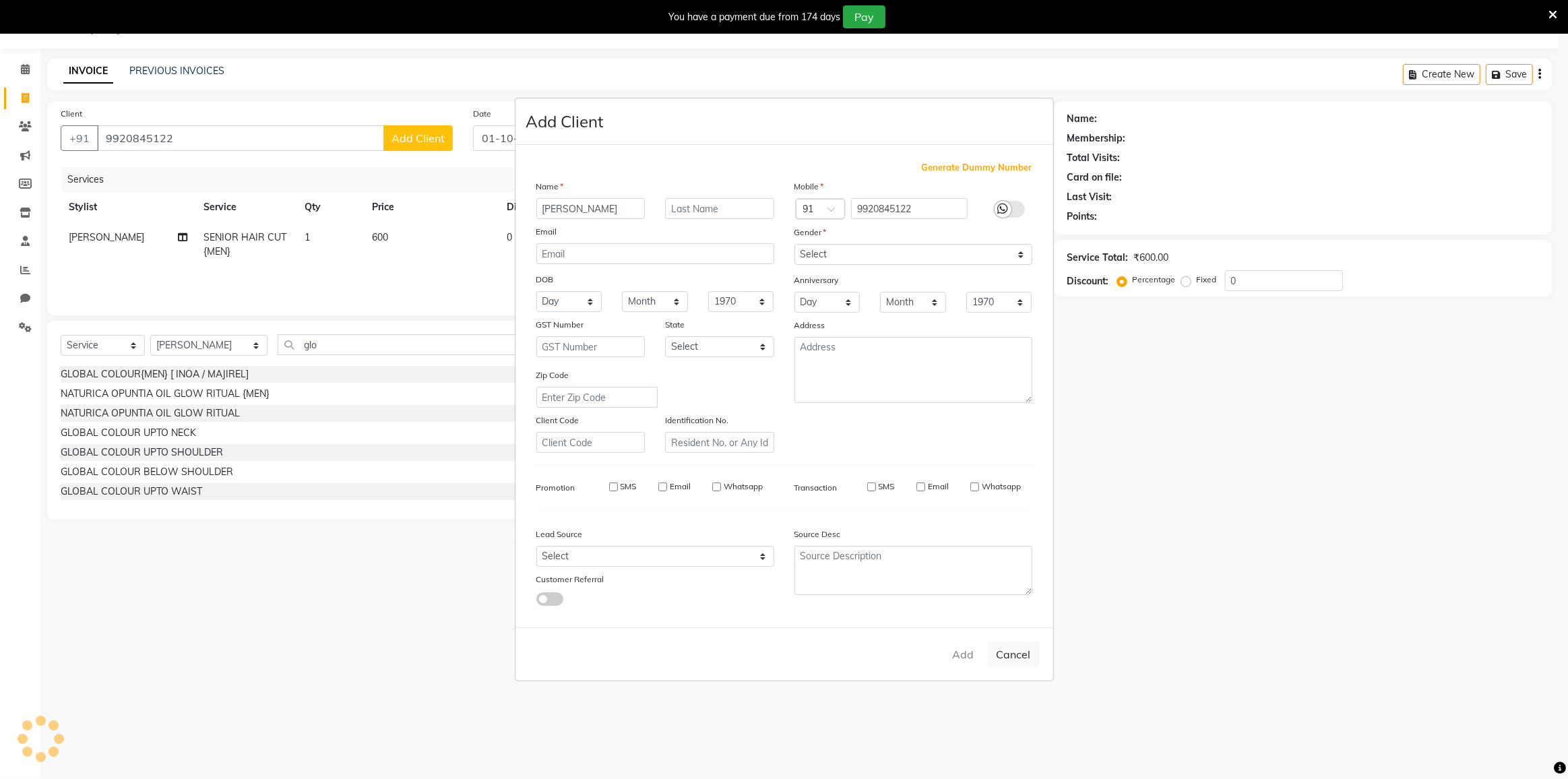
checkbox input "false"
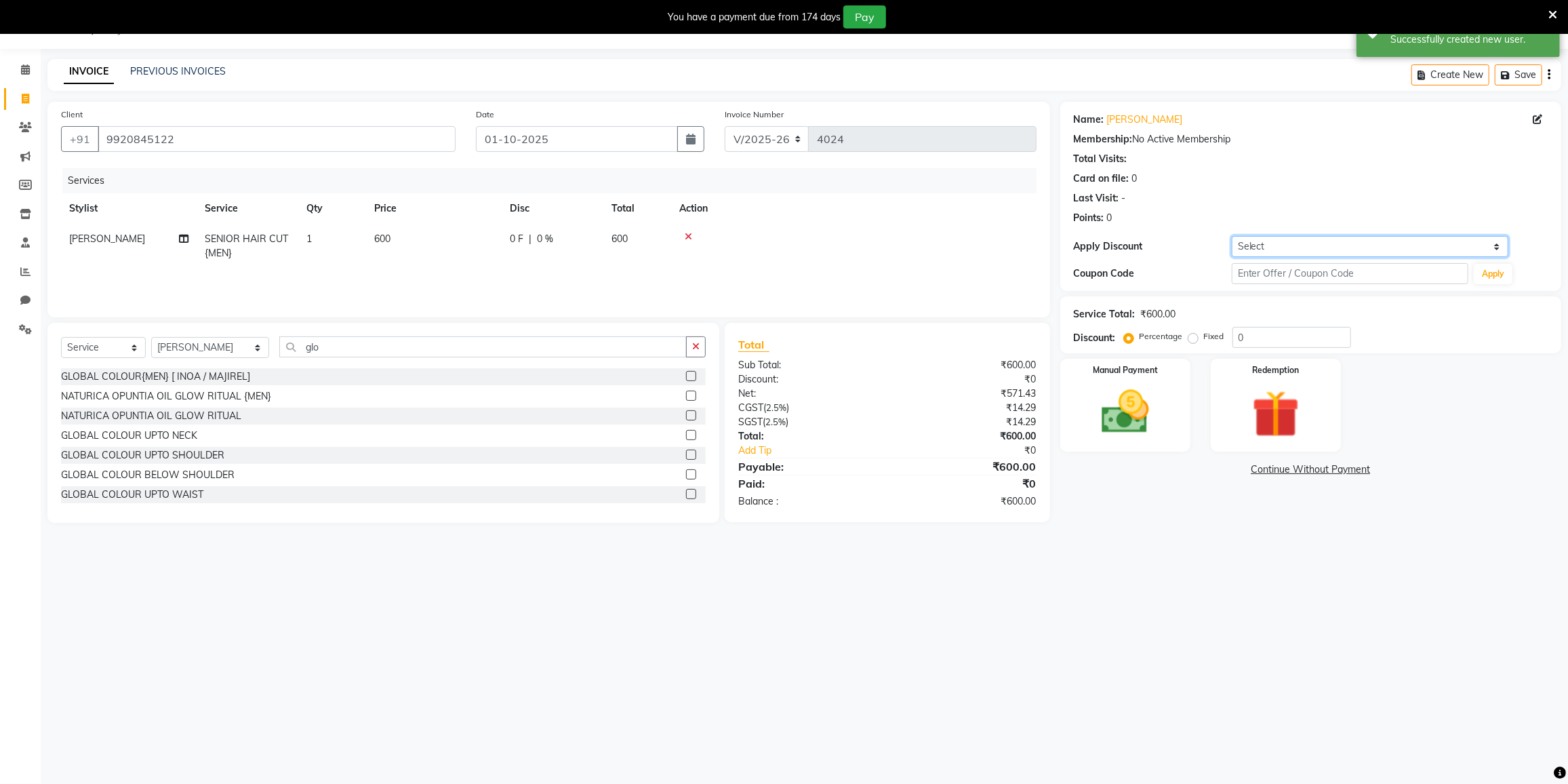
click at [1283, 255] on select "Select Coupon → 500 Coupons Coupon → Kalpataru20 Coupon → Veda20 Coupon → Salt-…" at bounding box center [1370, 246] width 276 height 21
select select "4: Object"
click at [1232, 236] on select "Select Coupon → 500 Coupons Coupon → Kalpataru20 Coupon → Veda20 Coupon → Salt-…" at bounding box center [1370, 246] width 276 height 21
click at [1276, 356] on div "Redemption" at bounding box center [1275, 404] width 136 height 97
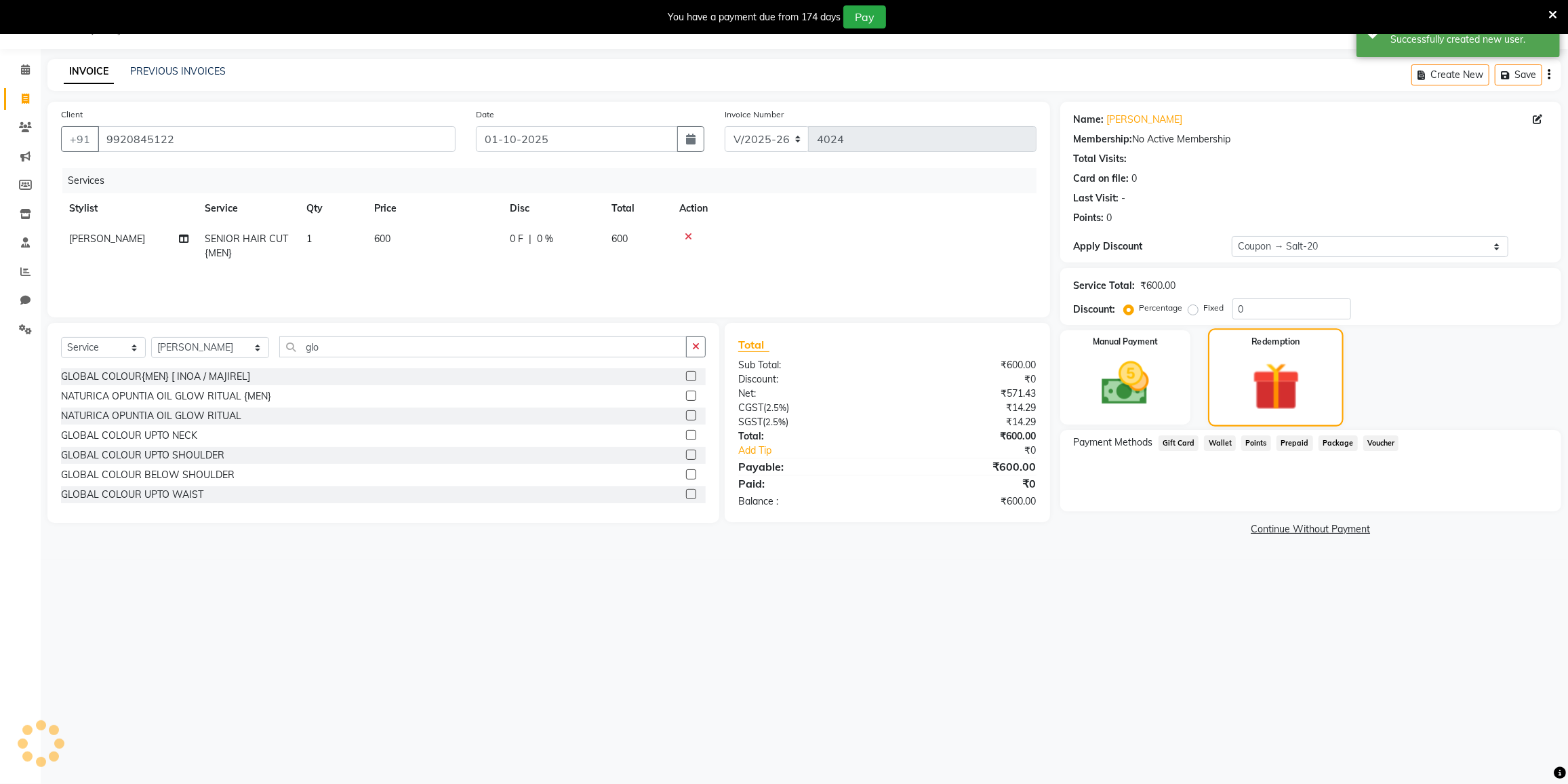
type input "20"
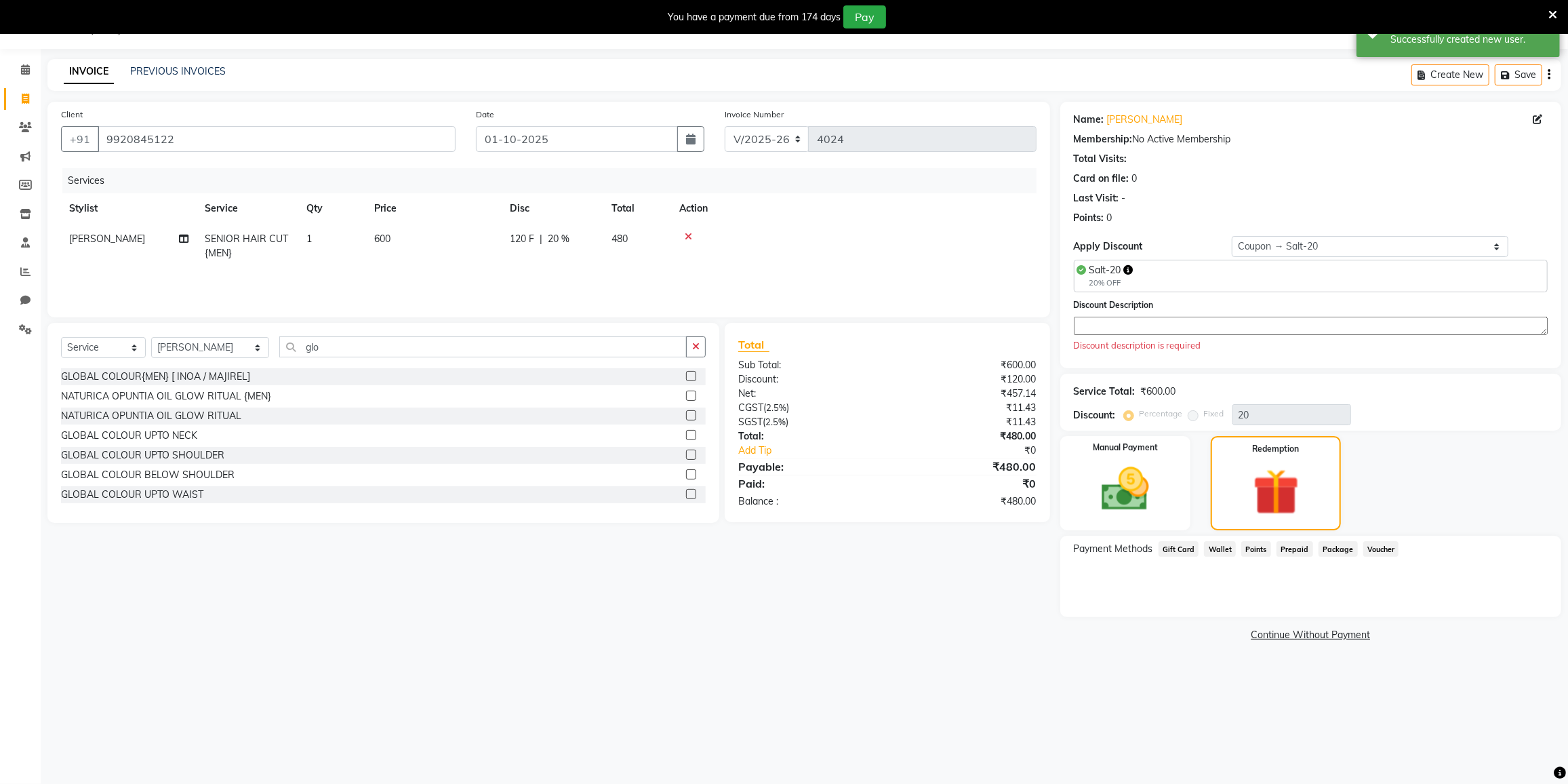
click at [1150, 317] on textarea at bounding box center [1310, 326] width 474 height 19
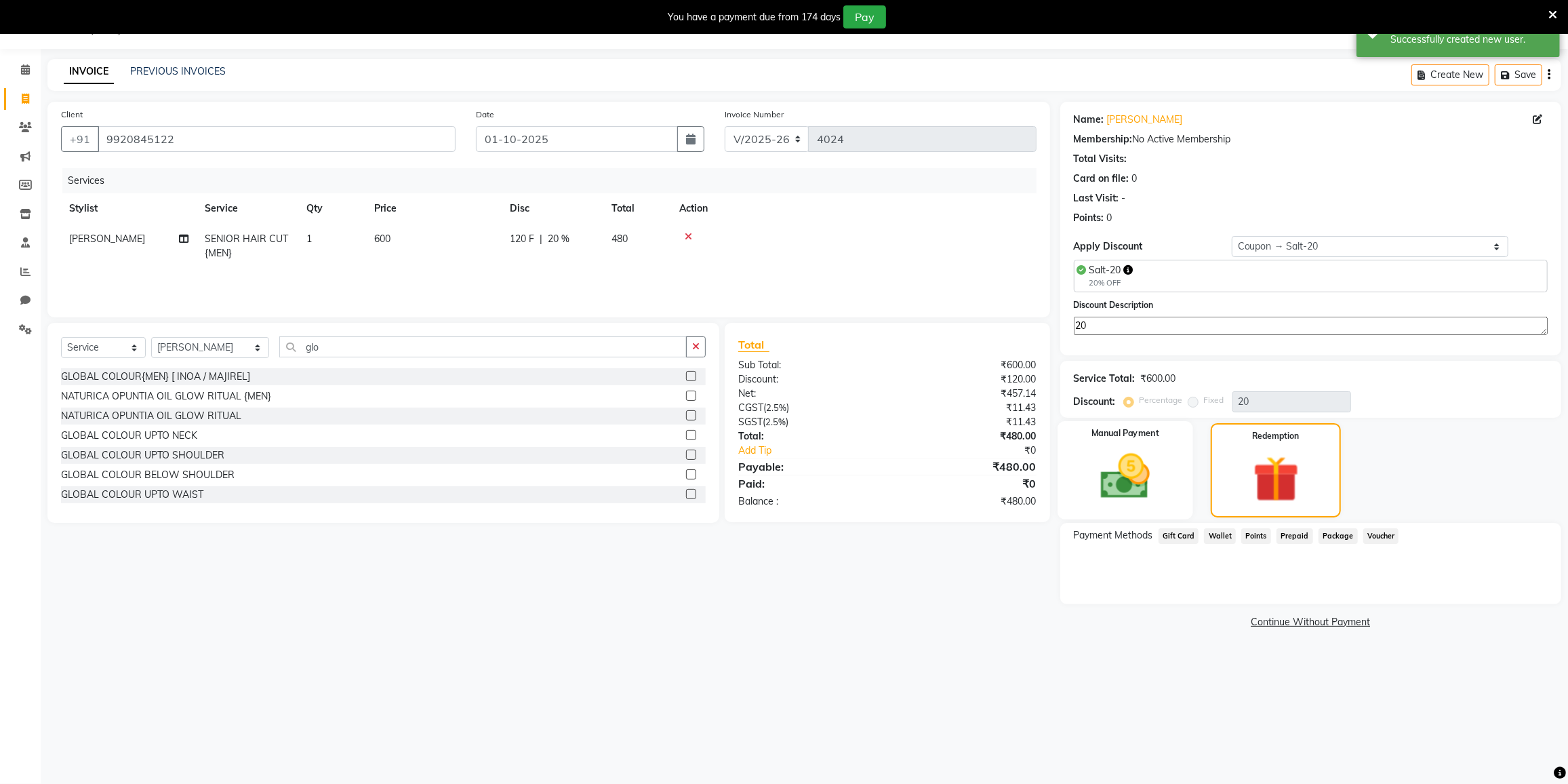
type textarea "20"
click at [1140, 484] on img at bounding box center [1125, 476] width 81 height 57
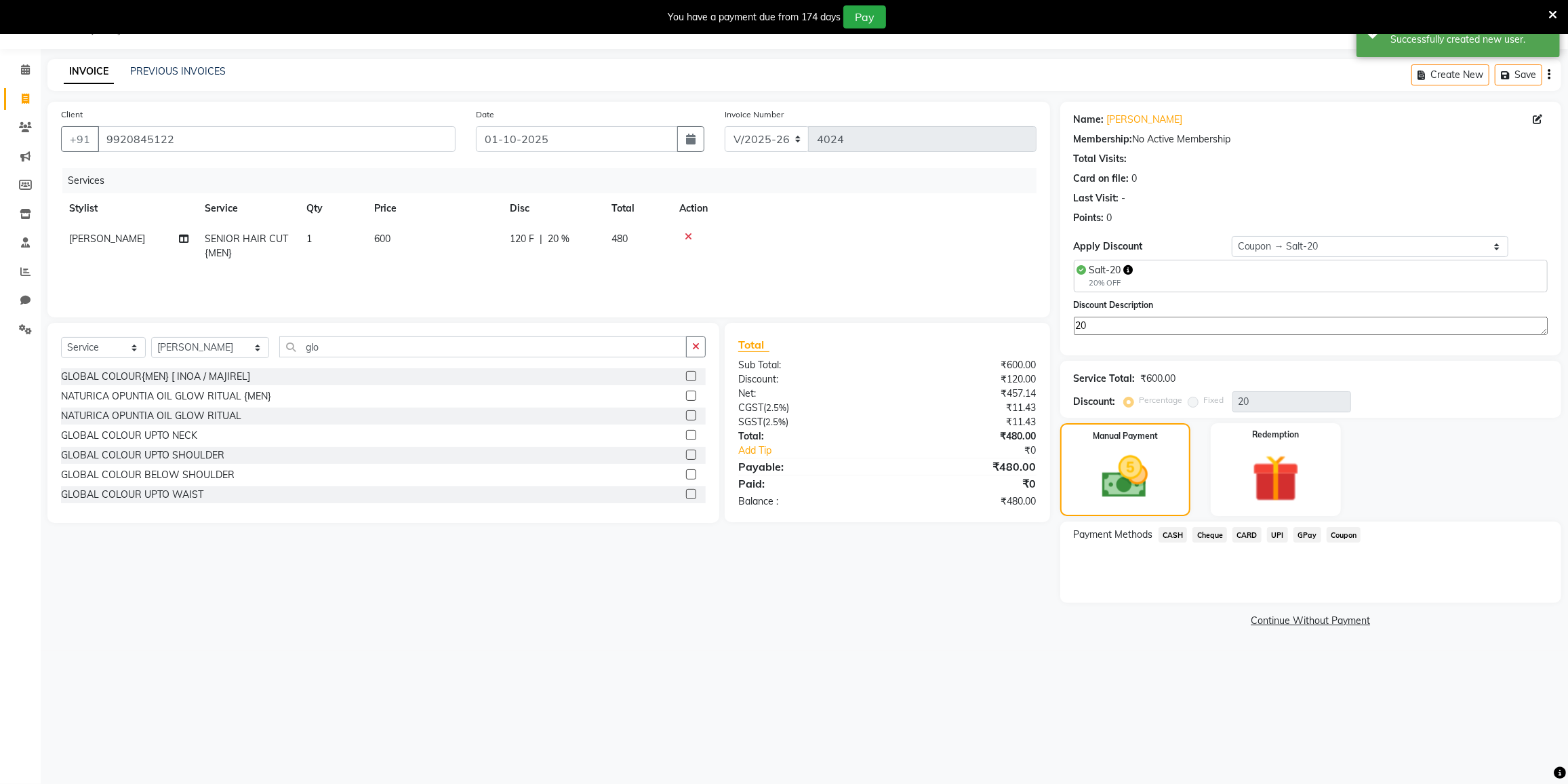
click at [1251, 529] on span "CARD" at bounding box center [1247, 535] width 29 height 16
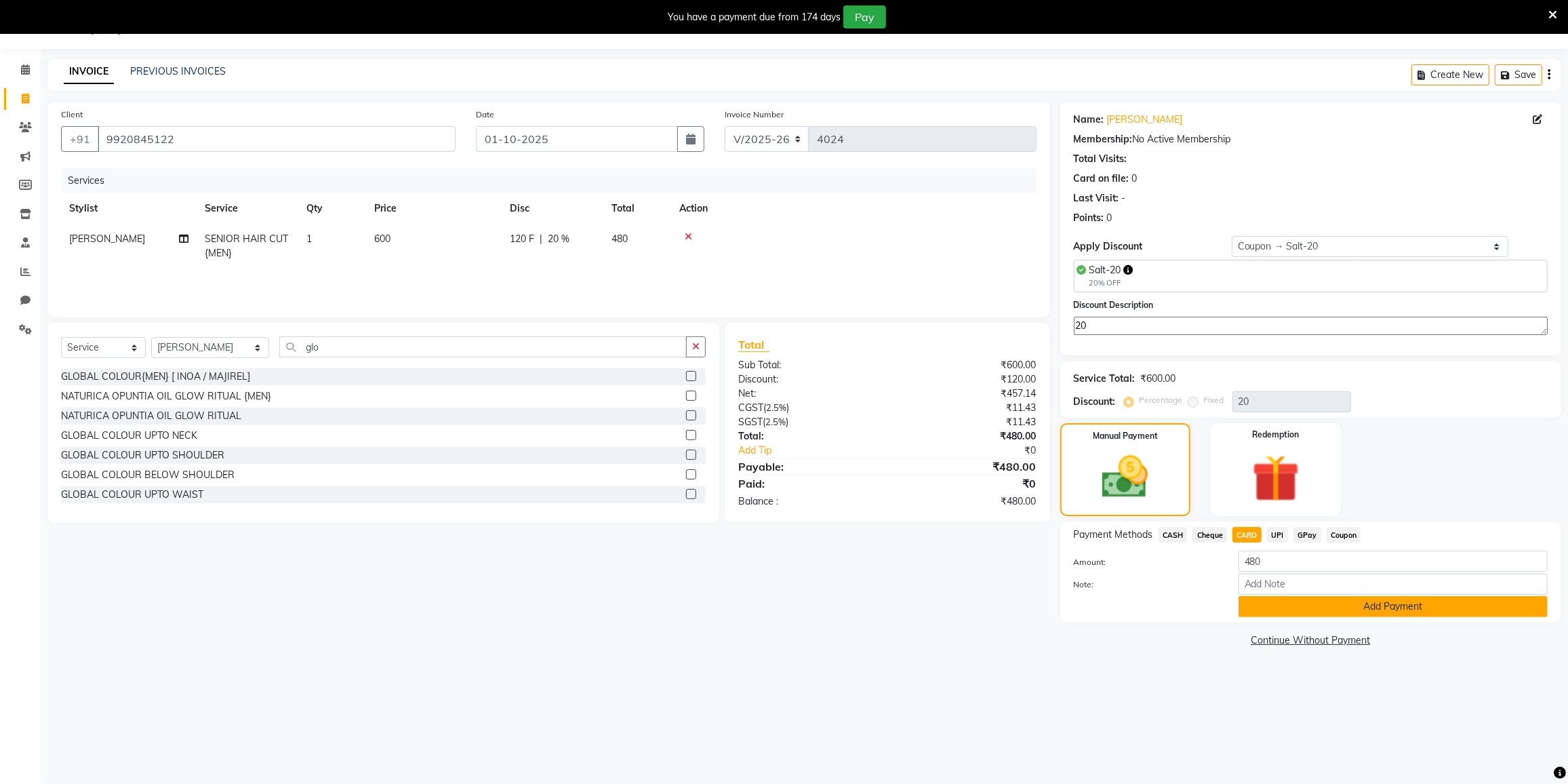
click at [1295, 613] on button "Add Payment" at bounding box center [1393, 606] width 309 height 21
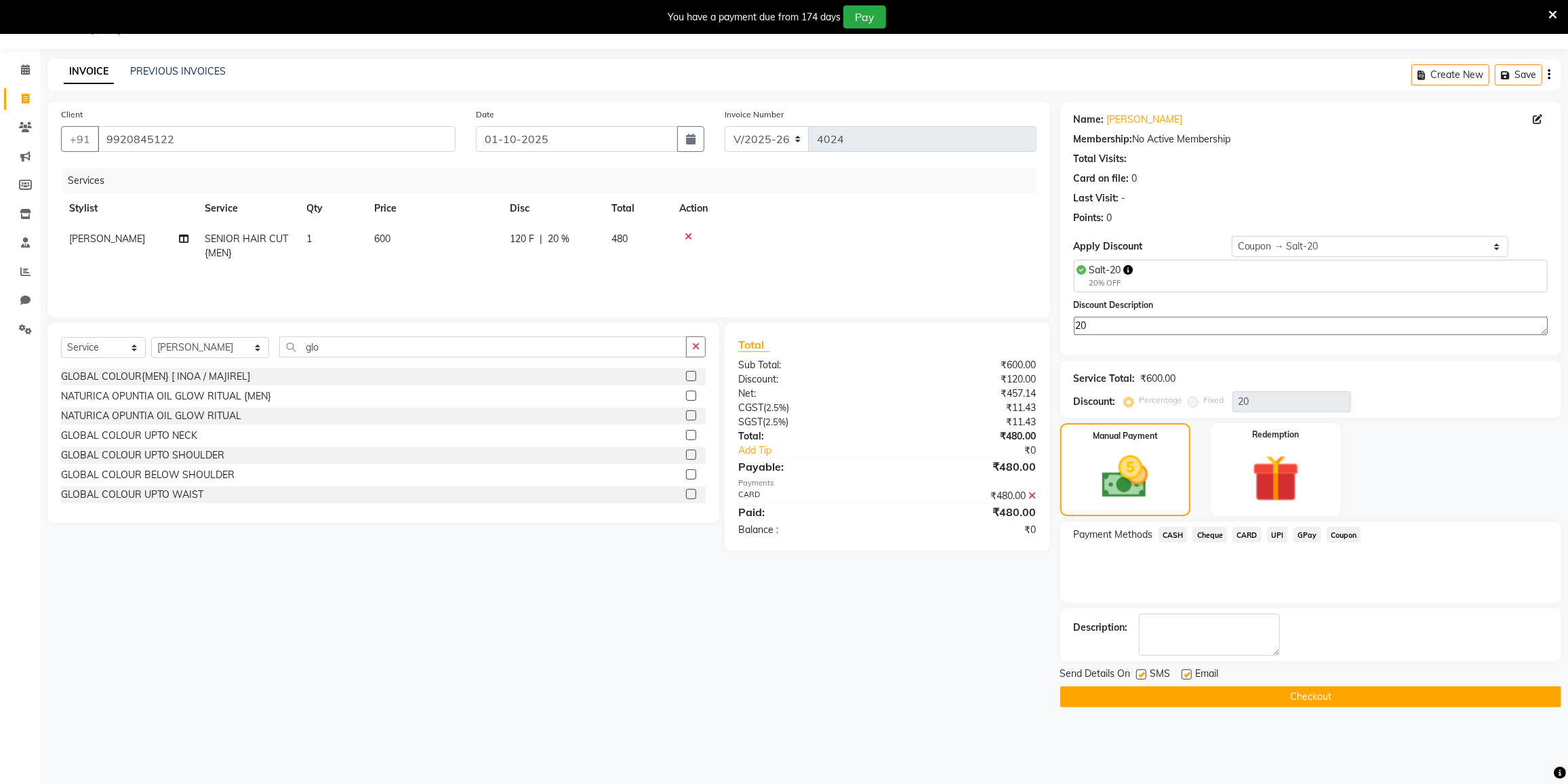
click at [1316, 688] on button "Checkout" at bounding box center [1310, 696] width 501 height 21
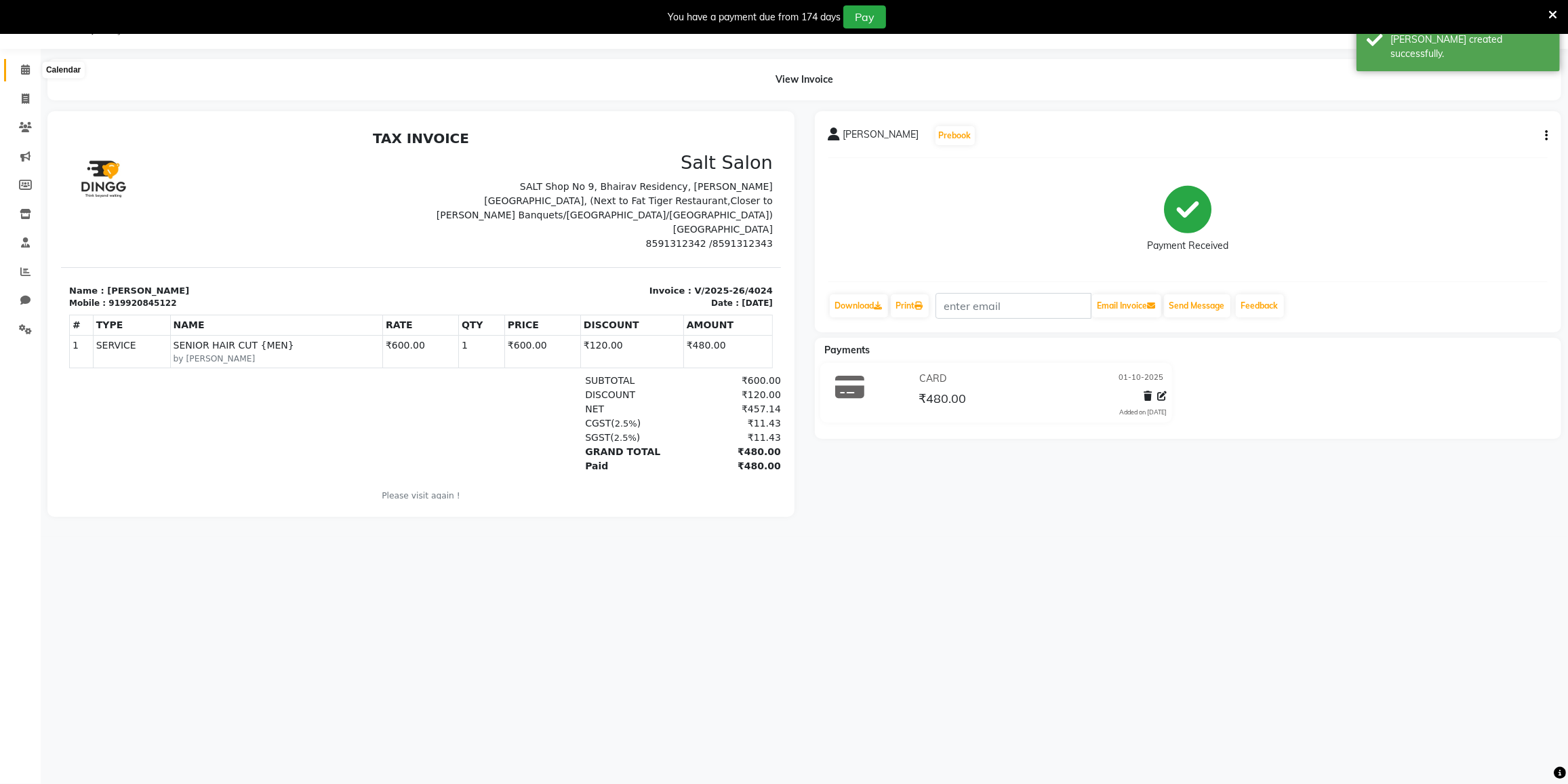
click at [16, 70] on span at bounding box center [25, 70] width 24 height 16
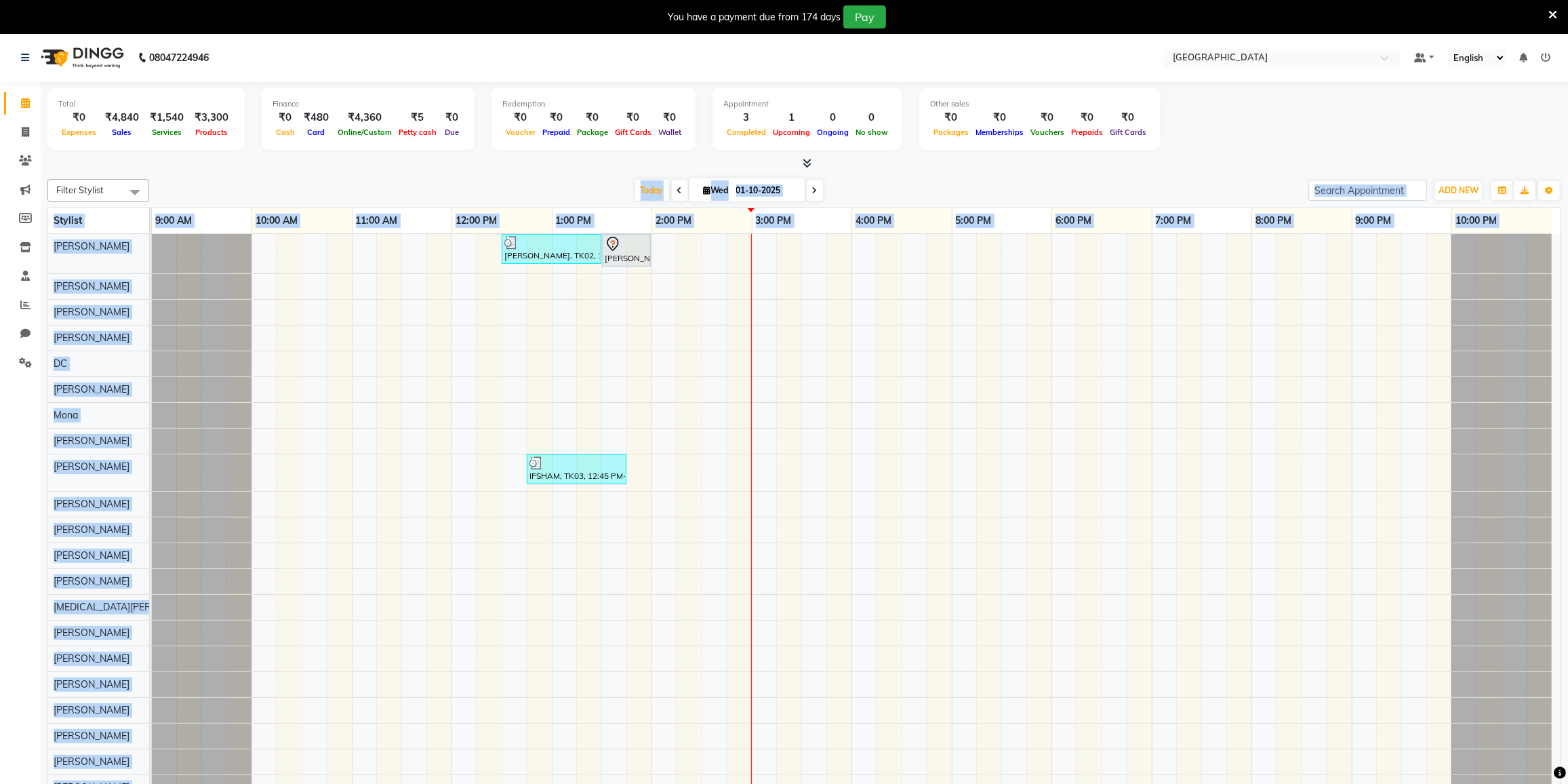
click at [436, 355] on div "Filter Stylist Select All DC DILSHAD ALI FAIZAN AHMED FARHAN SHAIKH FEROZ SHAIK…" at bounding box center [804, 489] width 1514 height 630
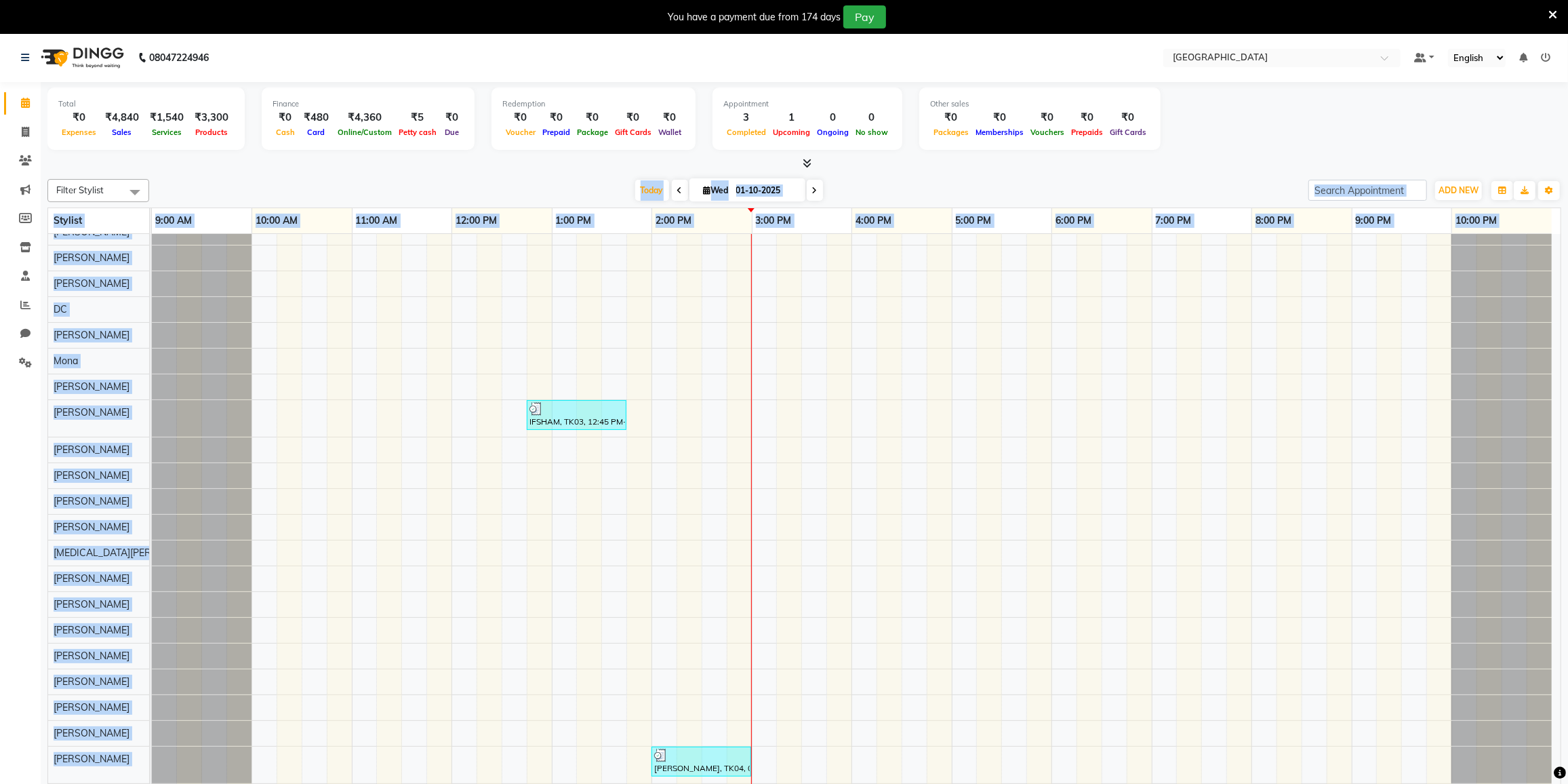
scroll to position [61, 0]
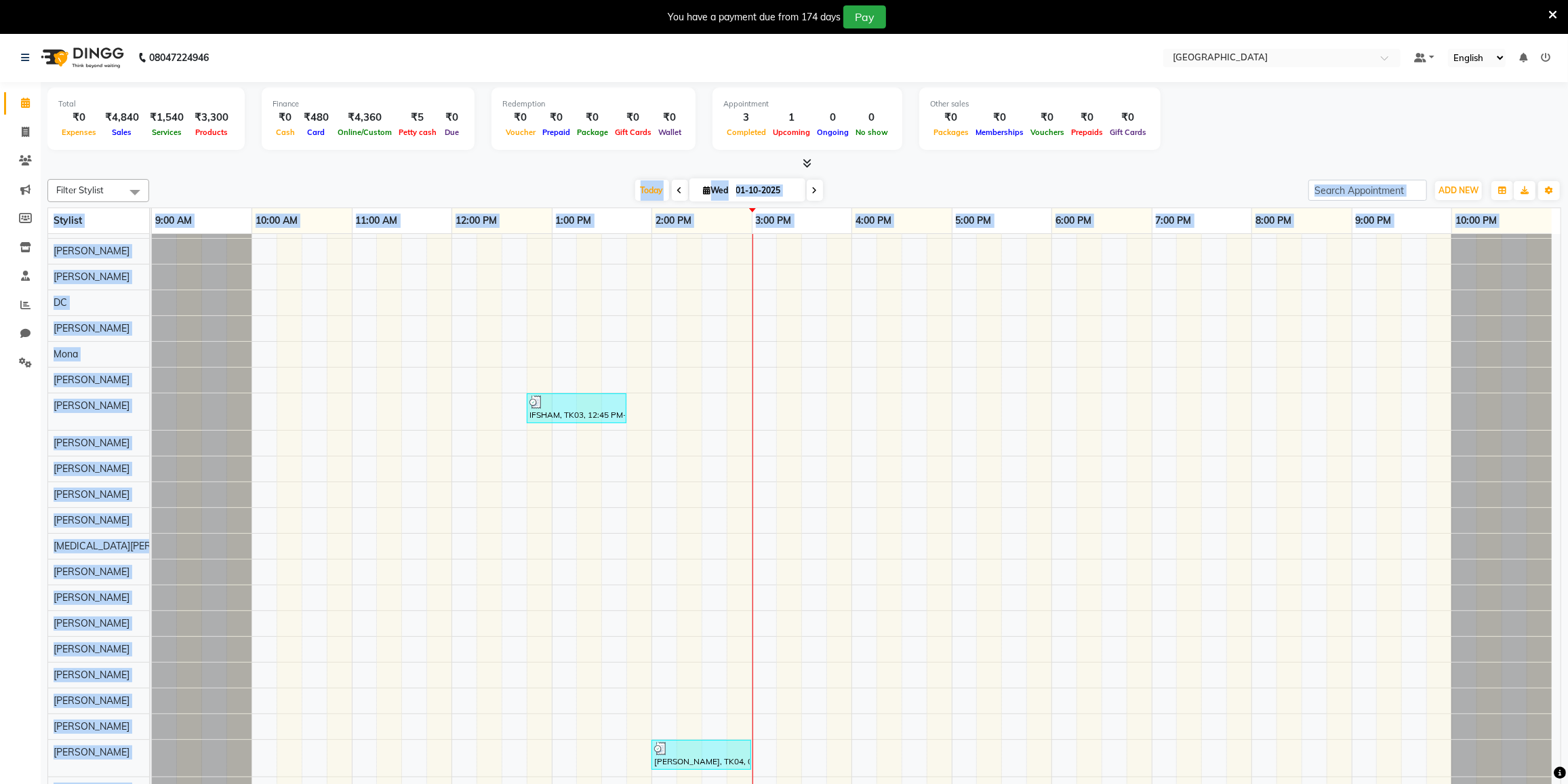
click at [553, 175] on div "Filter Stylist Select All DC DILSHAD ALI FAIZAN AHMED FARHAN SHAIKH FEROZ SHAIK…" at bounding box center [804, 489] width 1514 height 630
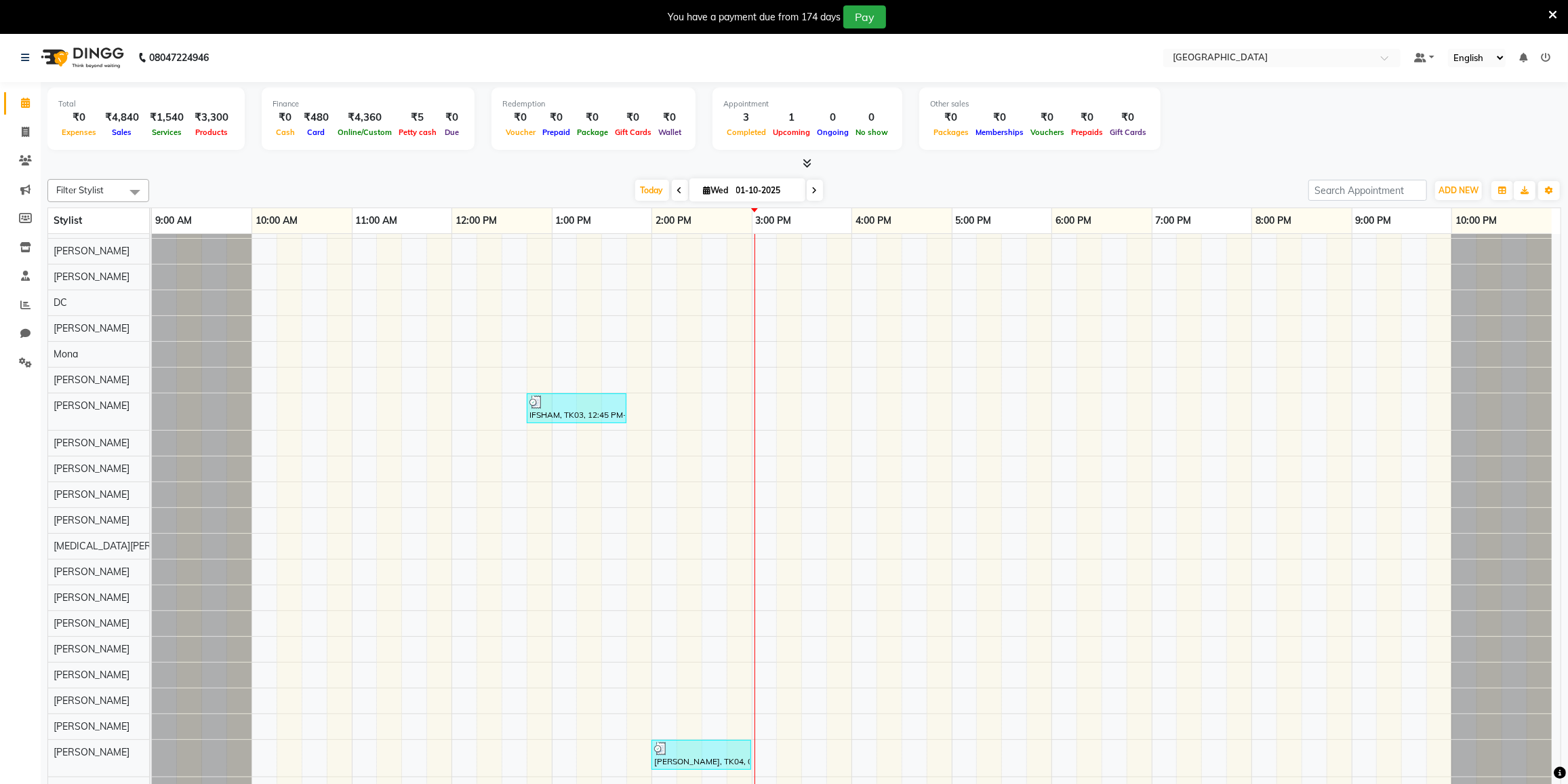
drag, startPoint x: 553, startPoint y: 174, endPoint x: 335, endPoint y: 167, distance: 218.1
click at [335, 166] on div at bounding box center [804, 164] width 1514 height 14
click at [356, 383] on div "Tejal Sarwanya, TK02, 12:30 PM-01:30 PM, LOREAL HAIR WASH AND BLAST DRY BELOW S…" at bounding box center [856, 578] width 1409 height 810
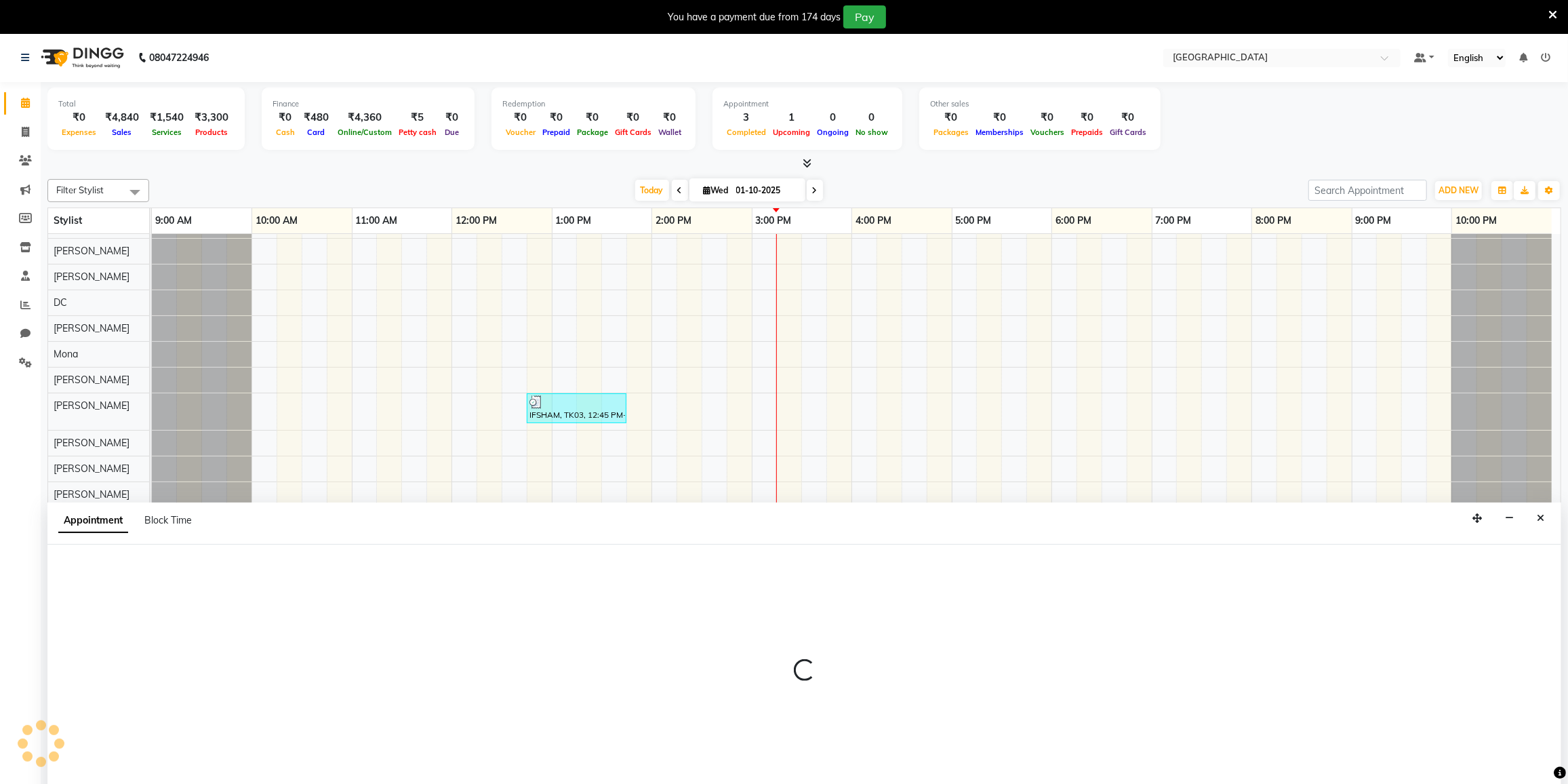
scroll to position [33, 0]
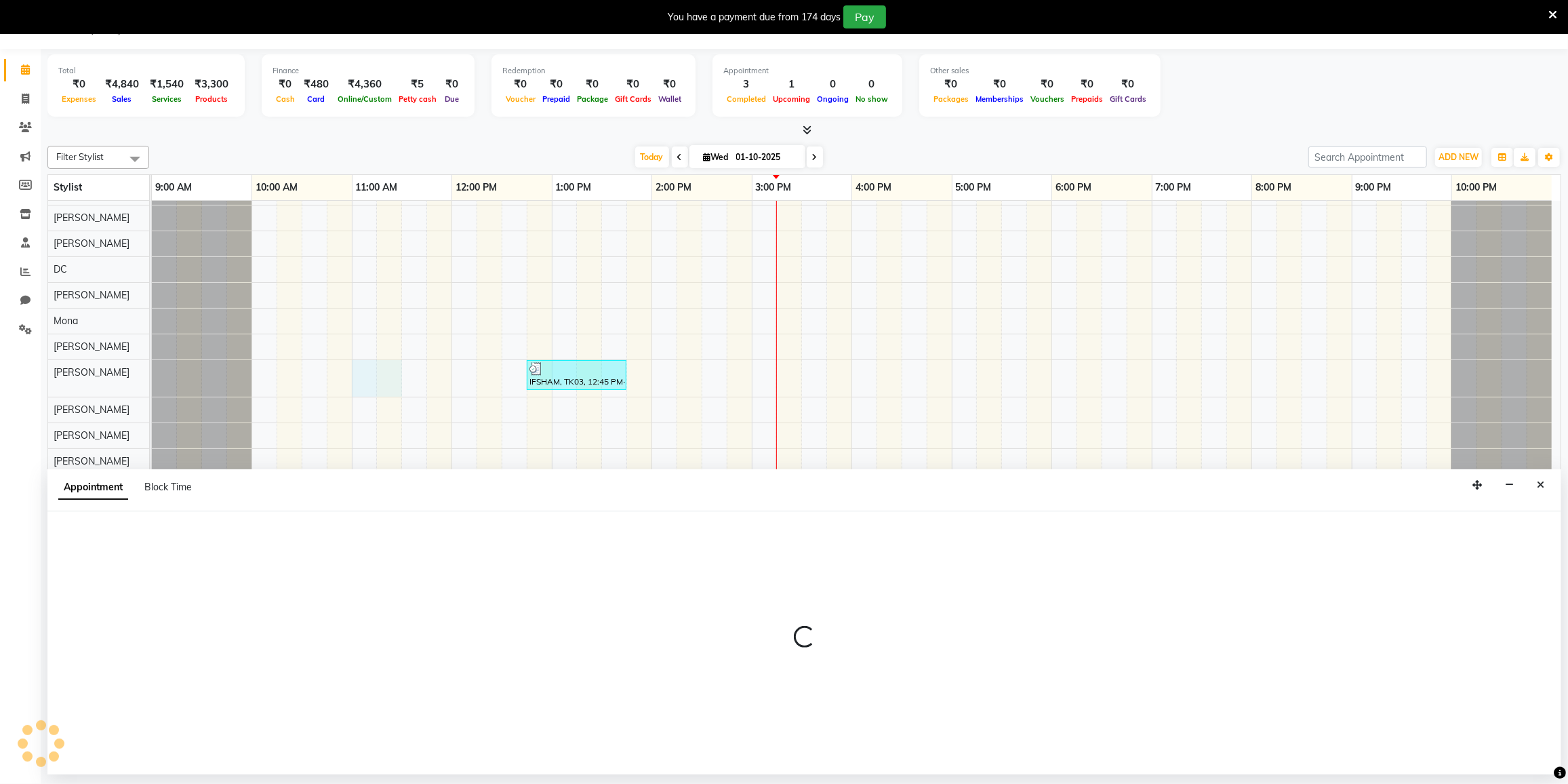
drag, startPoint x: 359, startPoint y: 391, endPoint x: 389, endPoint y: 401, distance: 31.6
click at [389, 401] on tr at bounding box center [852, 544] width 1400 height 810
select select "78951"
select select "660"
select select "tentative"
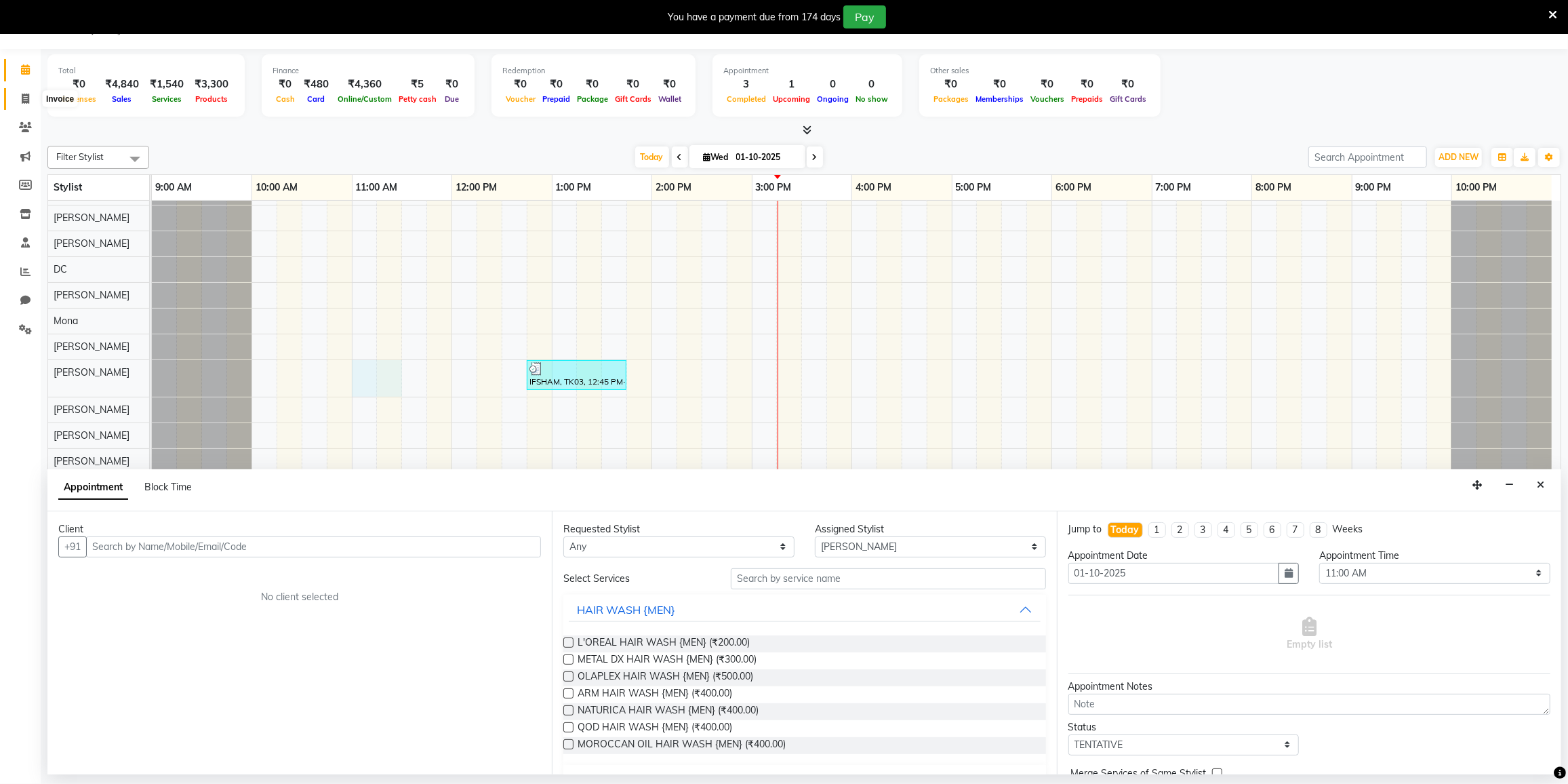
click at [22, 96] on icon at bounding box center [26, 99] width 8 height 10
select select "8096"
select select "service"
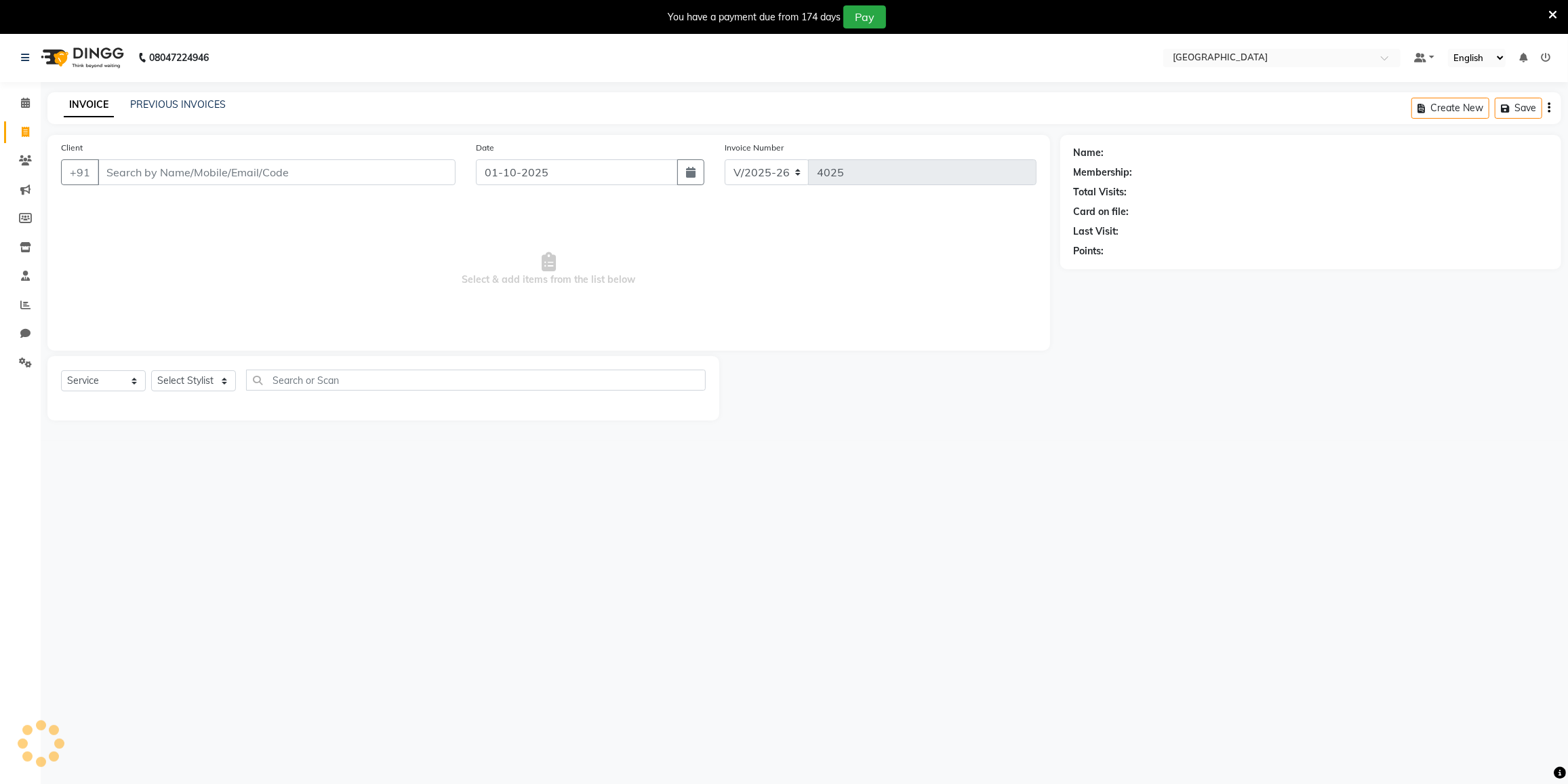
click at [186, 174] on input "Client" at bounding box center [276, 172] width 358 height 26
click at [227, 377] on select "Select Stylist DC [PERSON_NAME] [PERSON_NAME] [PERSON_NAME] [PERSON_NAME] [PERS…" at bounding box center [210, 380] width 118 height 21
select select "85941"
click at [151, 370] on select "Select Stylist DC [PERSON_NAME] [PERSON_NAME] [PERSON_NAME] [PERSON_NAME] [PERS…" at bounding box center [210, 380] width 118 height 21
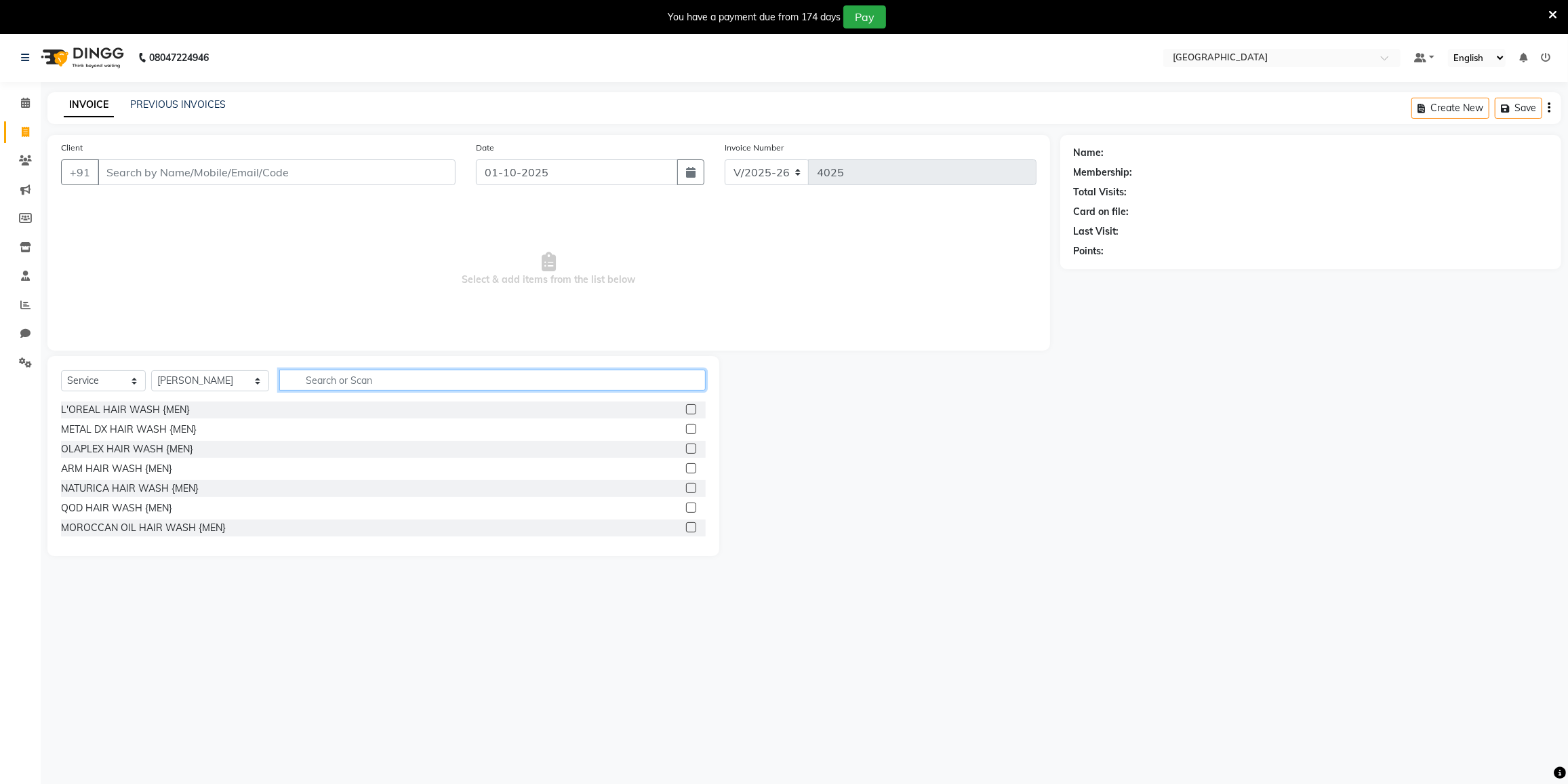
click at [324, 377] on input "text" at bounding box center [492, 380] width 426 height 21
type input "glo"
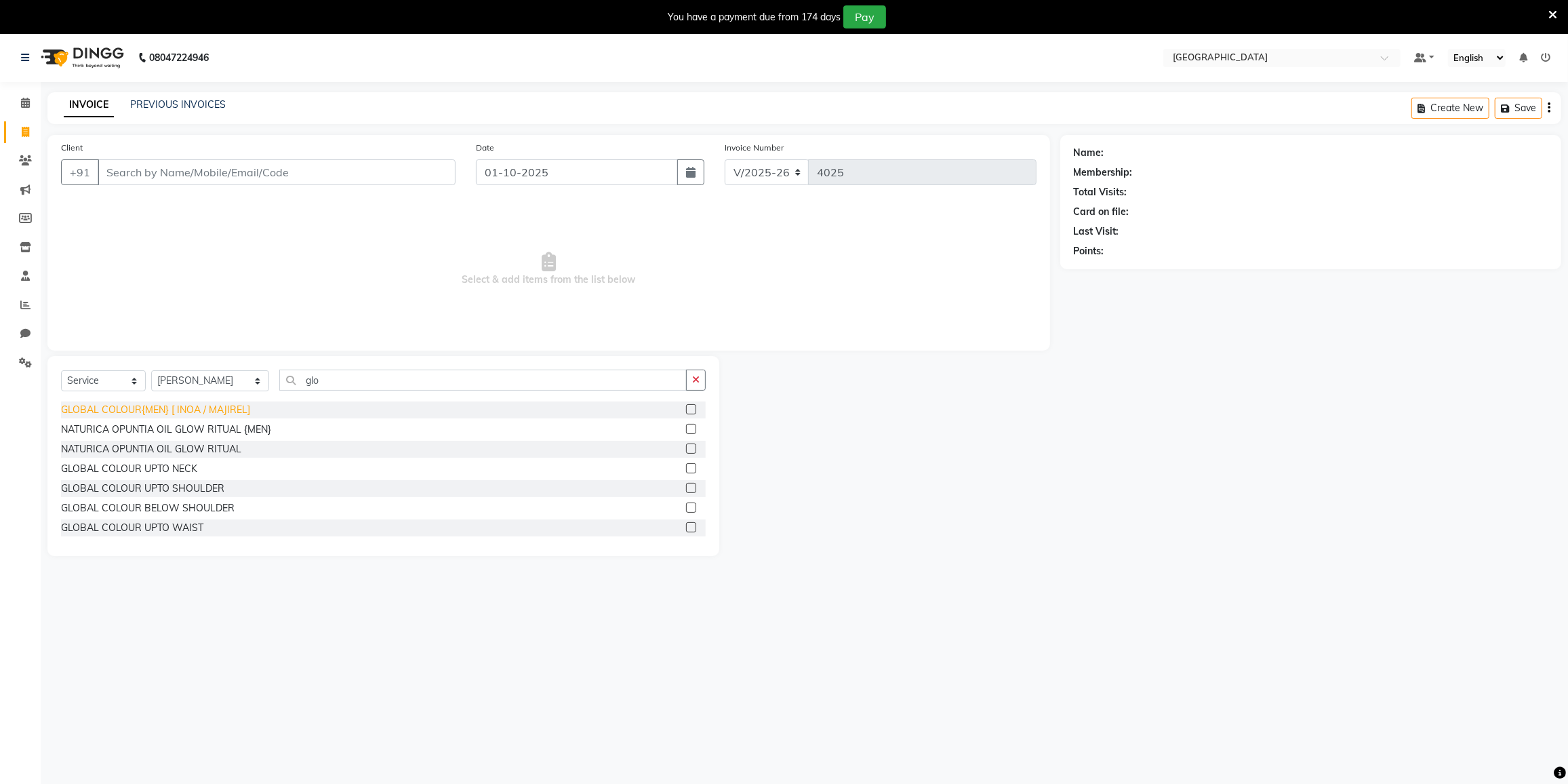
click at [174, 408] on div "GLOBAL COLOUR{MEN} [ INOA / MAJIREL]" at bounding box center [156, 410] width 189 height 14
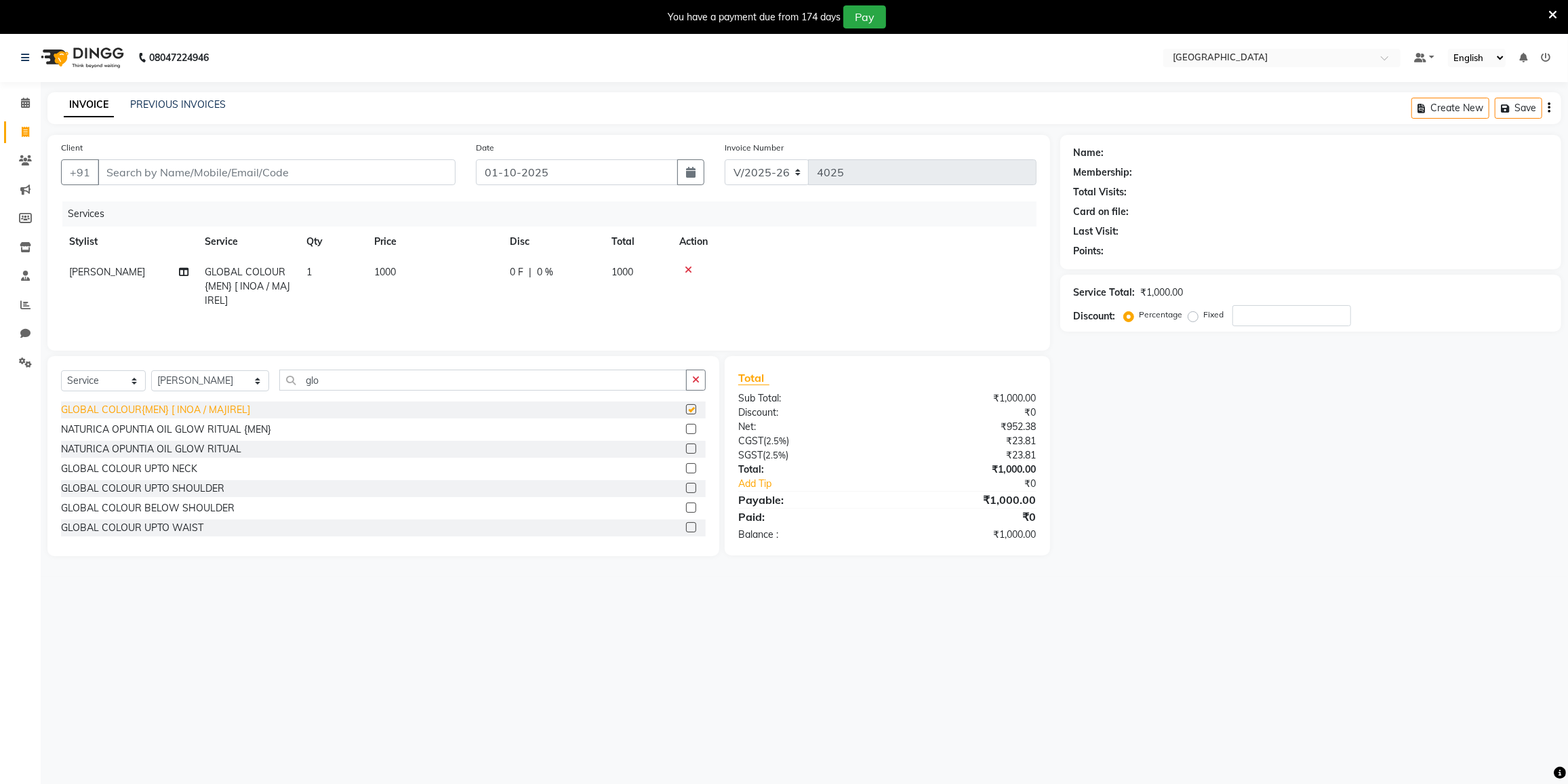
checkbox input "false"
click at [369, 168] on input "Client" at bounding box center [276, 172] width 358 height 26
type input "8"
type input "0"
type input "8080461505"
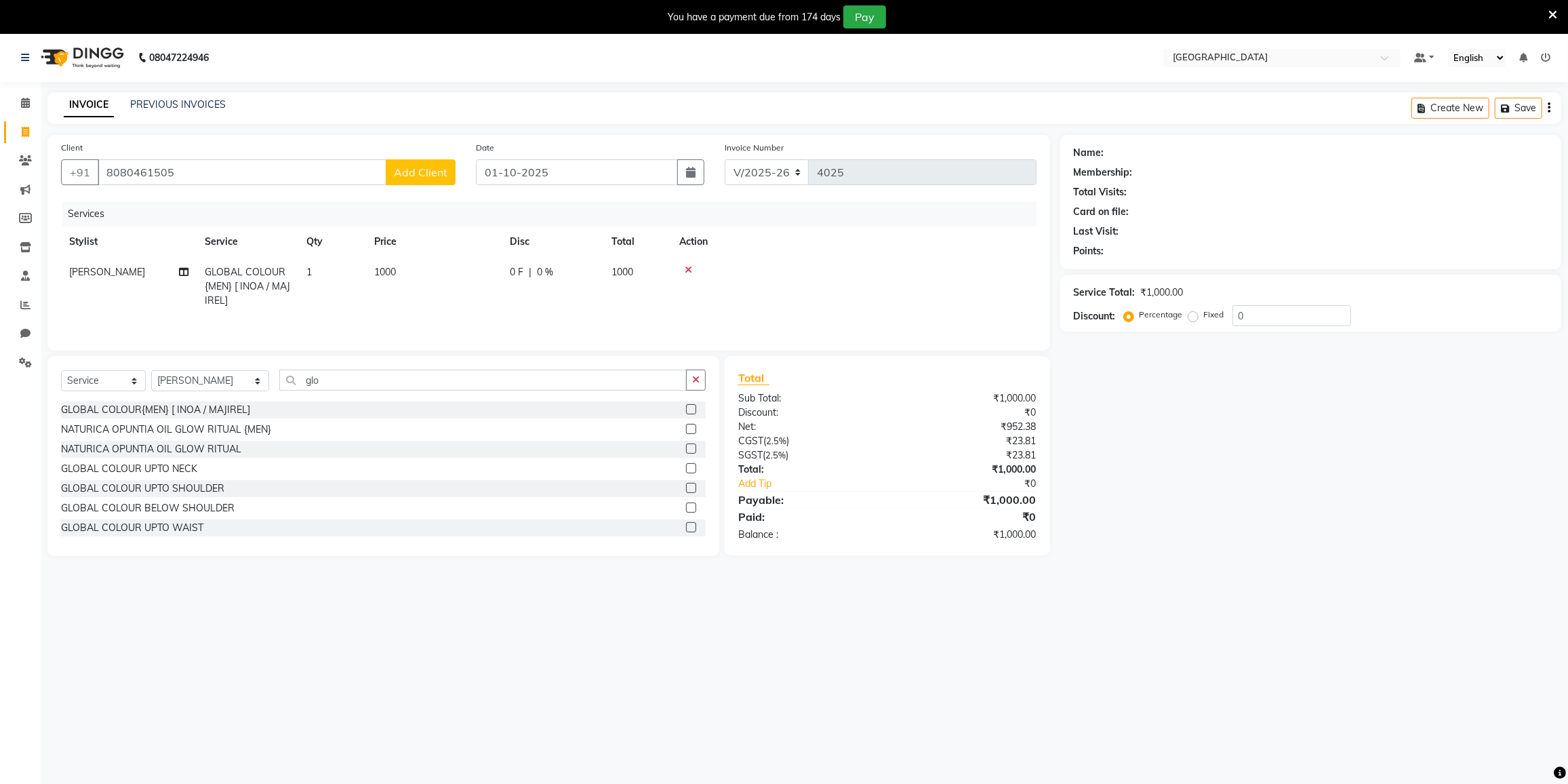
click at [394, 179] on button "Add Client" at bounding box center [421, 172] width 70 height 26
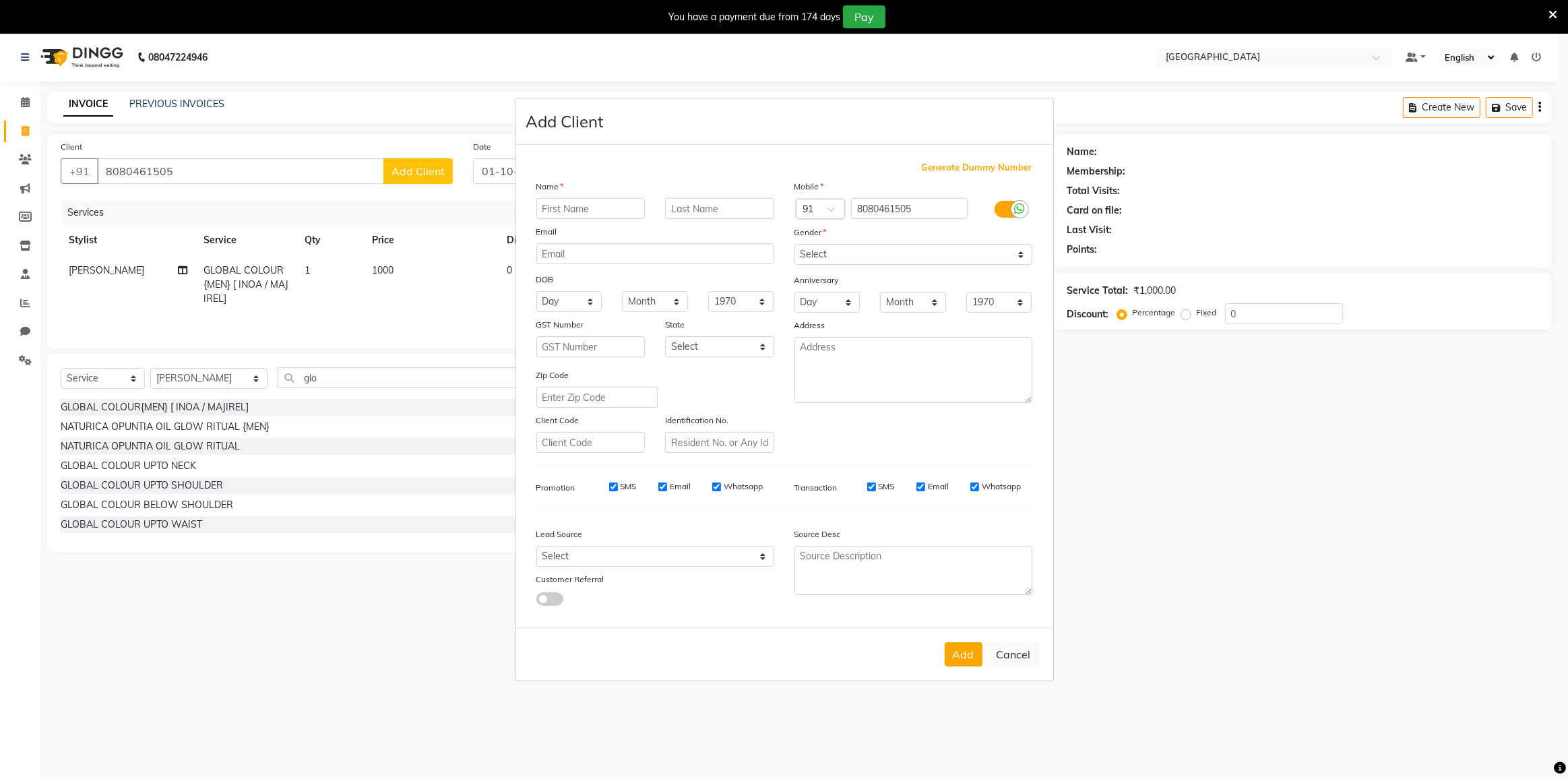
click at [561, 202] on input "text" at bounding box center [590, 208] width 109 height 21
type input "imran"
click at [855, 248] on select "Select Male Female Other Prefer Not To Say" at bounding box center [914, 254] width 238 height 21
select select "[DEMOGRAPHIC_DATA]"
click at [795, 244] on select "Select Male Female Other Prefer Not To Say" at bounding box center [914, 254] width 238 height 21
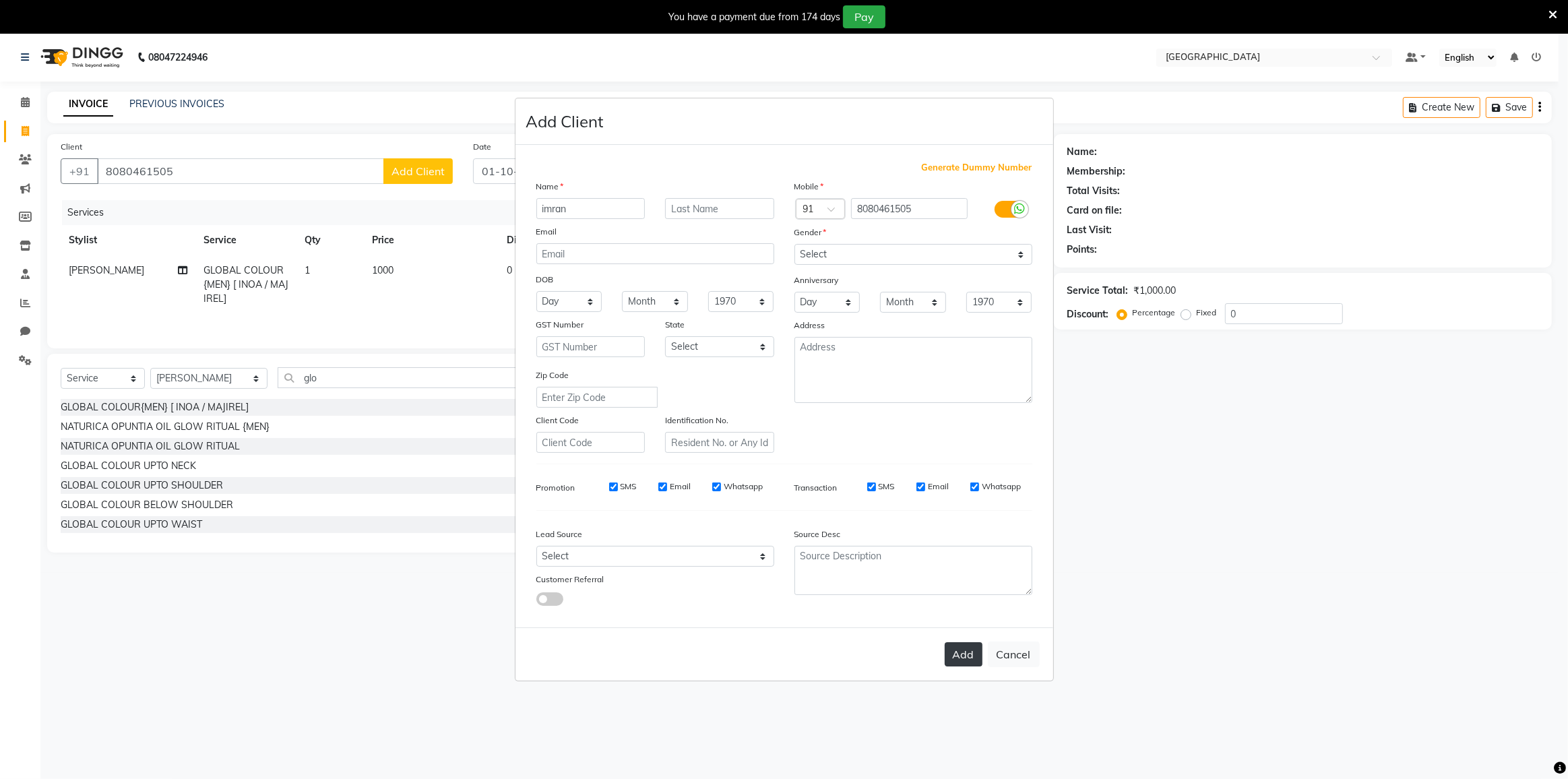
click at [956, 655] on button "Add" at bounding box center [964, 653] width 38 height 24
select select
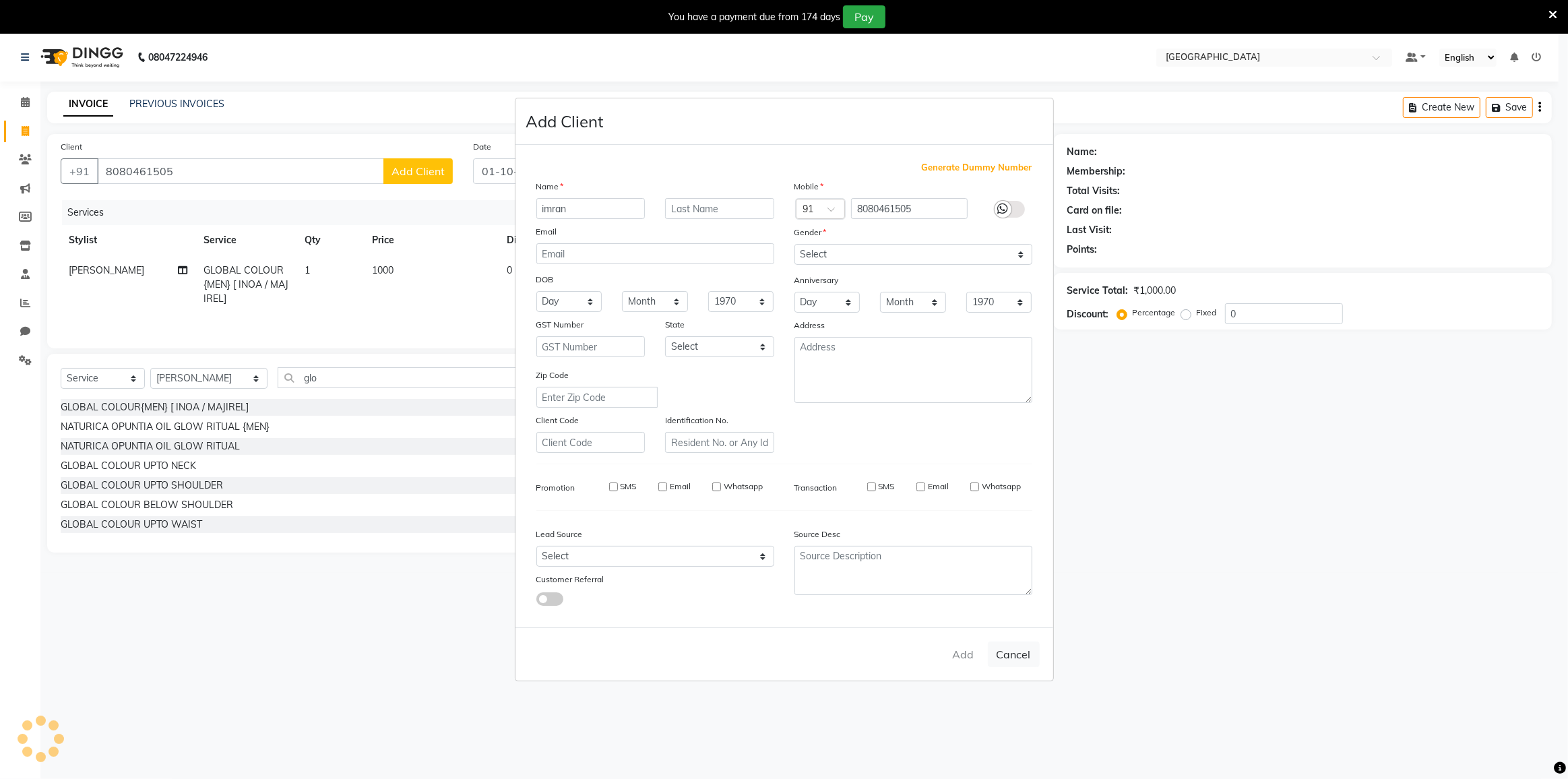
select select
checkbox input "false"
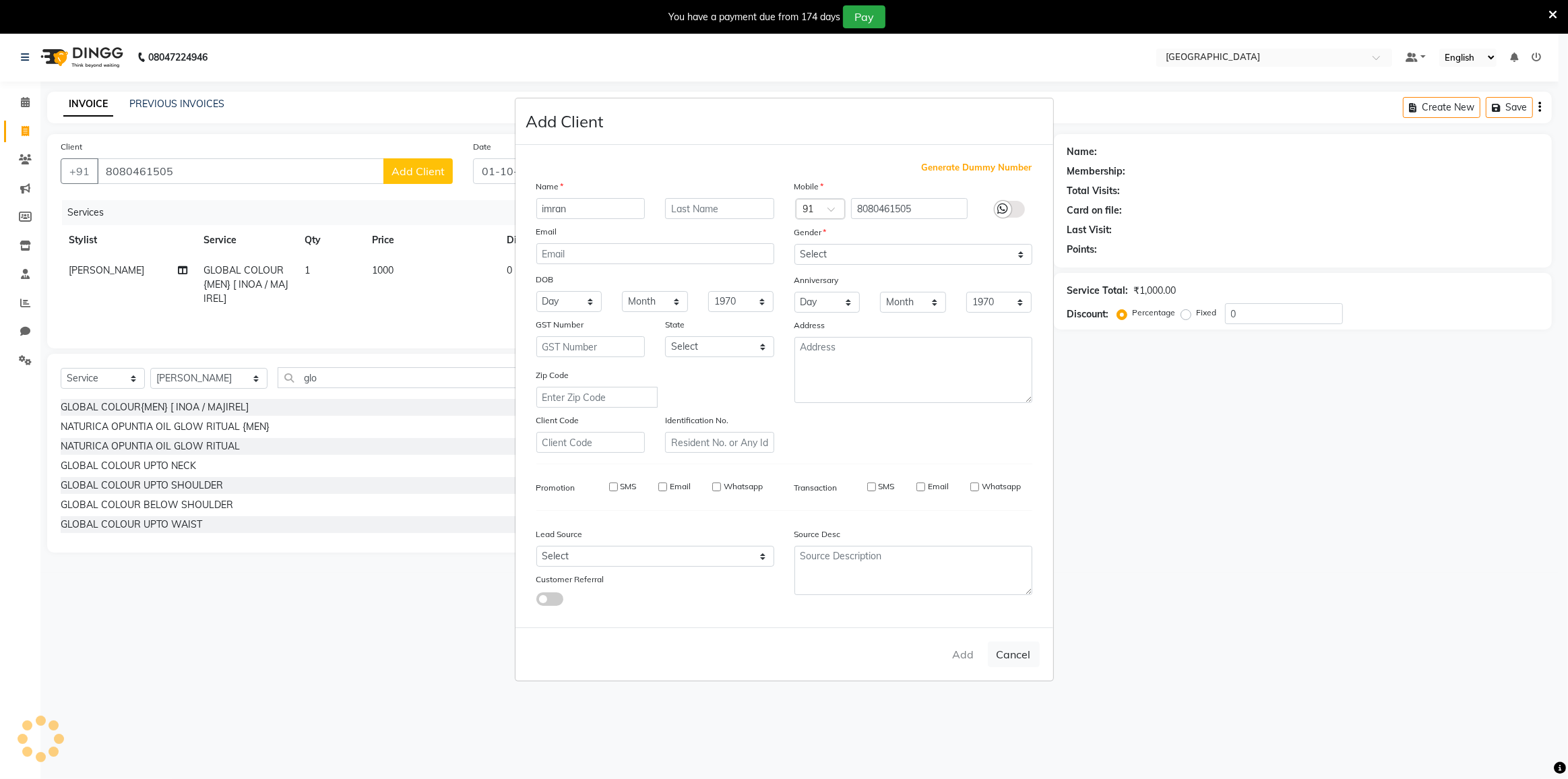
checkbox input "false"
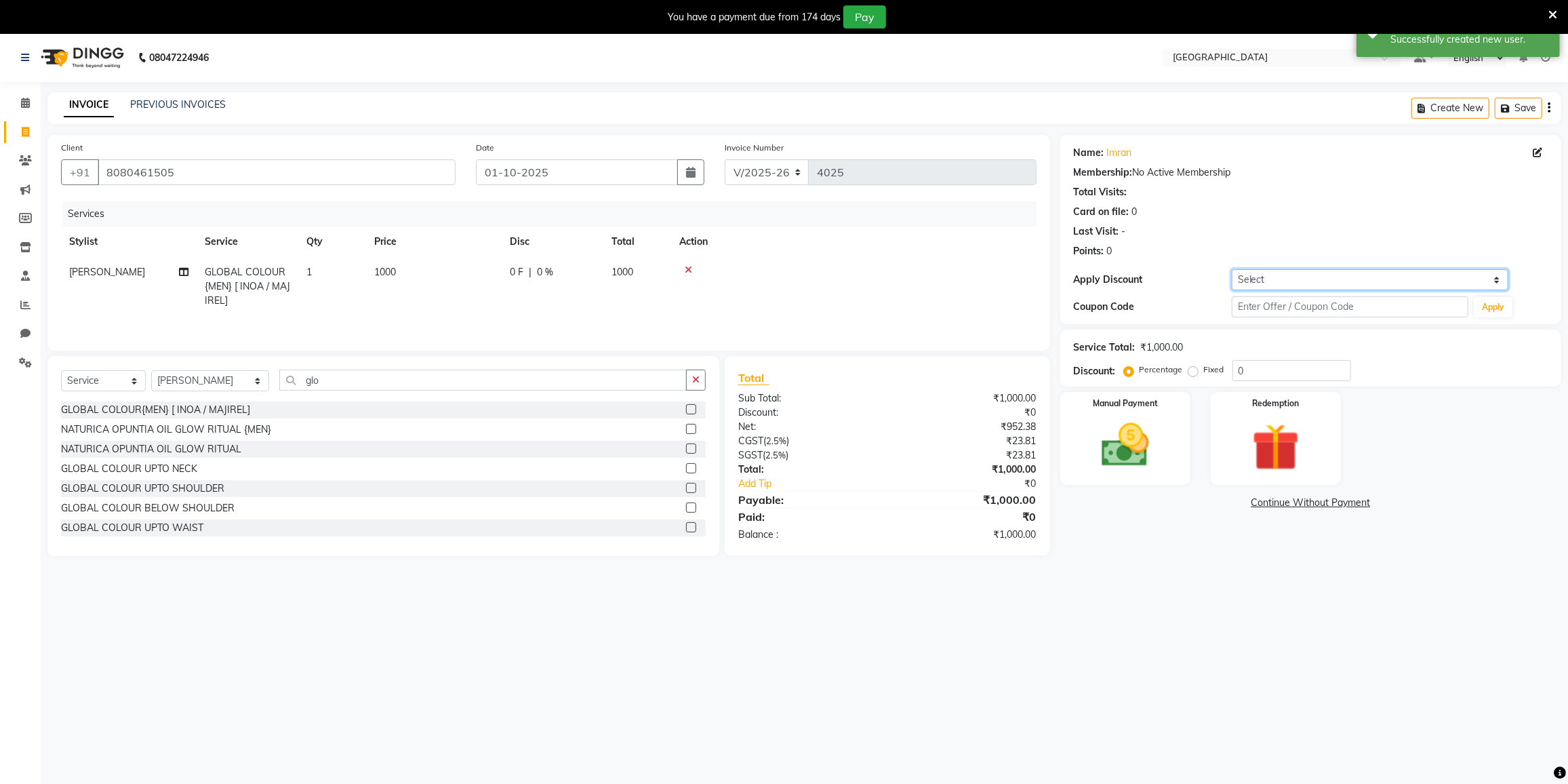
click at [1289, 282] on select "Select Coupon → 500 Coupons Coupon → Kalpataru20 Coupon → Veda20 Coupon → Salt-…" at bounding box center [1370, 279] width 276 height 21
click at [1135, 314] on div "Coupon Code Apply" at bounding box center [1310, 307] width 474 height 23
click at [1136, 452] on img at bounding box center [1125, 445] width 81 height 57
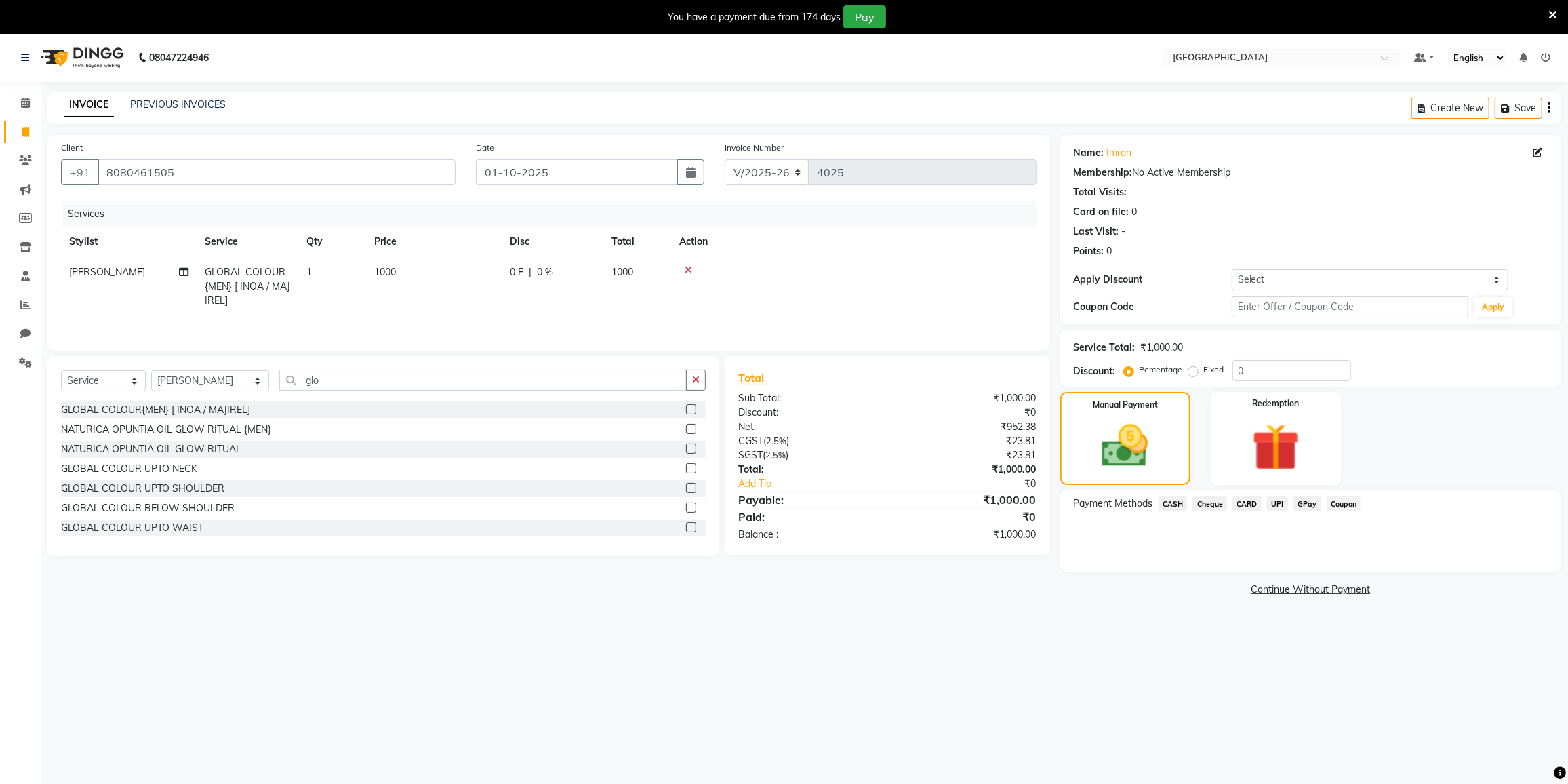
click at [1175, 503] on span "CASH" at bounding box center [1174, 503] width 29 height 16
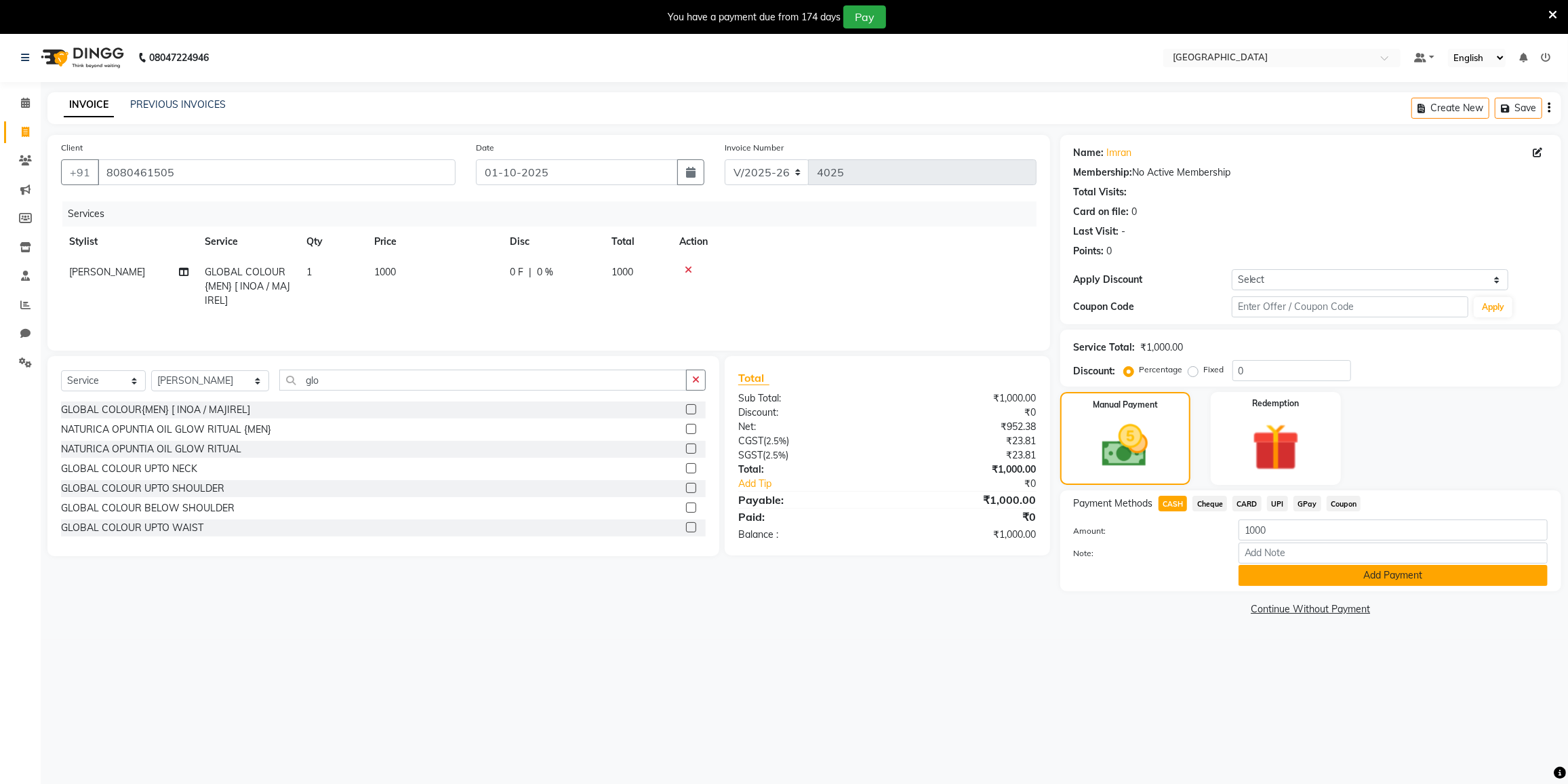
click at [1333, 574] on button "Add Payment" at bounding box center [1393, 575] width 309 height 21
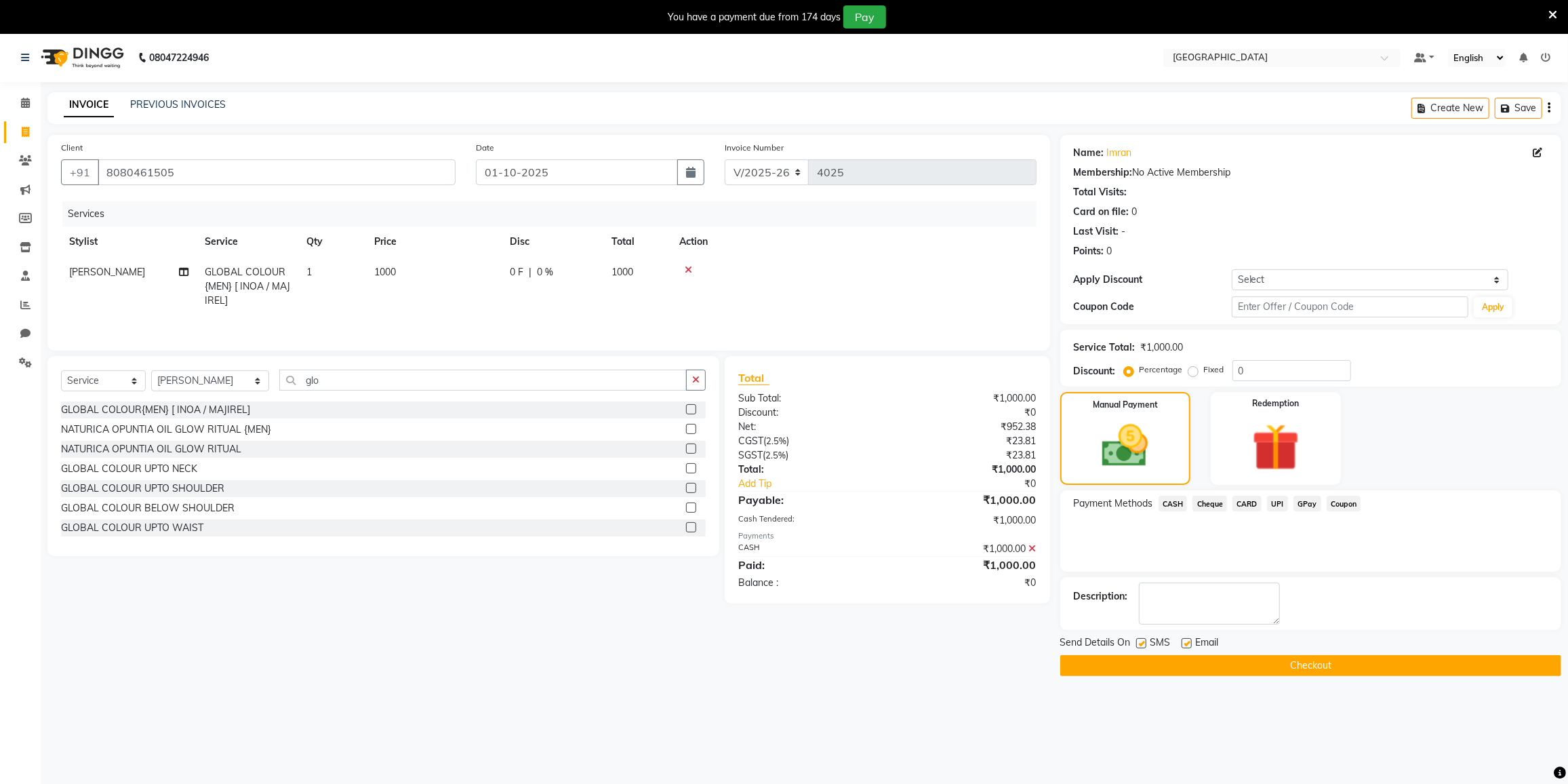
click at [1335, 667] on button "Checkout" at bounding box center [1310, 665] width 501 height 21
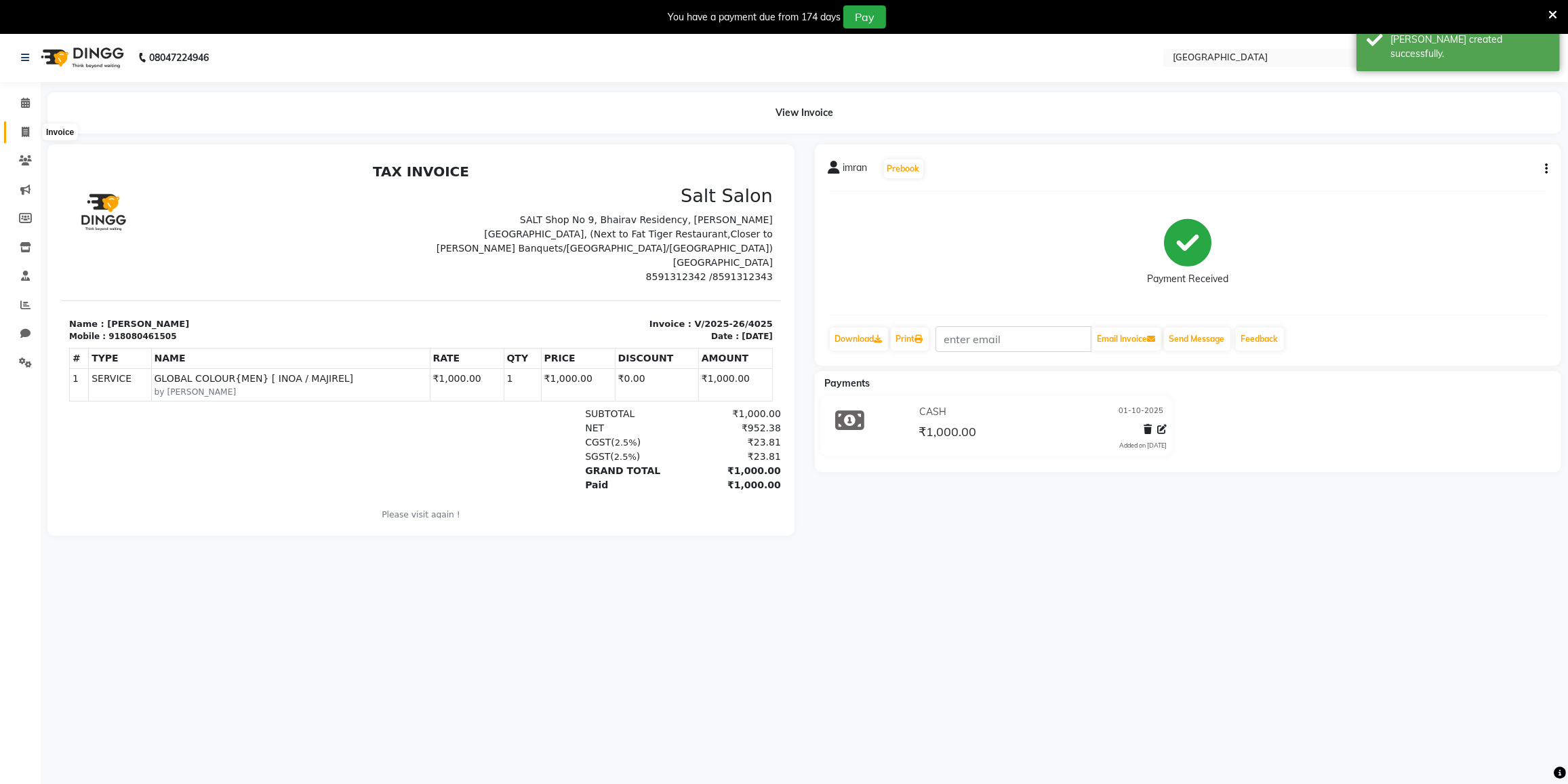
click at [29, 132] on span at bounding box center [25, 133] width 24 height 16
select select "8096"
select select "service"
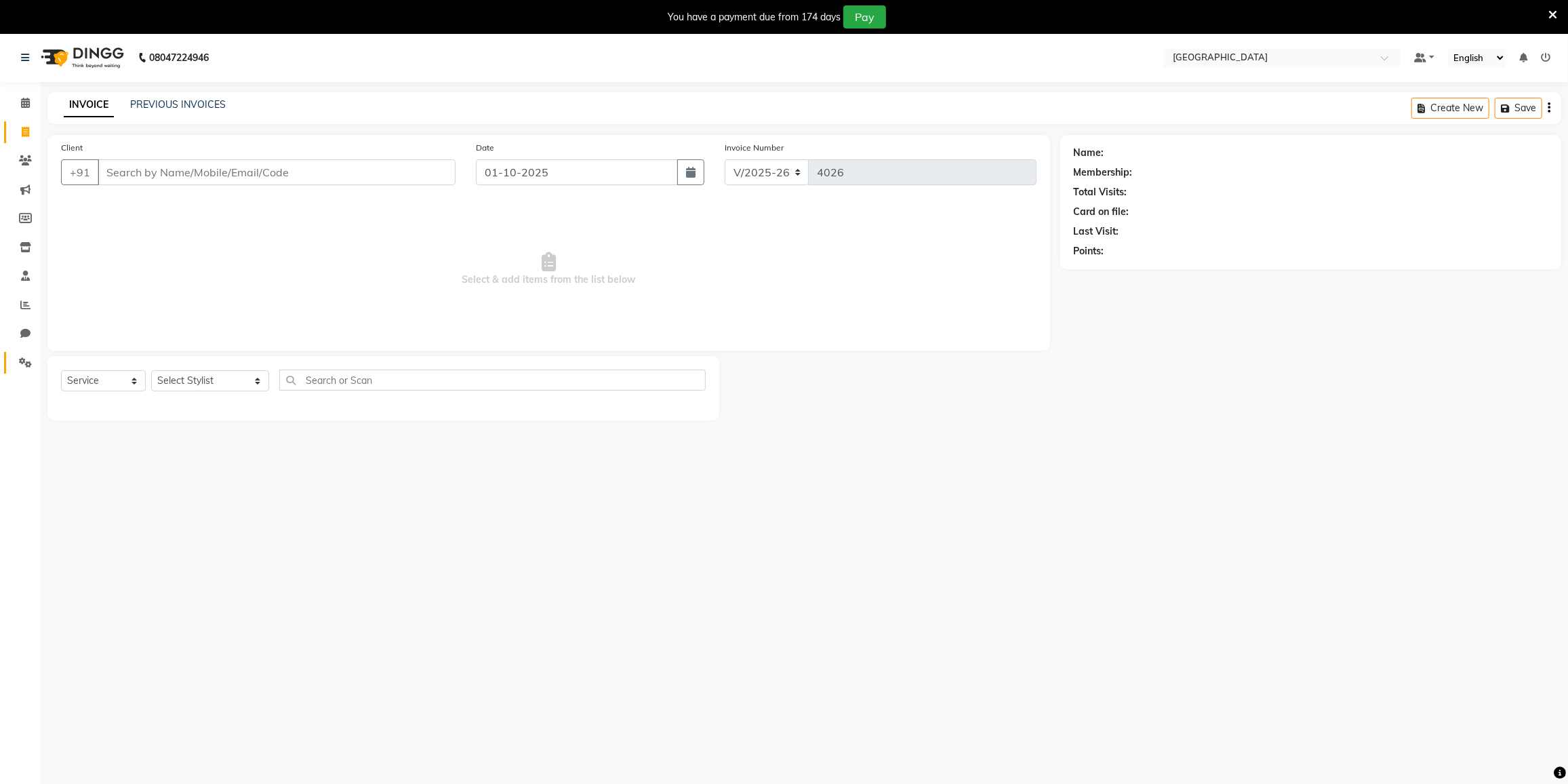
click at [23, 373] on link "Settings" at bounding box center [20, 363] width 33 height 23
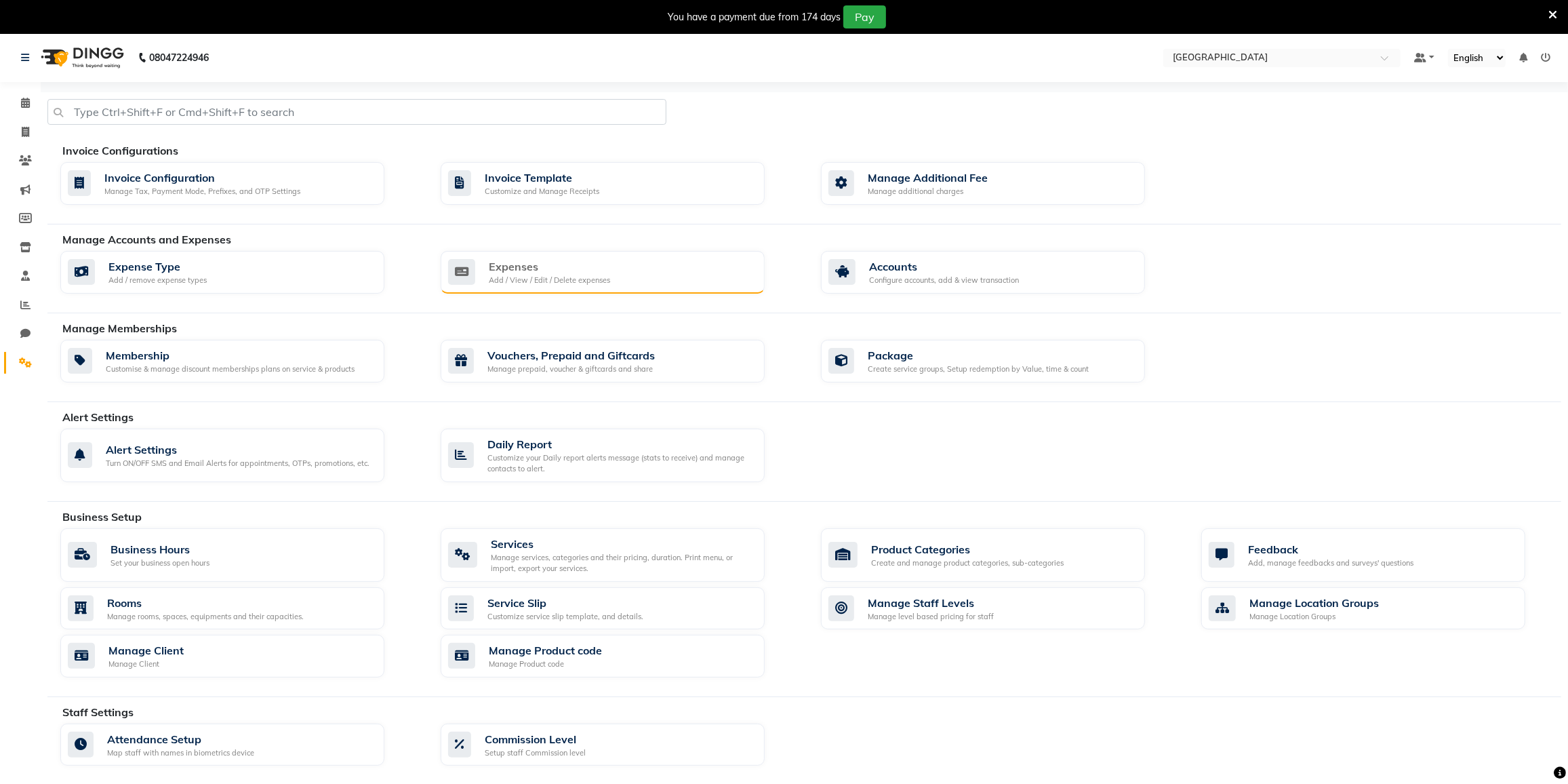
click at [529, 255] on div "Expenses Add / View / Edit / Delete expenses" at bounding box center [602, 272] width 324 height 43
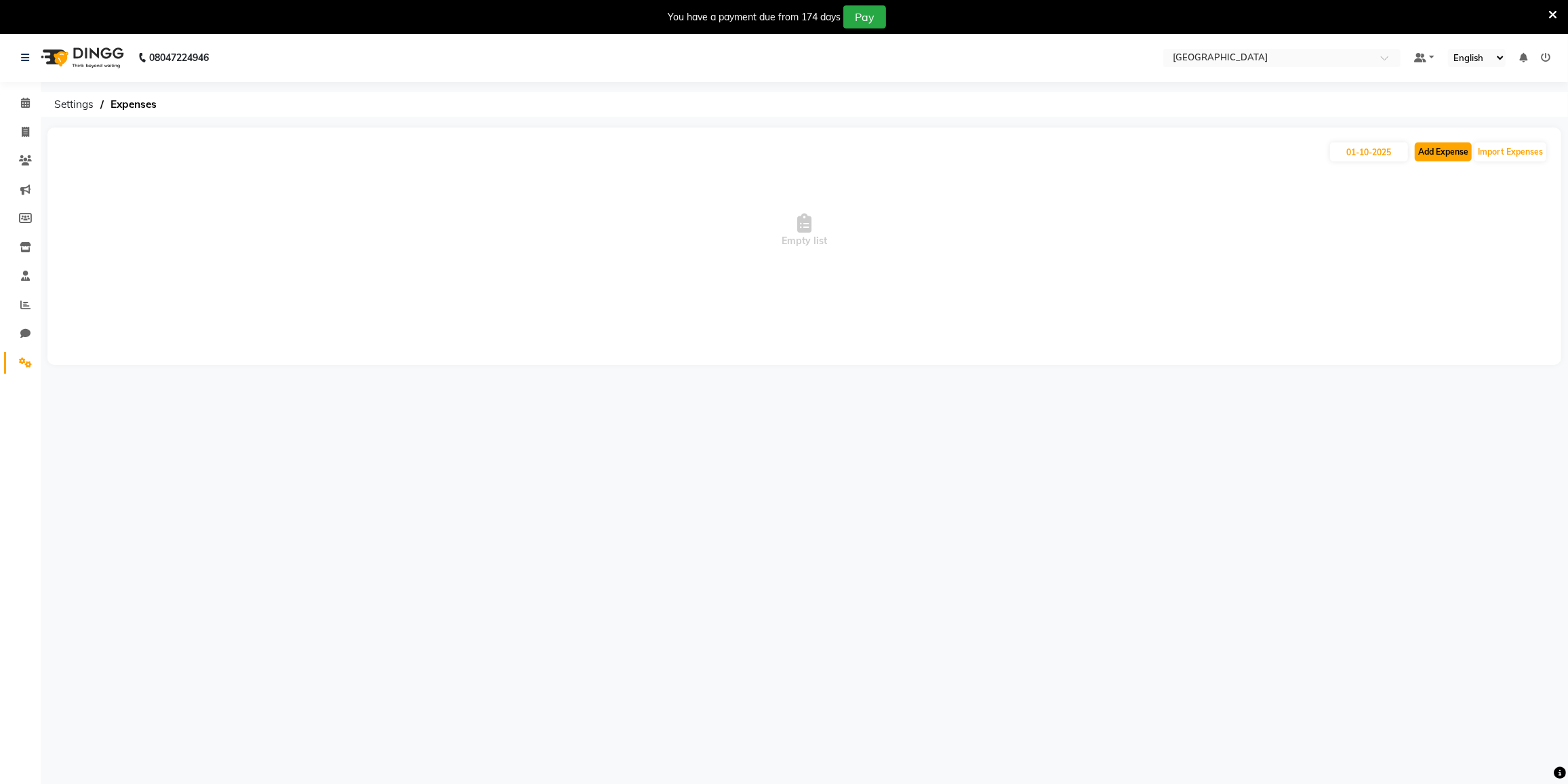
click at [1455, 148] on button "Add Expense" at bounding box center [1443, 151] width 57 height 19
select select "1"
select select "7224"
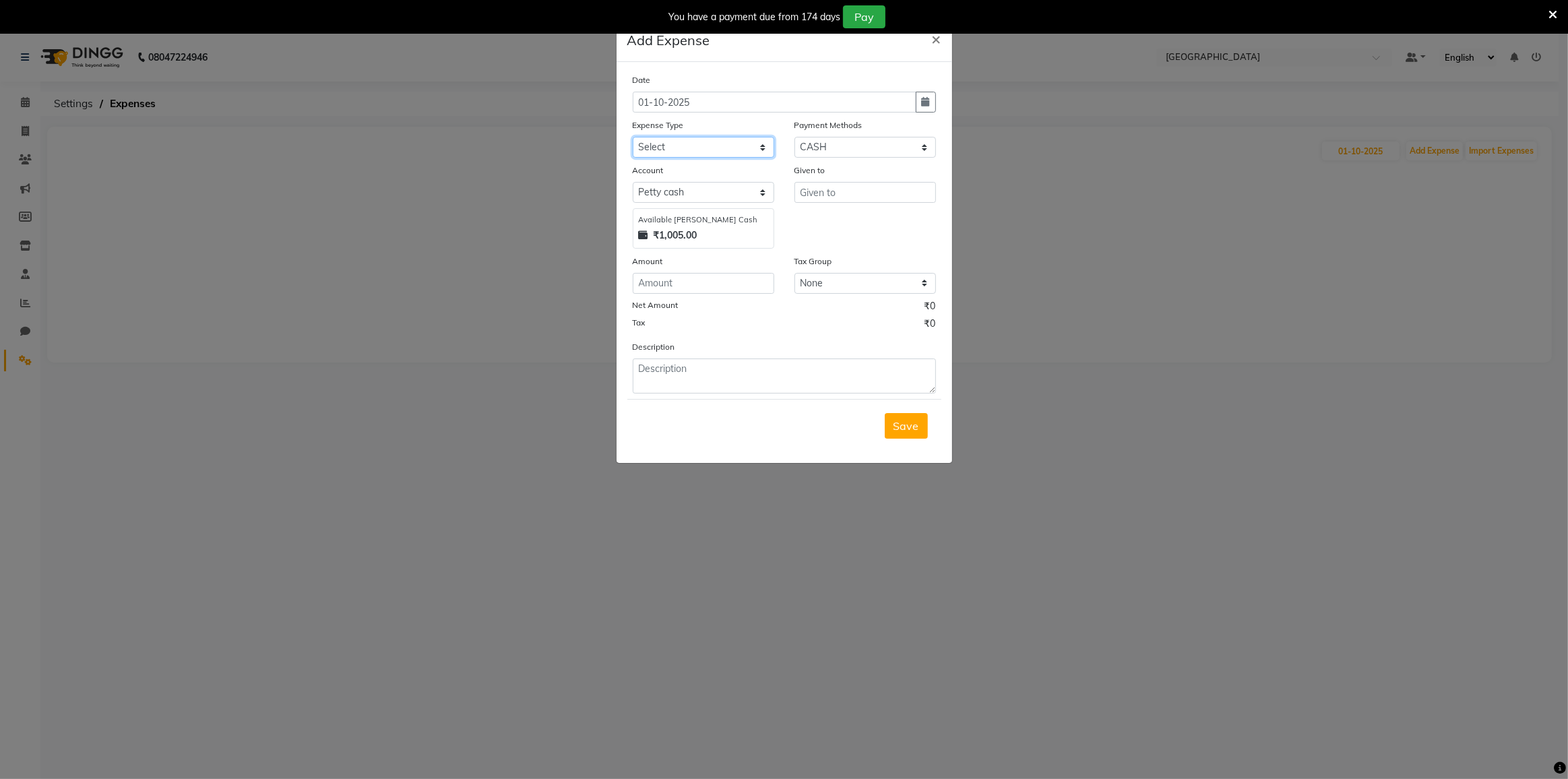
click at [709, 147] on select "Select Advance Salary Bank charges Cash transfer to bank Cash transfer to hub C…" at bounding box center [703, 147] width 141 height 21
select select "21779"
click at [633, 137] on select "Select Advance Salary Bank charges Cash transfer to bank Cash transfer to hub C…" at bounding box center [703, 147] width 141 height 21
click at [739, 371] on textarea at bounding box center [784, 376] width 303 height 35
click at [679, 275] on input "number" at bounding box center [703, 283] width 141 height 21
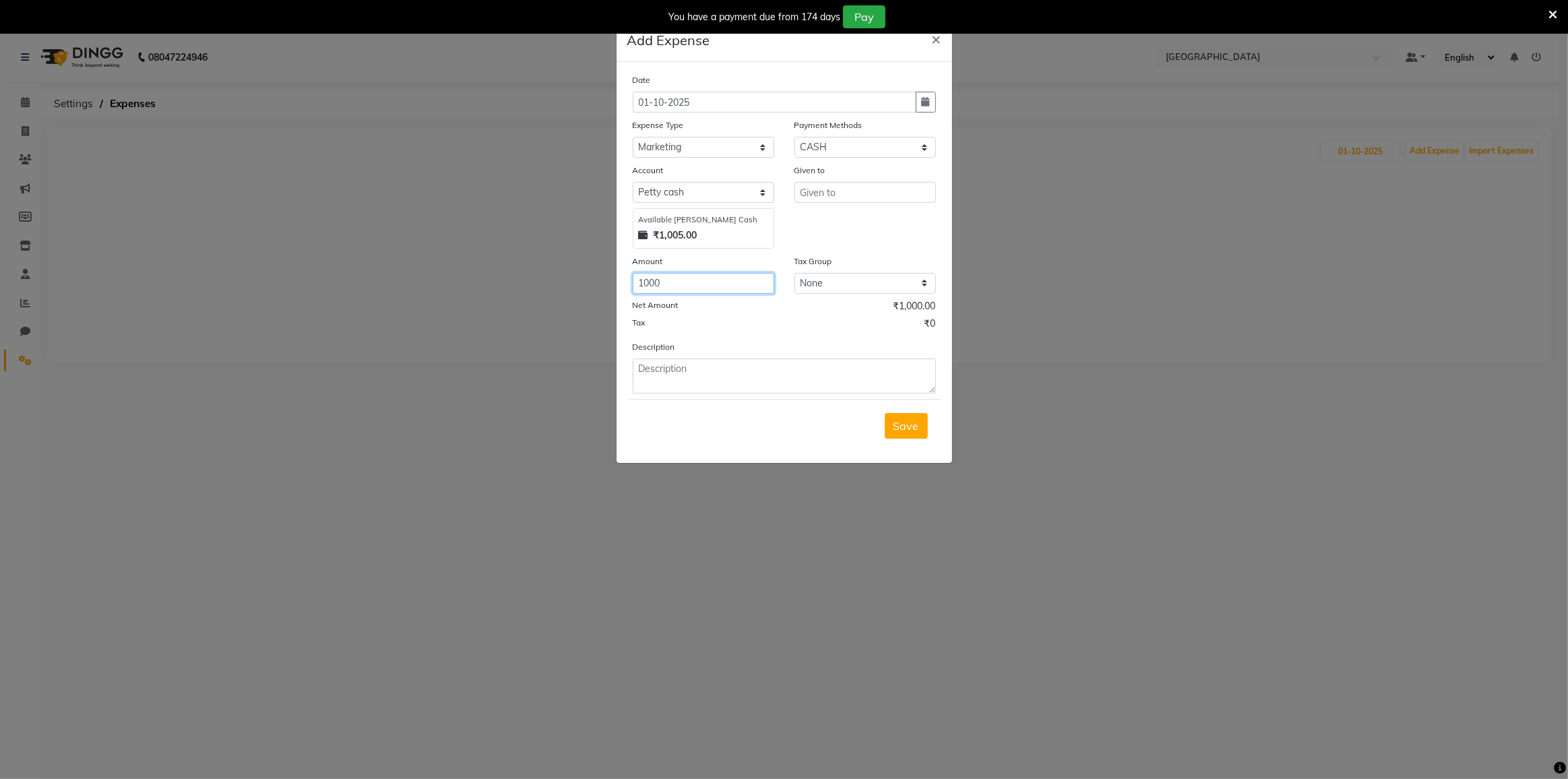
type input "1000"
click at [828, 176] on div "Given to" at bounding box center [865, 172] width 141 height 19
click at [829, 187] on input "text" at bounding box center [865, 192] width 141 height 21
type input "kinar donation"
click at [897, 421] on span "Save" at bounding box center [906, 425] width 25 height 13
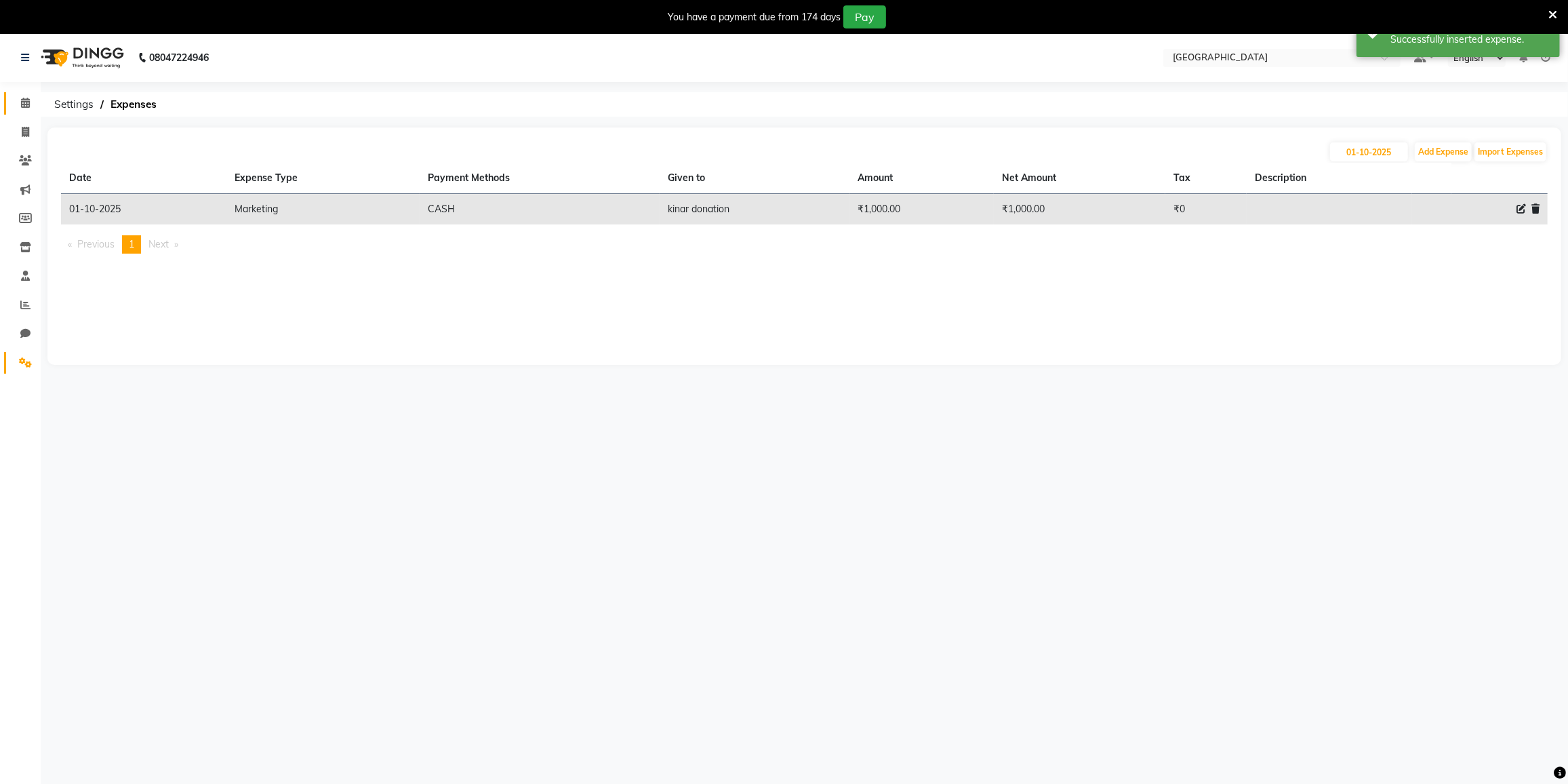
click at [32, 113] on link "Calendar" at bounding box center [20, 103] width 33 height 23
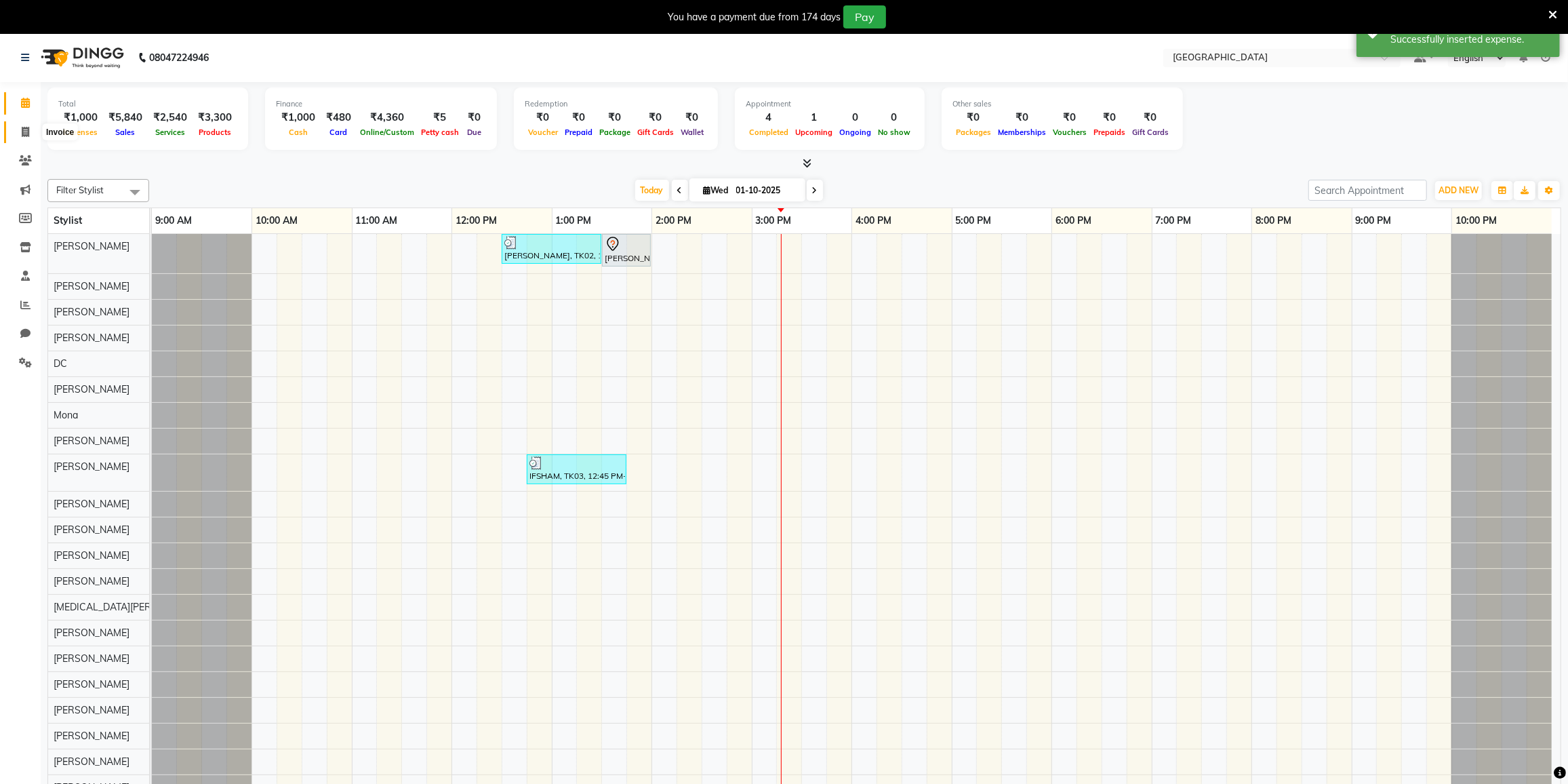
click at [24, 136] on icon at bounding box center [26, 131] width 8 height 10
select select "8096"
select select "service"
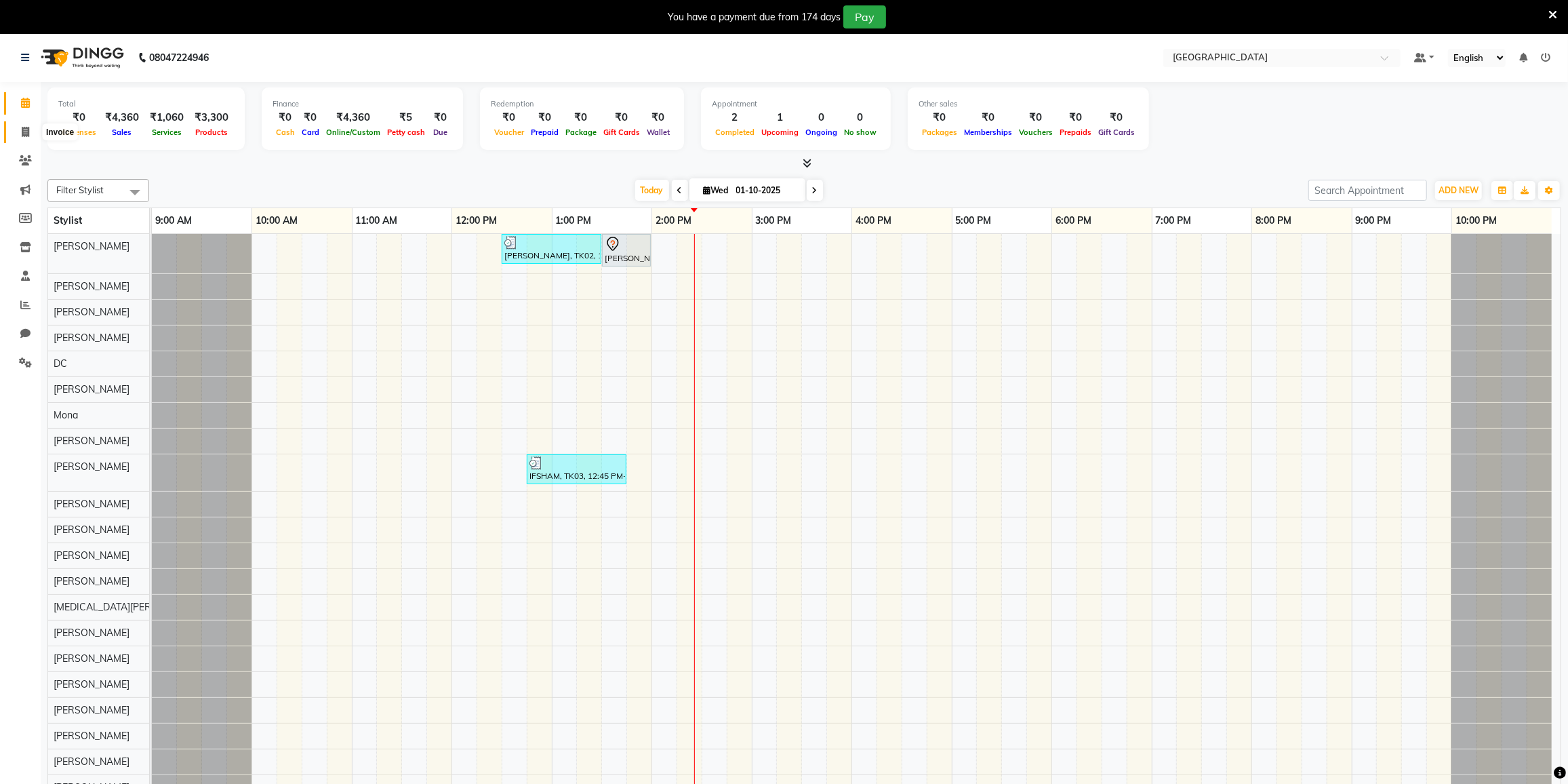
click at [25, 131] on icon at bounding box center [26, 131] width 8 height 10
select select "service"
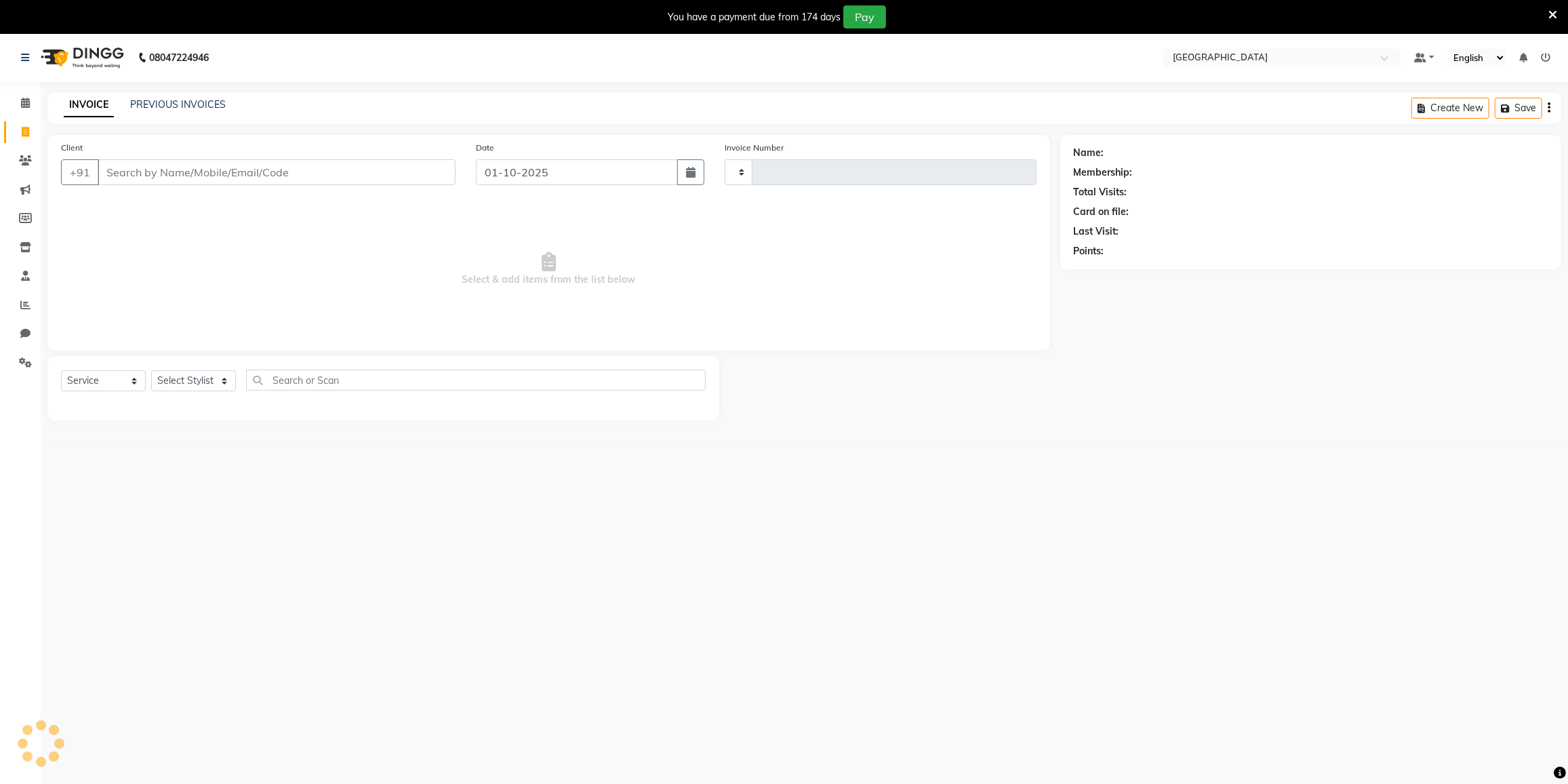
type input "4024"
select select "8096"
click at [204, 377] on select "Select Stylist DC [PERSON_NAME] [PERSON_NAME] [PERSON_NAME] [PERSON_NAME] [PERS…" at bounding box center [210, 380] width 118 height 21
select select "92037"
click at [151, 370] on select "Select Stylist DC [PERSON_NAME] [PERSON_NAME] [PERSON_NAME] [PERSON_NAME] [PERS…" at bounding box center [210, 380] width 118 height 21
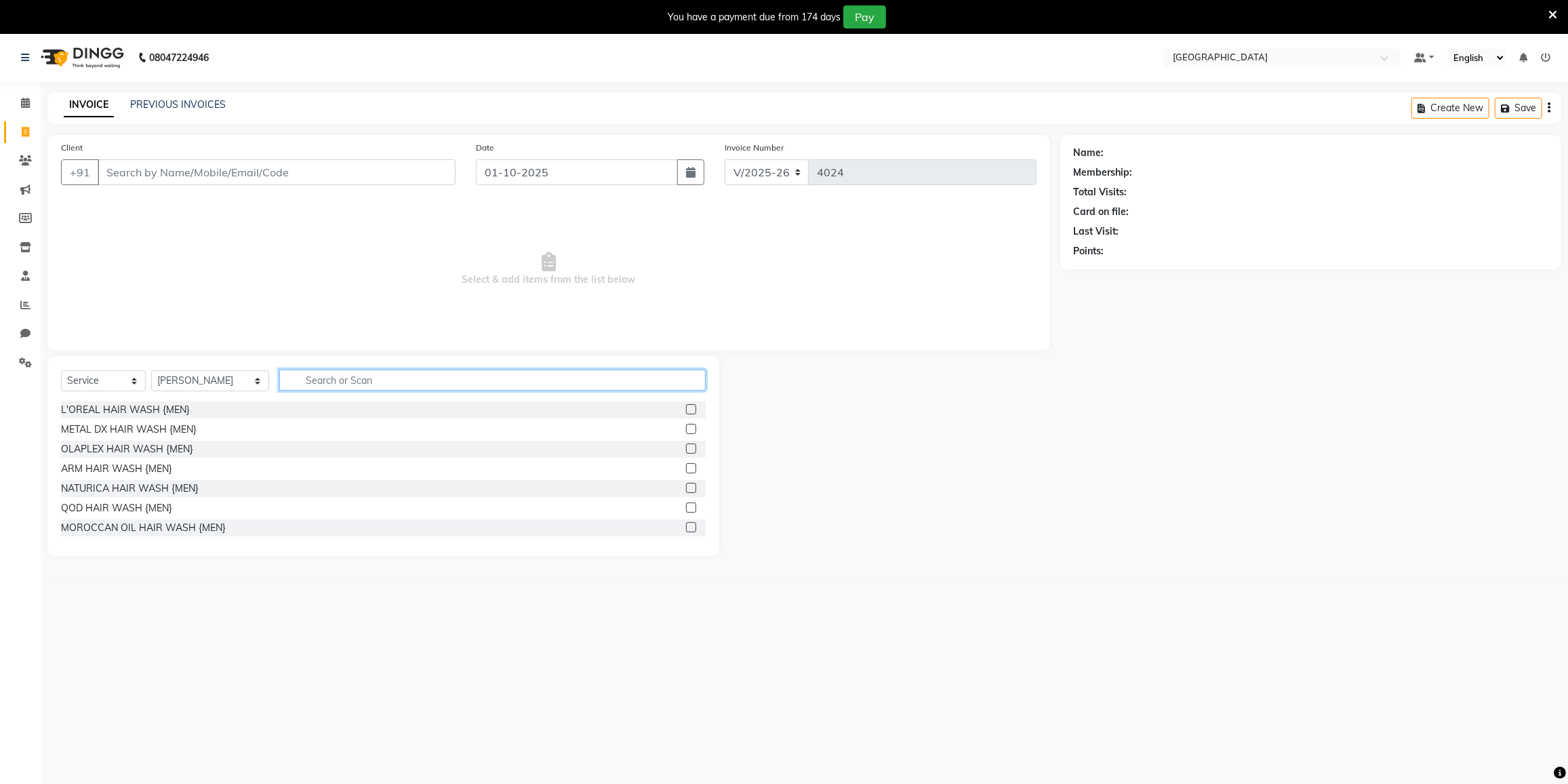
click at [382, 375] on input "text" at bounding box center [492, 380] width 426 height 21
type input "biki"
click at [125, 504] on div "BEAD WAX BIKINI" at bounding box center [102, 507] width 82 height 14
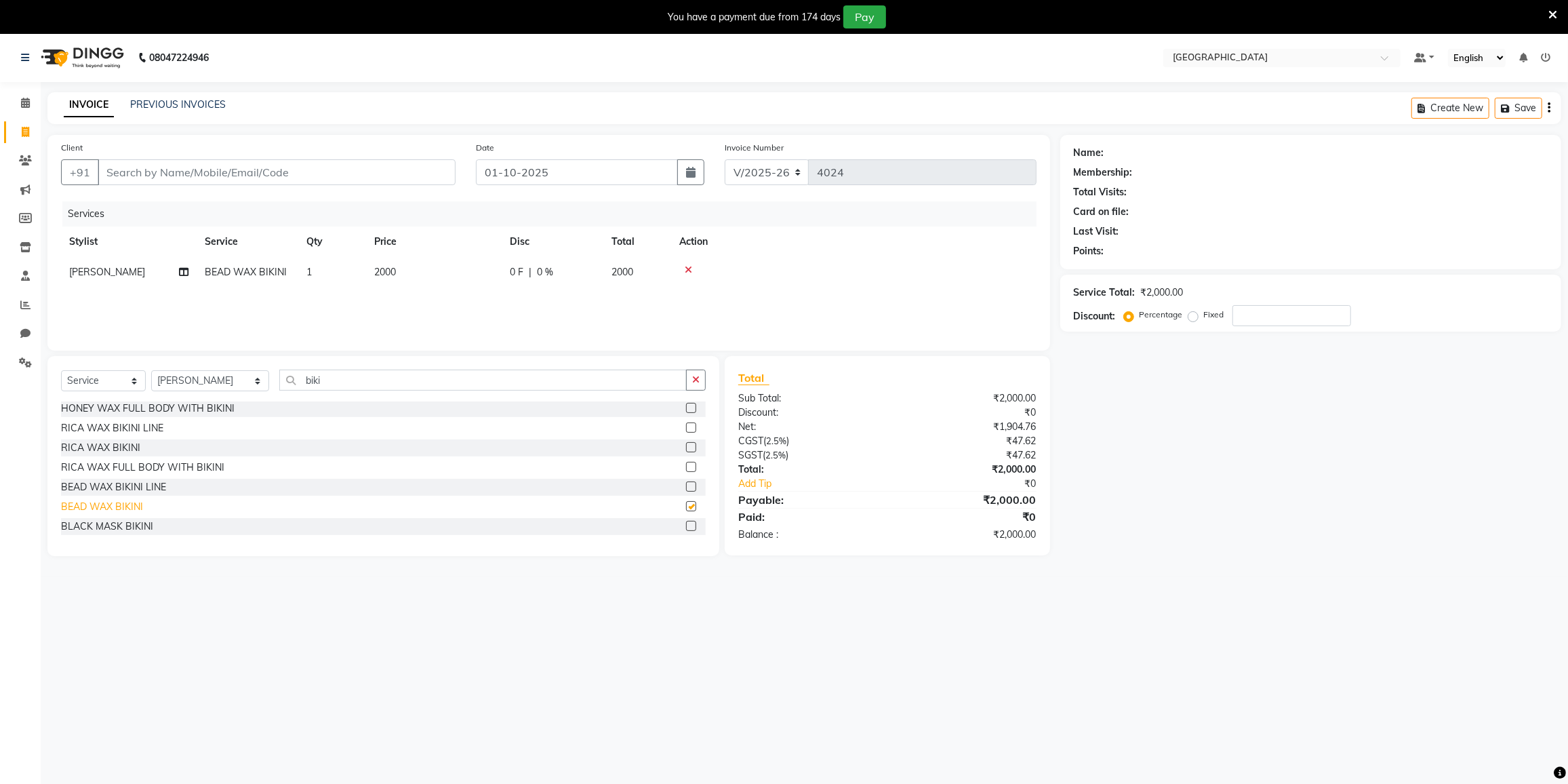
checkbox input "false"
click at [338, 383] on input "biki" at bounding box center [483, 380] width 408 height 21
type input "b"
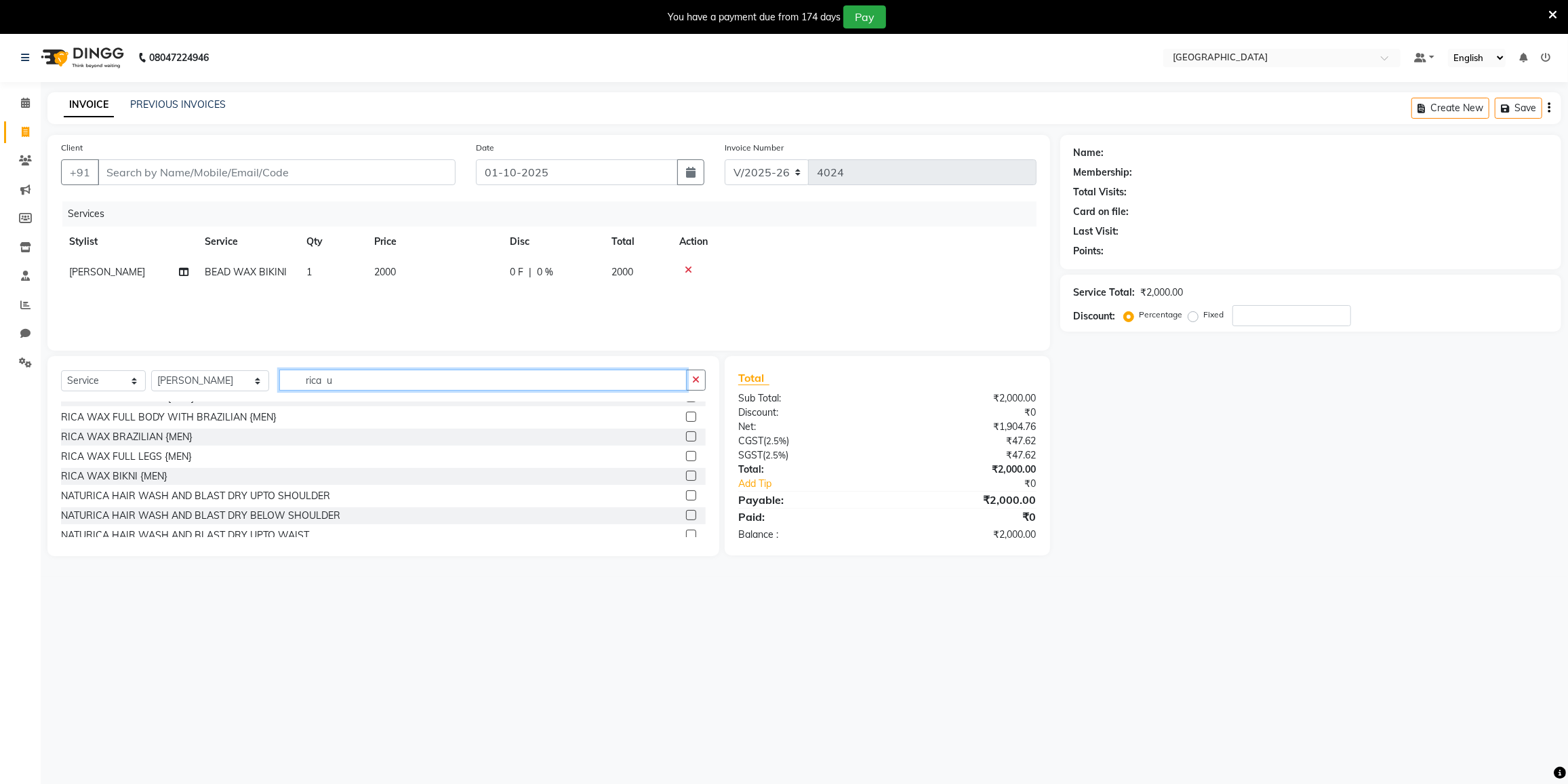
scroll to position [0, 0]
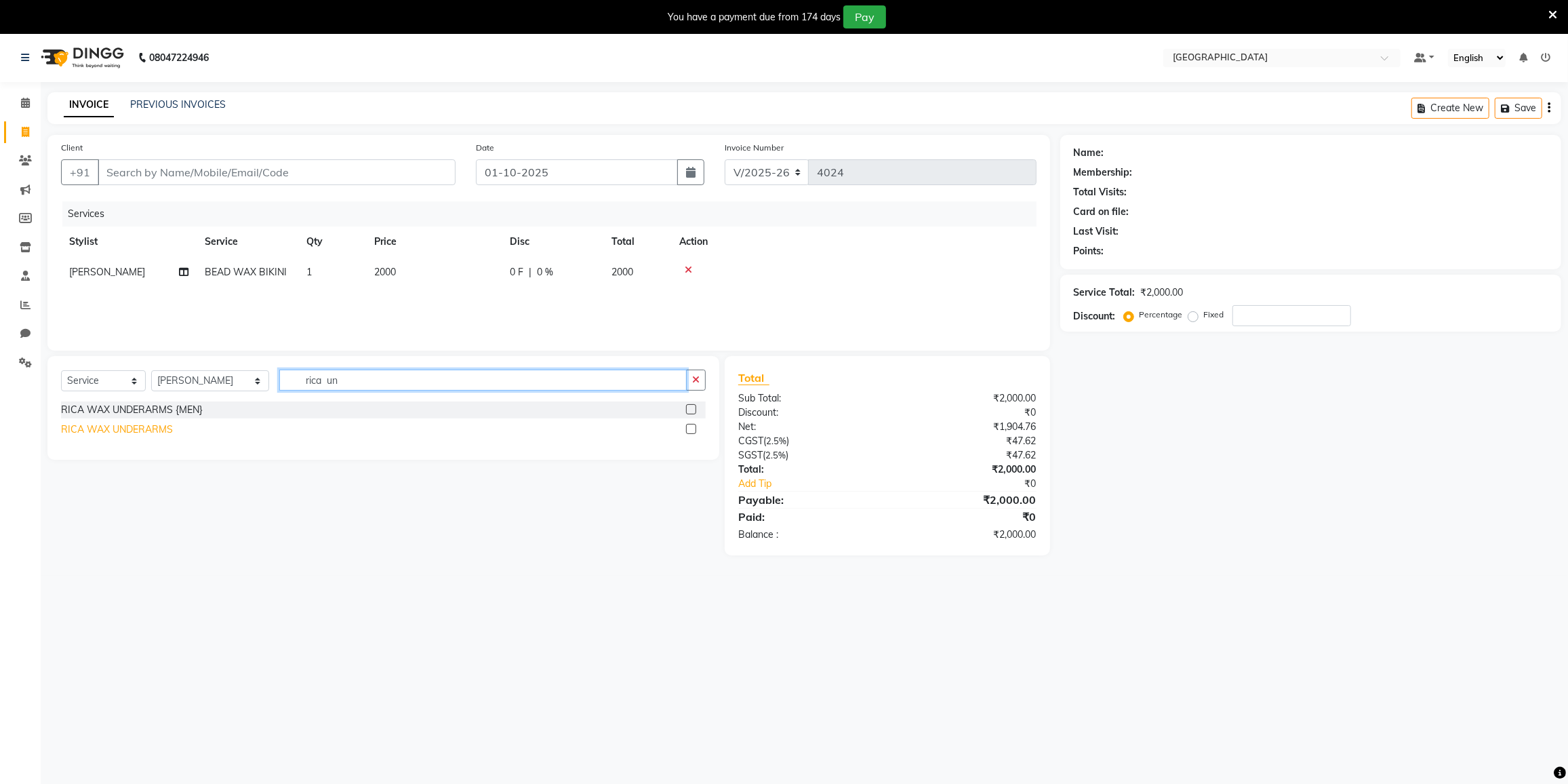
type input "rica un"
click at [130, 423] on div "RICA WAX UNDERARMS" at bounding box center [117, 429] width 112 height 14
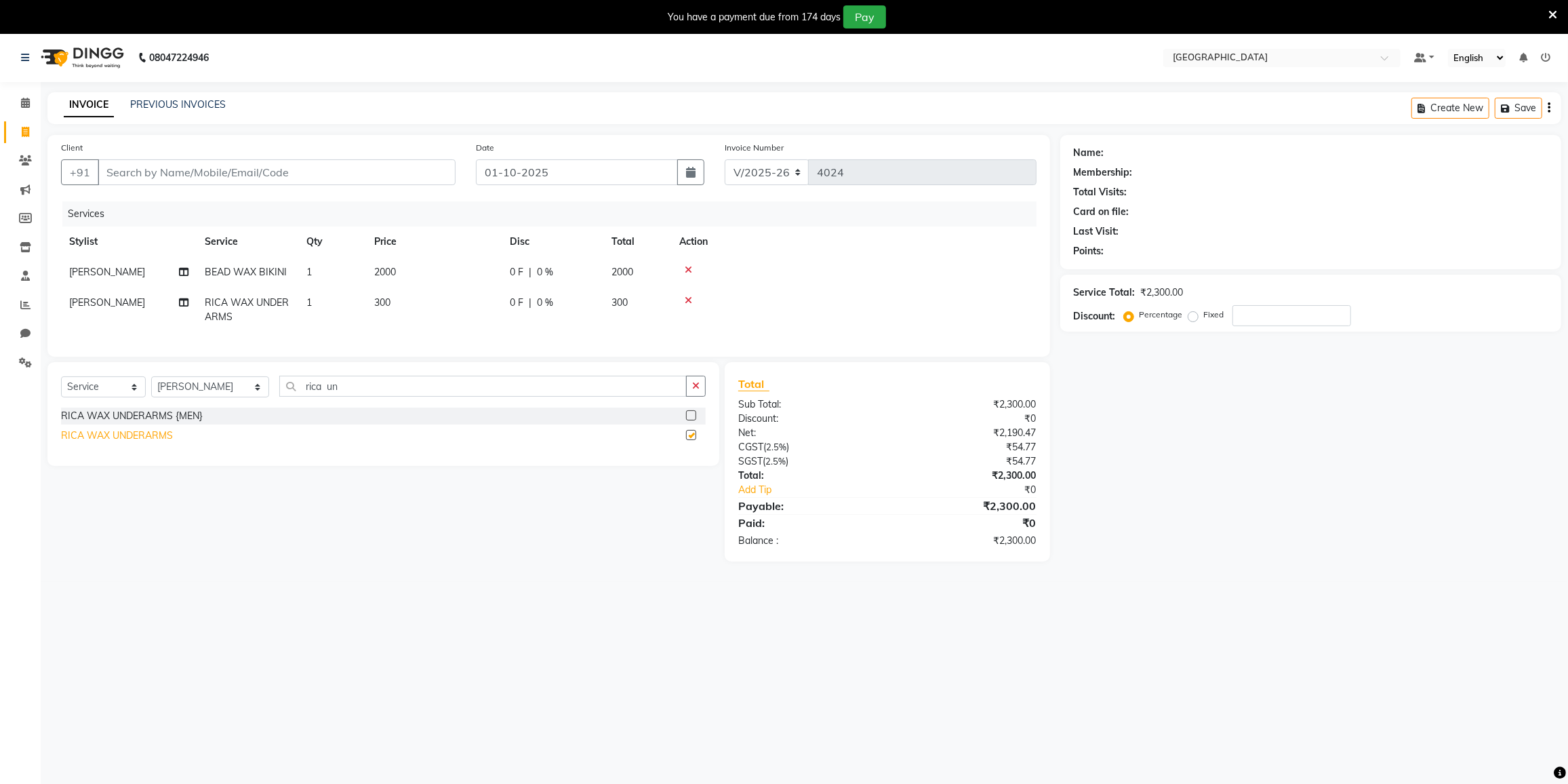
checkbox input "false"
click at [356, 175] on input "Client" at bounding box center [276, 172] width 358 height 26
type input "9"
type input "0"
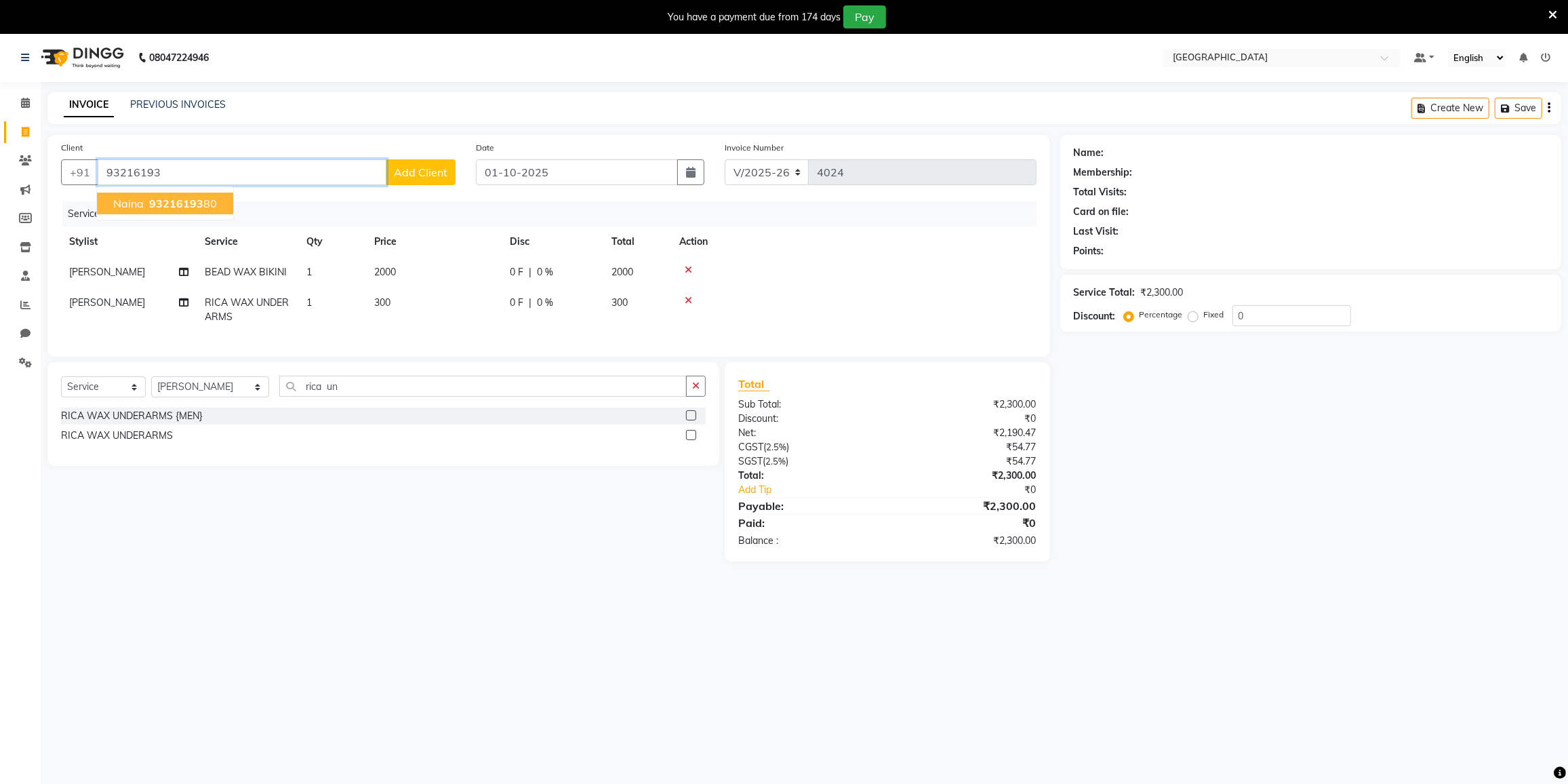
click at [178, 199] on span "93216193" at bounding box center [176, 203] width 54 height 13
type input "9321619380"
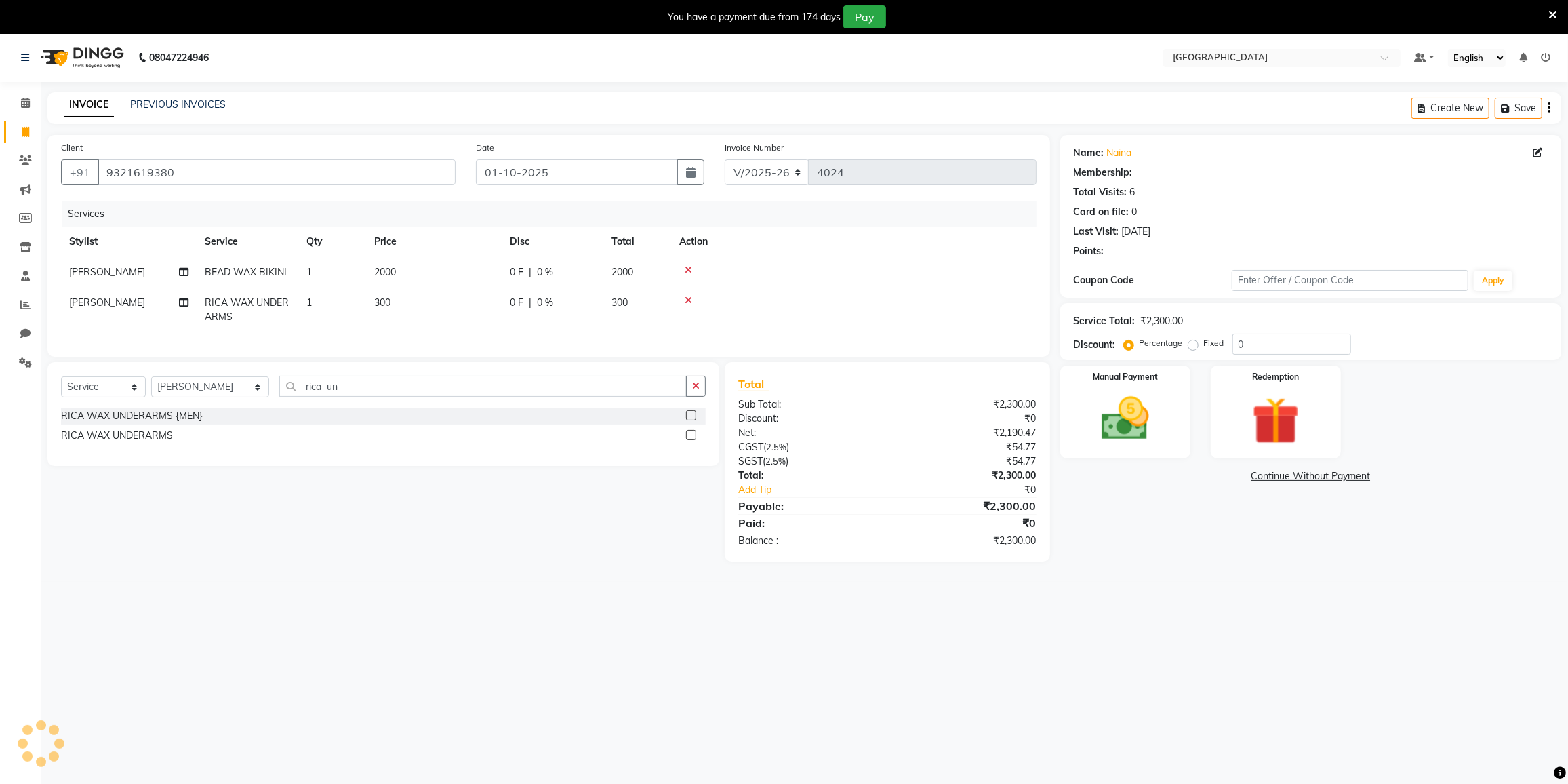
type input "20"
select select "2: Object"
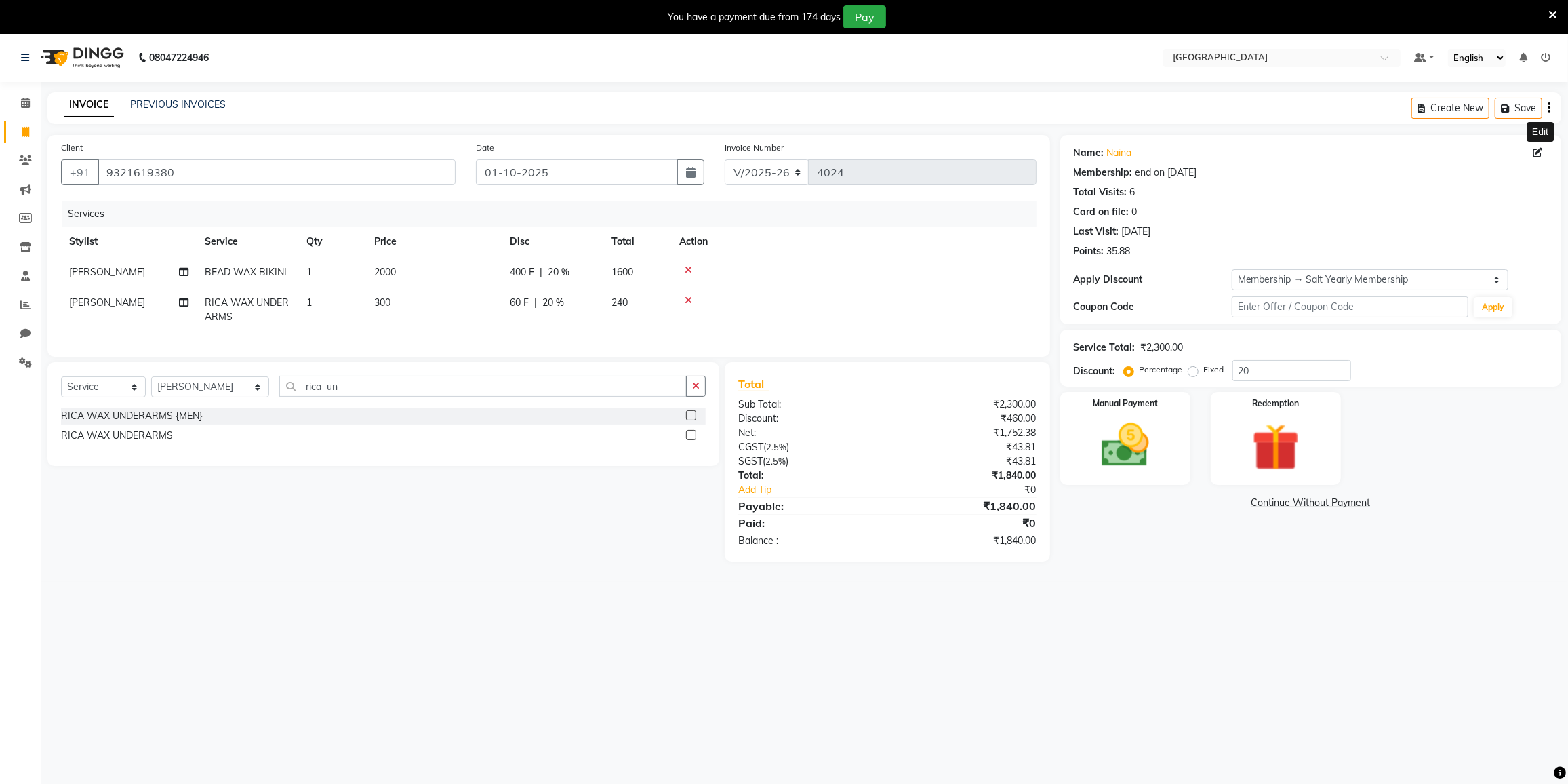
click at [1539, 151] on icon at bounding box center [1538, 152] width 9 height 9
select select "female"
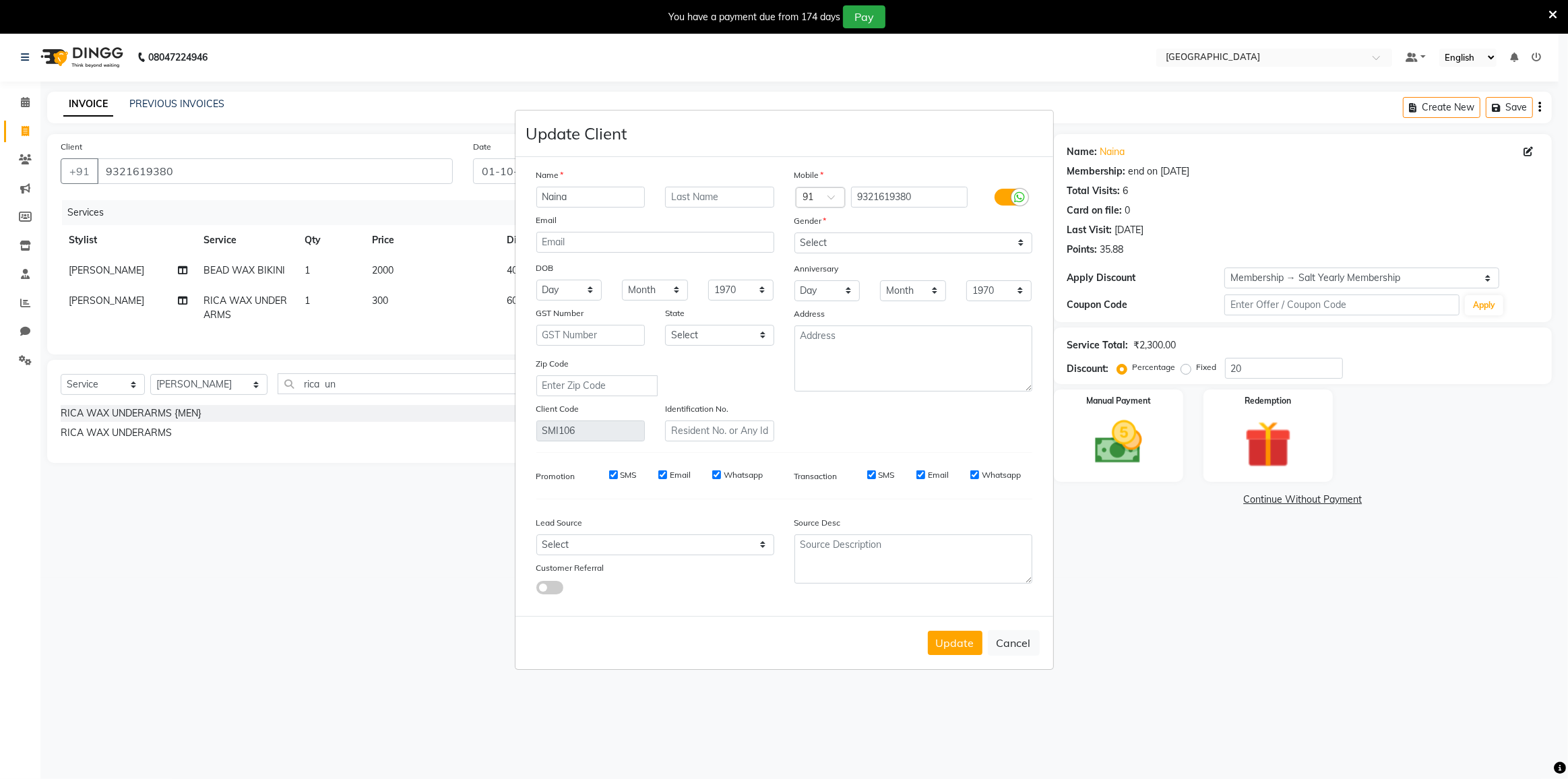
click at [613, 200] on input "Naina" at bounding box center [590, 197] width 109 height 21
type input "N"
type input "aaira"
click at [961, 639] on button "Update" at bounding box center [955, 642] width 55 height 24
select select
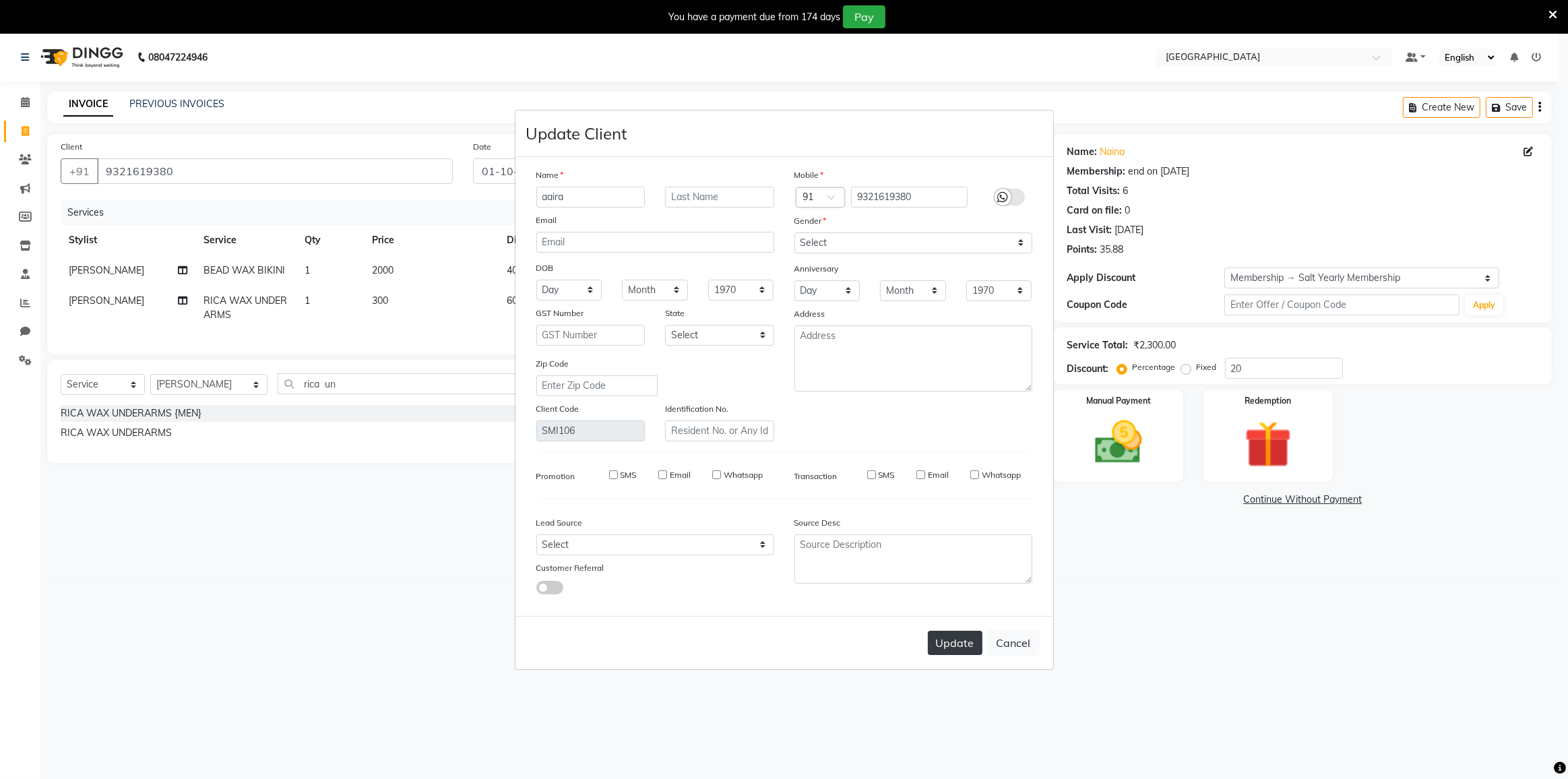
select select
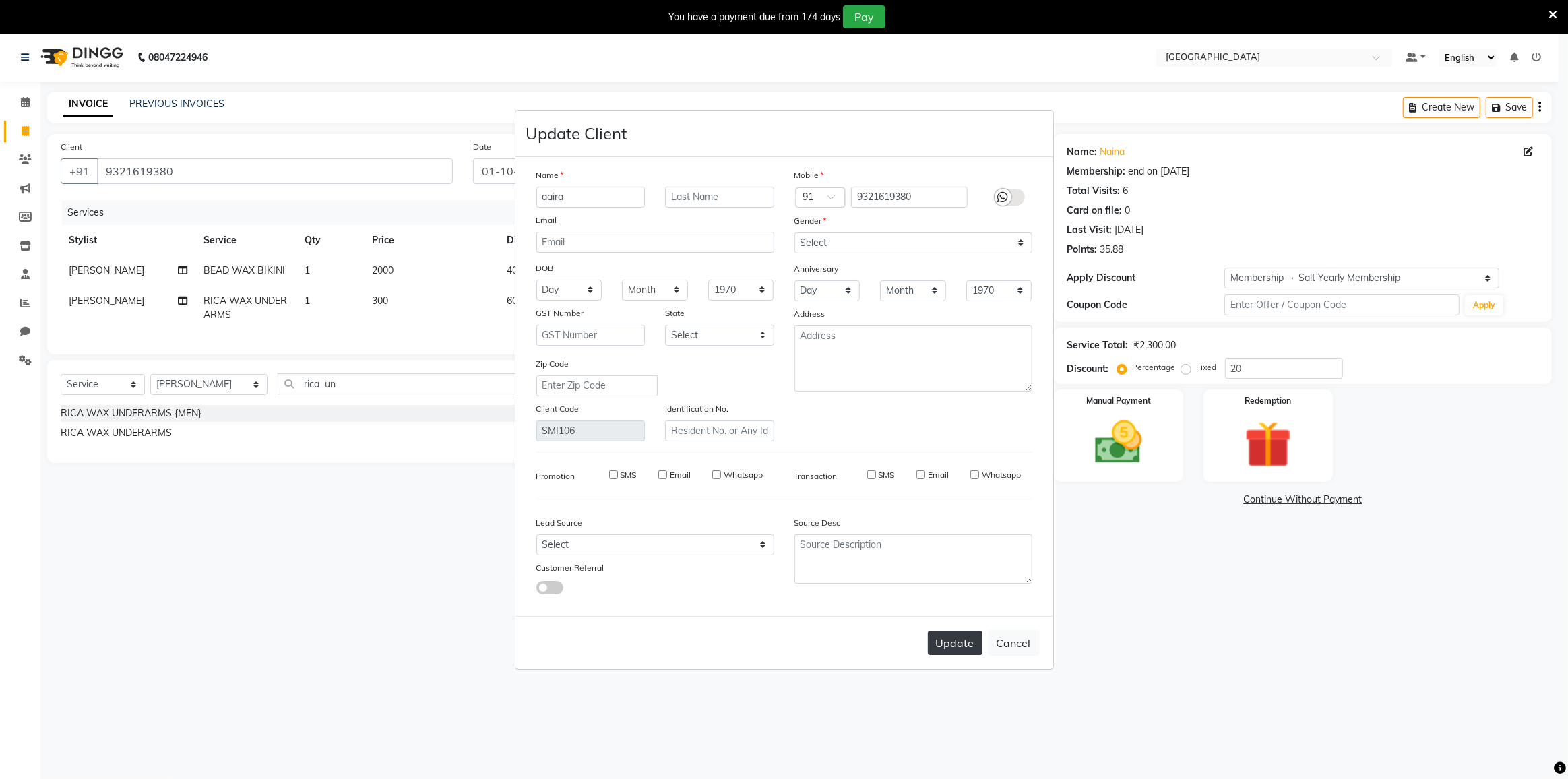
select select
checkbox input "false"
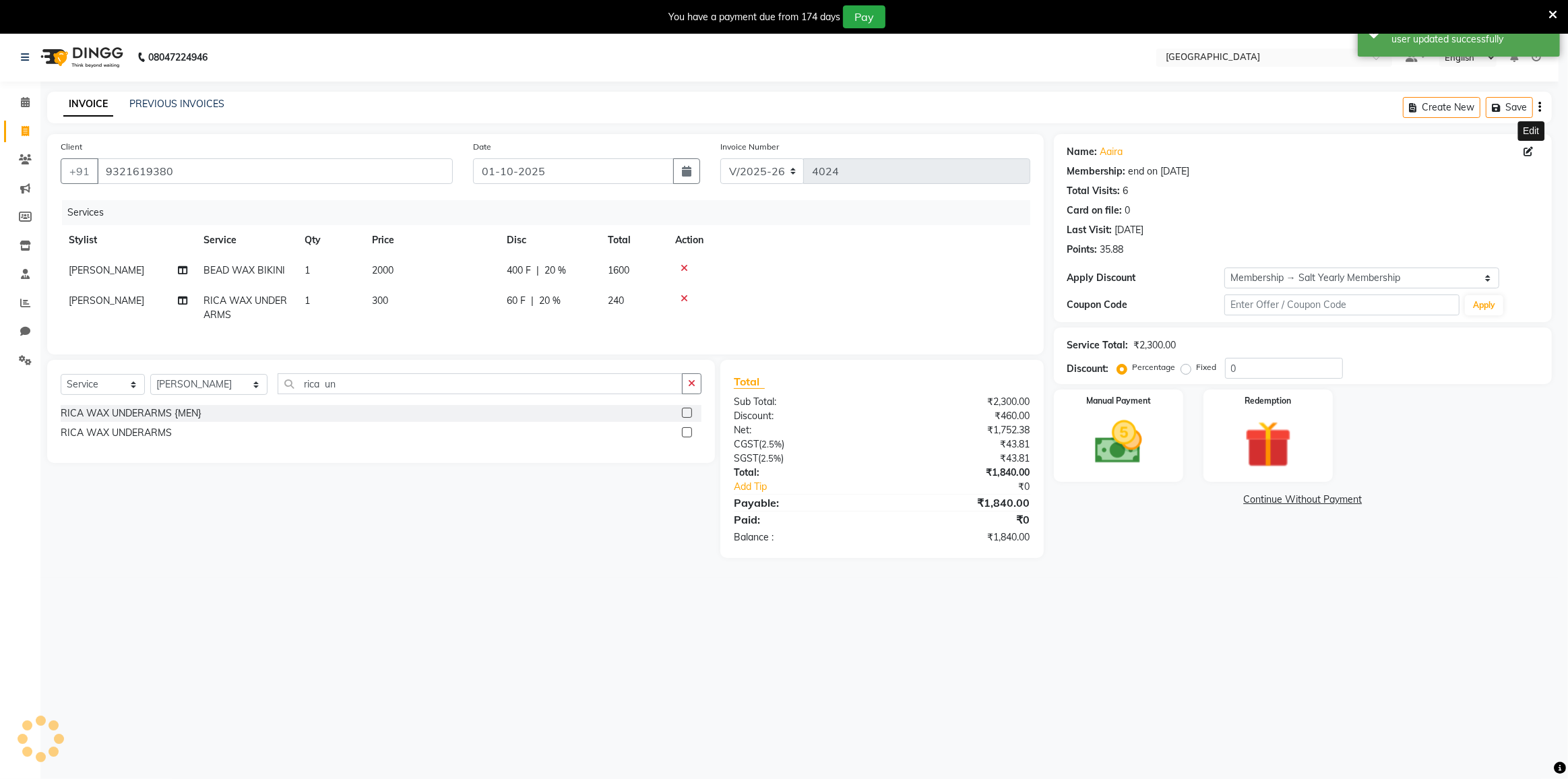
type input "20"
select select "11: Object"
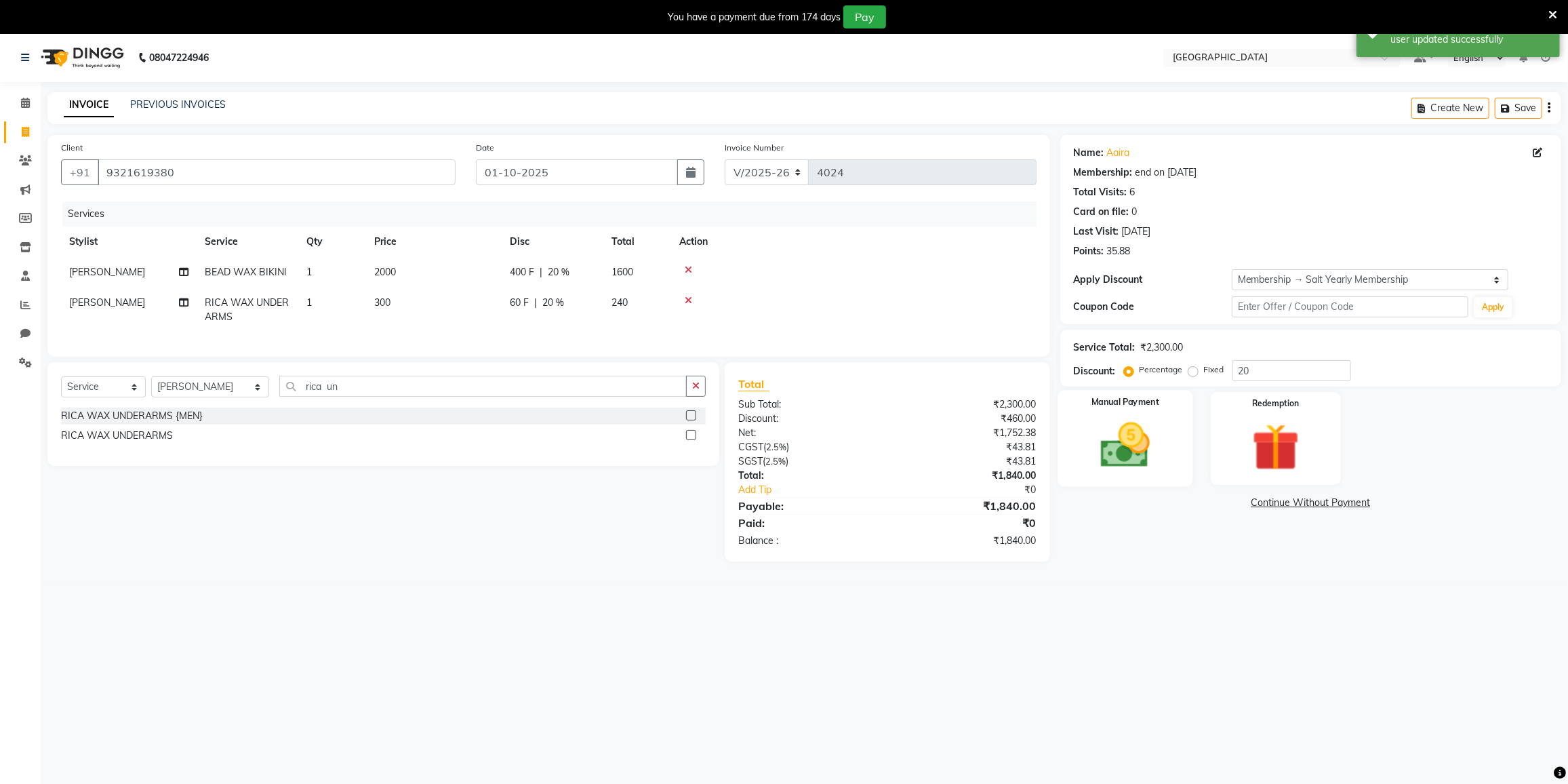
click at [1111, 445] on img at bounding box center [1125, 445] width 81 height 57
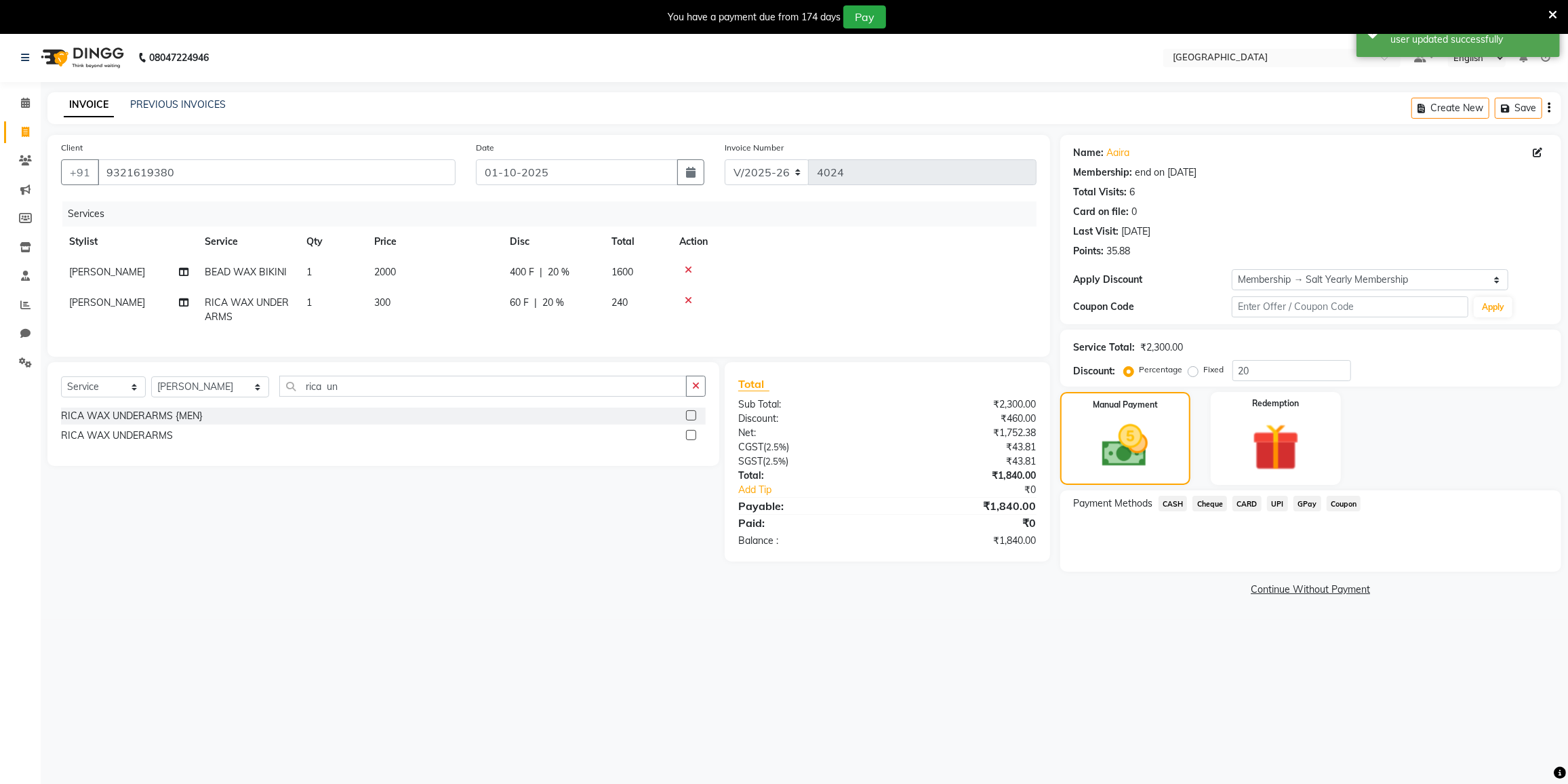
click at [1303, 503] on span "GPay" at bounding box center [1307, 503] width 28 height 16
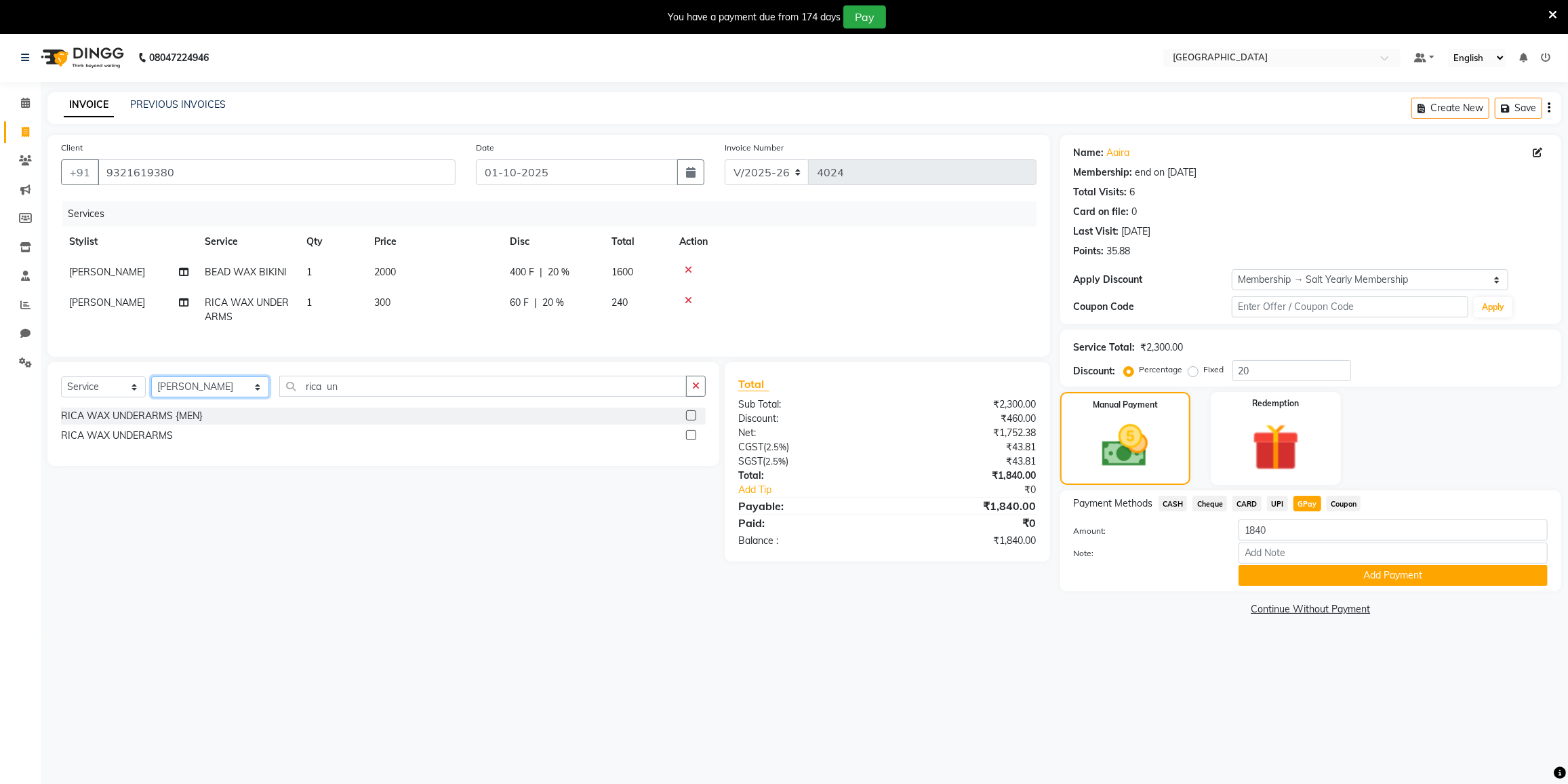
click at [212, 397] on select "Select Stylist DC [PERSON_NAME] [PERSON_NAME] [PERSON_NAME] [PERSON_NAME] [PERS…" at bounding box center [210, 387] width 118 height 21
click at [374, 397] on input "rica un" at bounding box center [483, 386] width 408 height 21
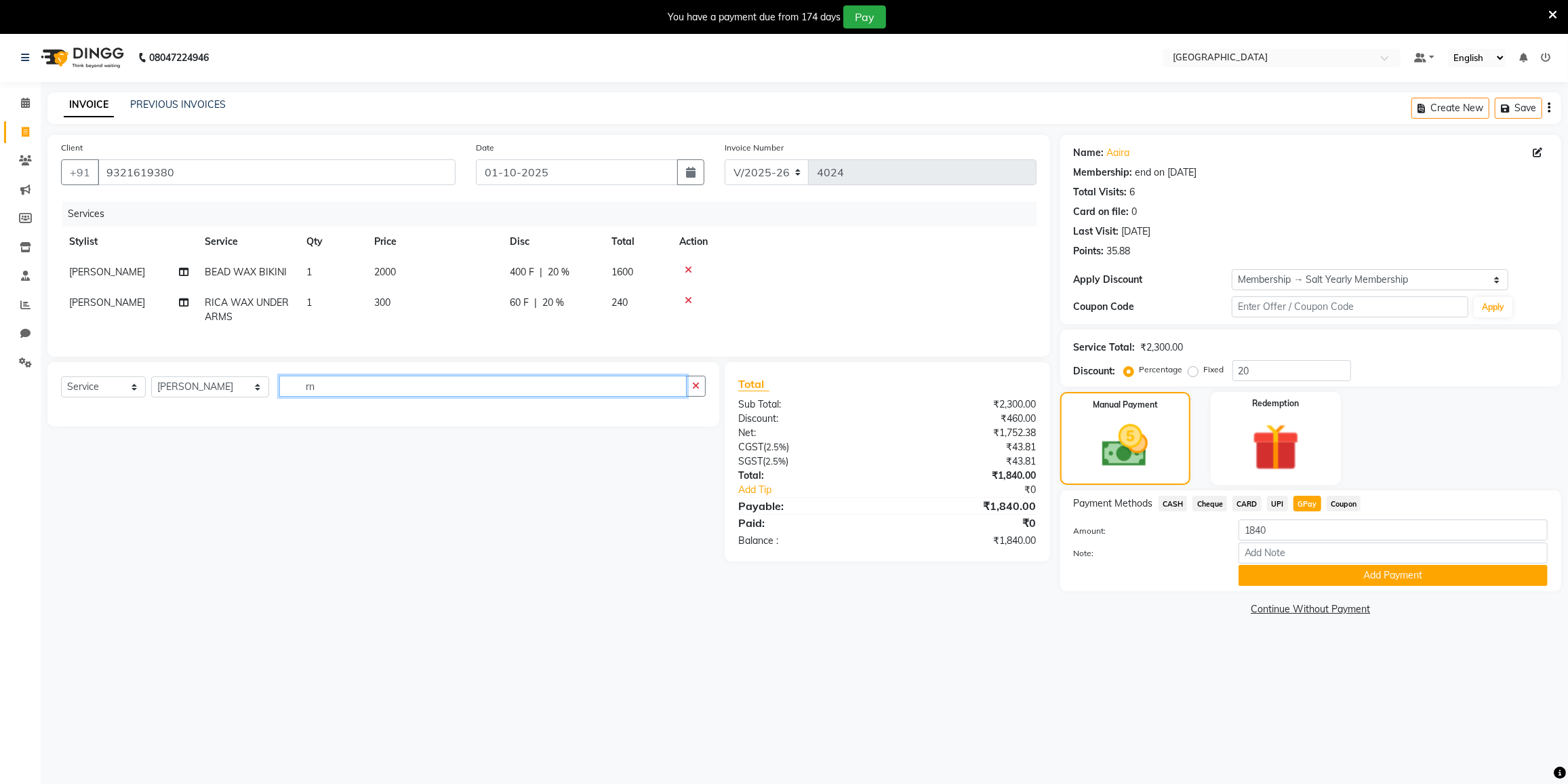
type input "r"
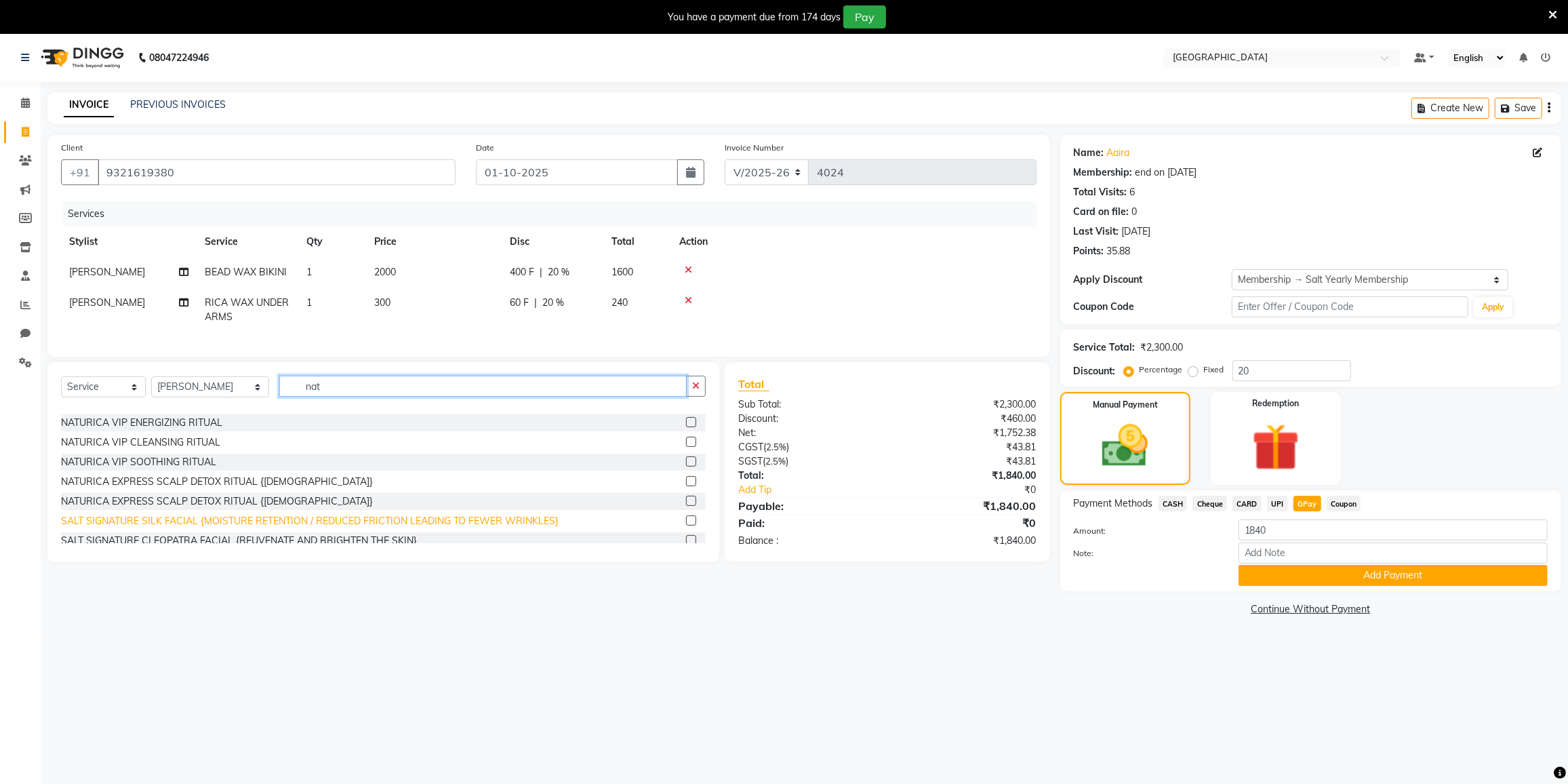
scroll to position [185, 0]
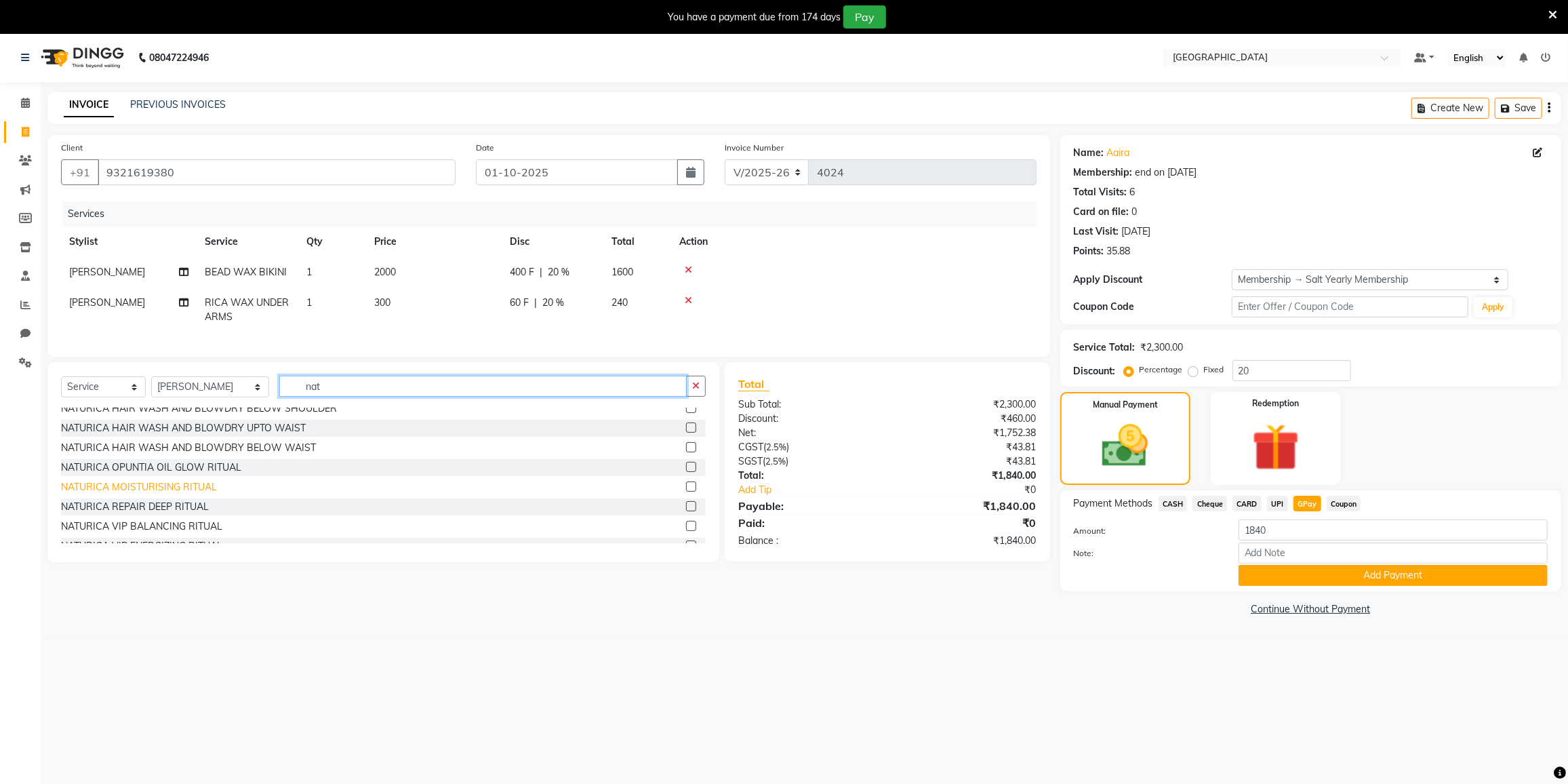
type input "nat"
click at [178, 491] on div "NATURICA MOISTURISING RITUAL" at bounding box center [139, 487] width 156 height 14
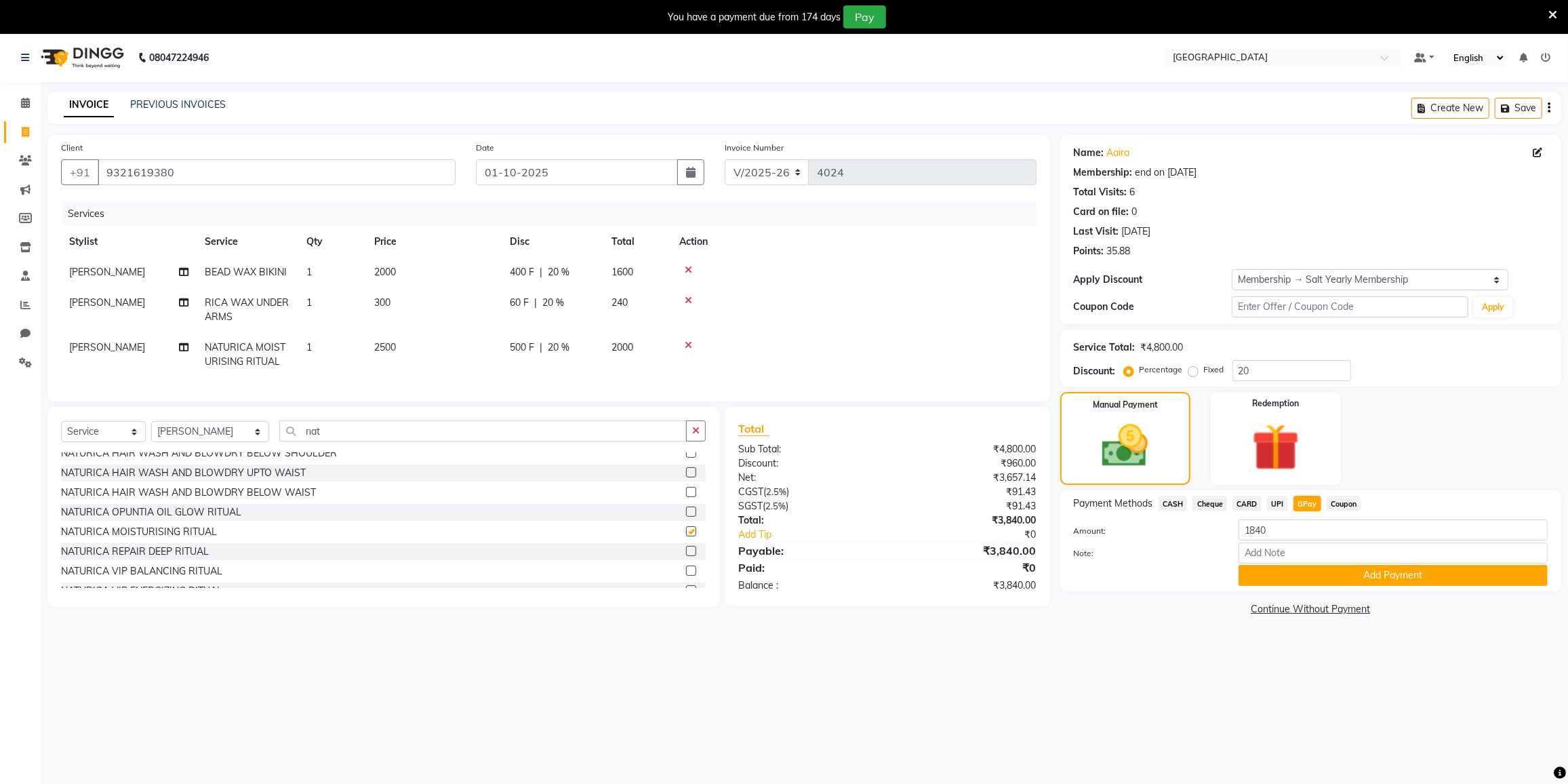
checkbox input "false"
click at [172, 574] on div "NATURICA VIP BALANCING RITUAL" at bounding box center [142, 571] width 161 height 14
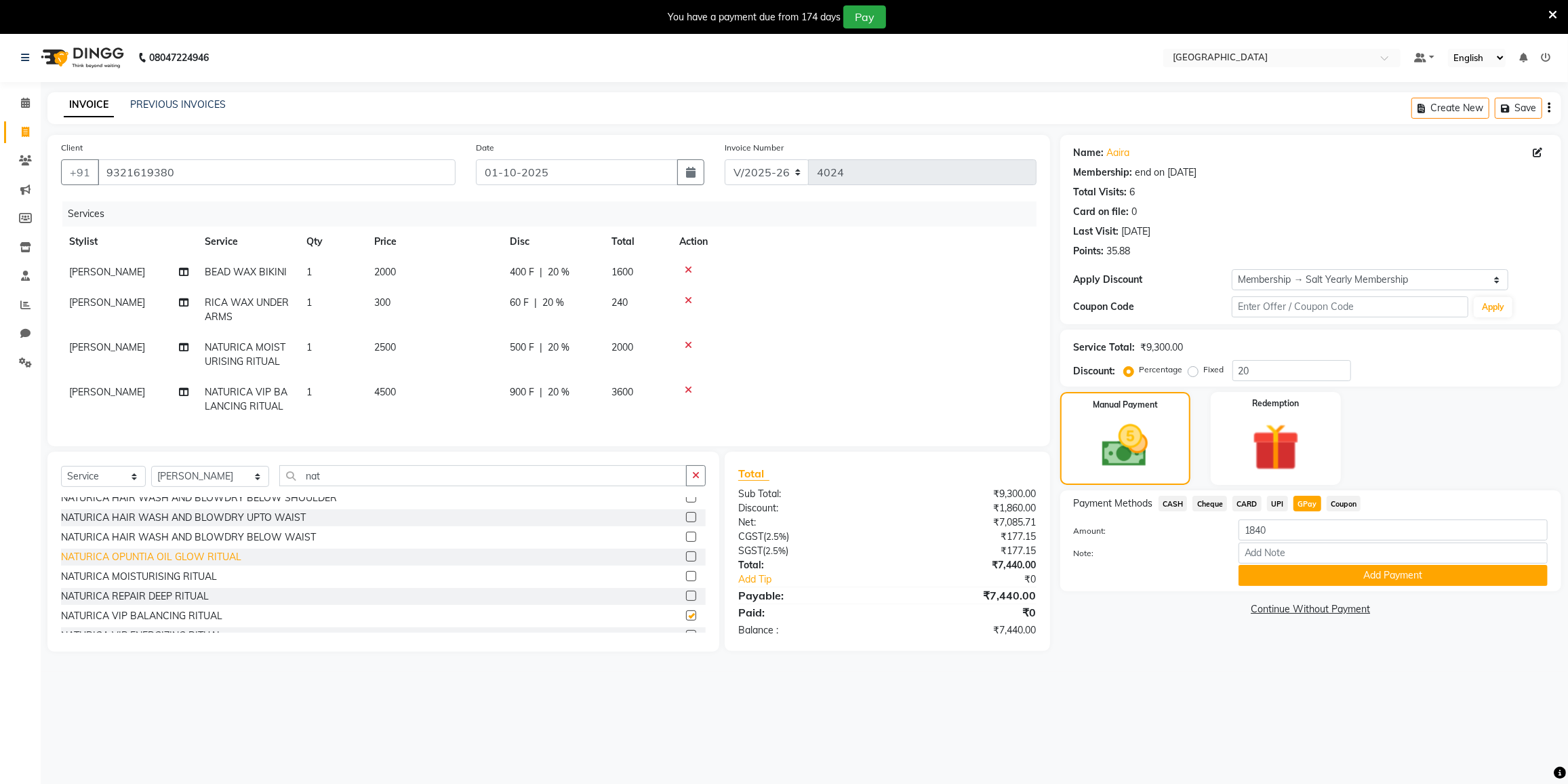
checkbox input "false"
click at [690, 345] on icon at bounding box center [689, 345] width 8 height 9
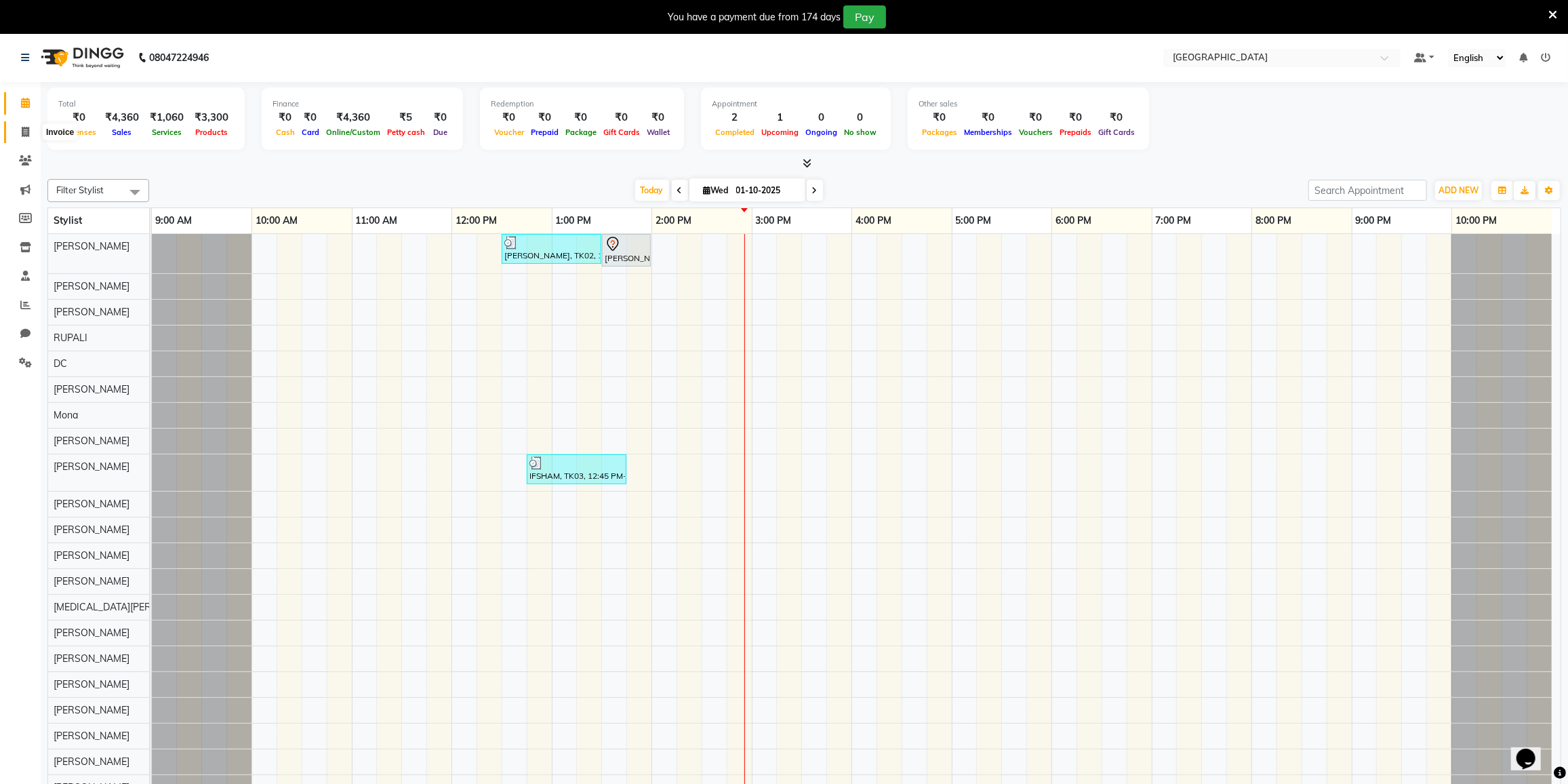
click at [25, 132] on icon at bounding box center [26, 131] width 8 height 10
select select "service"
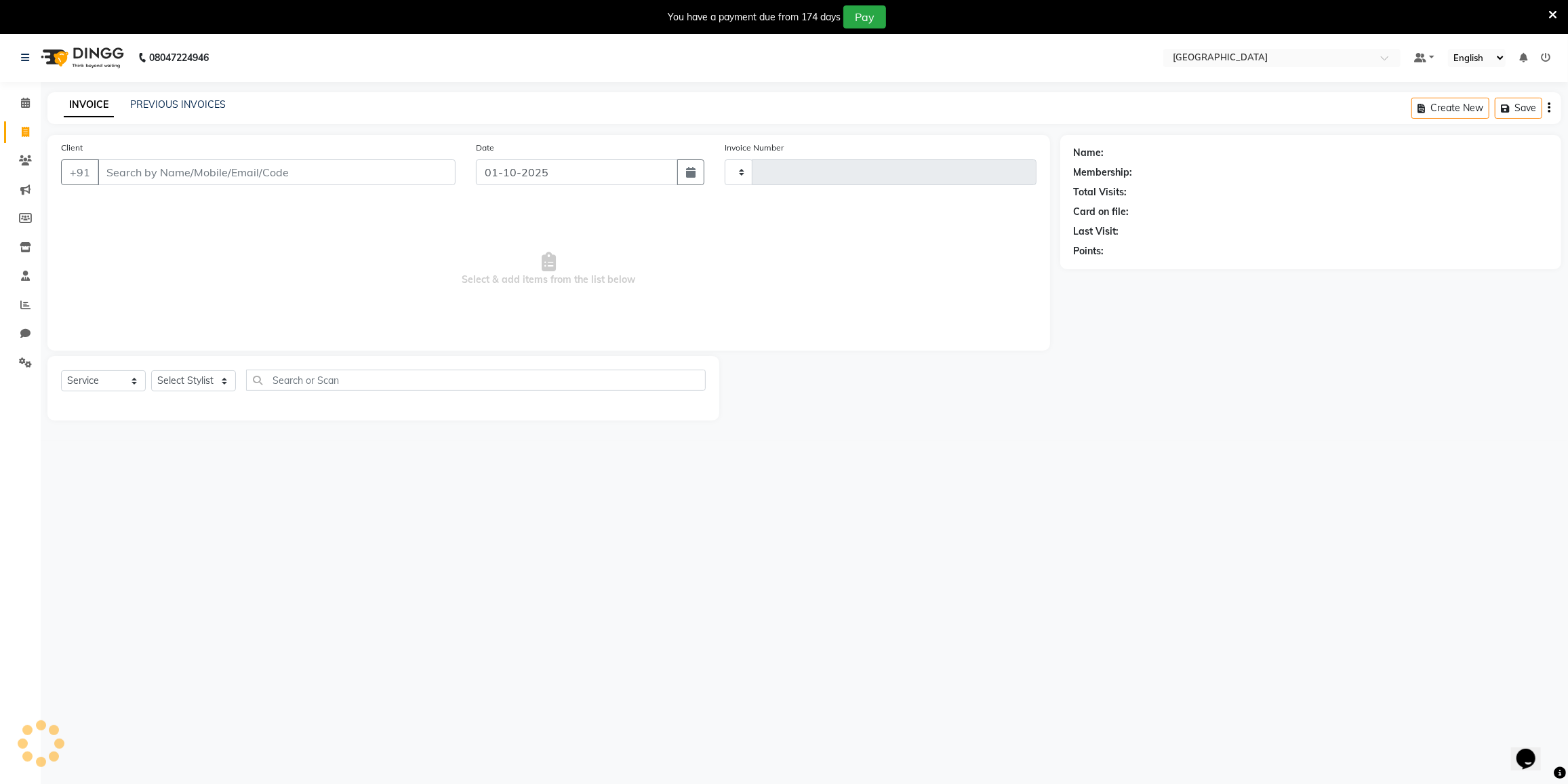
type input "4024"
select select "8096"
click at [214, 377] on select "Select Stylist" at bounding box center [193, 380] width 85 height 21
click at [212, 377] on select "Select Stylist" at bounding box center [193, 380] width 85 height 21
click at [212, 377] on select "Select Stylist DC [PERSON_NAME] [PERSON_NAME] [PERSON_NAME] [PERSON_NAME] [PERS…" at bounding box center [210, 380] width 118 height 21
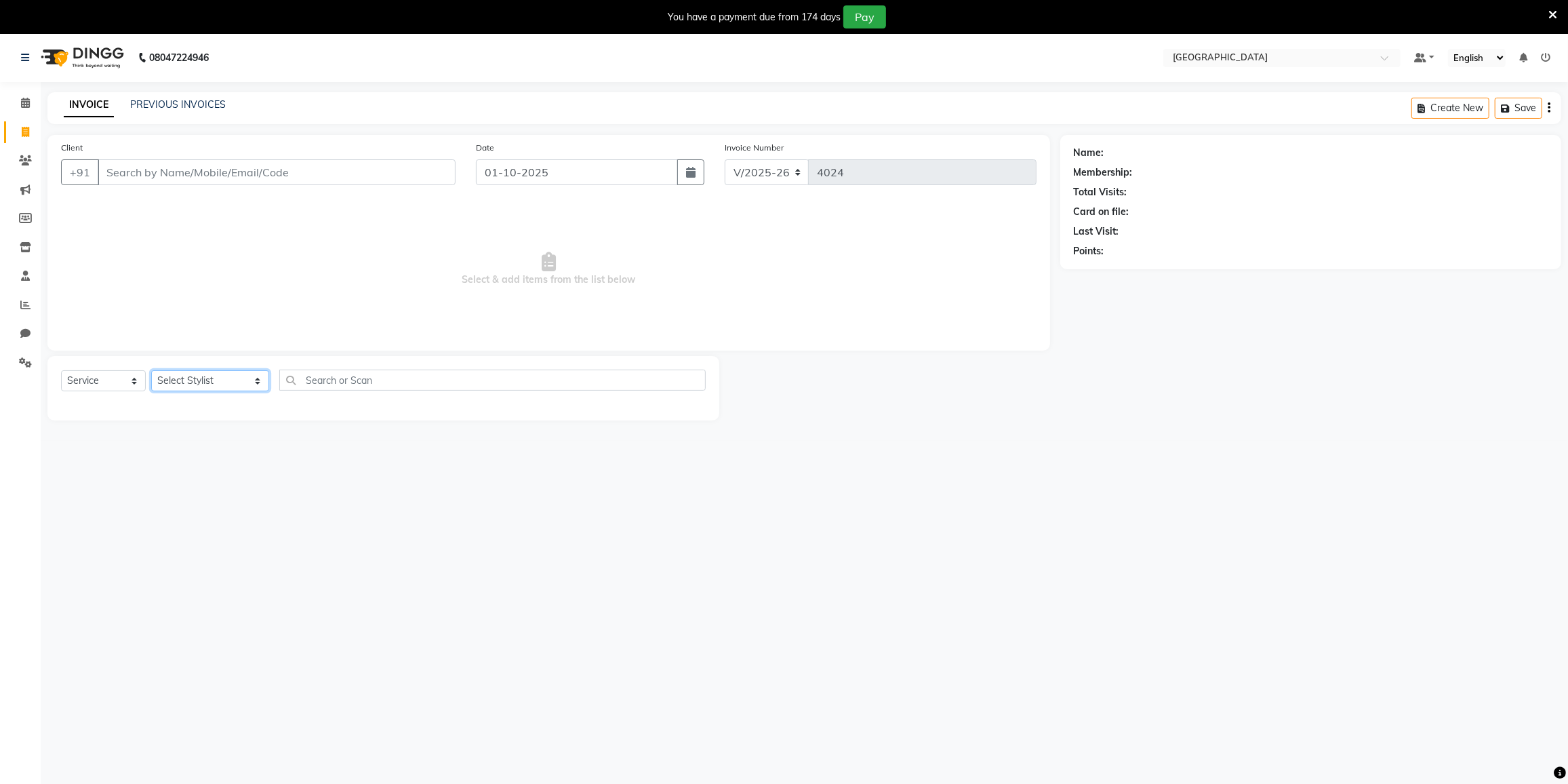
select select "77225"
click at [151, 370] on select "Select Stylist DC [PERSON_NAME] [PERSON_NAME] [PERSON_NAME] [PERSON_NAME] [PERS…" at bounding box center [210, 380] width 118 height 21
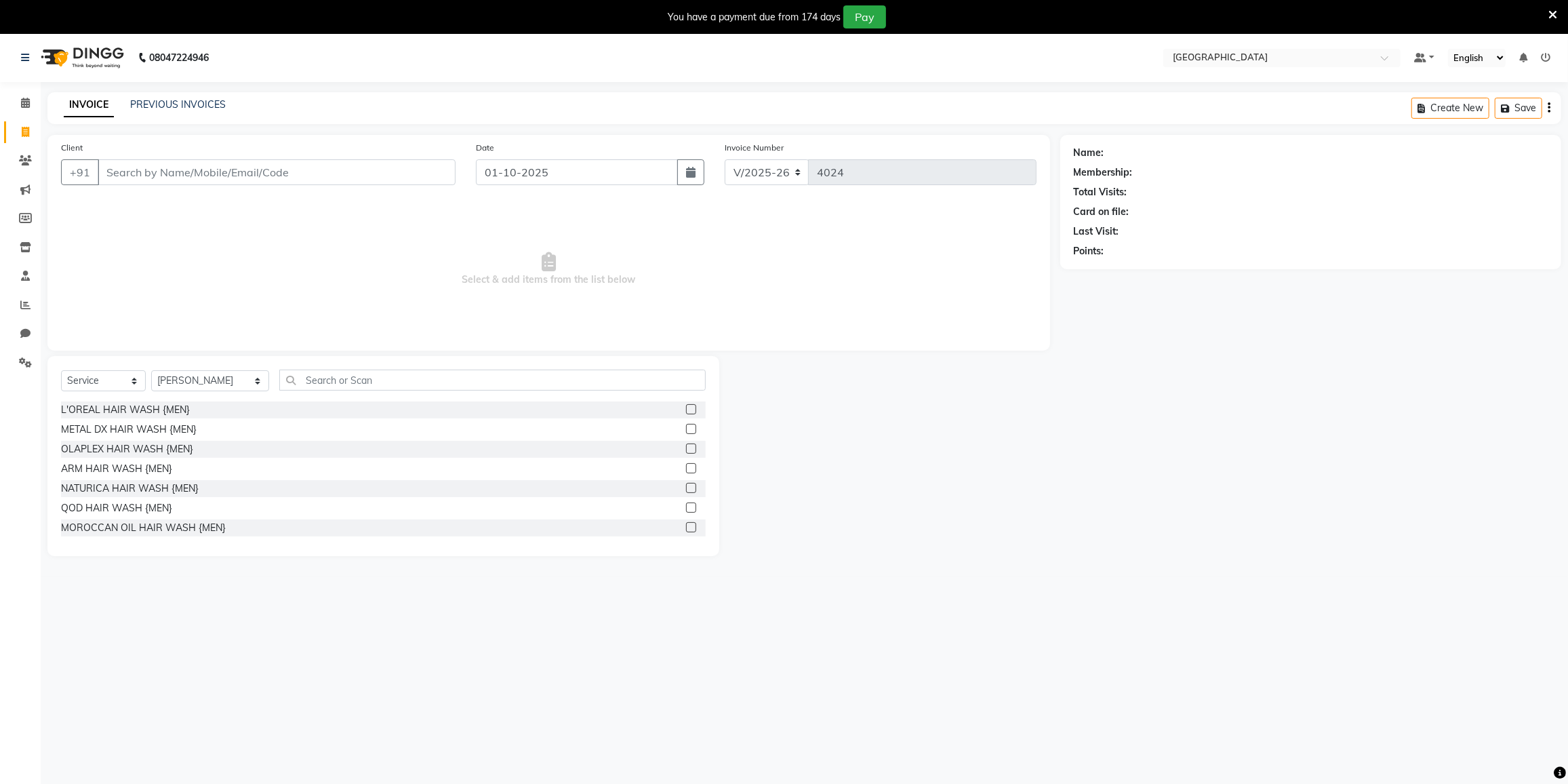
click at [342, 372] on div "Select Service Product Membership Package Voucher Prepaid Gift Card Select Styl…" at bounding box center [383, 456] width 672 height 200
click at [341, 374] on input "text" at bounding box center [492, 380] width 426 height 21
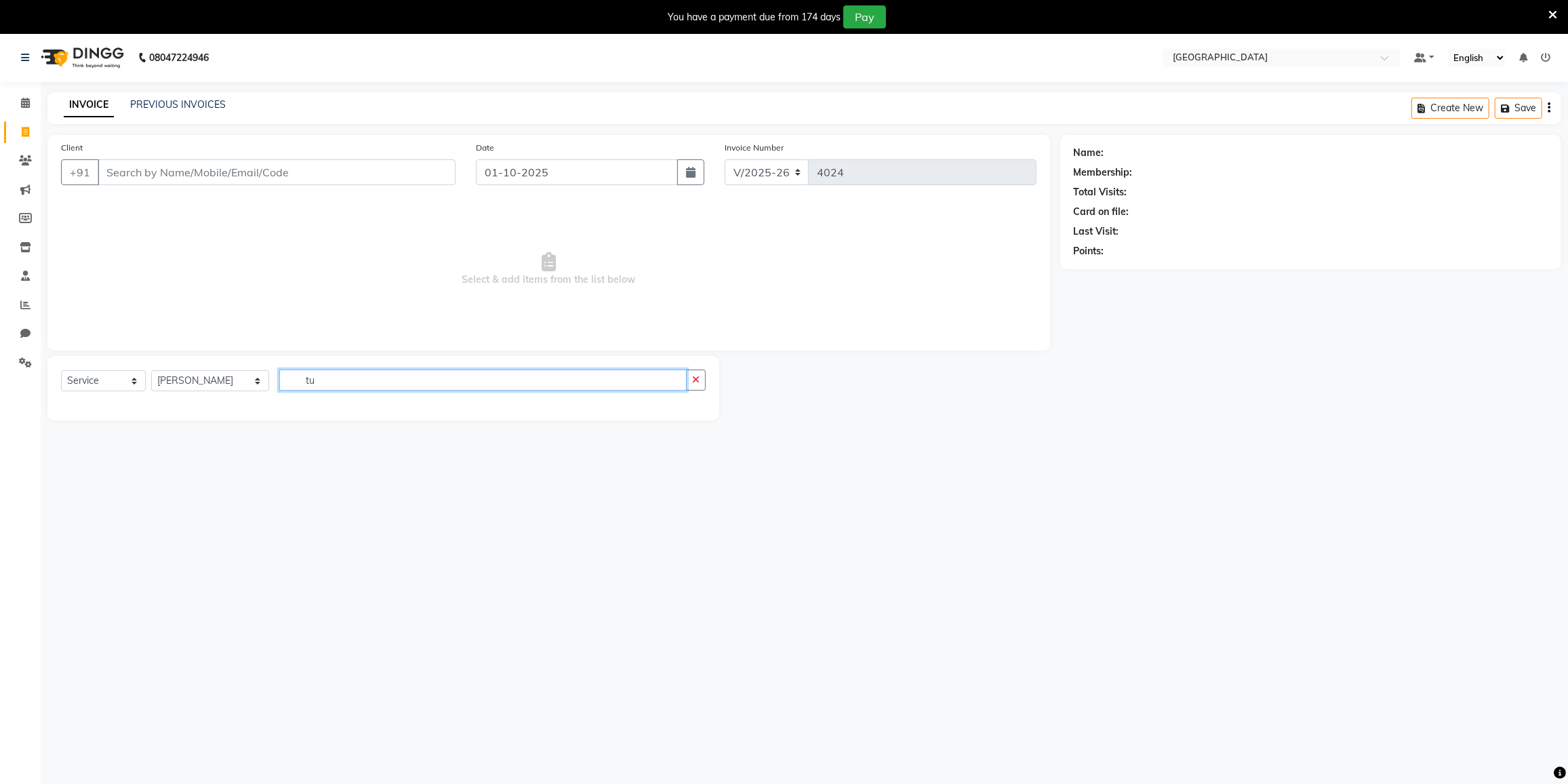
type input "t"
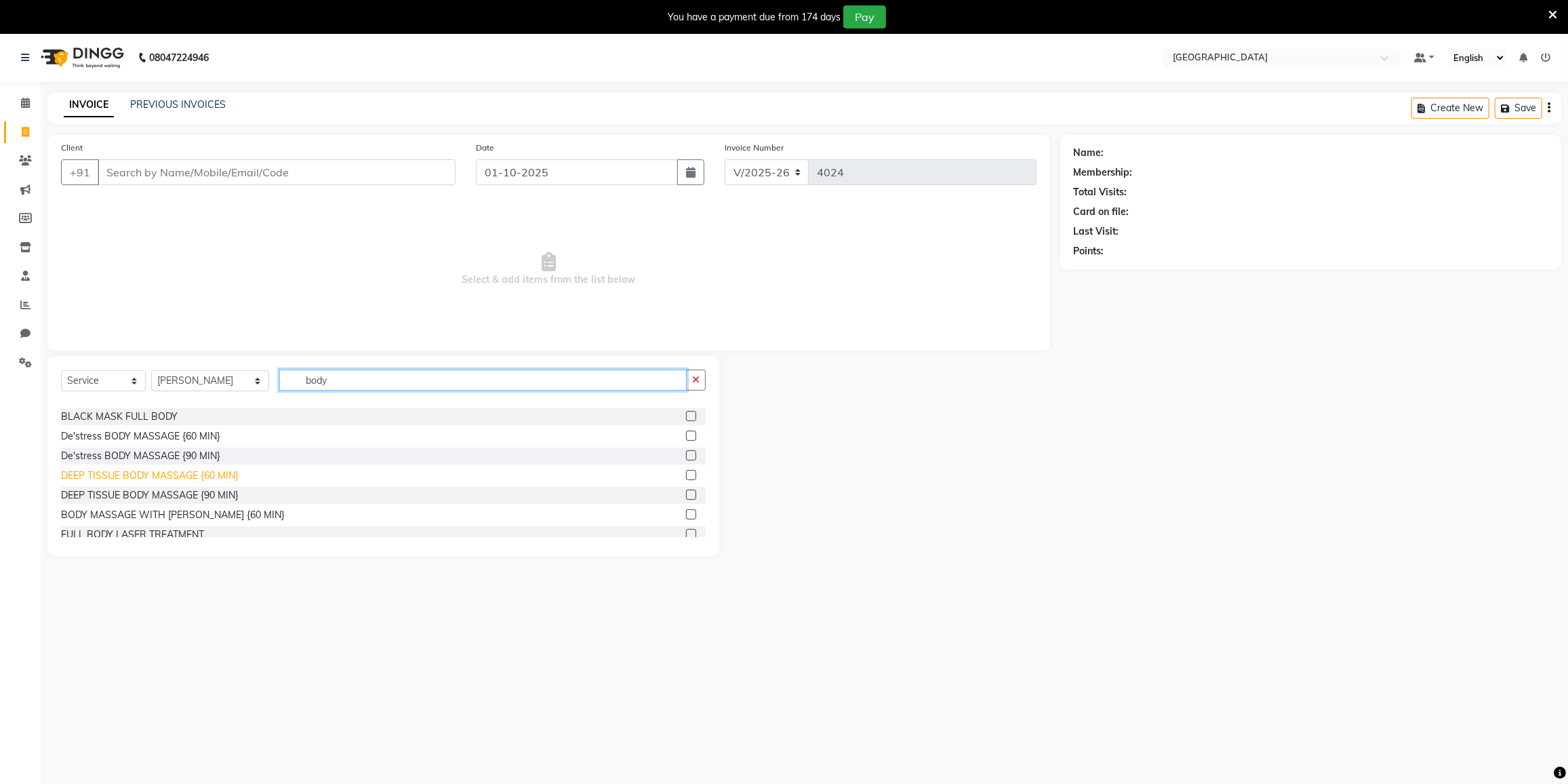
scroll to position [185, 0]
type input "body"
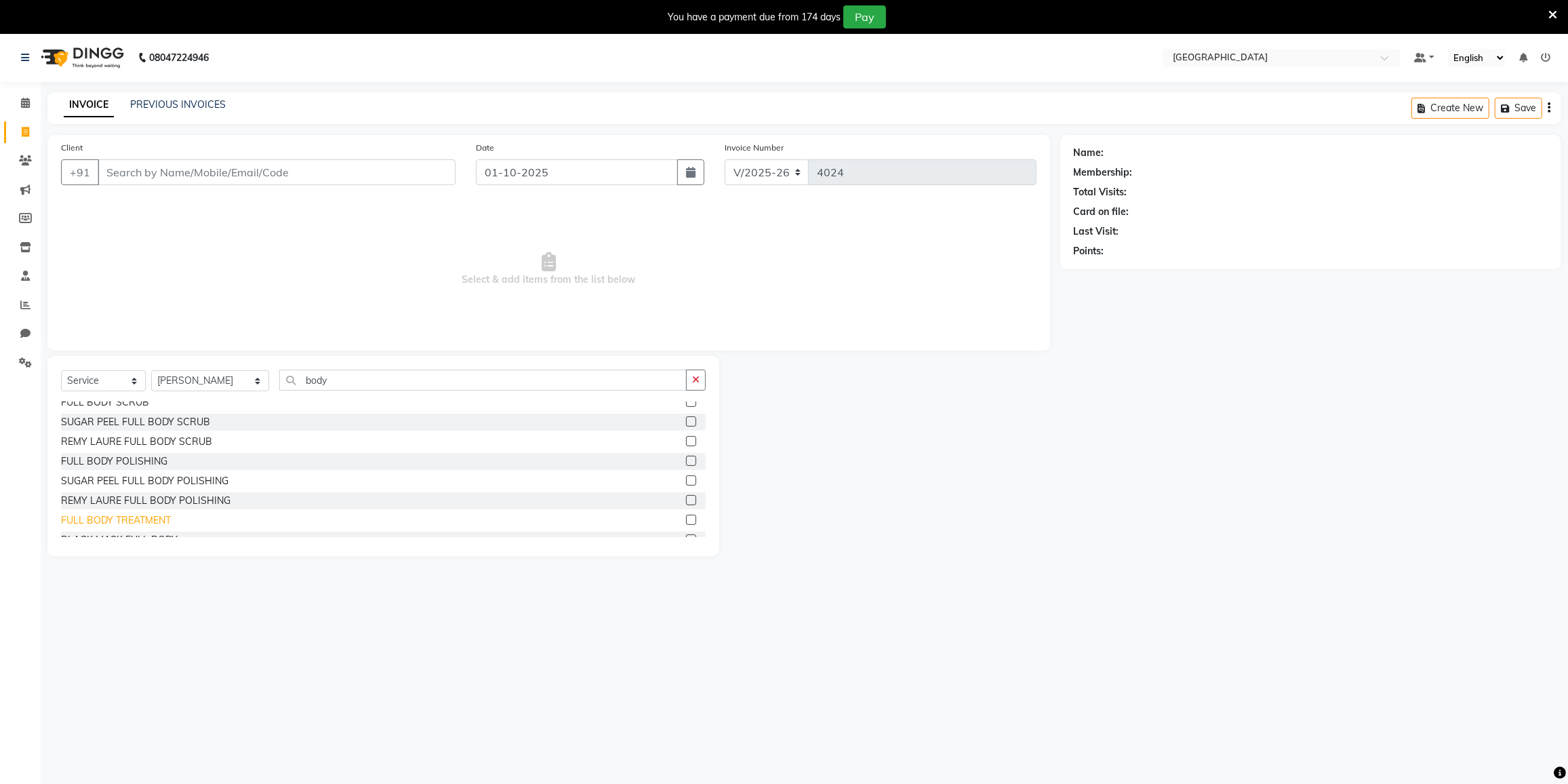
click at [150, 521] on div "FULL BODY TREATMENT" at bounding box center [116, 520] width 109 height 14
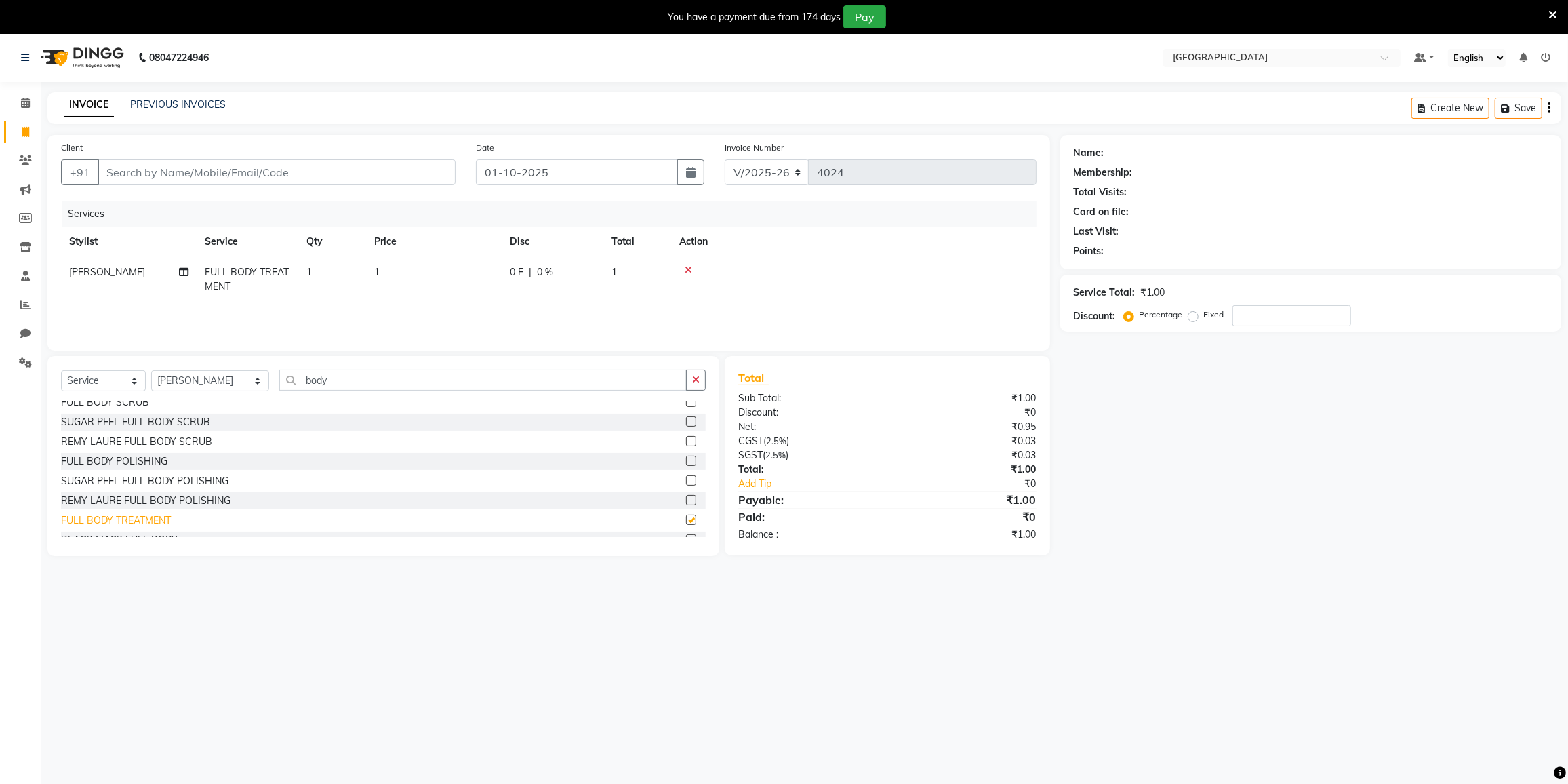
checkbox input "false"
click at [179, 530] on div "FULL BODY LASER TREATMENT" at bounding box center [133, 526] width 143 height 14
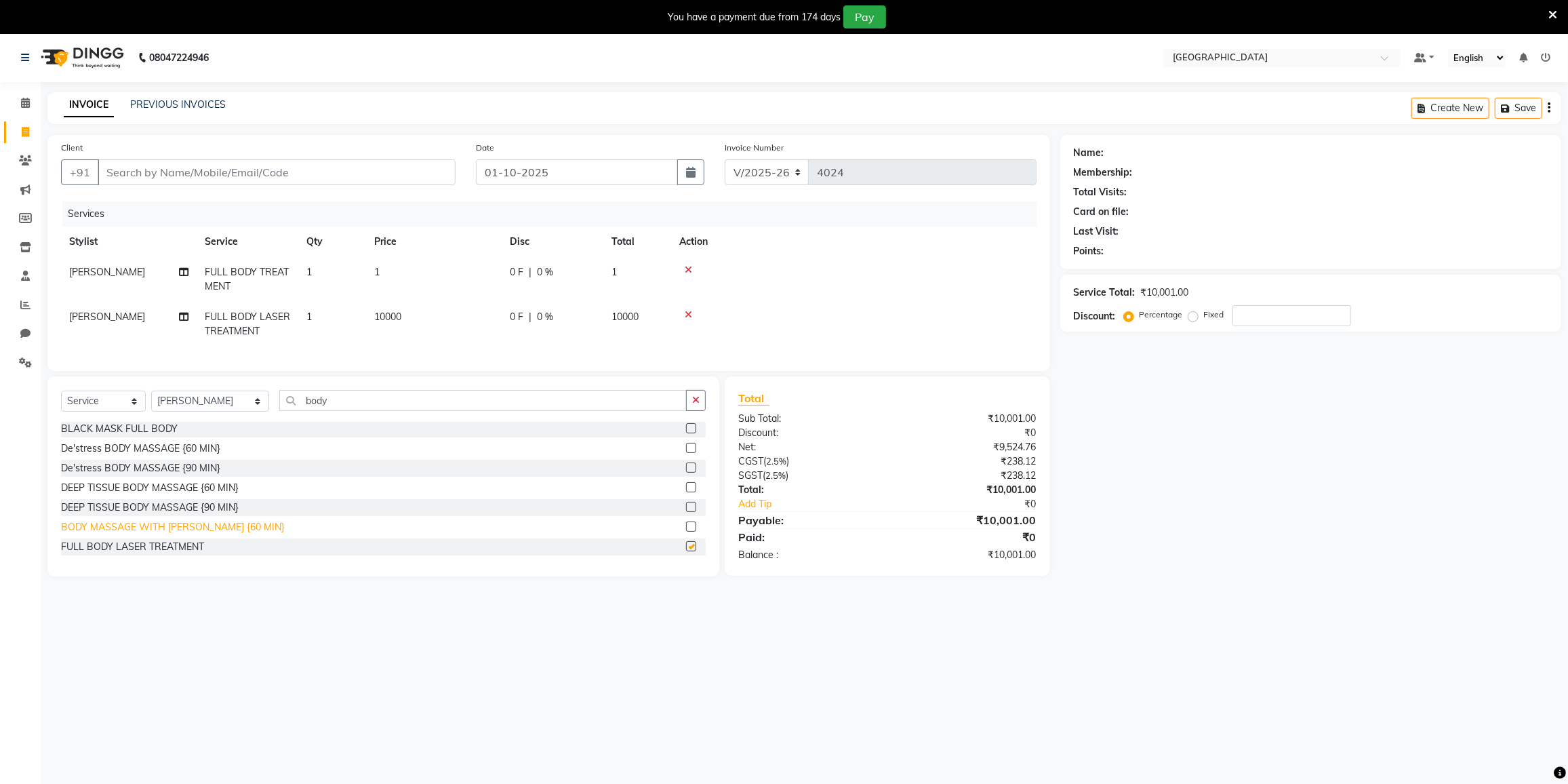
checkbox input "false"
click at [688, 267] on icon at bounding box center [689, 270] width 8 height 9
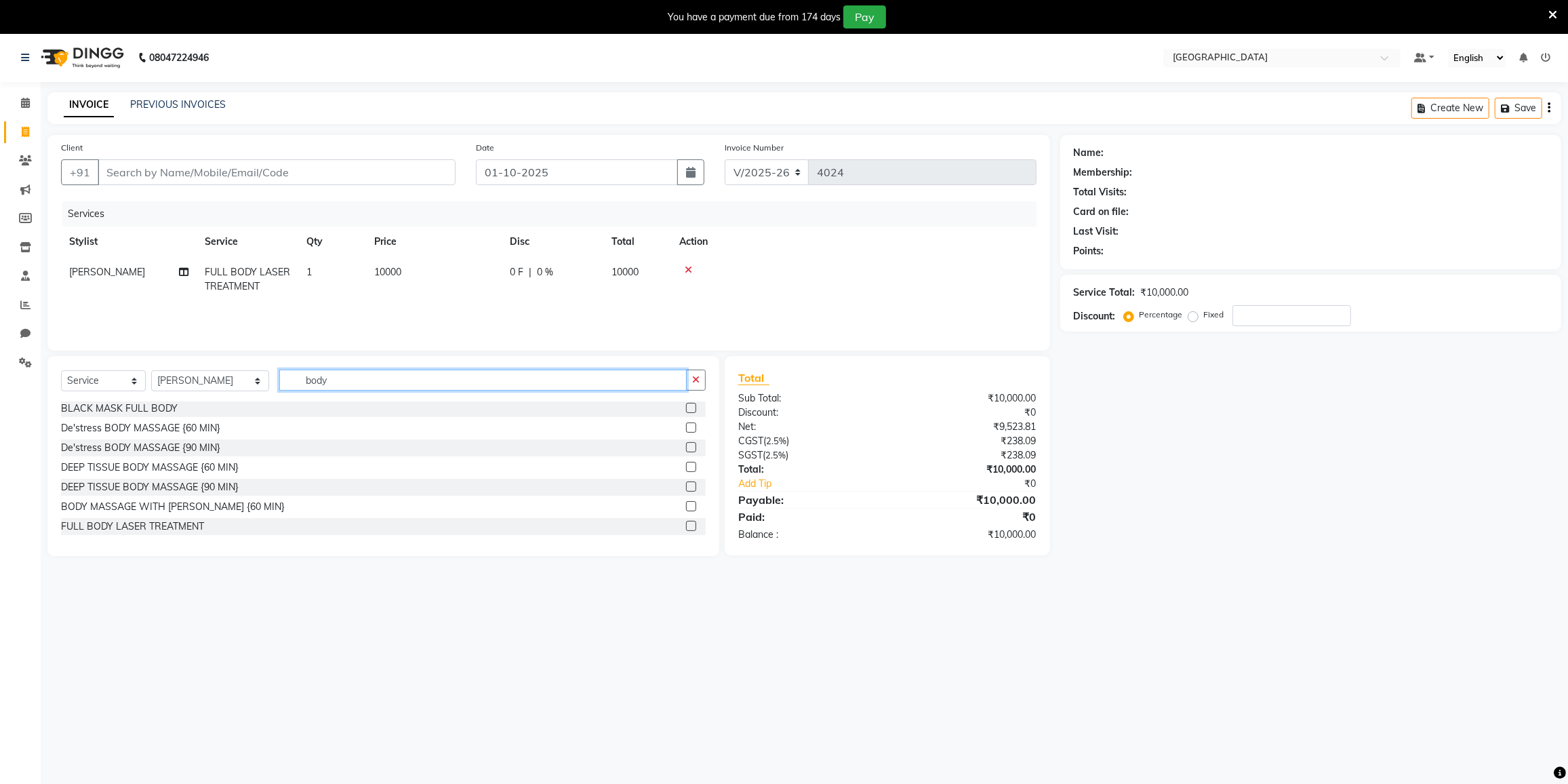
click at [415, 379] on input "body" at bounding box center [483, 380] width 408 height 21
type input "b"
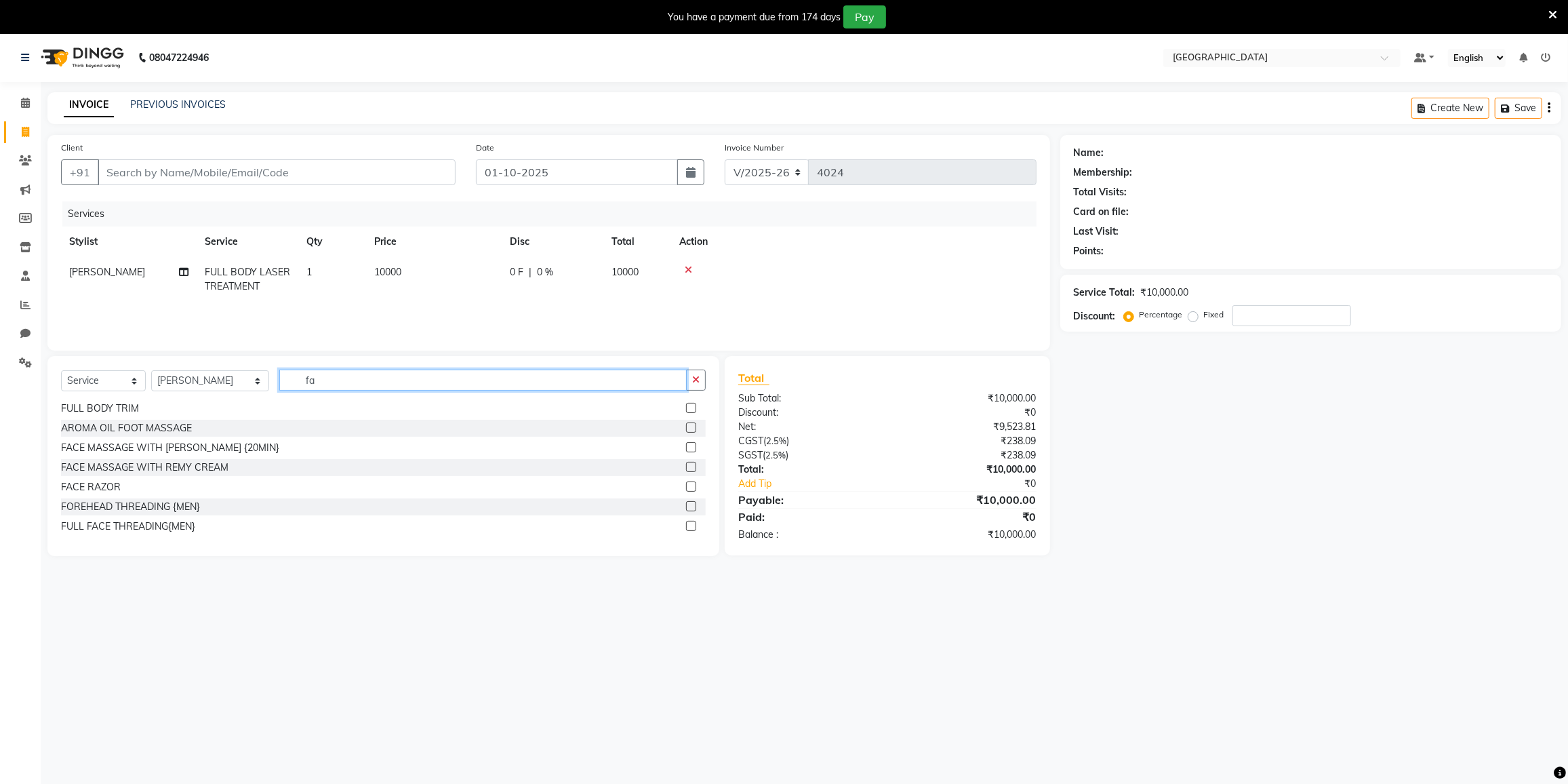
scroll to position [0, 0]
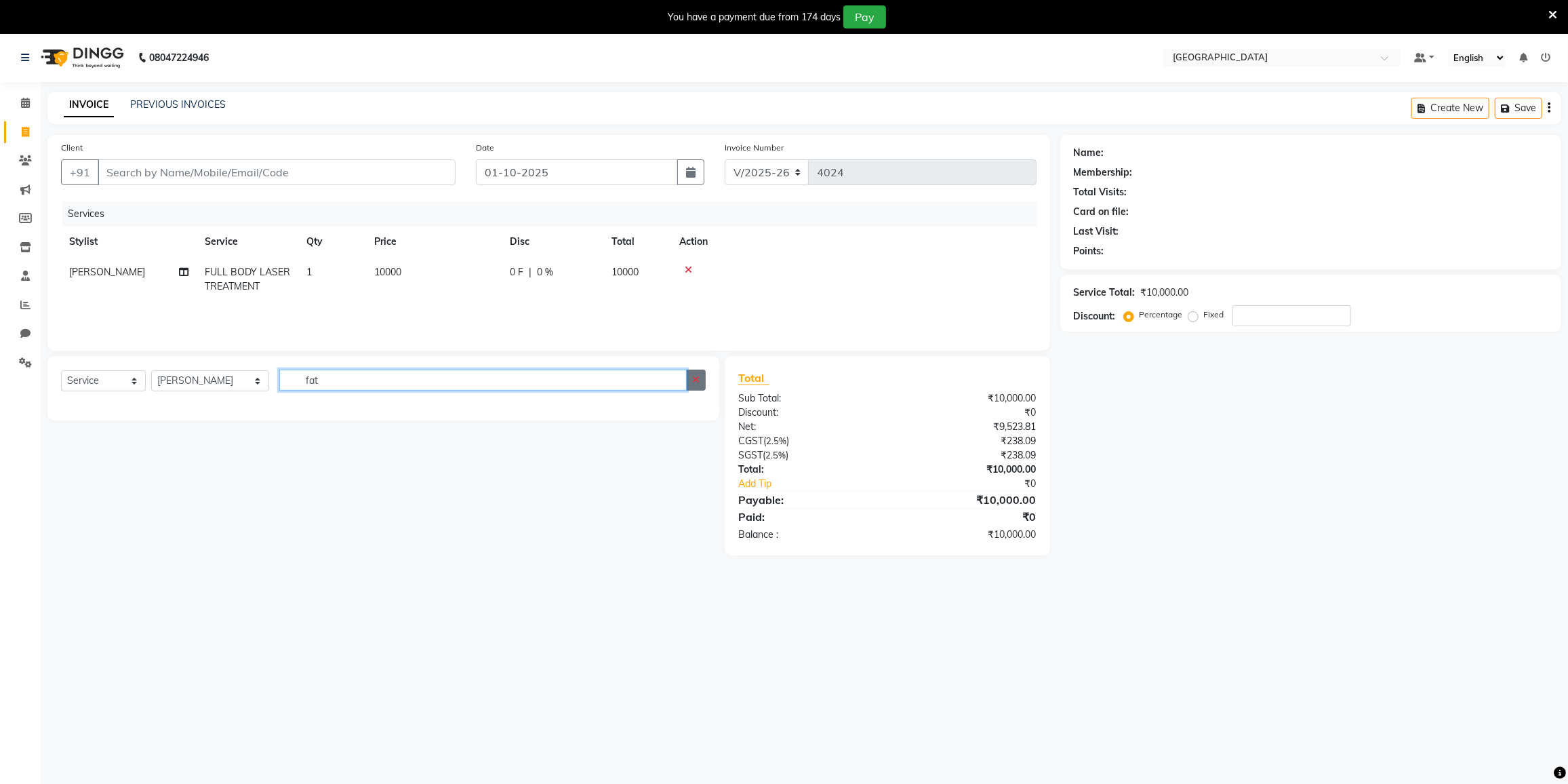
type input "fat"
click at [696, 377] on icon "button" at bounding box center [696, 380] width 8 height 9
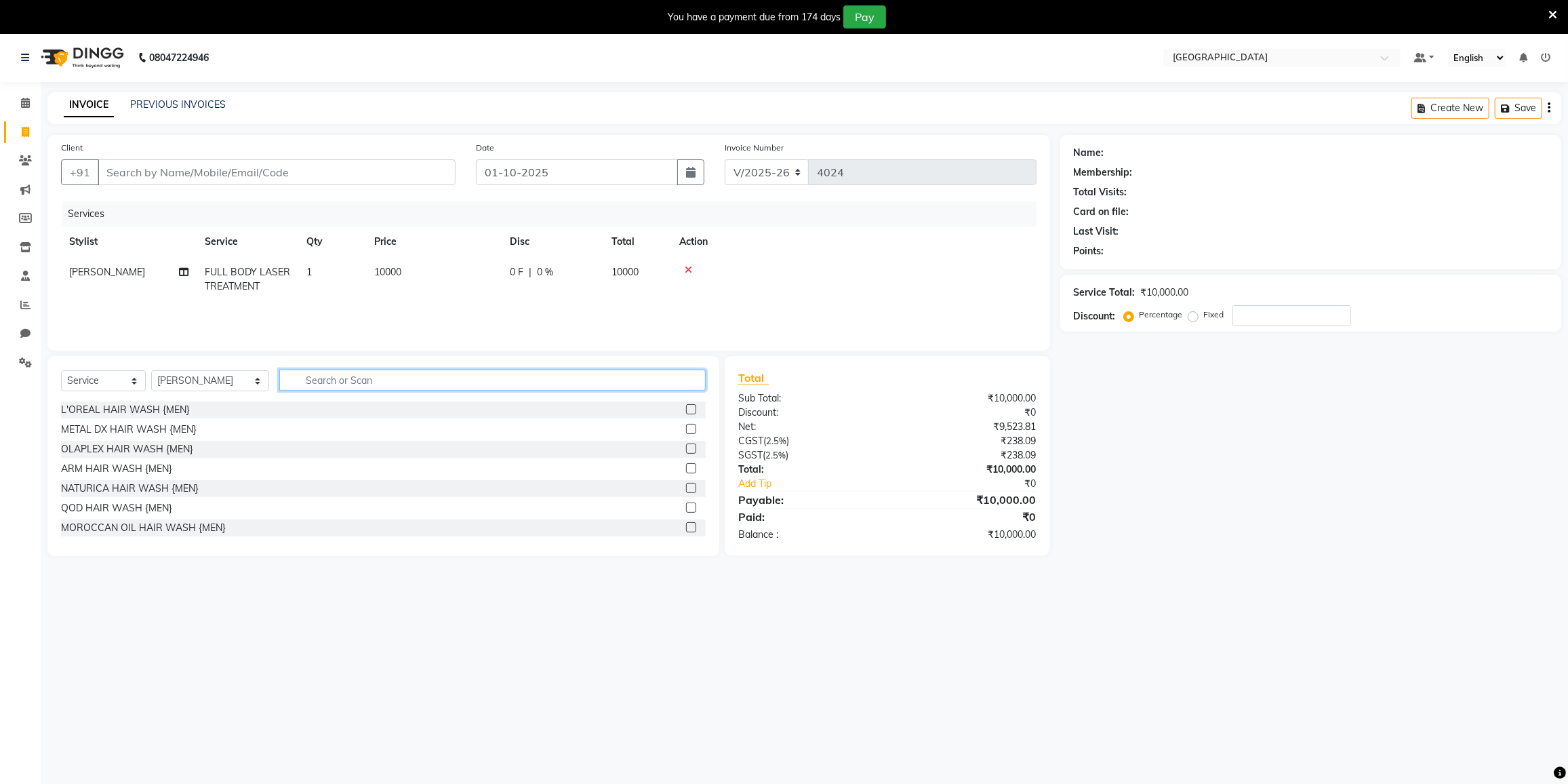
click at [385, 382] on input "text" at bounding box center [492, 380] width 426 height 21
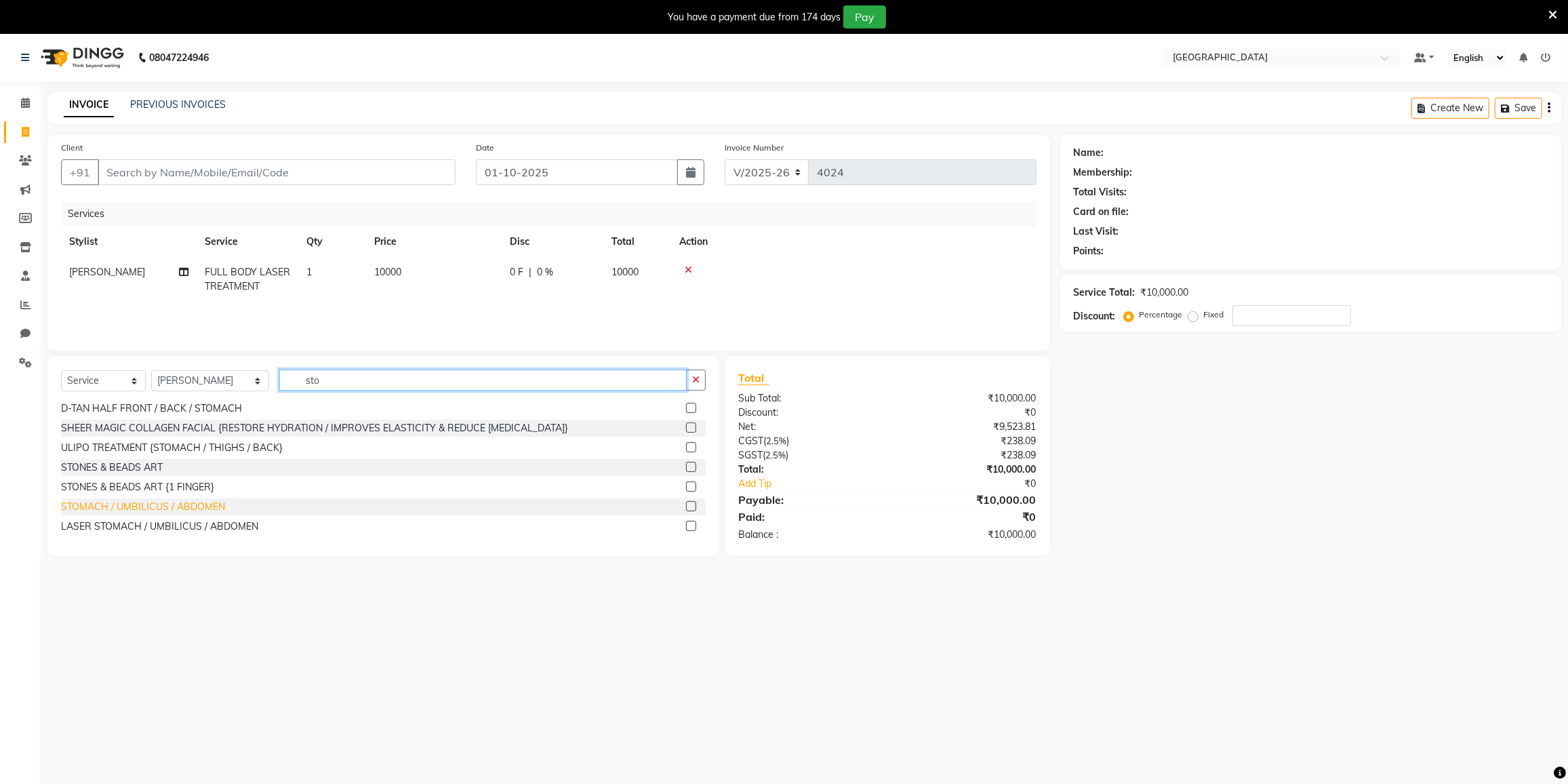
type input "sto"
click at [159, 504] on div "STOMACH / UMBILICUS / ABDOMEN" at bounding box center [143, 507] width 164 height 14
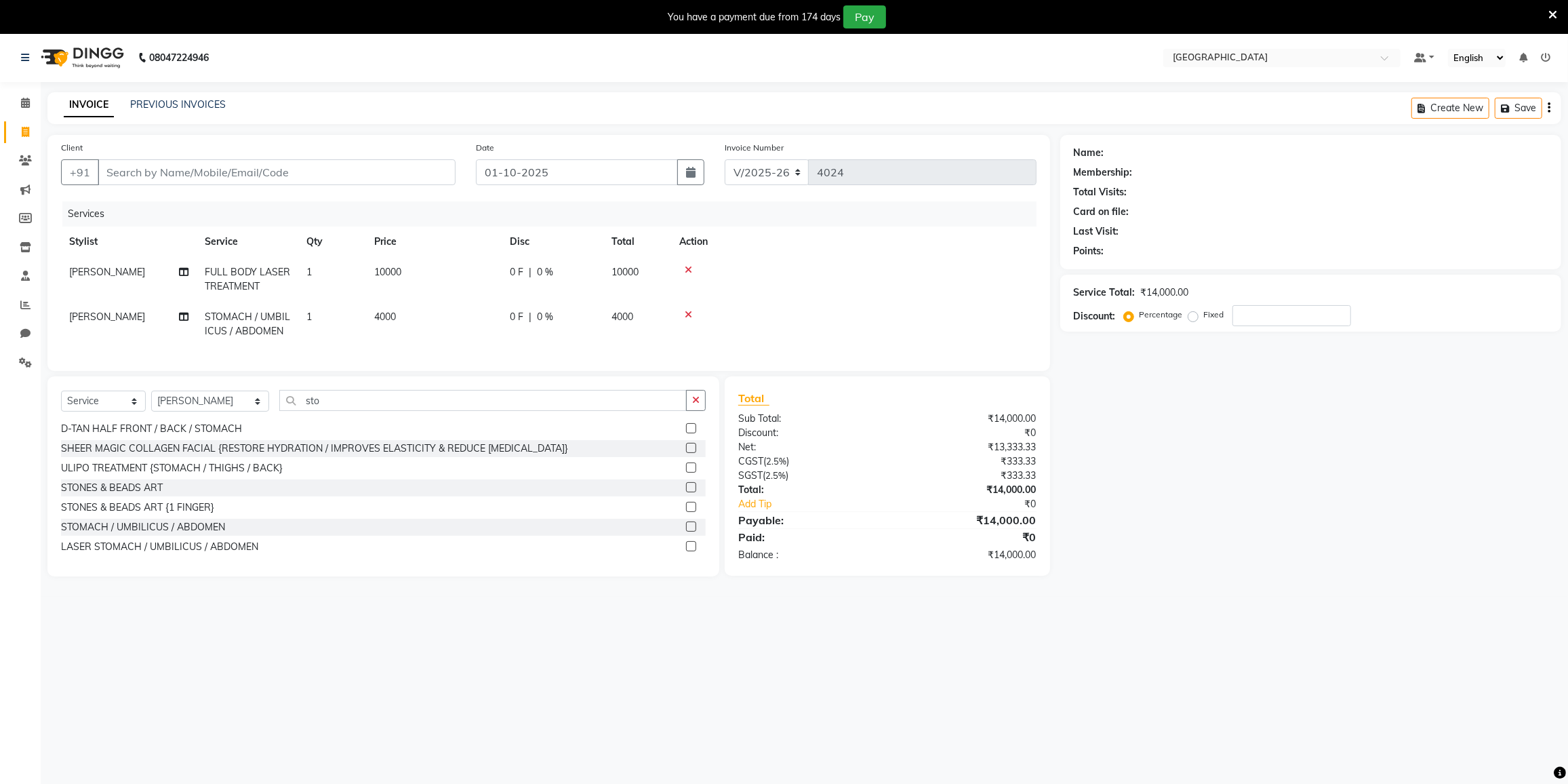
click at [193, 534] on div "STOMACH / UMBILICUS / ABDOMEN" at bounding box center [143, 527] width 164 height 14
checkbox input "false"
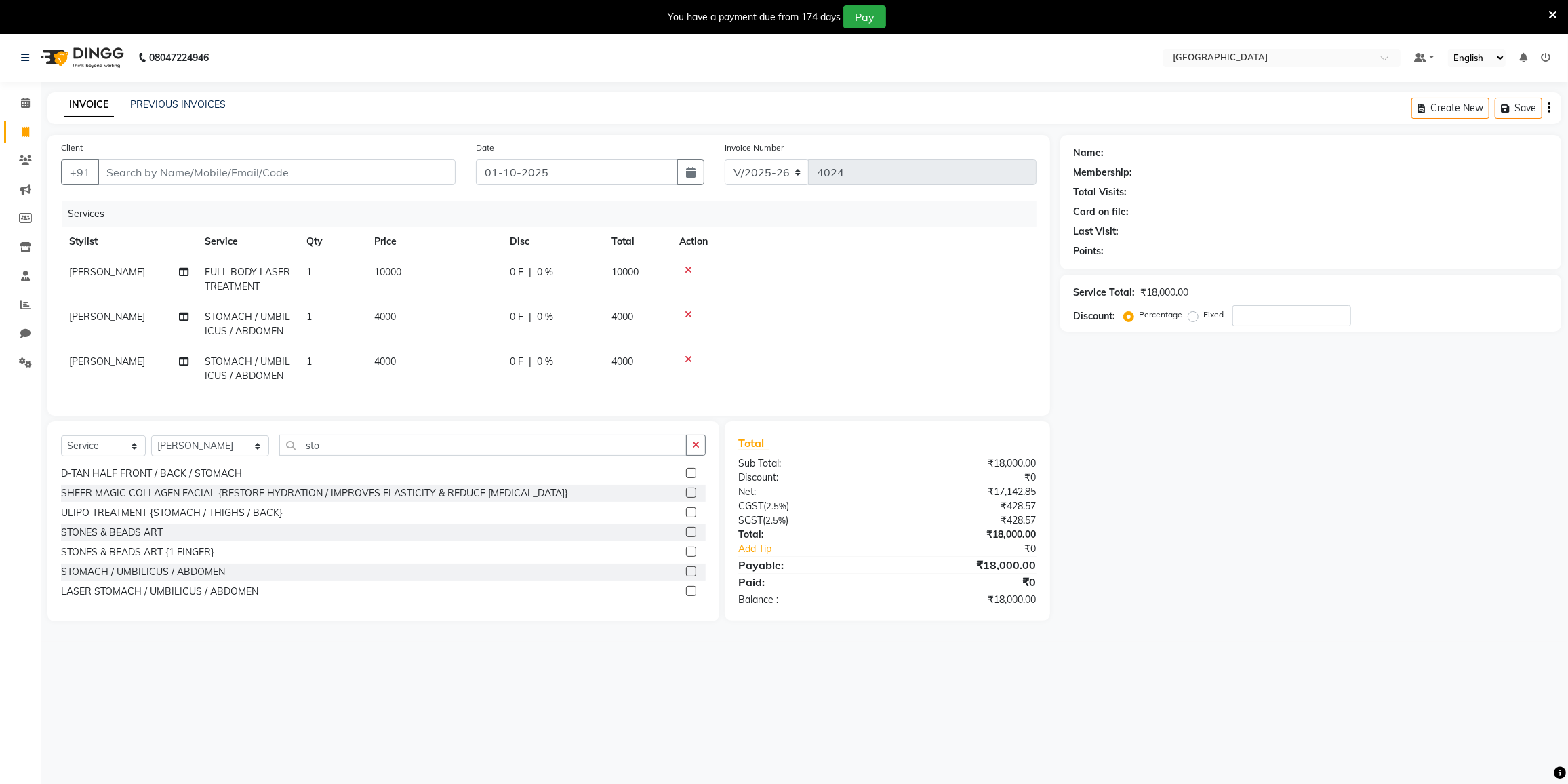
click at [193, 535] on div "STONES & BEADS ART" at bounding box center [383, 532] width 645 height 17
click at [691, 314] on icon at bounding box center [689, 314] width 8 height 9
click at [691, 355] on icon at bounding box center [689, 359] width 8 height 9
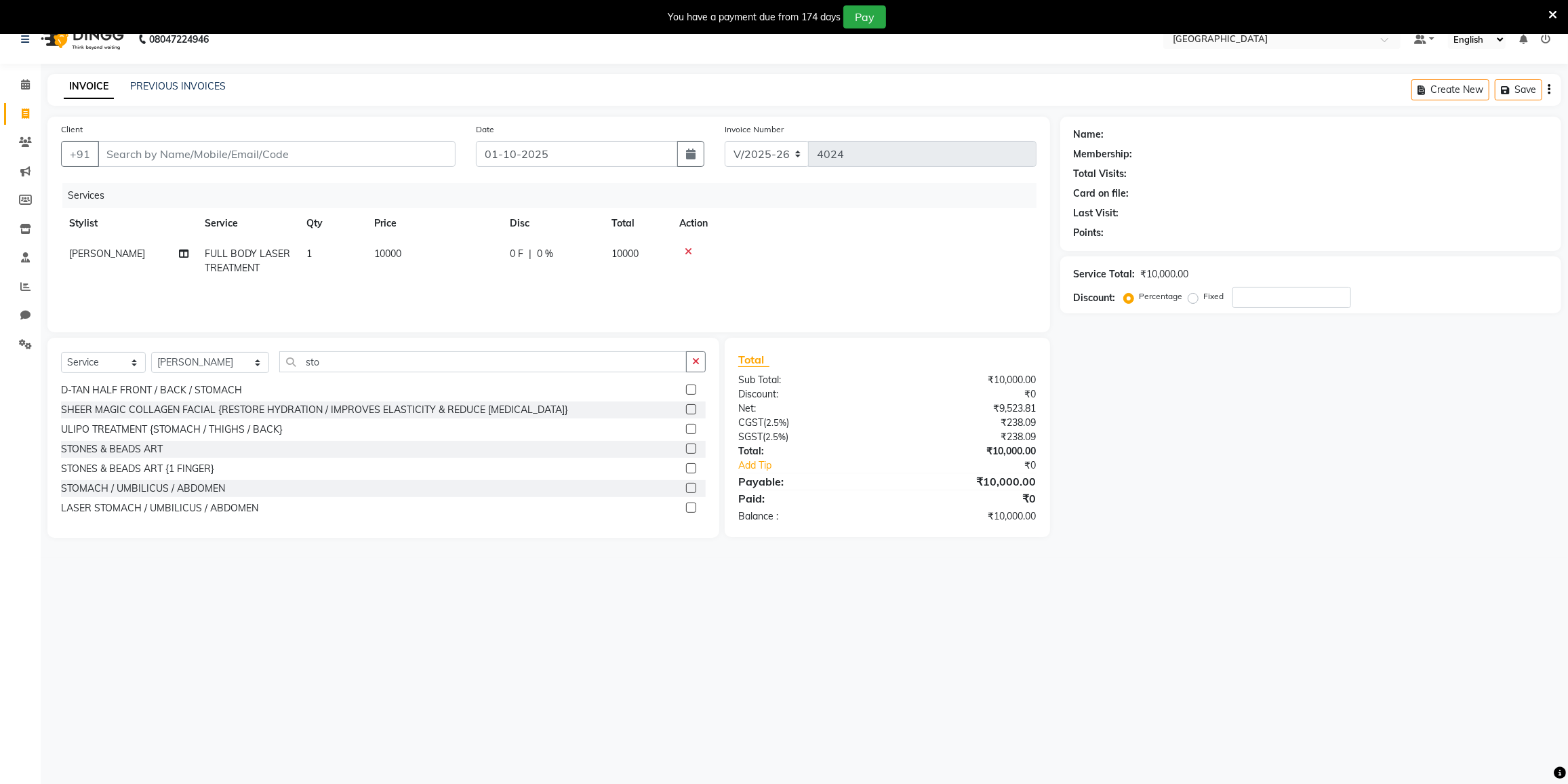
scroll to position [33, 0]
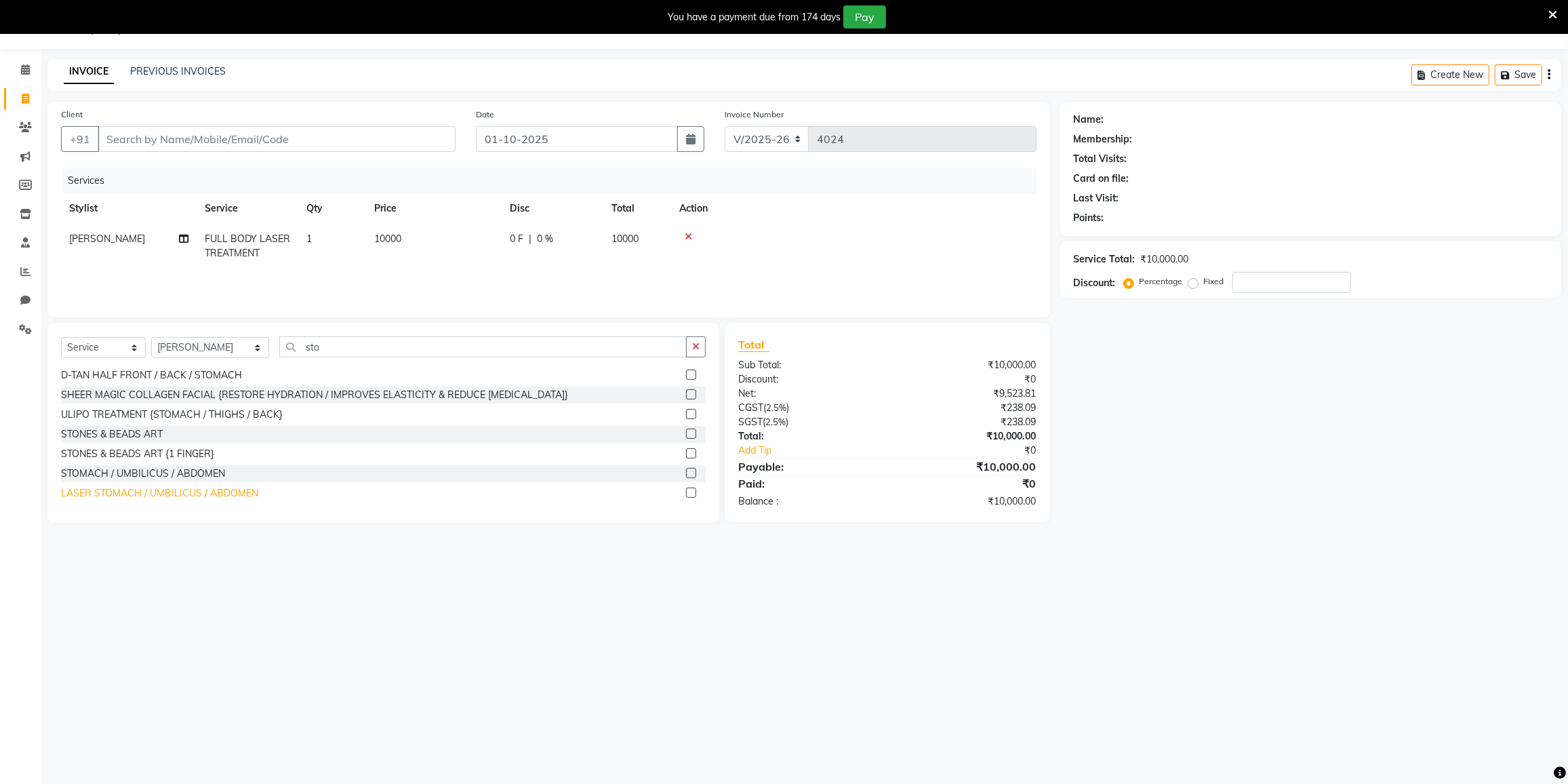
click at [225, 491] on div "LASER STOMACH / UMBILICUS / ABDOMEN" at bounding box center [160, 493] width 197 height 14
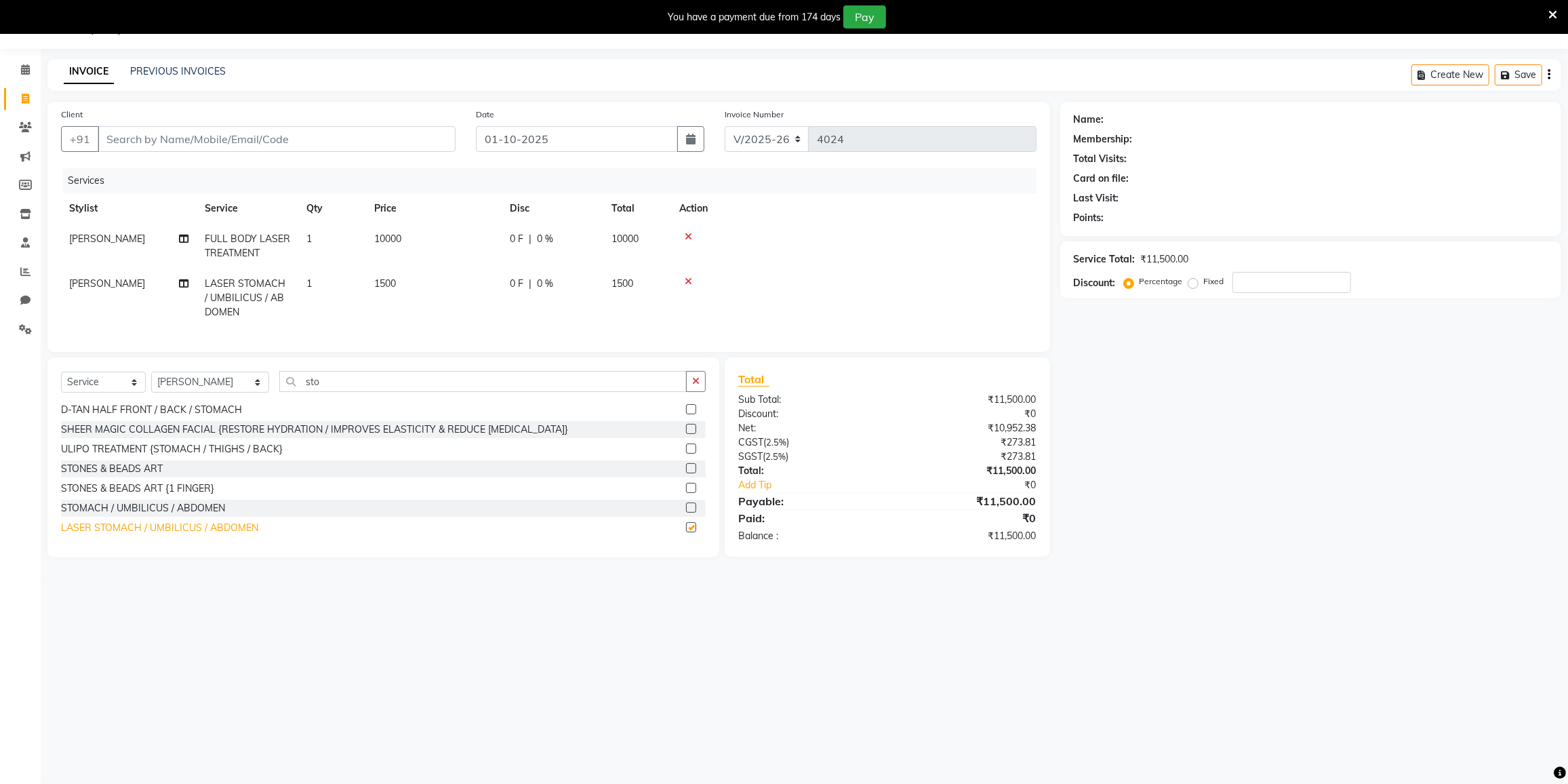
checkbox input "false"
click at [685, 281] on icon at bounding box center [689, 281] width 8 height 9
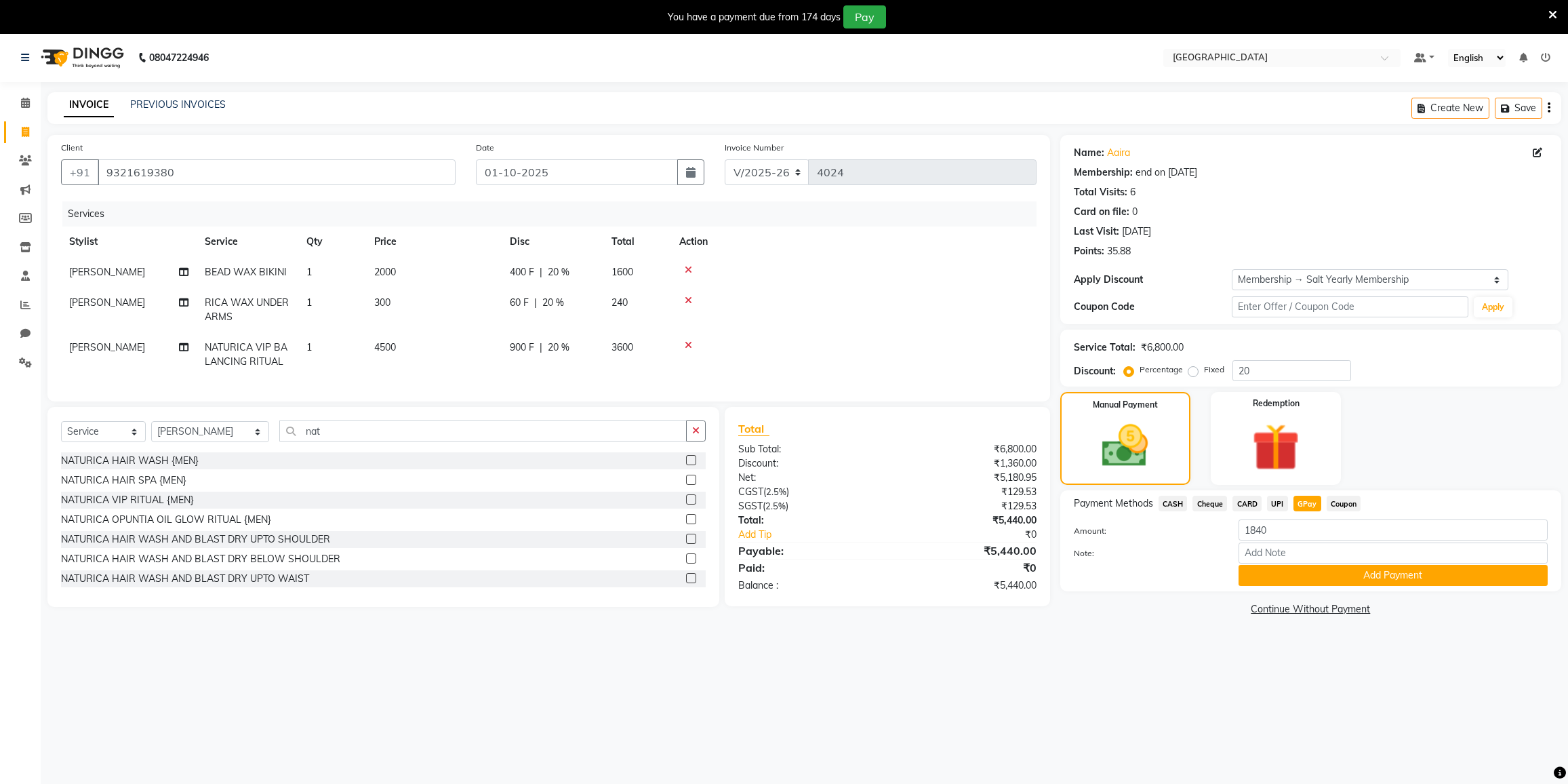
select select "8096"
select select "service"
select select "92037"
select select "11: Object"
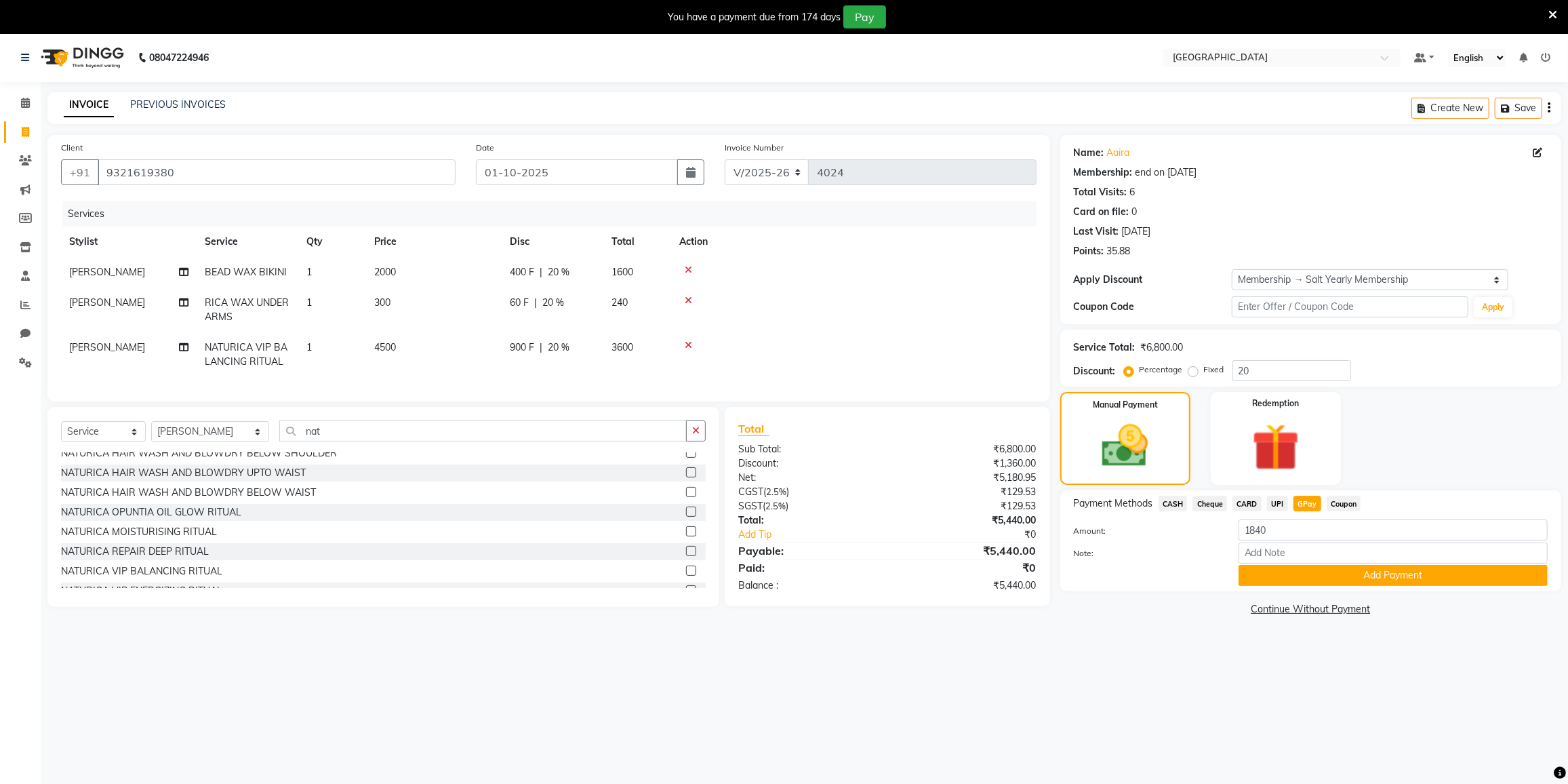
click at [685, 343] on icon at bounding box center [689, 345] width 8 height 9
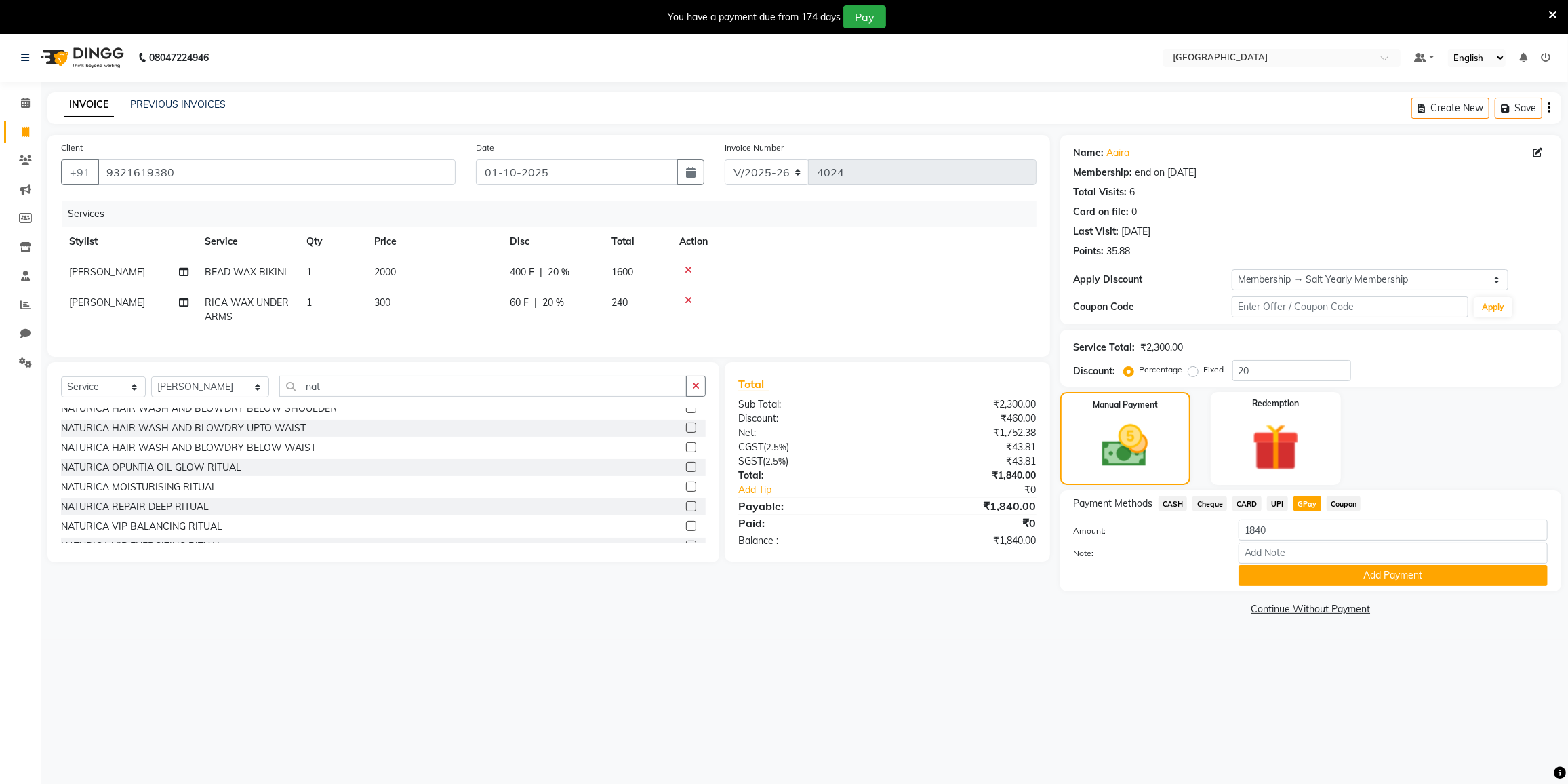
click at [692, 298] on div at bounding box center [854, 300] width 349 height 9
click at [686, 297] on icon at bounding box center [689, 300] width 8 height 9
click at [689, 265] on icon at bounding box center [689, 270] width 8 height 9
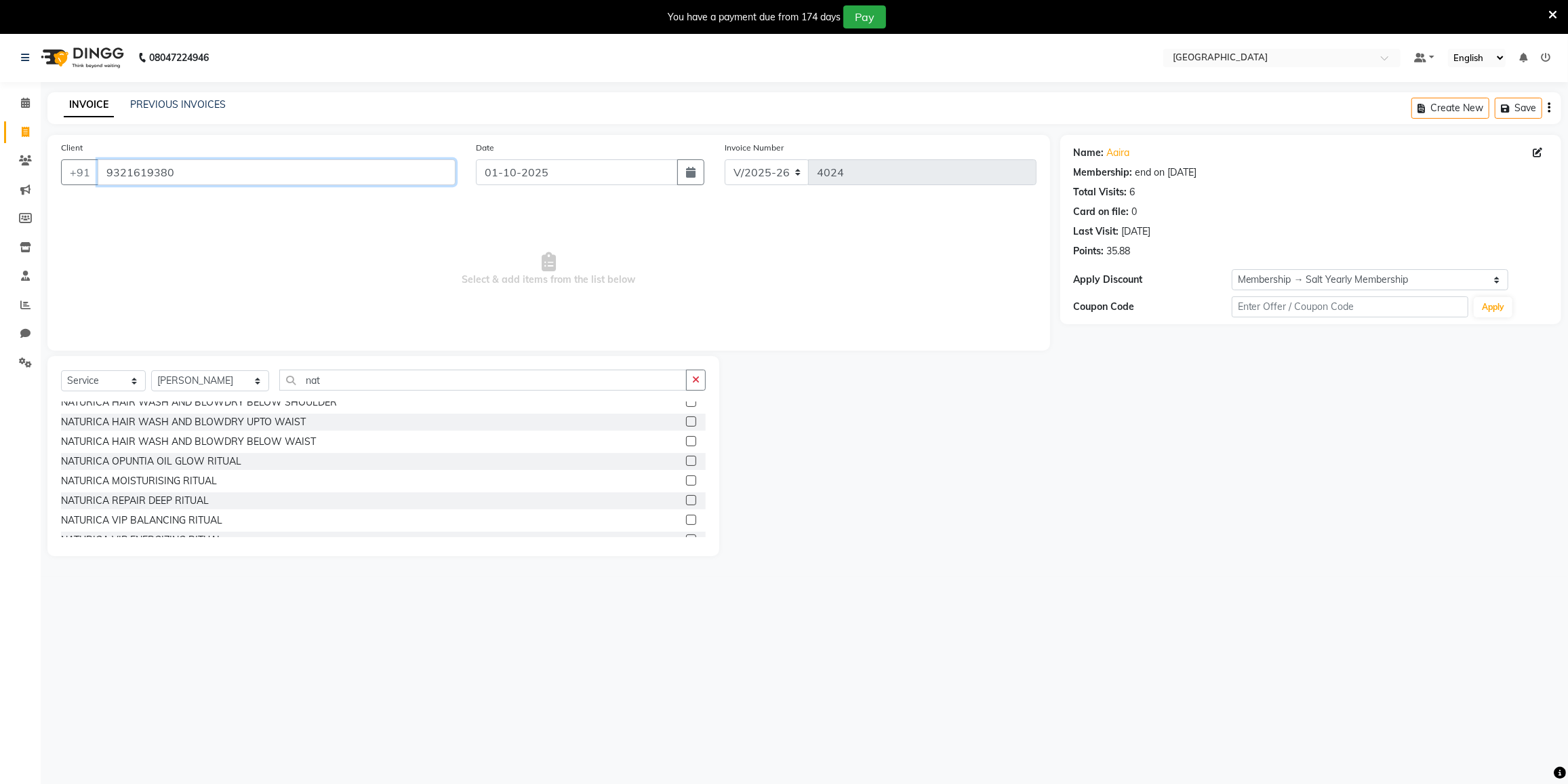
click at [181, 172] on input "9321619380" at bounding box center [276, 172] width 358 height 26
type input "9"
drag, startPoint x: 217, startPoint y: 182, endPoint x: 376, endPoint y: 678, distance: 520.9
click at [376, 678] on div "08047224946 Select Location × [GEOGRAPHIC_DATA], Mira Road Default Panel My Pan…" at bounding box center [784, 425] width 1568 height 784
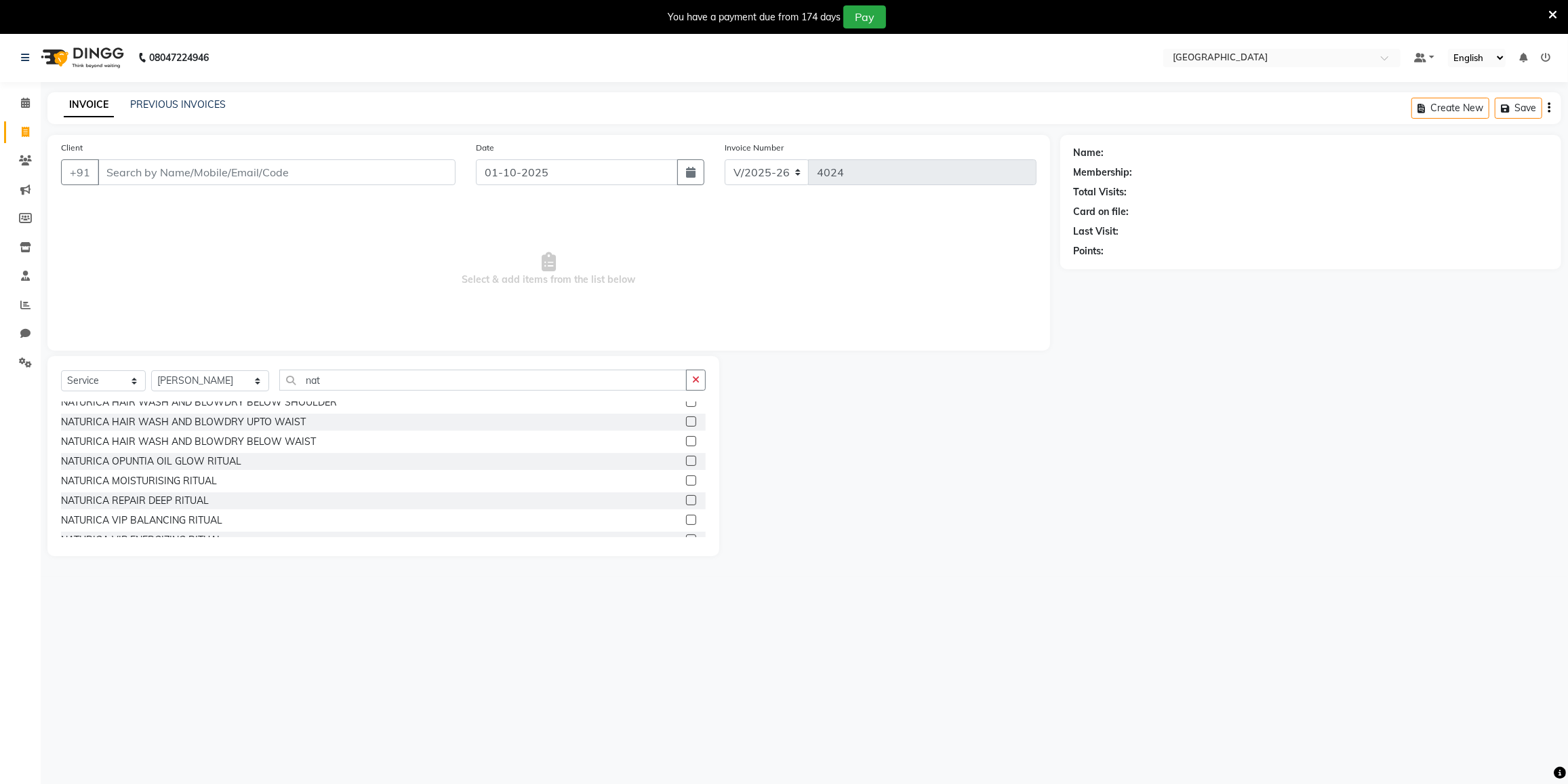
drag, startPoint x: 376, startPoint y: 678, endPoint x: 376, endPoint y: 721, distance: 43.0
click at [376, 719] on div "08047224946 Select Location × [GEOGRAPHIC_DATA], Mira Road Default Panel My Pan…" at bounding box center [784, 425] width 1568 height 784
click at [383, 783] on html "08047224946 Select Location × [GEOGRAPHIC_DATA], Mira Road Default Panel My Pan…" at bounding box center [784, 392] width 1568 height 784
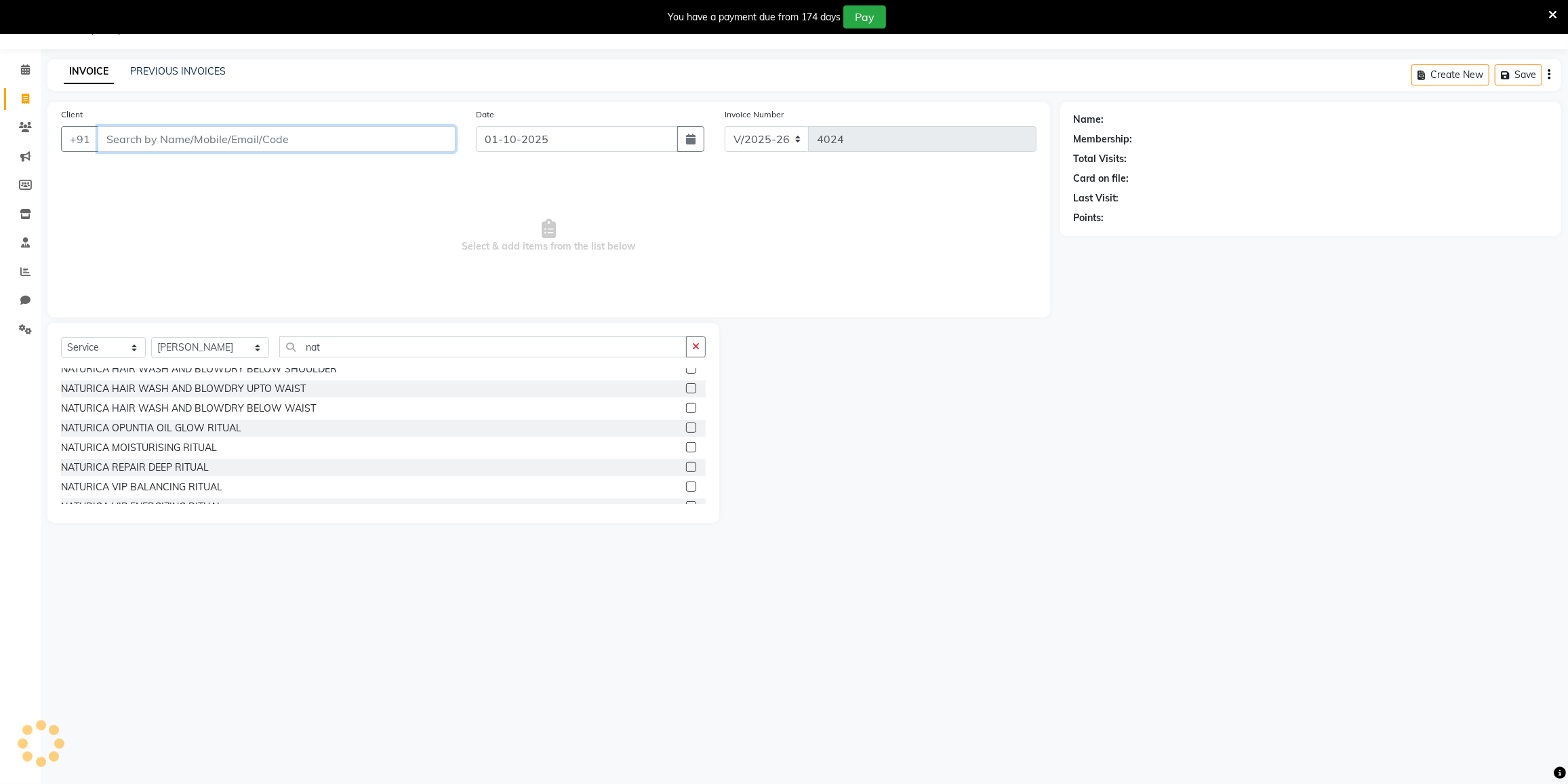
click at [184, 136] on input "Client" at bounding box center [276, 138] width 358 height 26
type input "h"
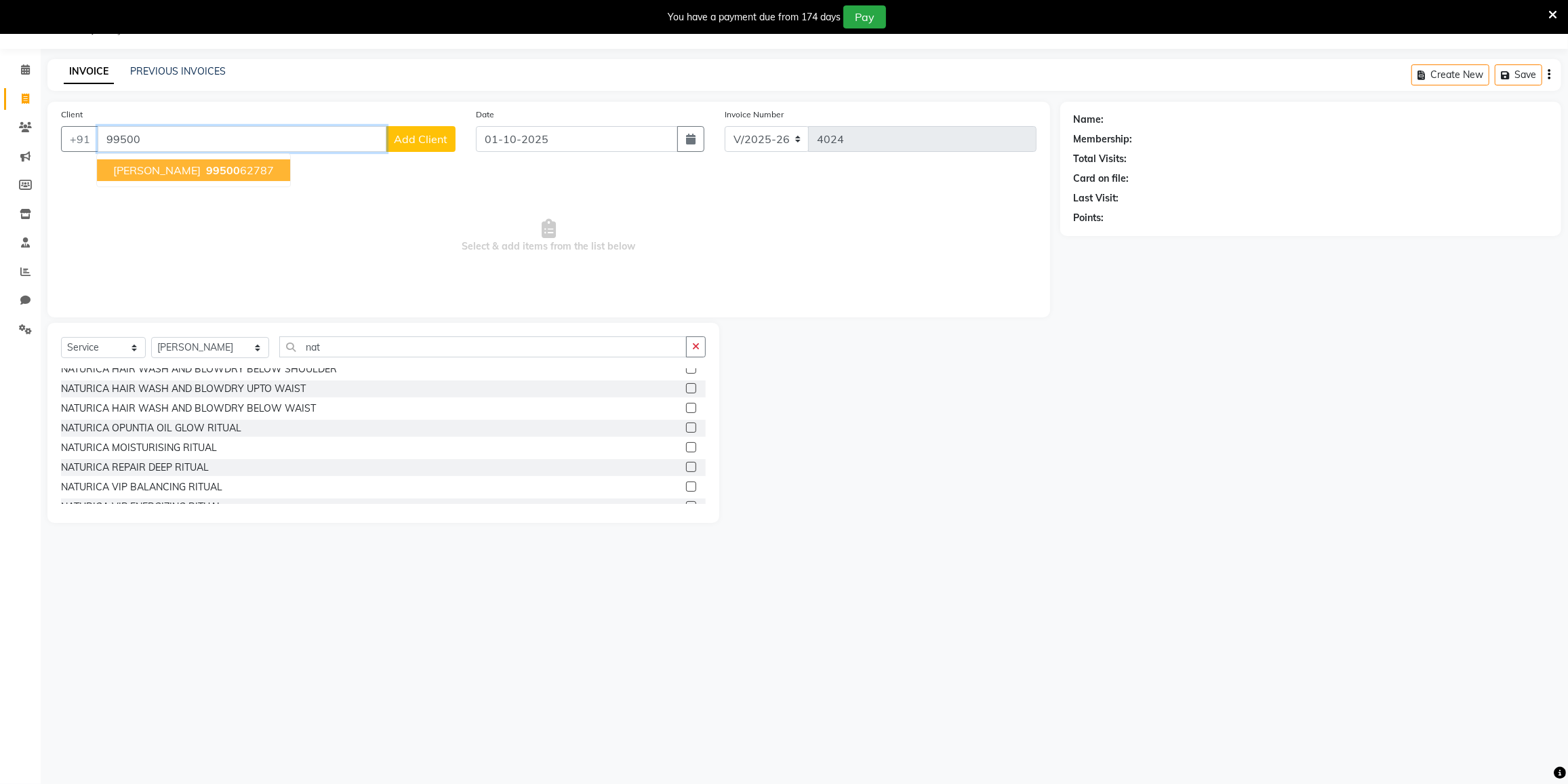
click at [206, 164] on span "99500" at bounding box center [224, 169] width 34 height 13
type input "9950062787"
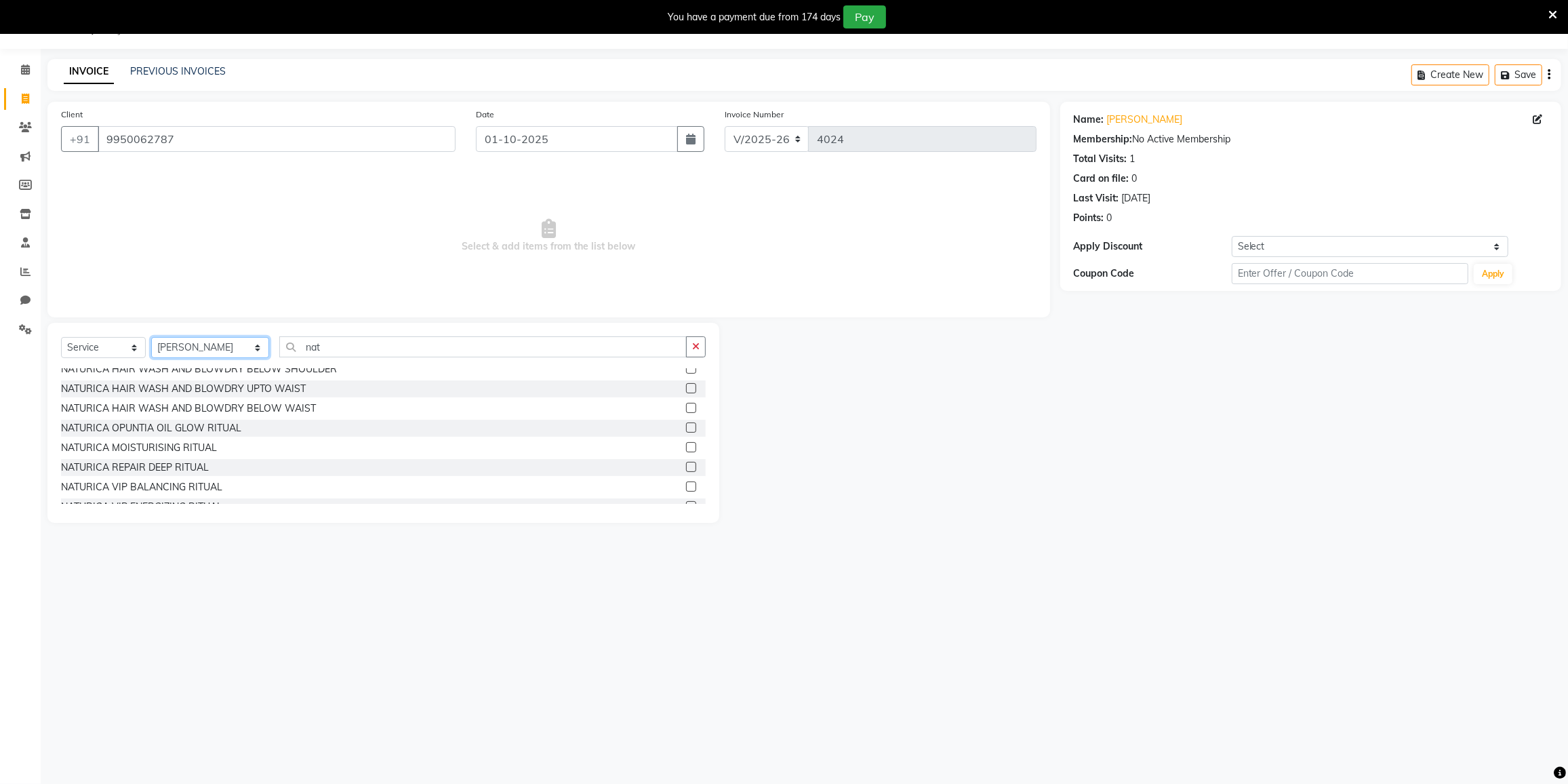
click at [201, 338] on select "Select Stylist DC [PERSON_NAME] [PERSON_NAME] [PERSON_NAME] [PERSON_NAME] [PERS…" at bounding box center [210, 347] width 118 height 21
select select "88148"
click at [151, 337] on select "Select Stylist DC [PERSON_NAME] [PERSON_NAME] [PERSON_NAME] [PERSON_NAME] [PERS…" at bounding box center [210, 347] width 118 height 21
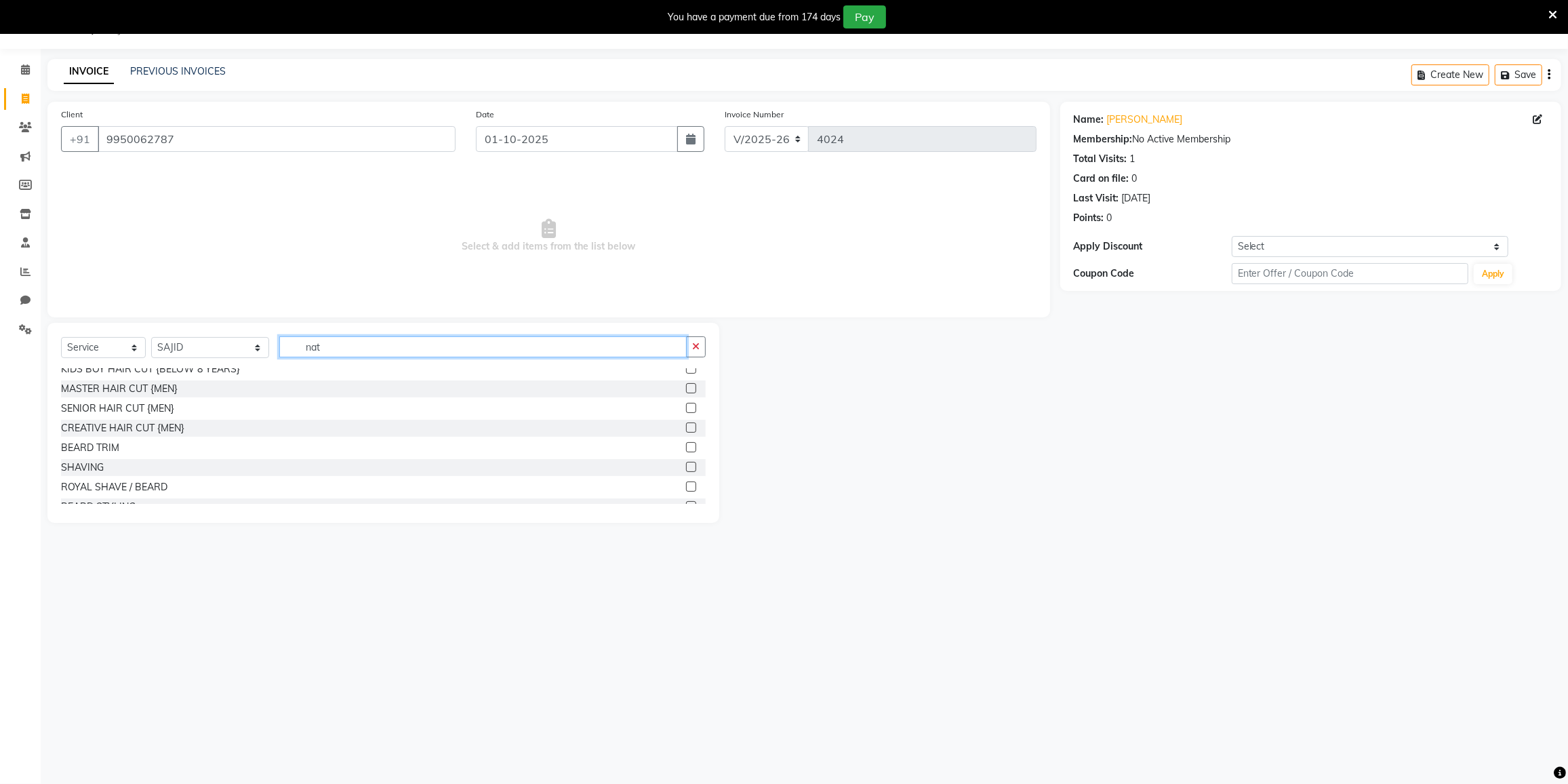
click at [326, 339] on input "nat" at bounding box center [483, 346] width 408 height 21
click at [328, 340] on input "nat" at bounding box center [483, 346] width 408 height 21
type input "n"
type input "hair c"
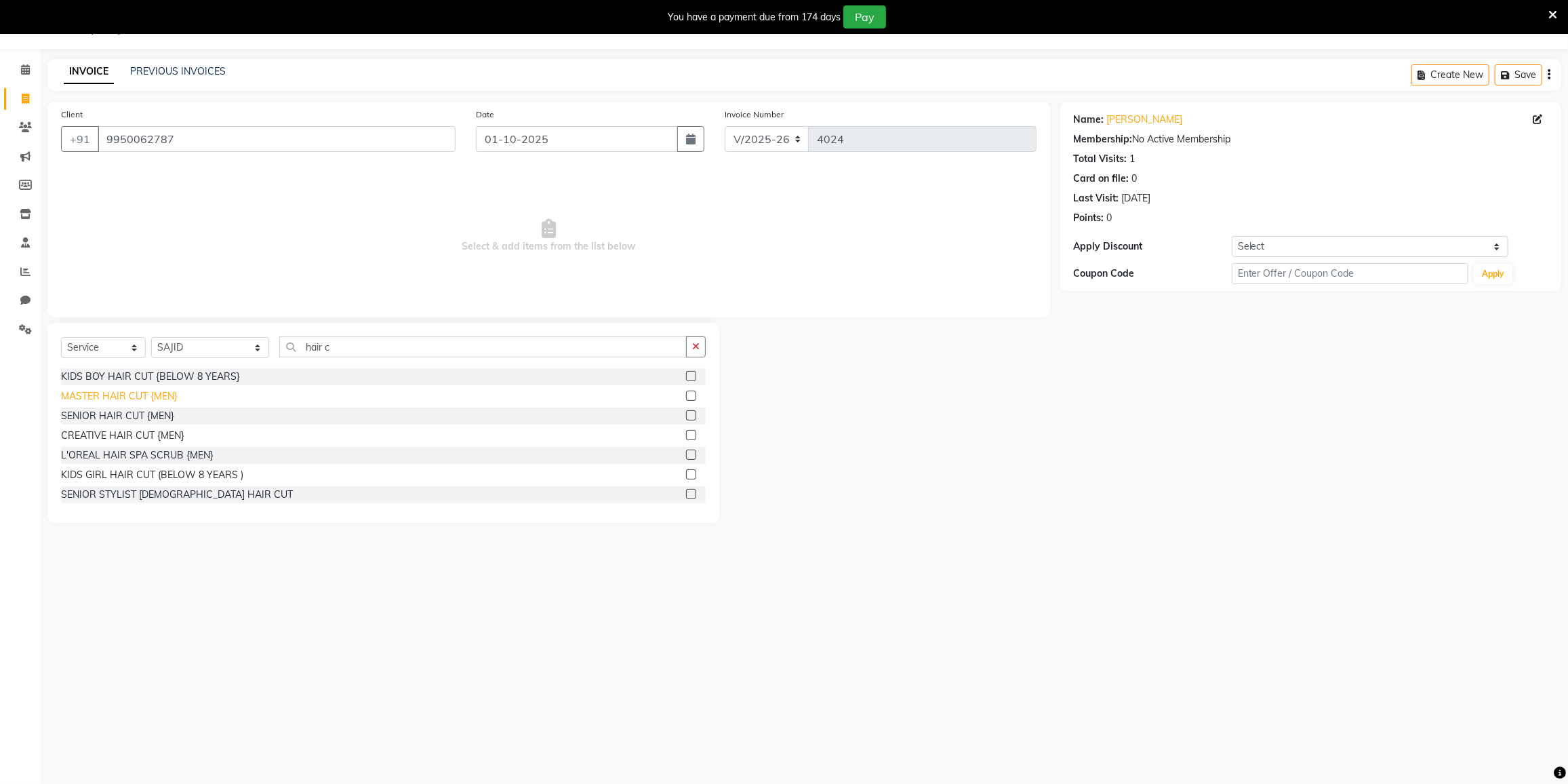
click at [109, 396] on div "MASTER HAIR CUT {MEN}" at bounding box center [120, 396] width 116 height 14
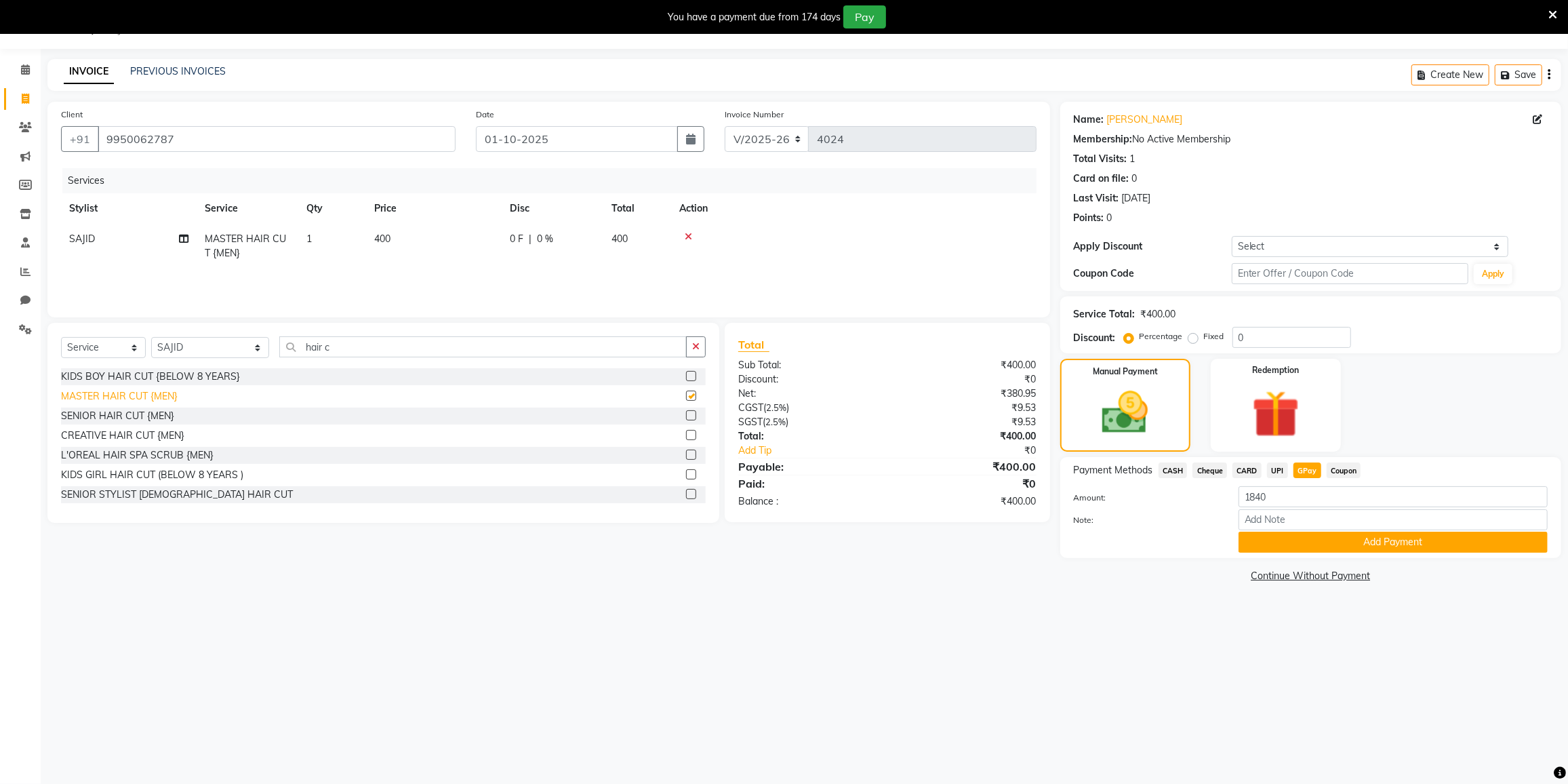
checkbox input "false"
click at [1265, 241] on select "Select Coupon → 500 Coupons Coupon → Kalpataru20 Coupon → Veda20 Coupon → Salt-…" at bounding box center [1370, 246] width 276 height 21
select select "4: Object"
click at [1232, 236] on select "Select Coupon → 500 Coupons Coupon → Kalpataru20 Coupon → Veda20 Coupon → Salt-…" at bounding box center [1370, 246] width 276 height 21
type input "20"
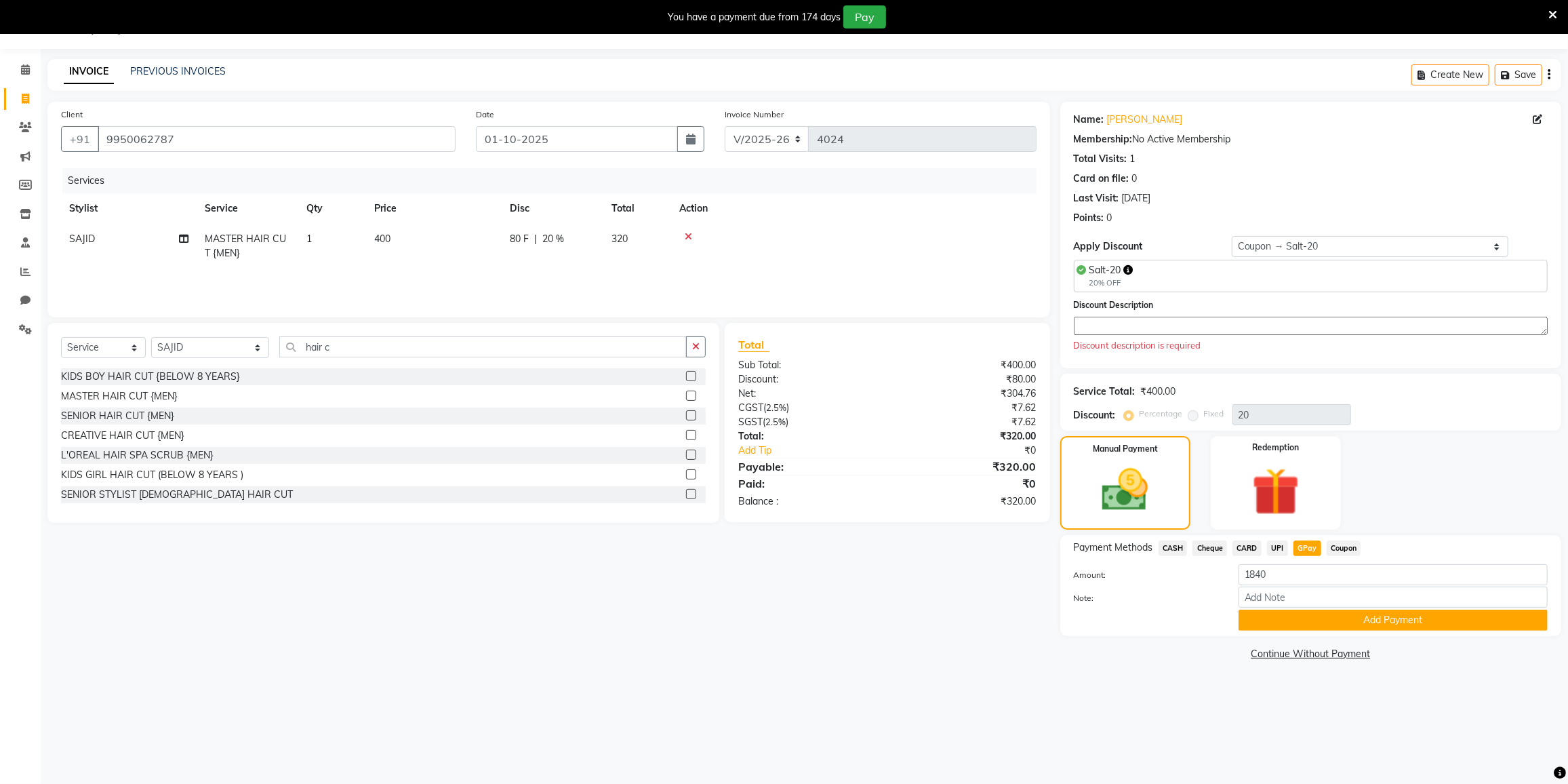
click at [1153, 328] on textarea at bounding box center [1310, 326] width 474 height 19
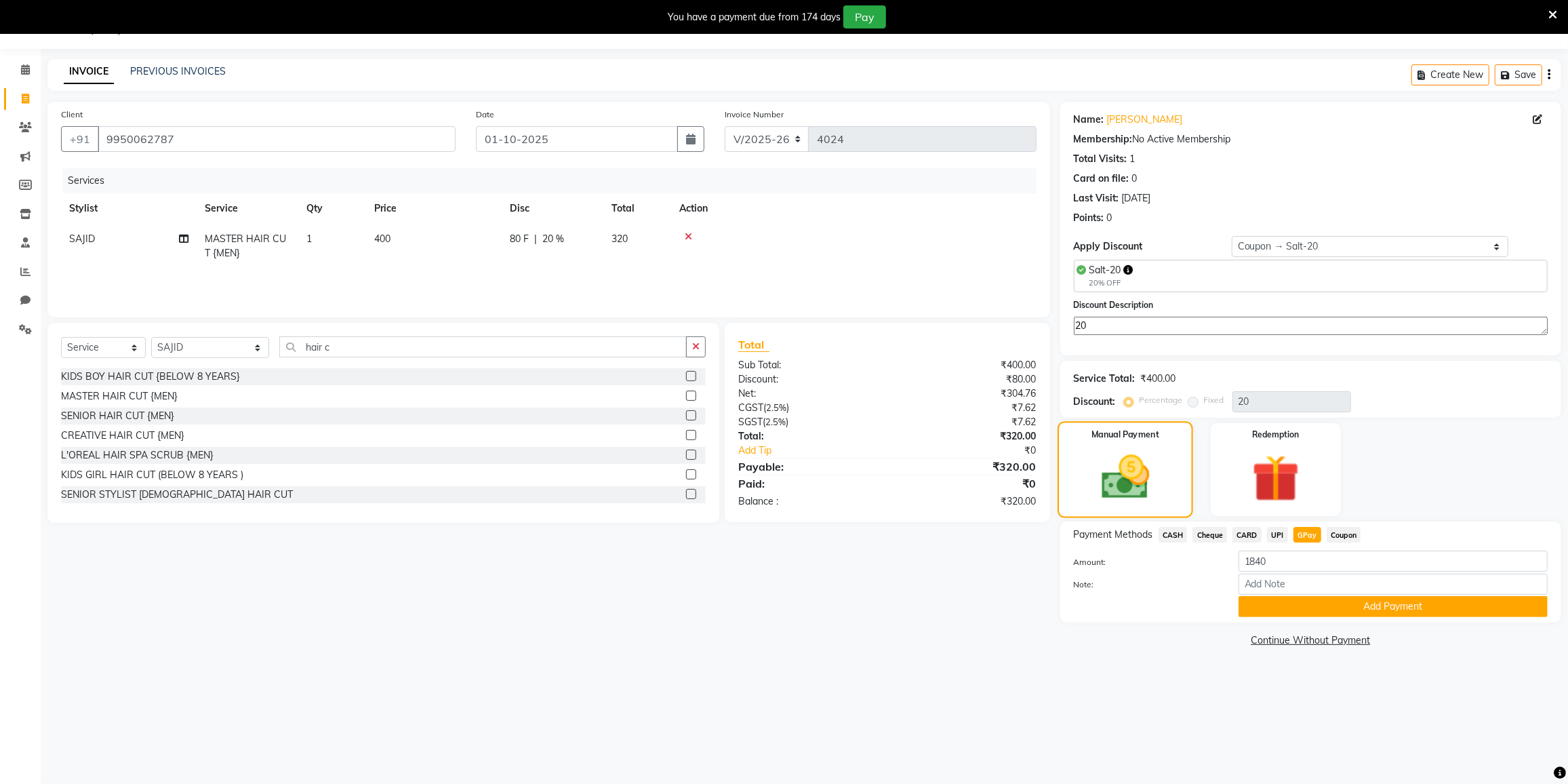
type textarea "20"
click at [1127, 453] on img at bounding box center [1125, 477] width 78 height 56
click at [1274, 562] on input "1840" at bounding box center [1393, 560] width 309 height 21
type input "1"
click at [1176, 536] on span "CASH" at bounding box center [1174, 535] width 29 height 16
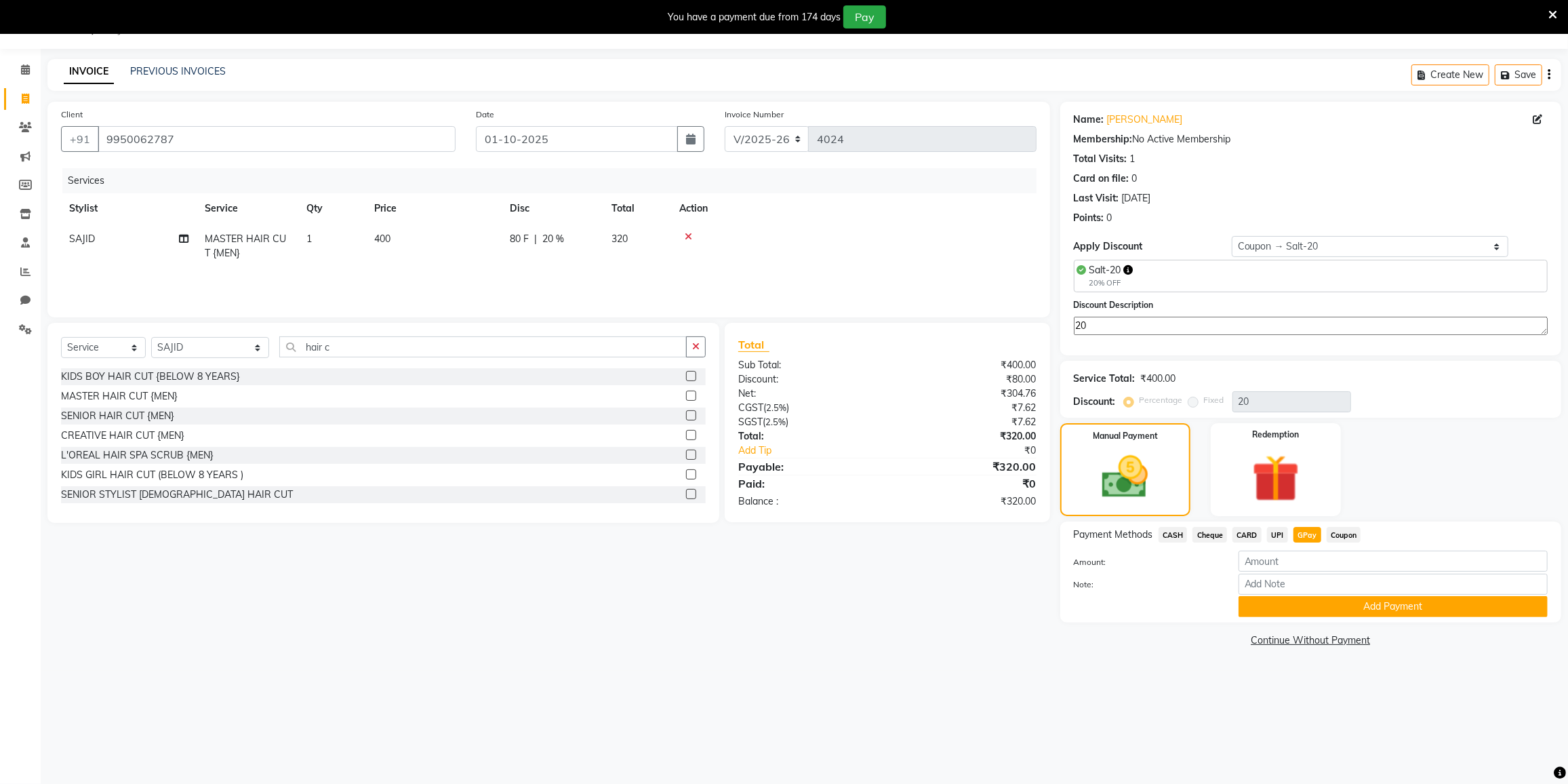
type input "320"
click at [1300, 598] on button "Add Payment" at bounding box center [1393, 606] width 309 height 21
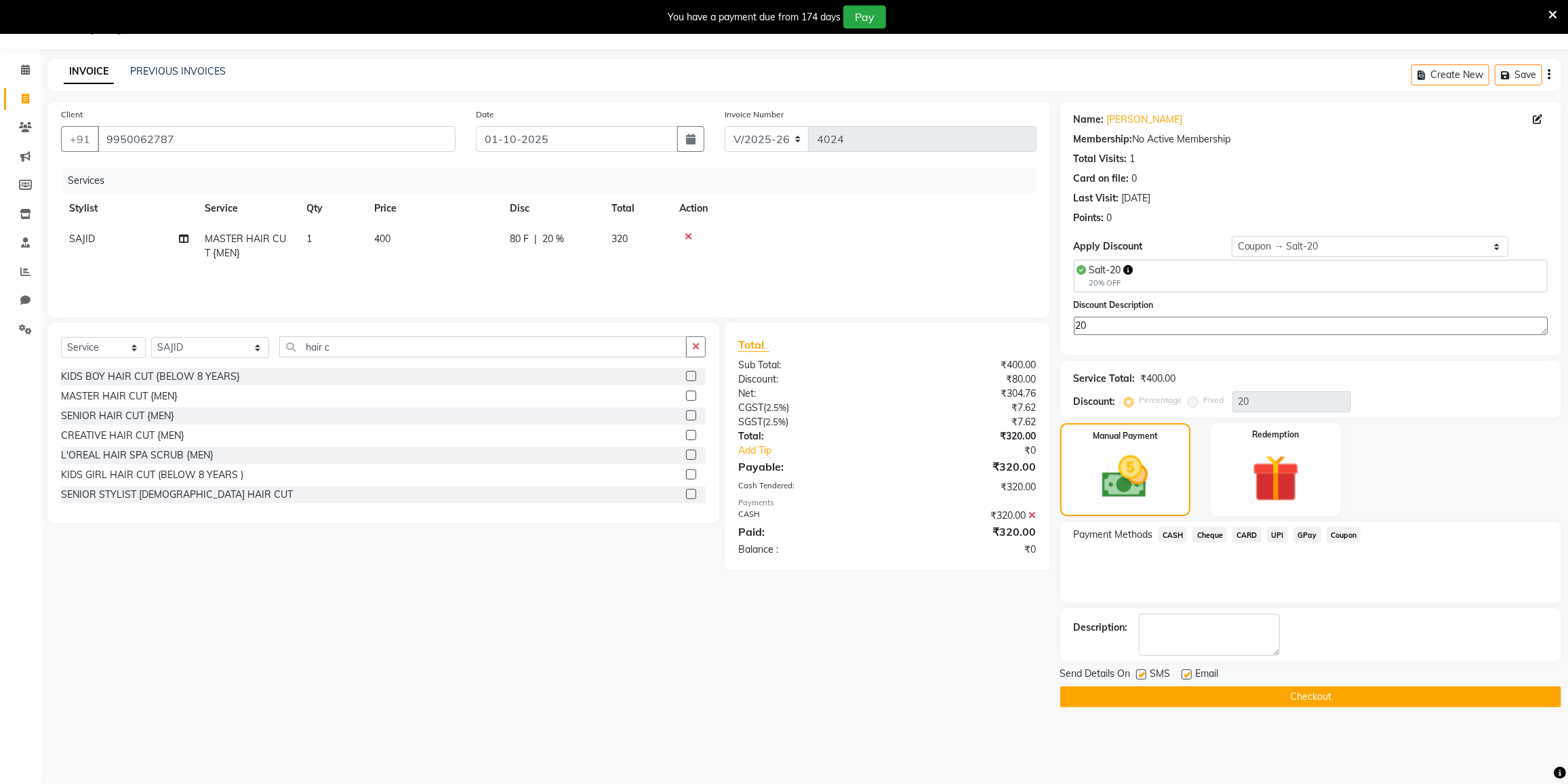
click at [1313, 699] on button "Checkout" at bounding box center [1310, 696] width 501 height 21
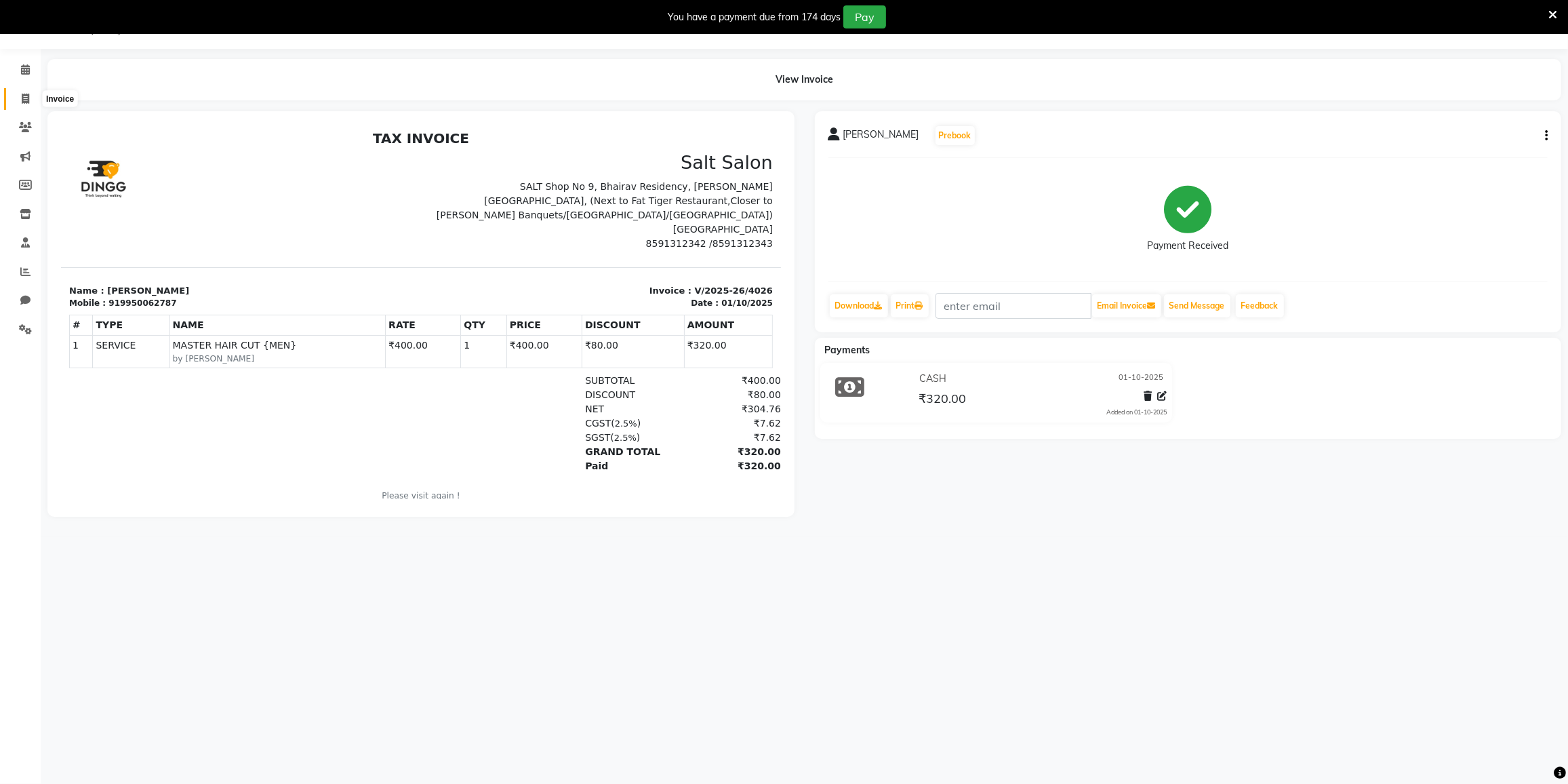
click at [22, 94] on icon at bounding box center [26, 99] width 8 height 10
select select "service"
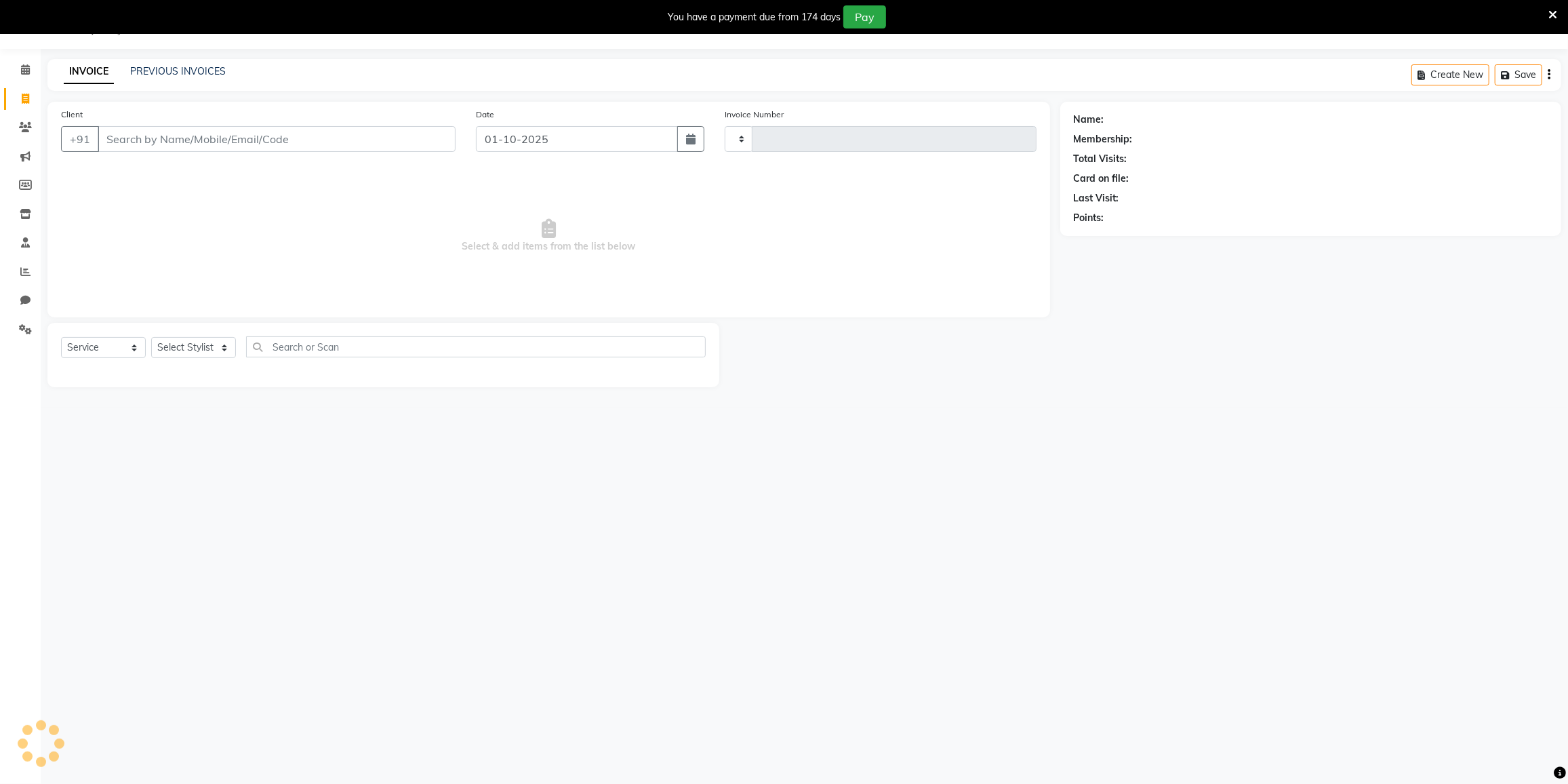
type input "4027"
select select "8096"
click at [28, 242] on icon at bounding box center [25, 242] width 9 height 10
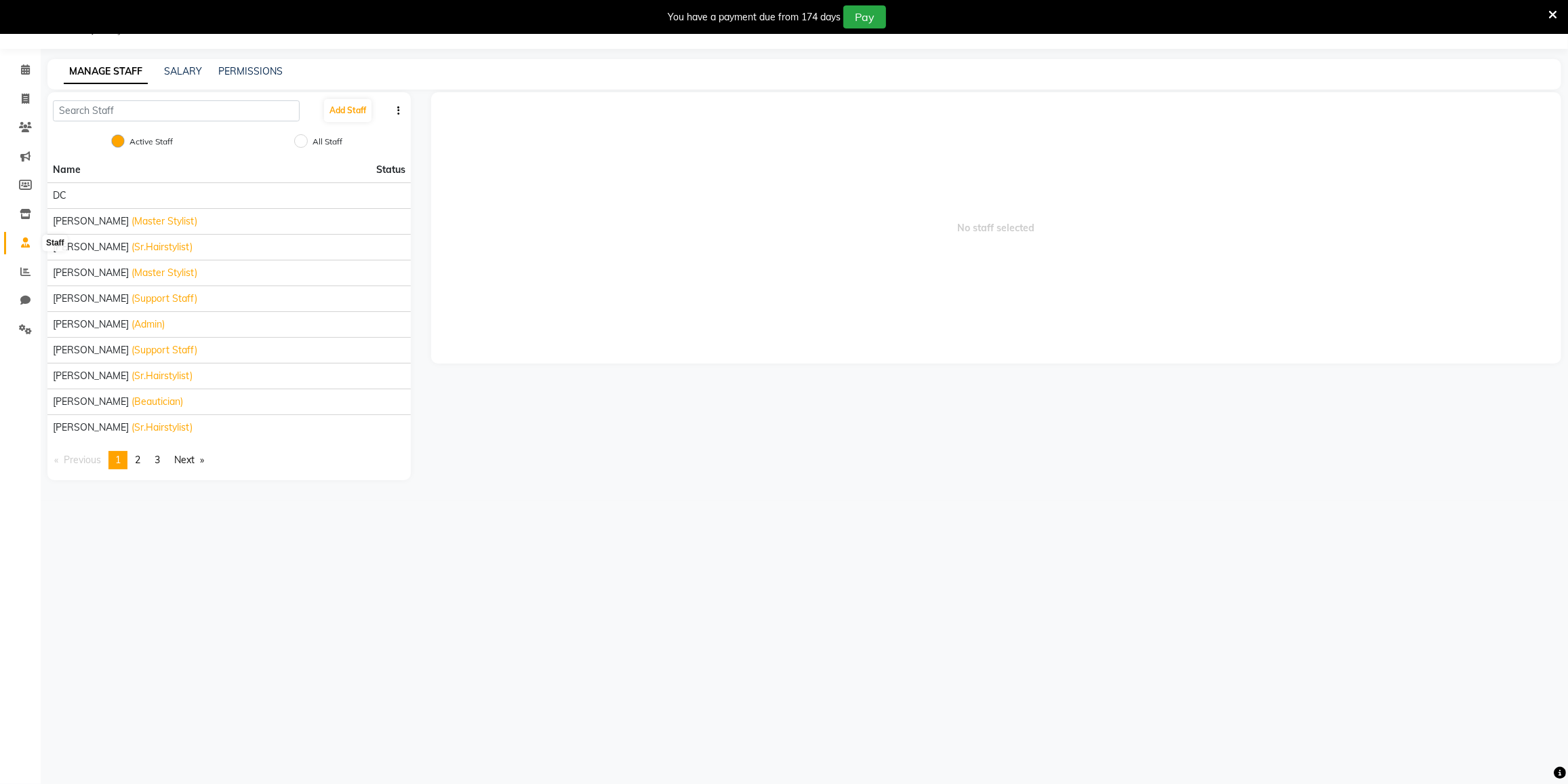
click at [21, 242] on icon at bounding box center [25, 242] width 9 height 10
click at [26, 124] on icon at bounding box center [25, 127] width 13 height 10
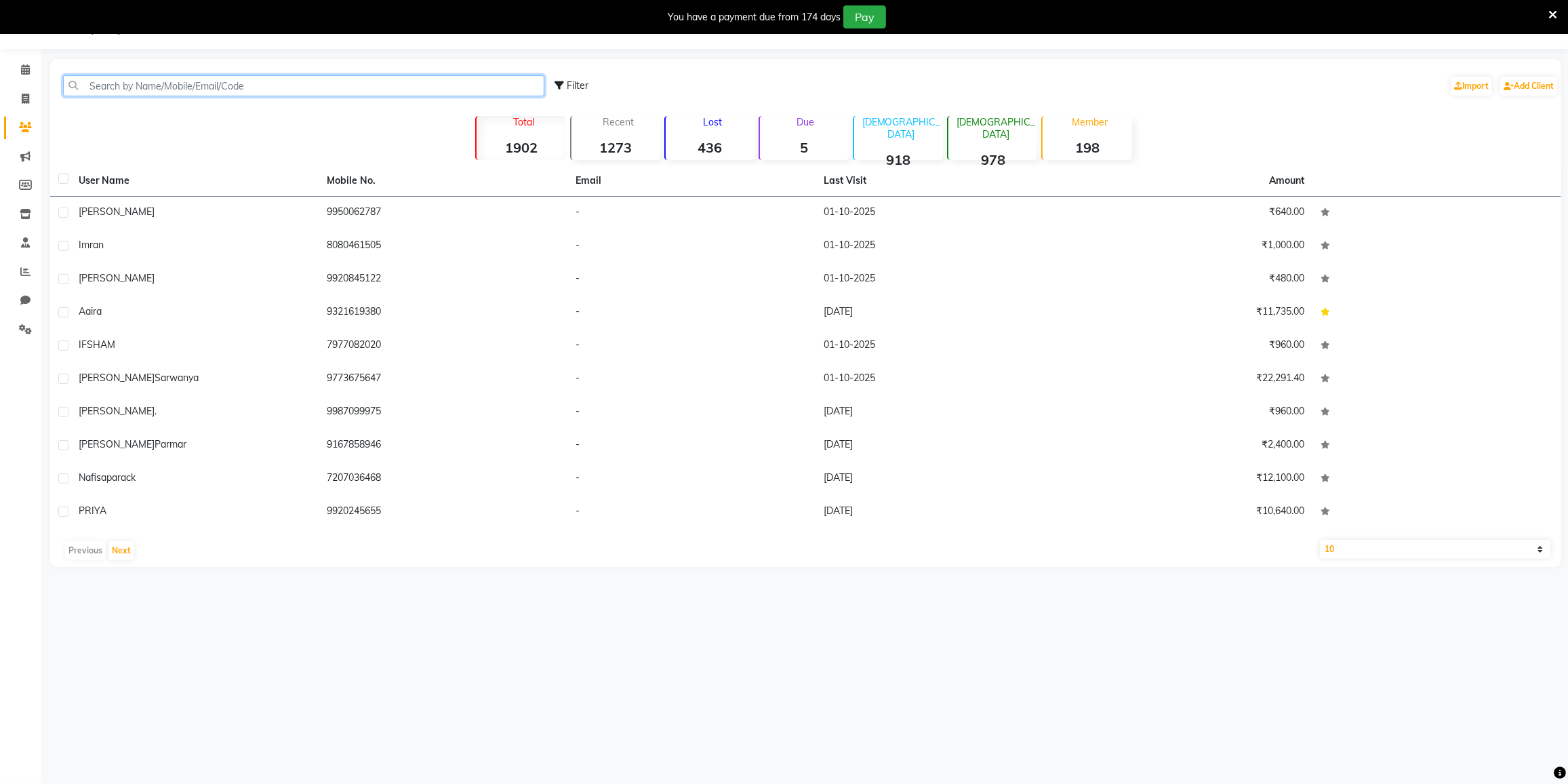
click at [221, 92] on input "text" at bounding box center [304, 85] width 481 height 21
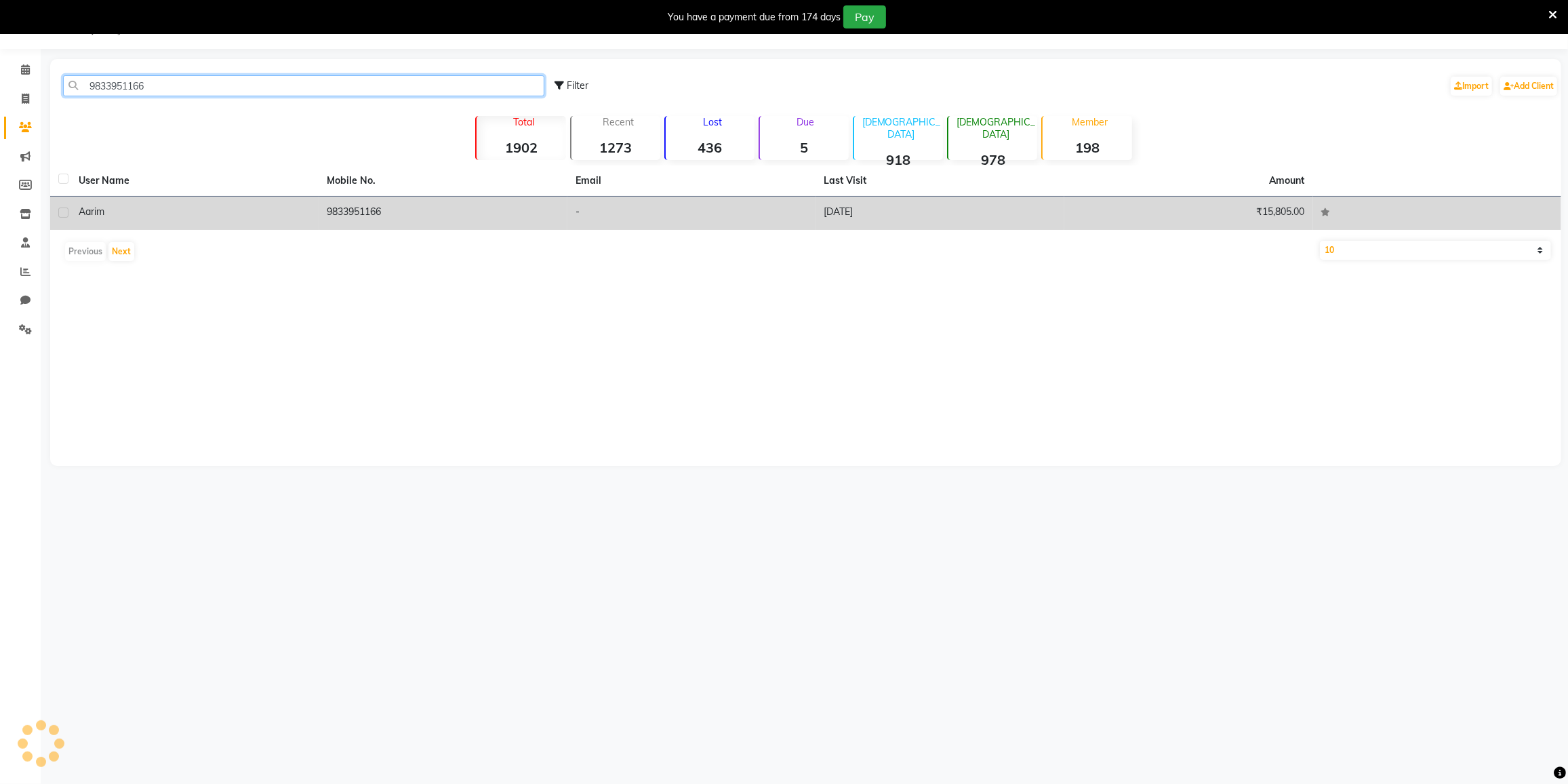
type input "9833951166"
click at [1291, 212] on td "₹15,805.00" at bounding box center [1188, 213] width 249 height 33
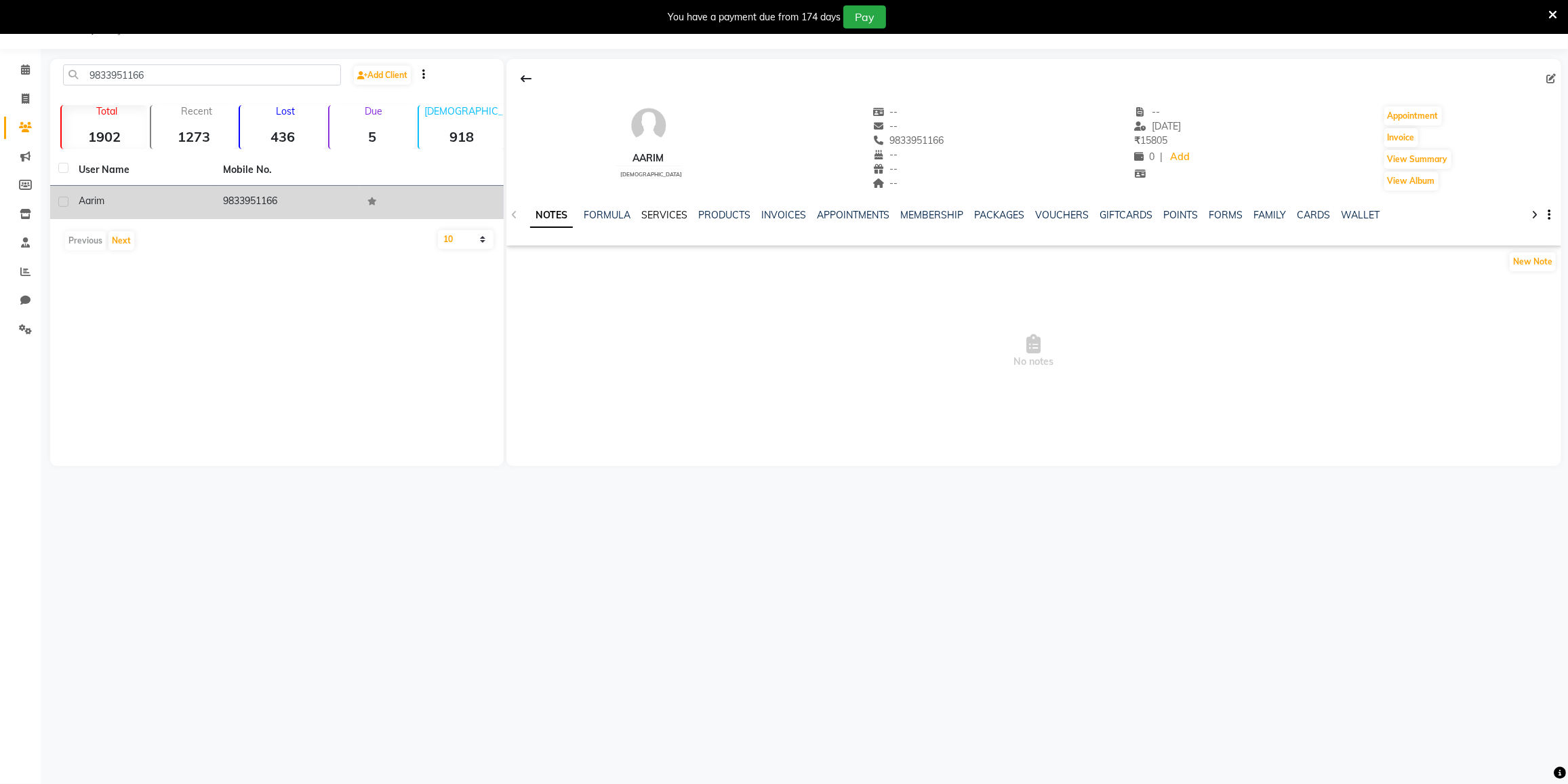
click at [650, 212] on link "SERVICES" at bounding box center [664, 215] width 46 height 12
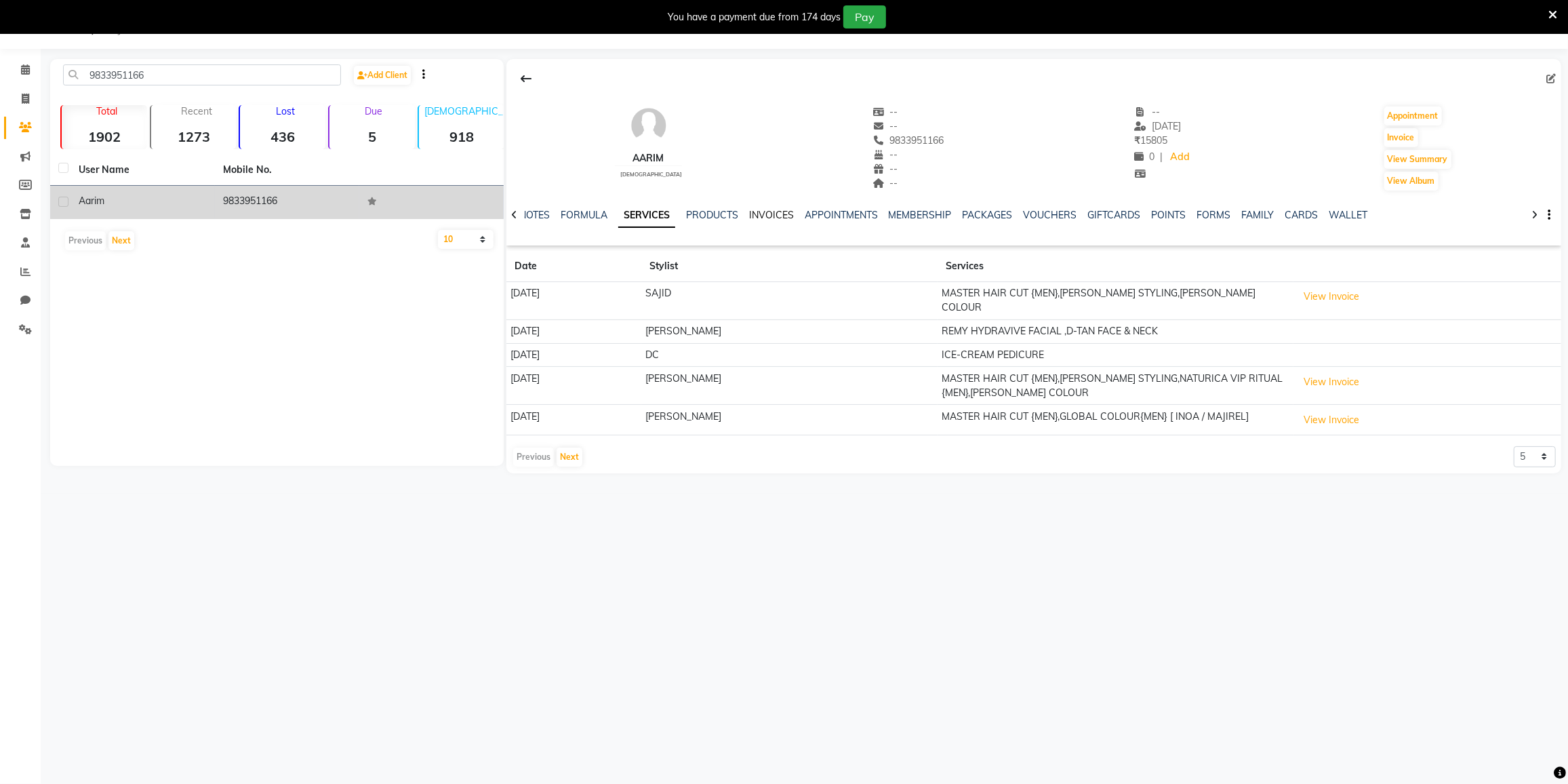
click at [776, 217] on link "INVOICES" at bounding box center [772, 215] width 45 height 12
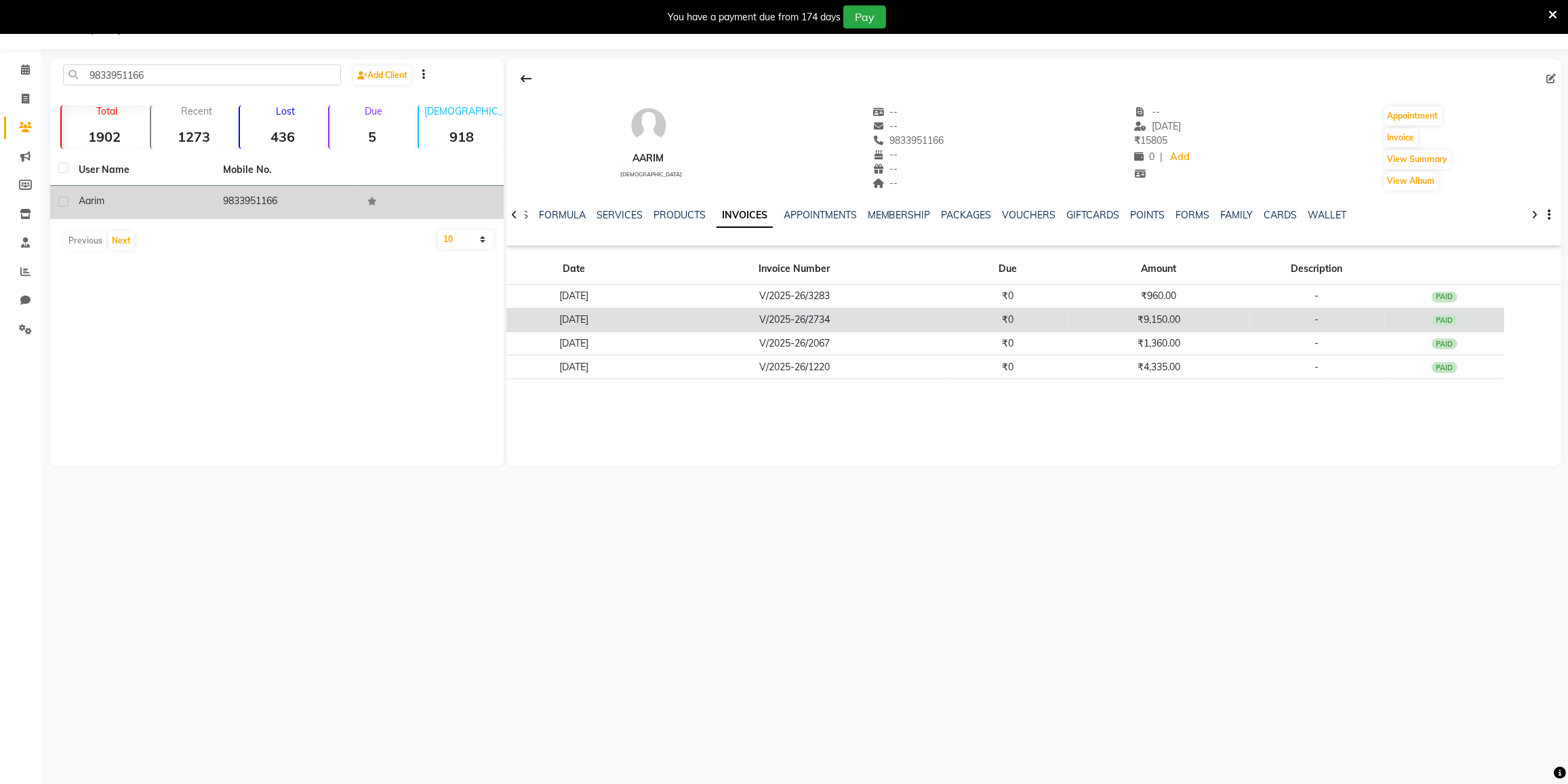
click at [834, 315] on td "V/2025-26/2734" at bounding box center [794, 320] width 307 height 24
